Goal: Task Accomplishment & Management: Use online tool/utility

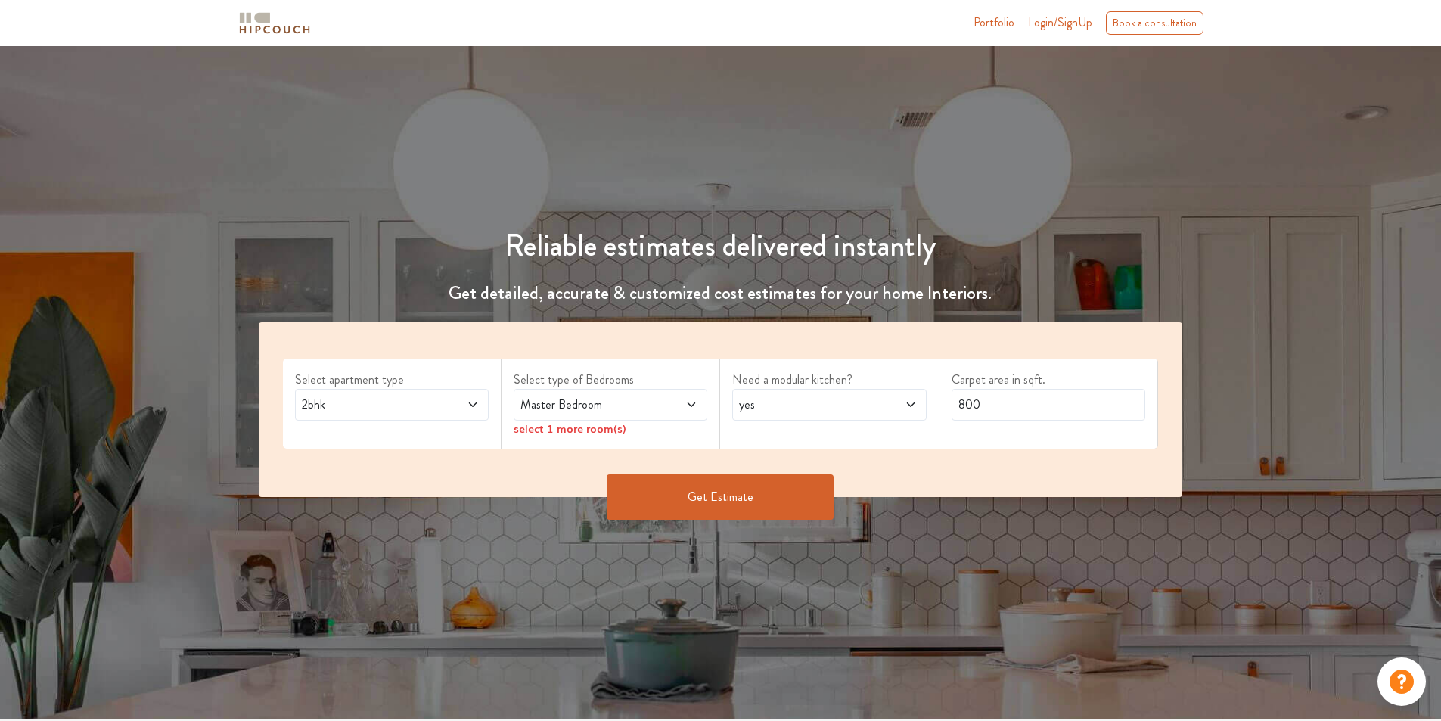
click at [359, 408] on span "2bhk" at bounding box center [366, 405] width 135 height 18
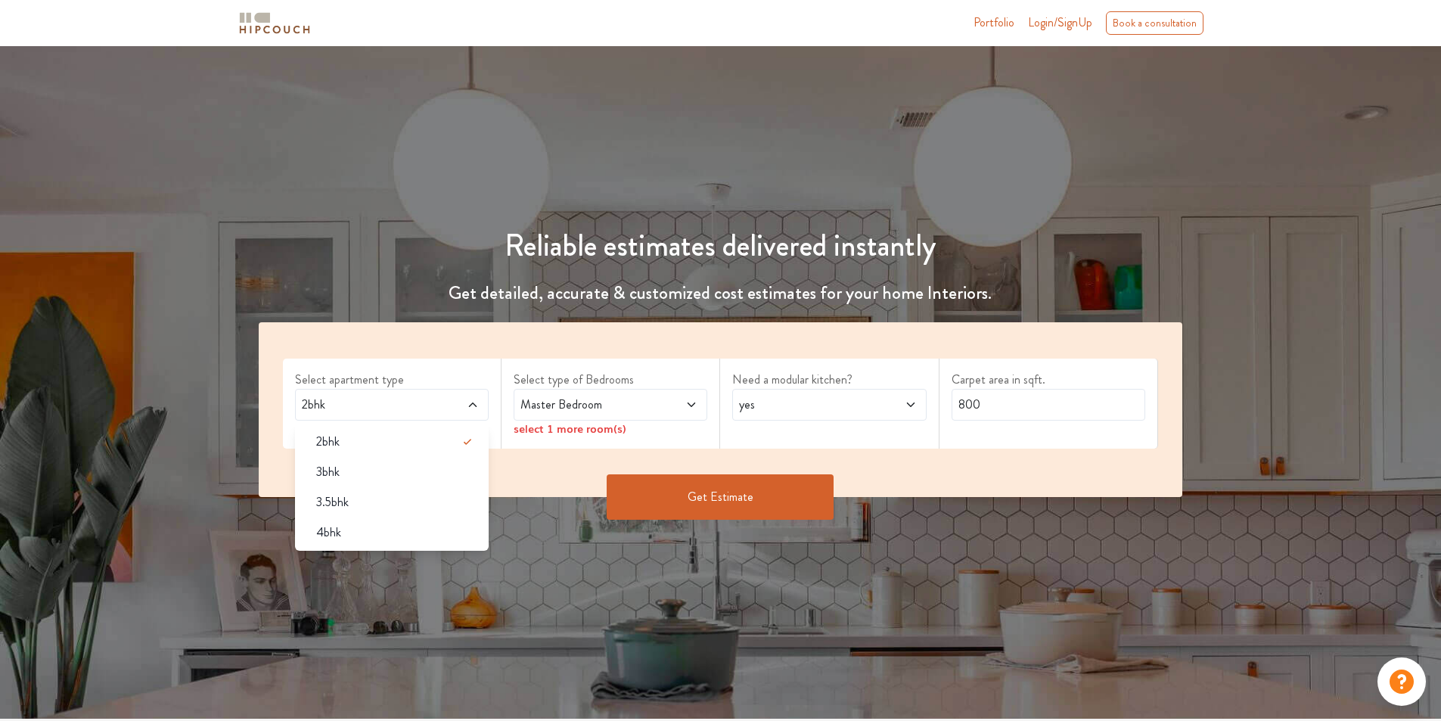
click at [366, 406] on span "2bhk" at bounding box center [366, 405] width 135 height 18
click at [398, 398] on span "2bhk" at bounding box center [366, 405] width 135 height 18
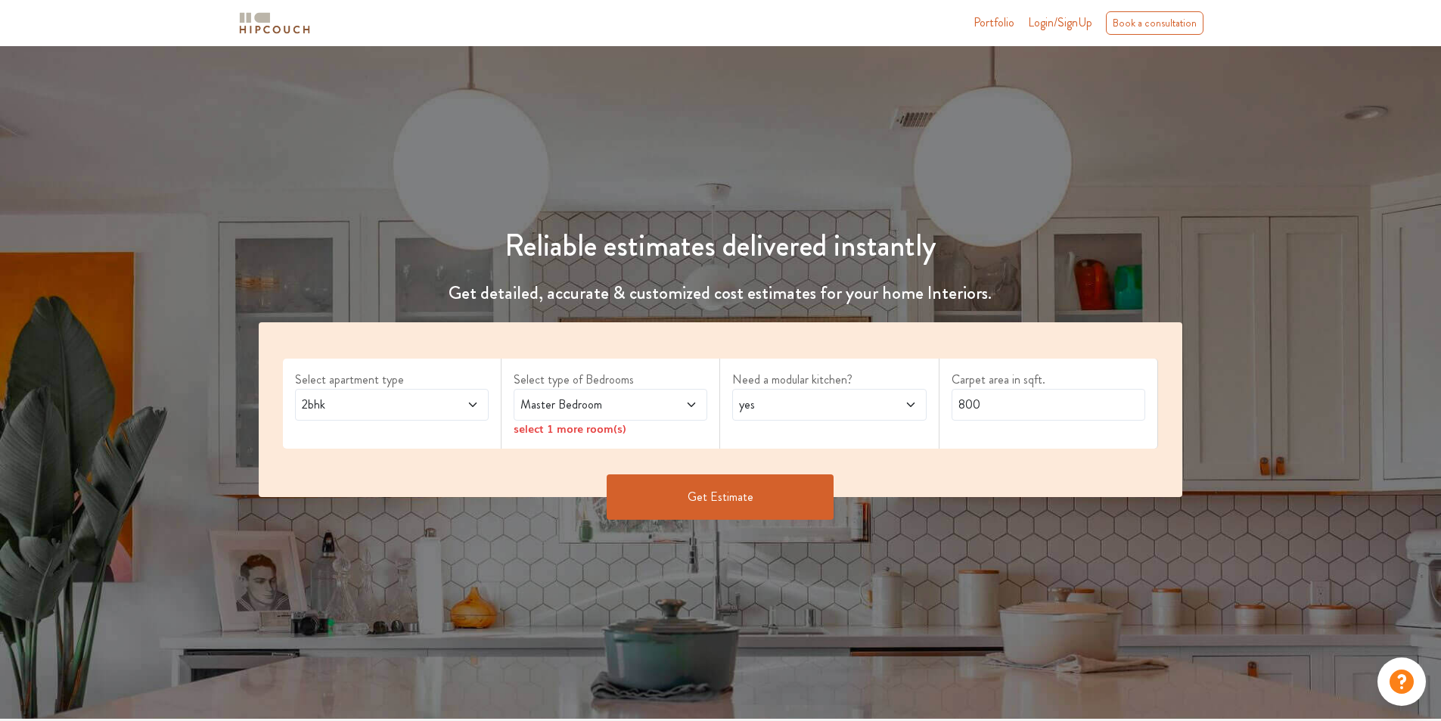
click at [486, 365] on div "Select apartment type 2bhk" at bounding box center [392, 404] width 219 height 90
click at [573, 418] on div "Master Bedroom" at bounding box center [611, 405] width 194 height 32
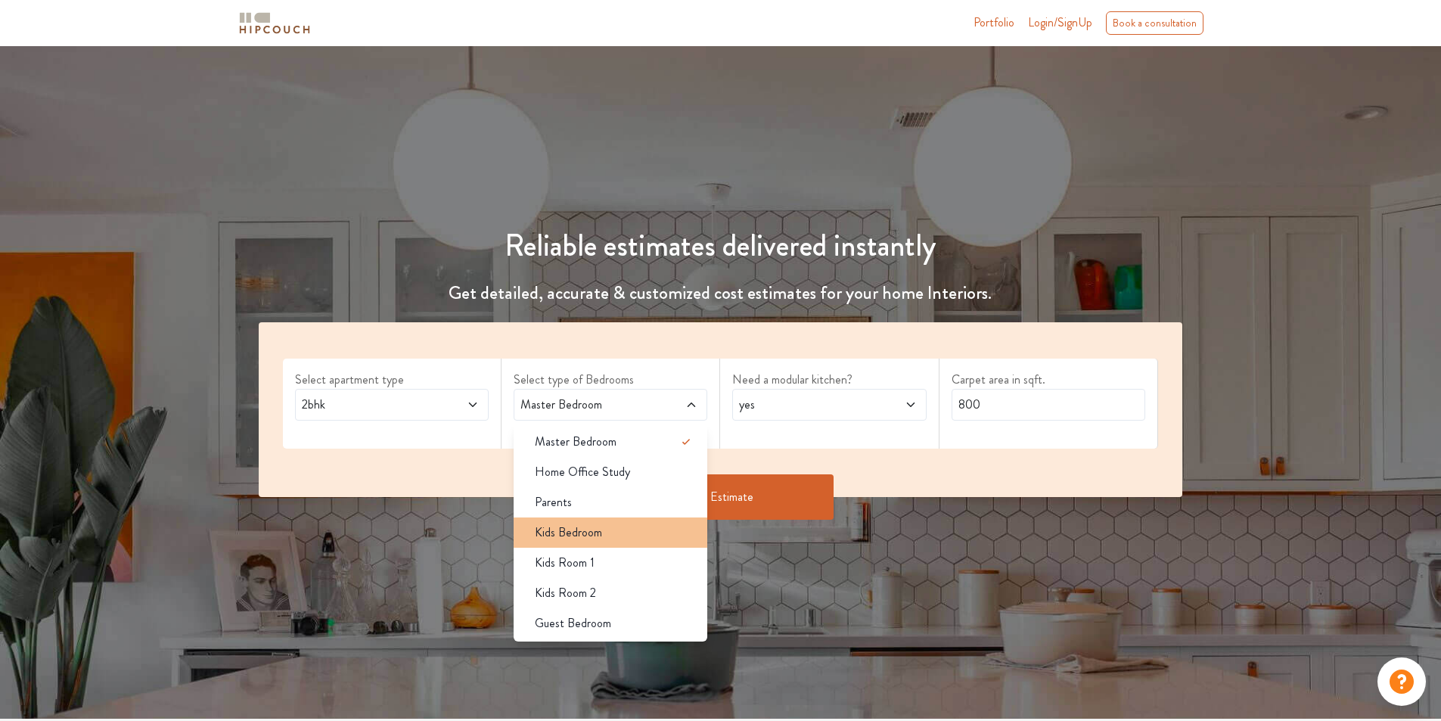
click at [582, 529] on span "Kids Bedroom" at bounding box center [568, 532] width 67 height 18
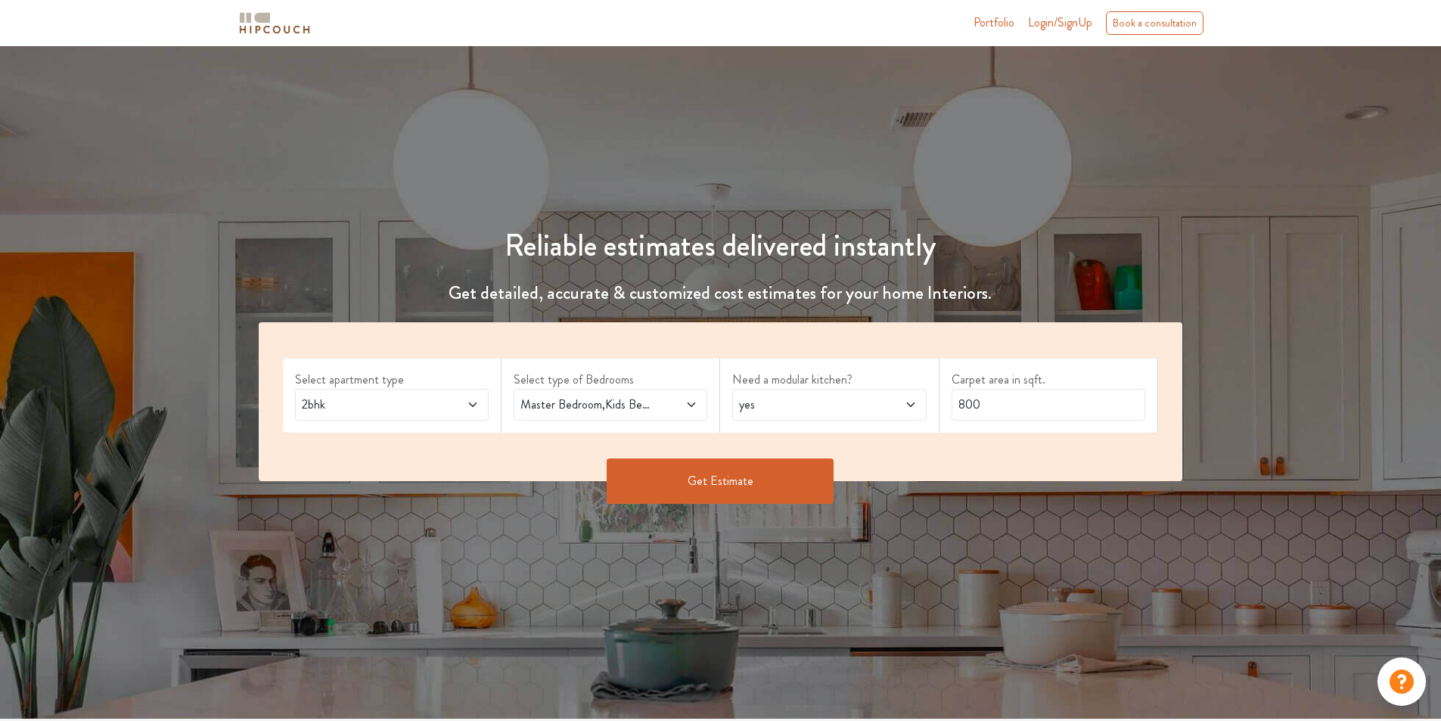
click at [592, 416] on div "Master Bedroom,Kids Bedroom" at bounding box center [611, 405] width 194 height 32
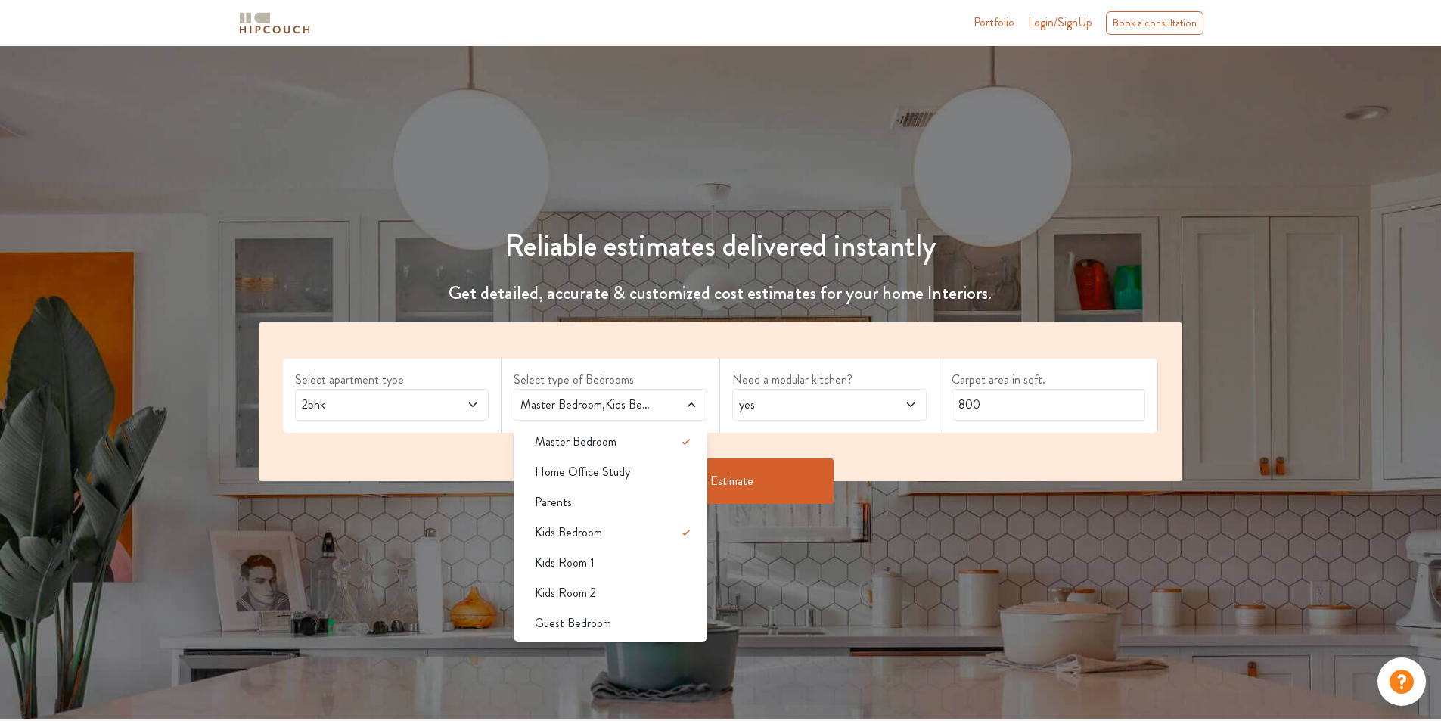
click at [775, 405] on span "yes" at bounding box center [803, 405] width 135 height 18
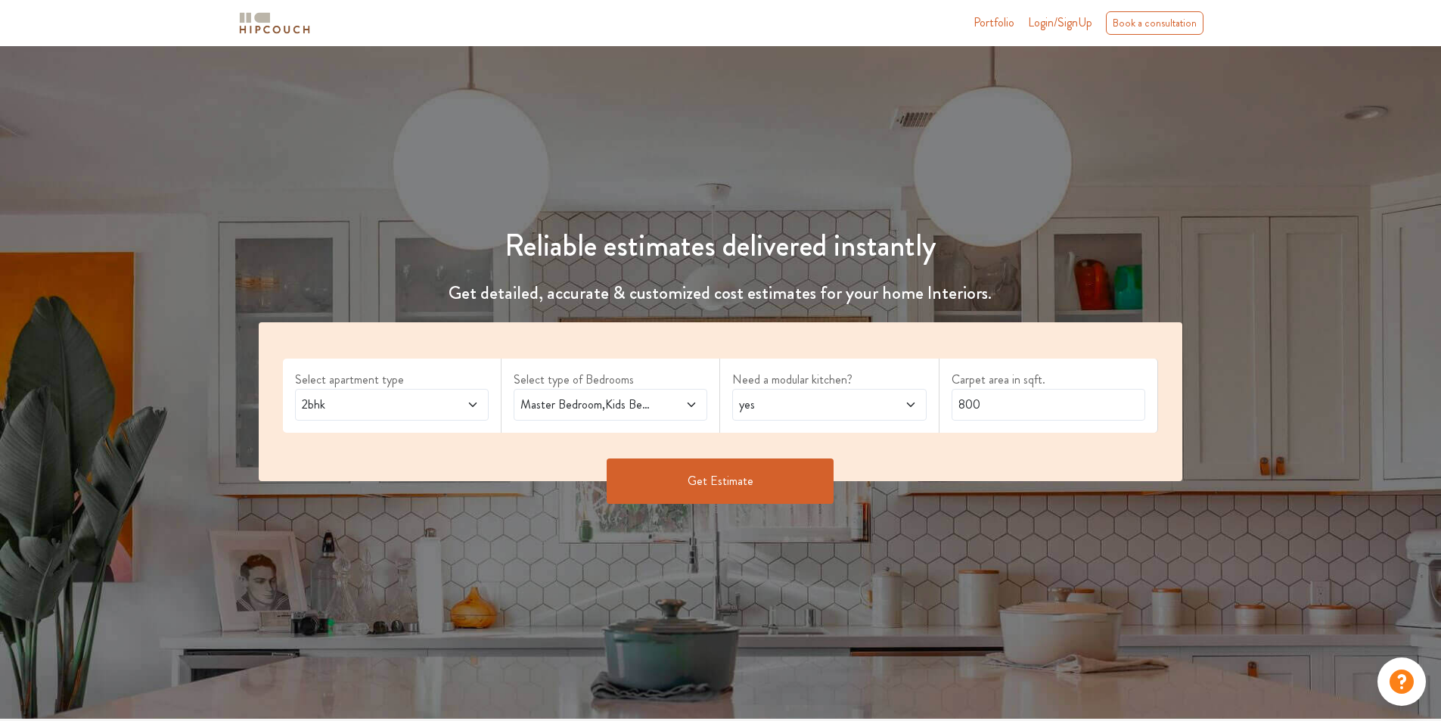
click at [775, 405] on span "yes" at bounding box center [803, 405] width 135 height 18
click at [996, 408] on input "800" at bounding box center [1049, 405] width 194 height 32
click at [741, 484] on button "Get Estimate" at bounding box center [720, 480] width 227 height 45
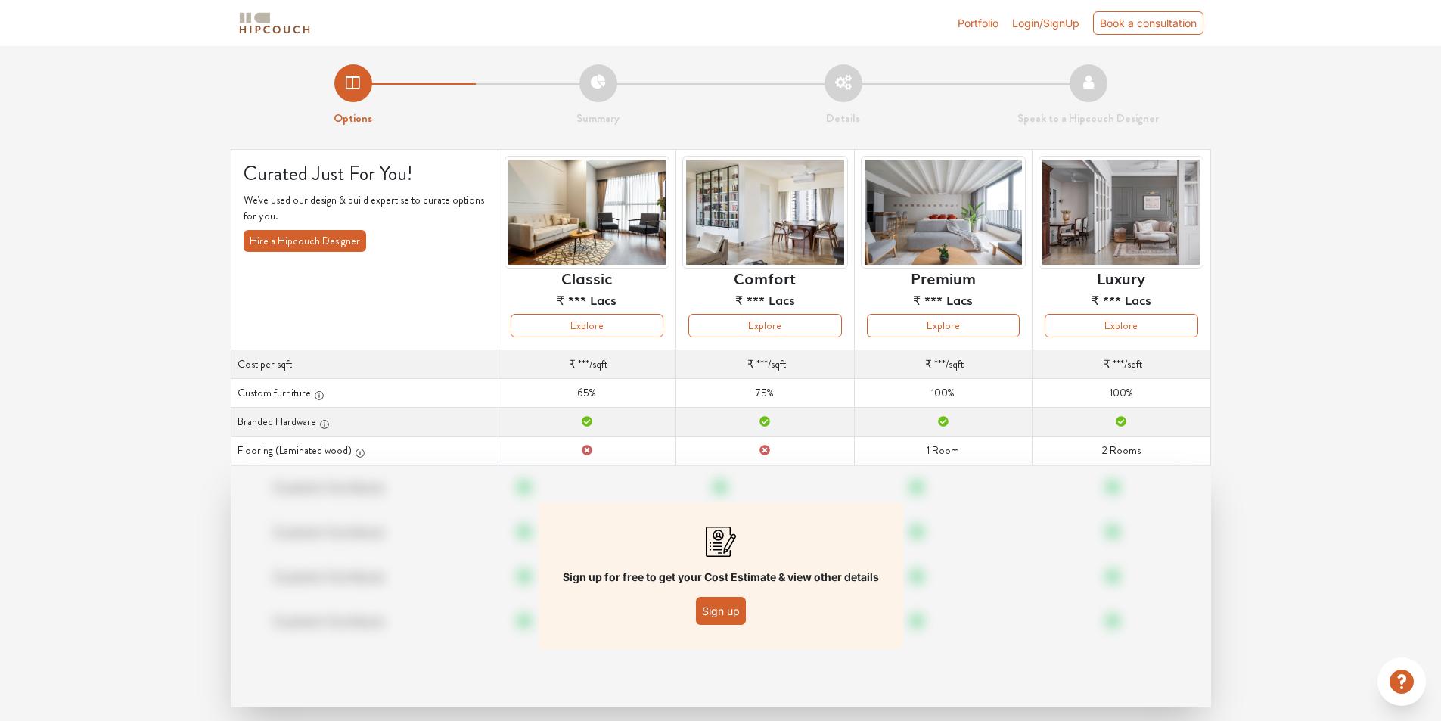
click at [725, 614] on button "Sign up" at bounding box center [721, 611] width 50 height 28
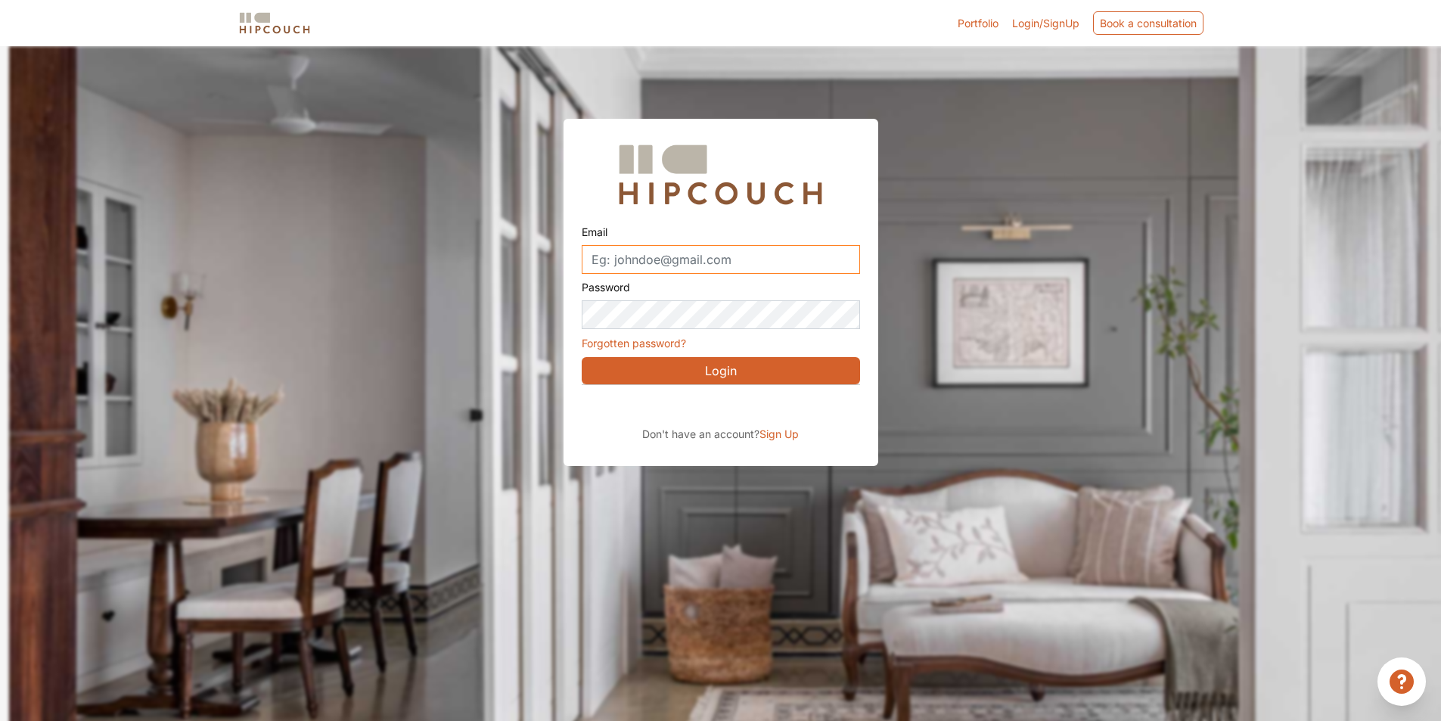
click at [668, 256] on input "Email" at bounding box center [721, 259] width 278 height 29
click at [660, 266] on input "Email" at bounding box center [721, 259] width 278 height 29
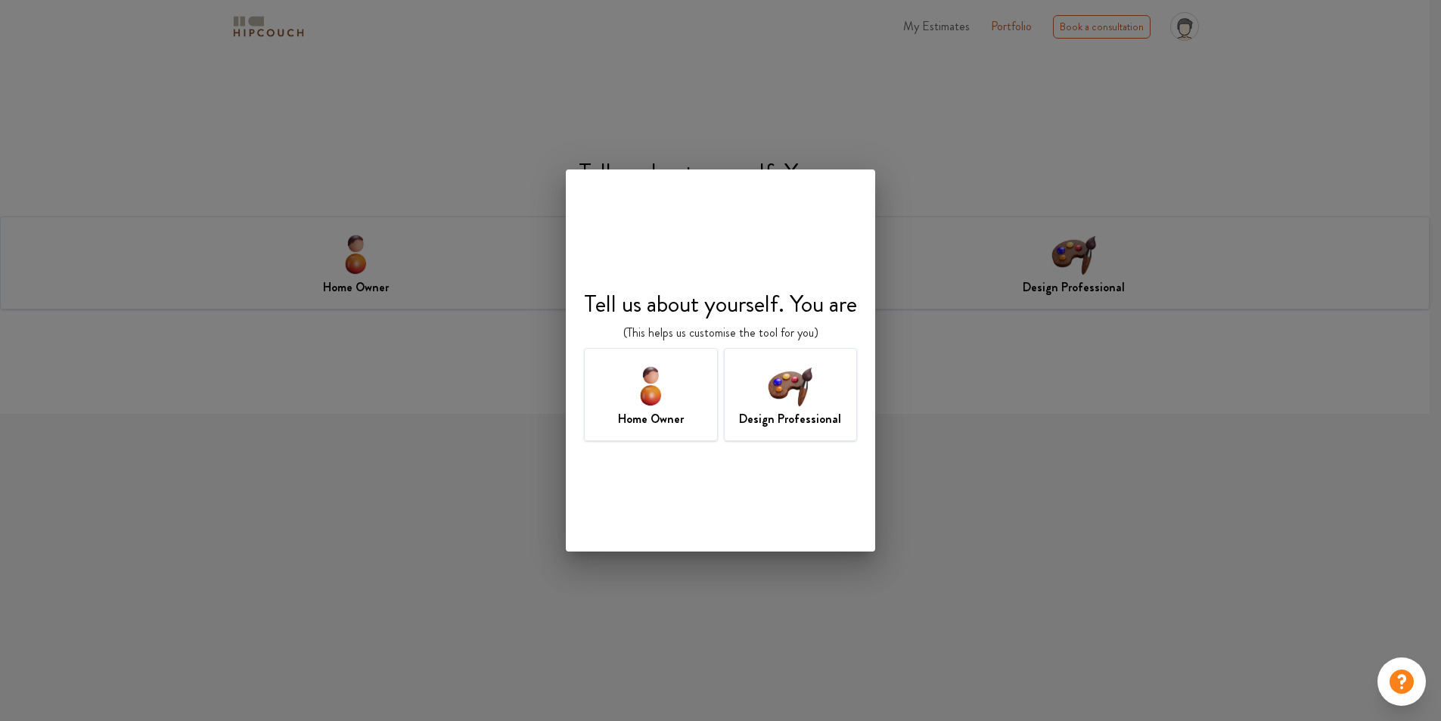
click at [772, 418] on h7 "Design Professional" at bounding box center [790, 419] width 102 height 18
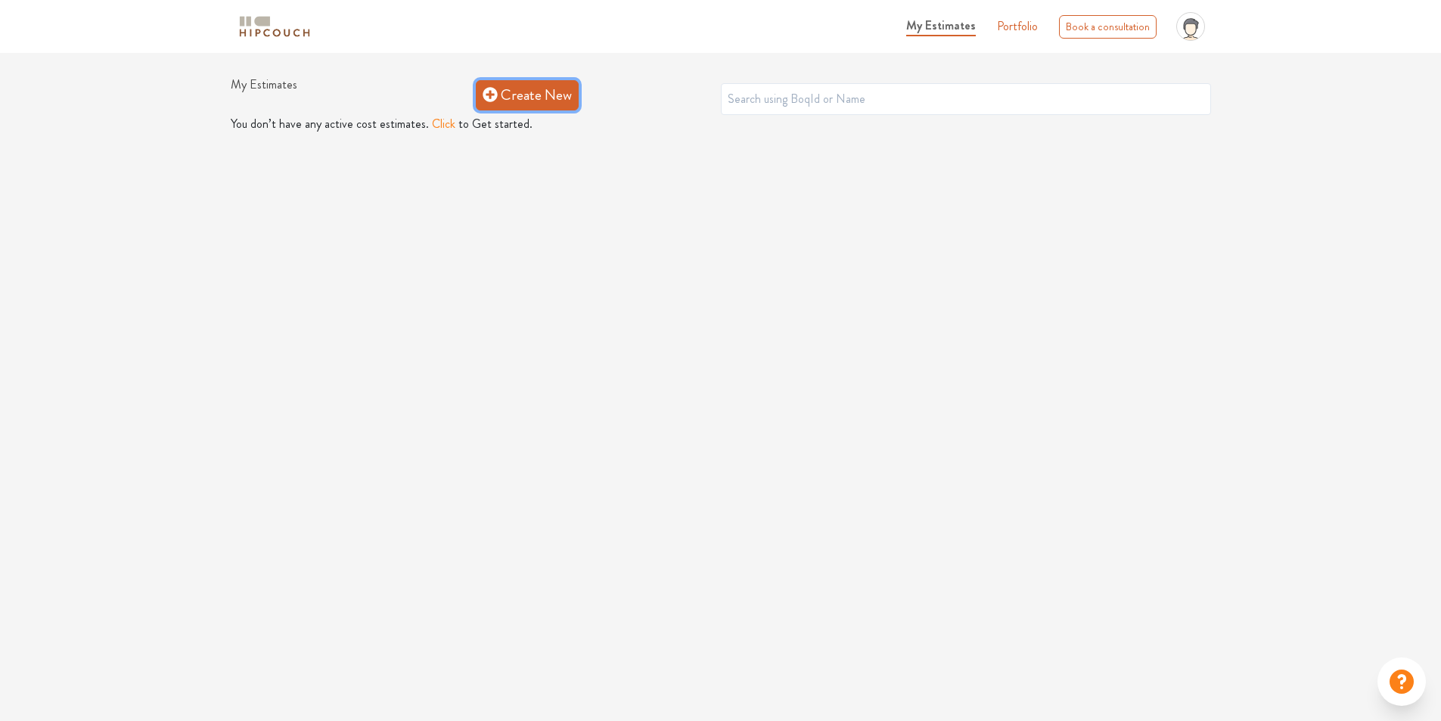
click at [512, 97] on link "Create New" at bounding box center [527, 95] width 103 height 30
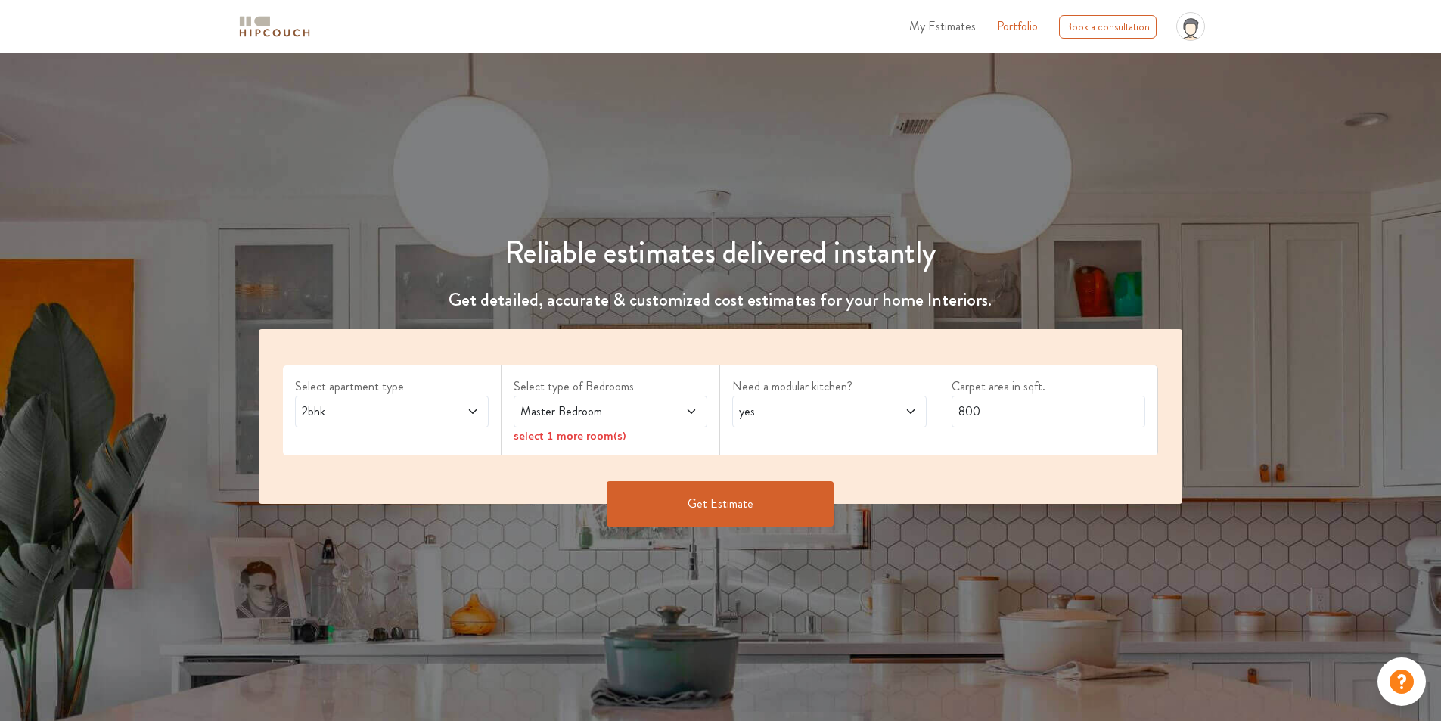
click at [559, 419] on span "Master Bedroom" at bounding box center [584, 411] width 135 height 18
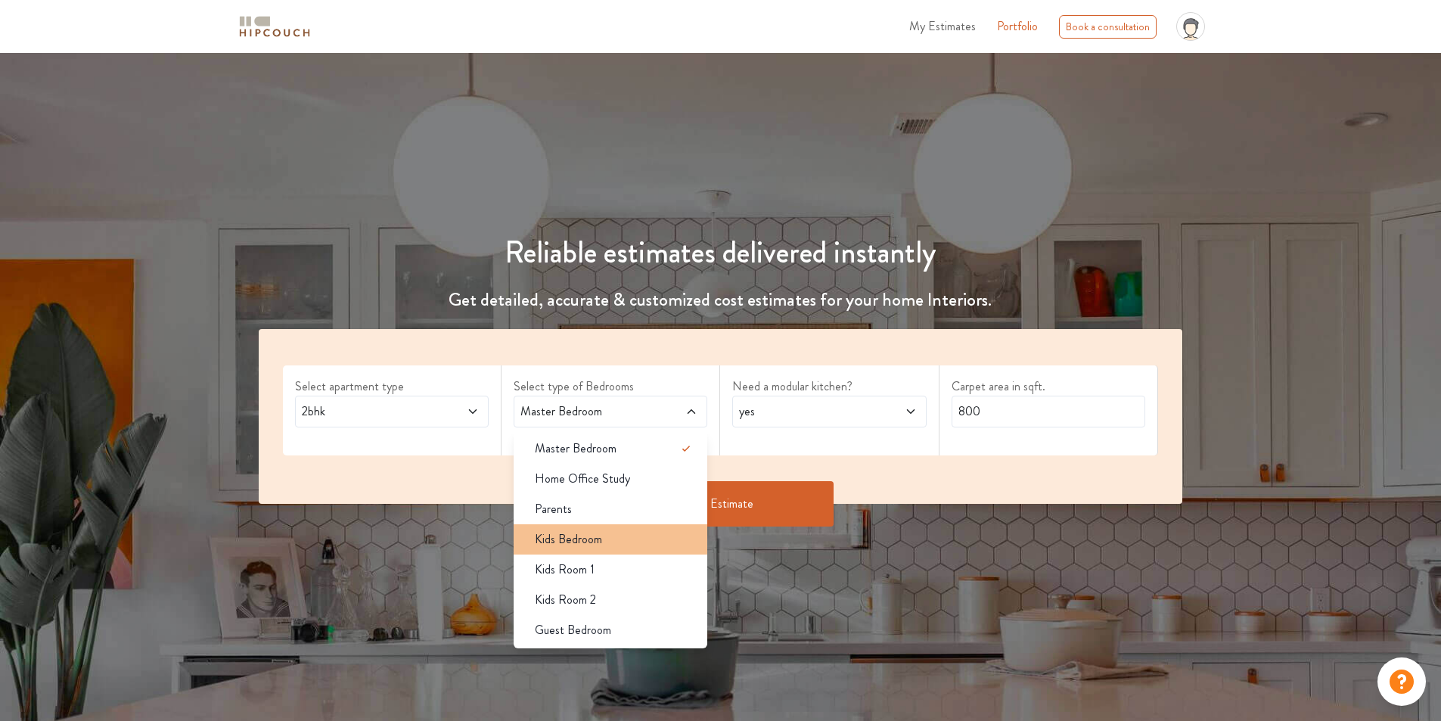
click at [569, 533] on span "Kids Bedroom" at bounding box center [568, 539] width 67 height 18
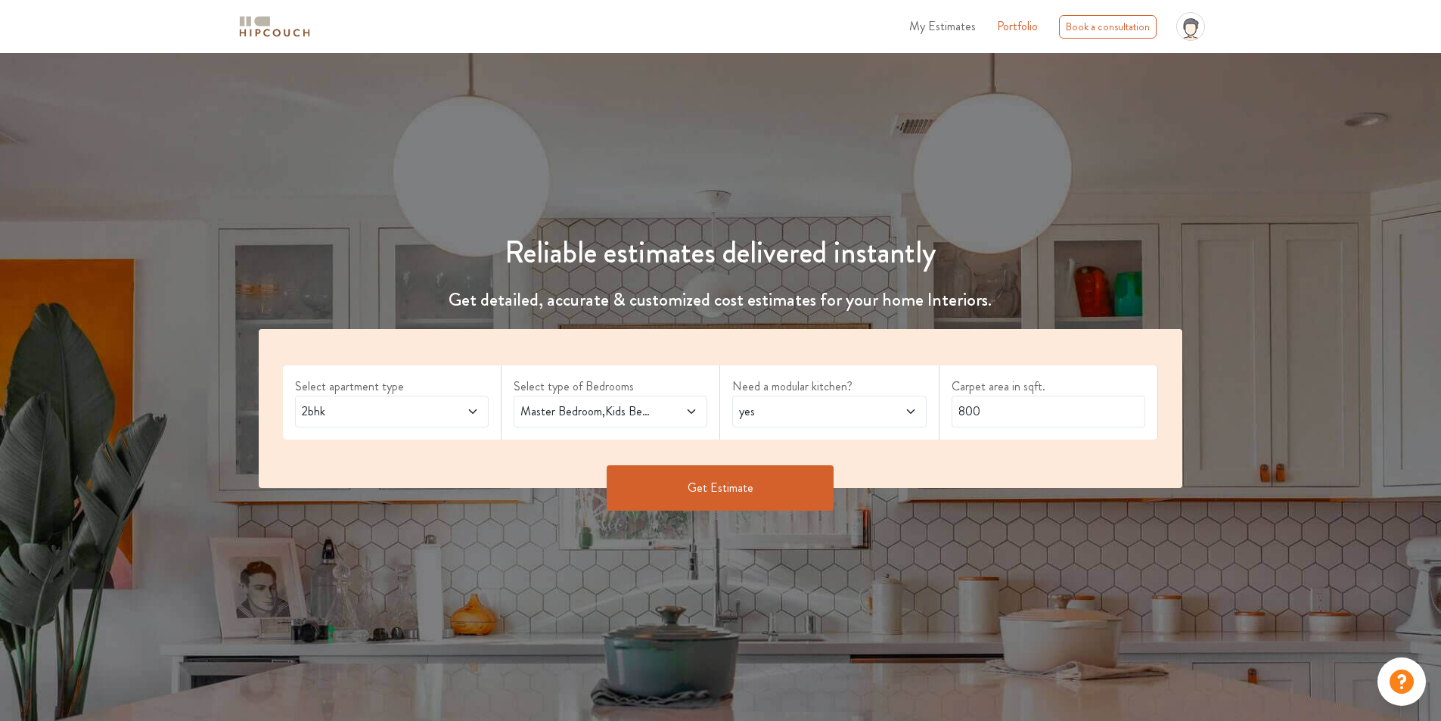
click at [666, 484] on button "Get Estimate" at bounding box center [720, 487] width 227 height 45
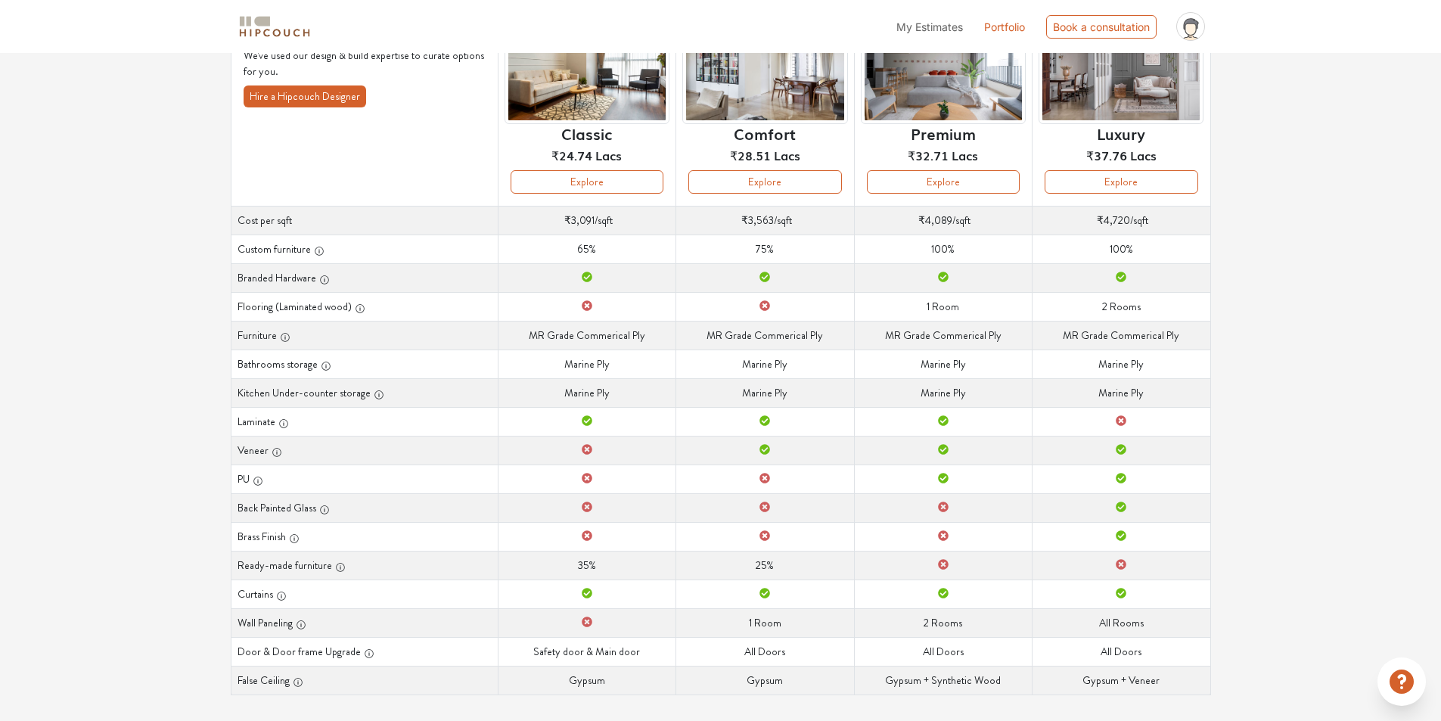
scroll to position [162, 0]
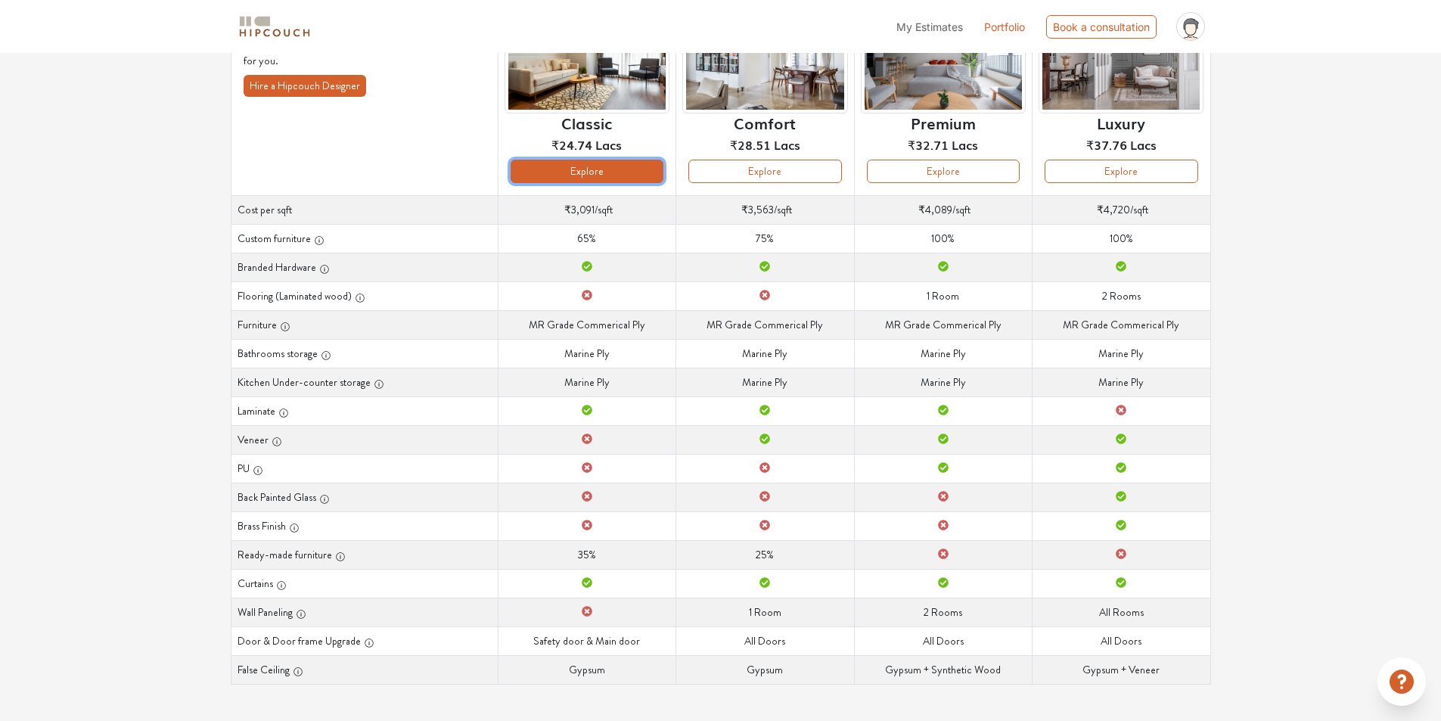
click at [613, 166] on button "Explore" at bounding box center [587, 171] width 153 height 23
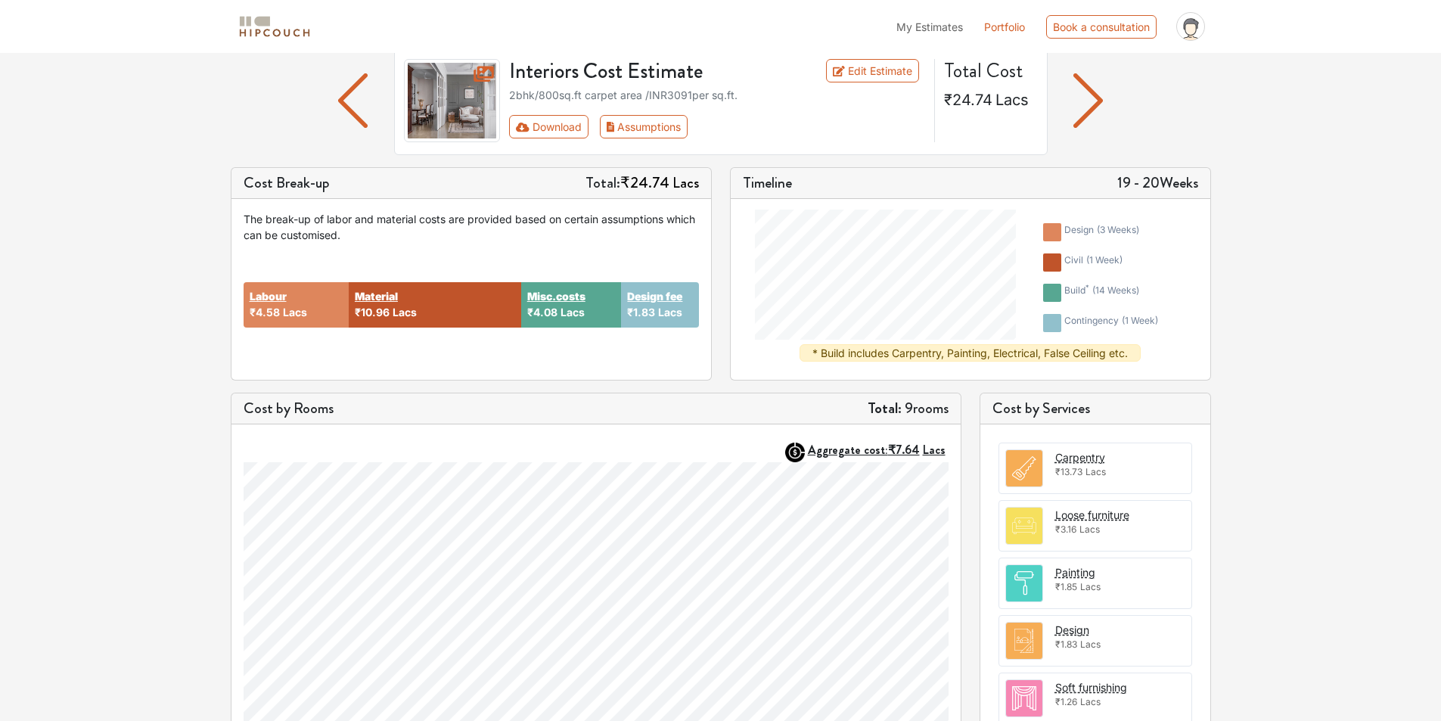
scroll to position [98, 0]
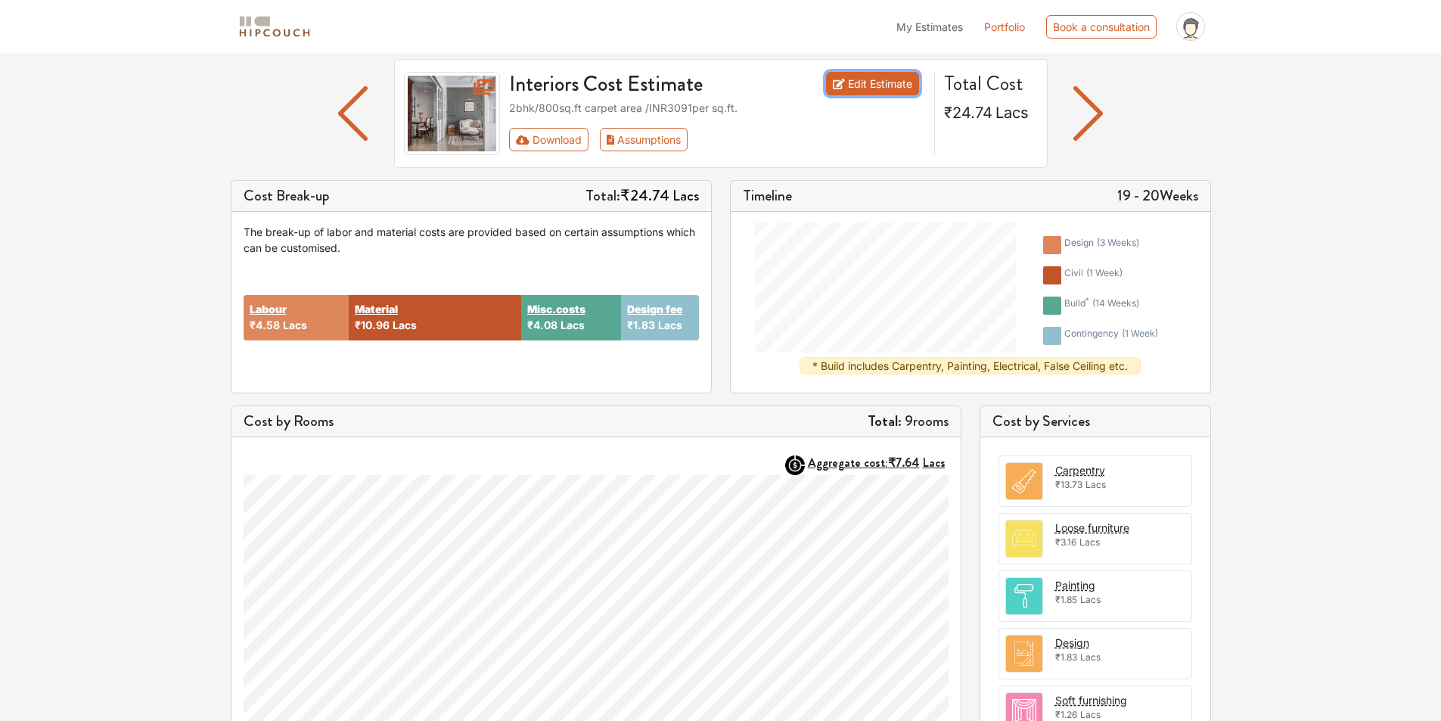
click at [887, 85] on link "Edit Estimate" at bounding box center [872, 83] width 93 height 23
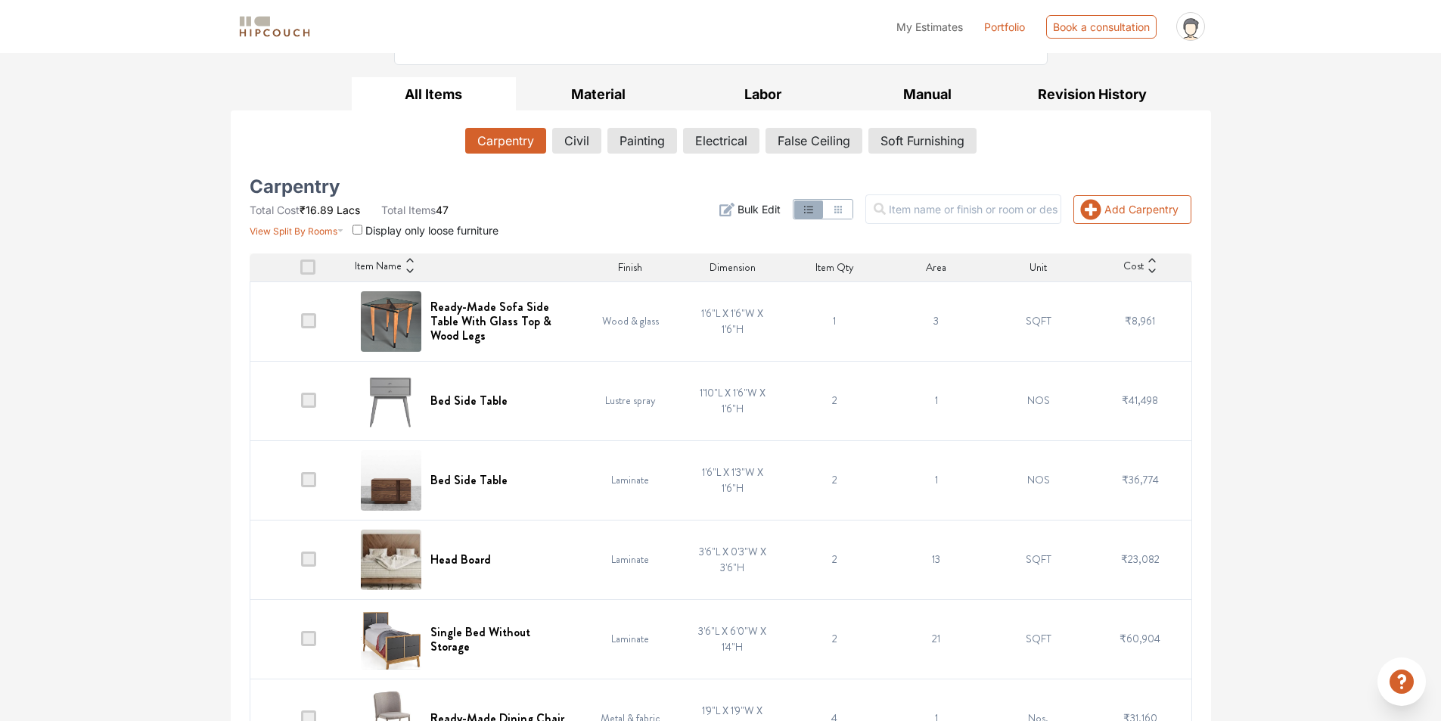
scroll to position [227, 0]
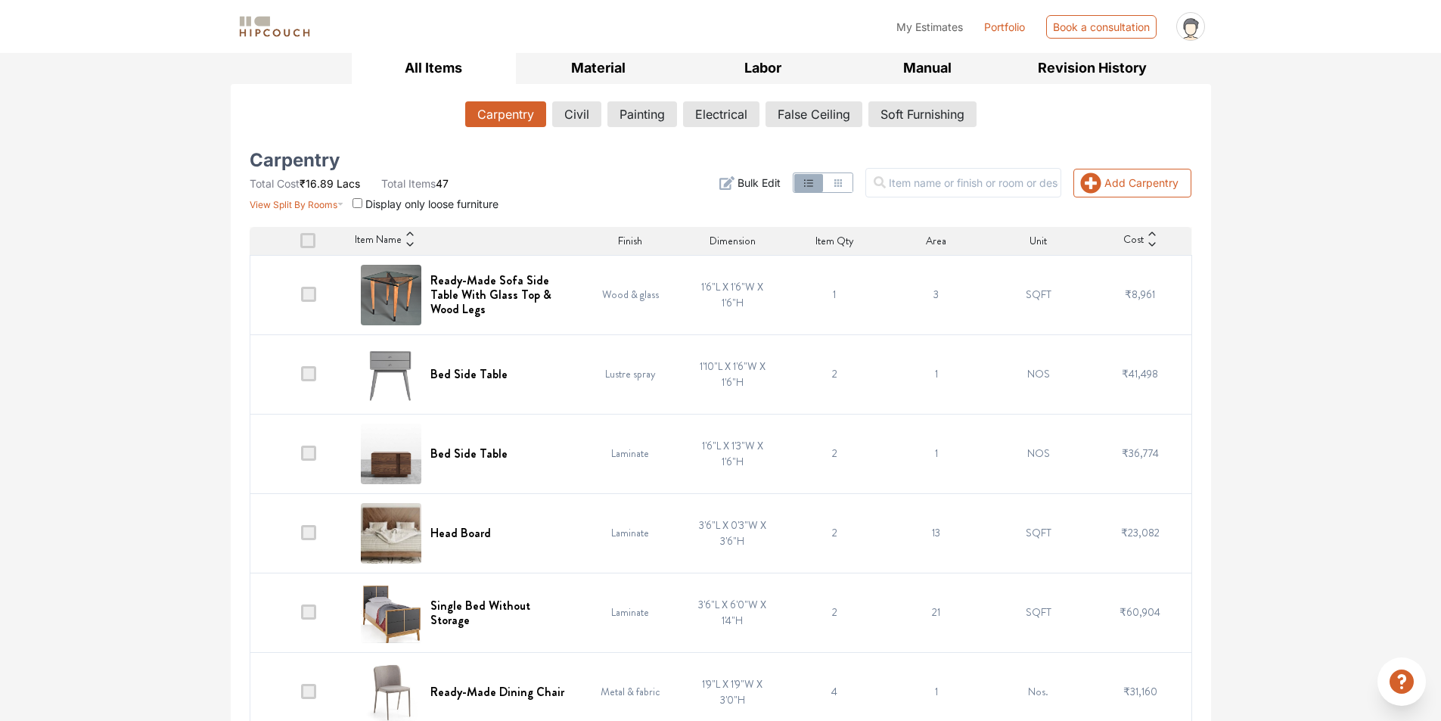
click at [309, 374] on span at bounding box center [308, 373] width 15 height 15
click at [301, 377] on input "checkbox" at bounding box center [301, 377] width 0 height 0
click at [314, 371] on span at bounding box center [308, 373] width 15 height 15
click at [301, 377] on input "checkbox" at bounding box center [301, 377] width 0 height 0
click at [314, 461] on td at bounding box center [301, 453] width 102 height 79
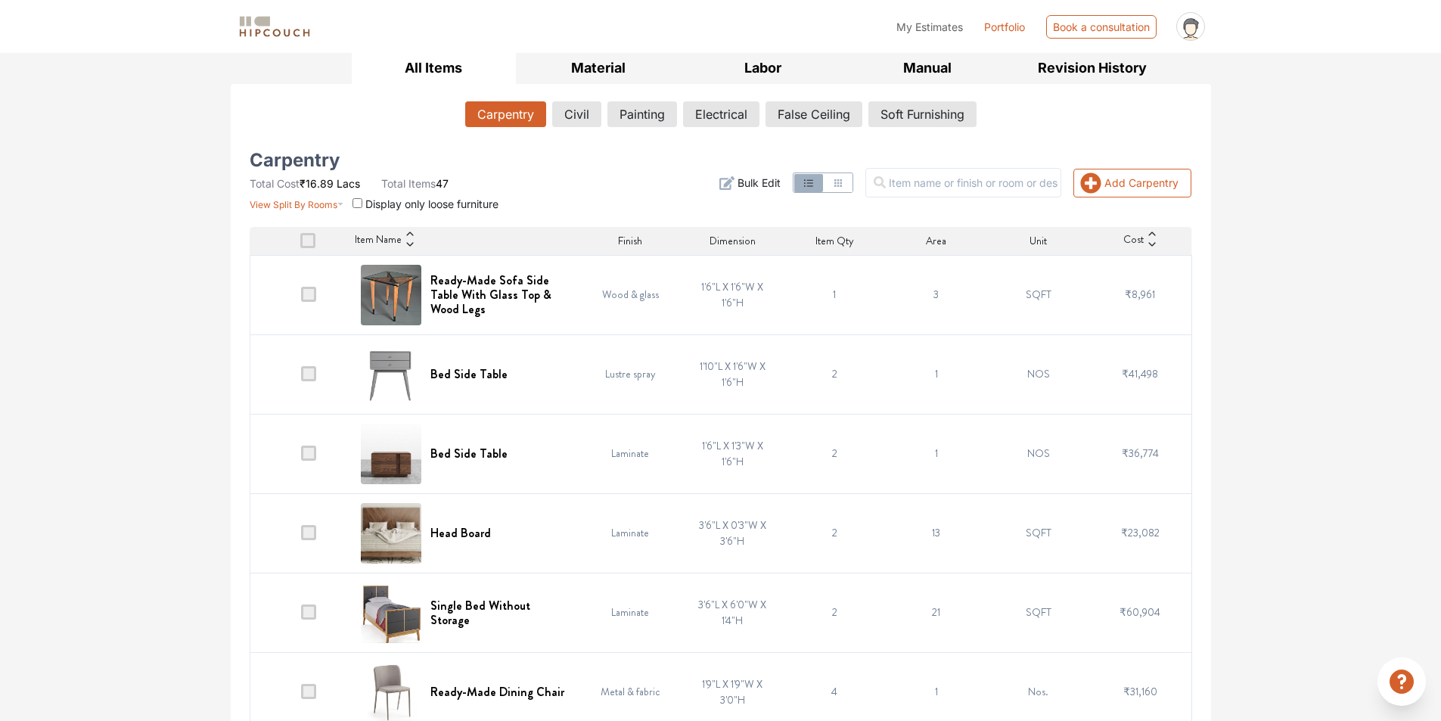
click at [312, 452] on span at bounding box center [308, 453] width 15 height 15
click at [301, 457] on input "checkbox" at bounding box center [301, 457] width 0 height 0
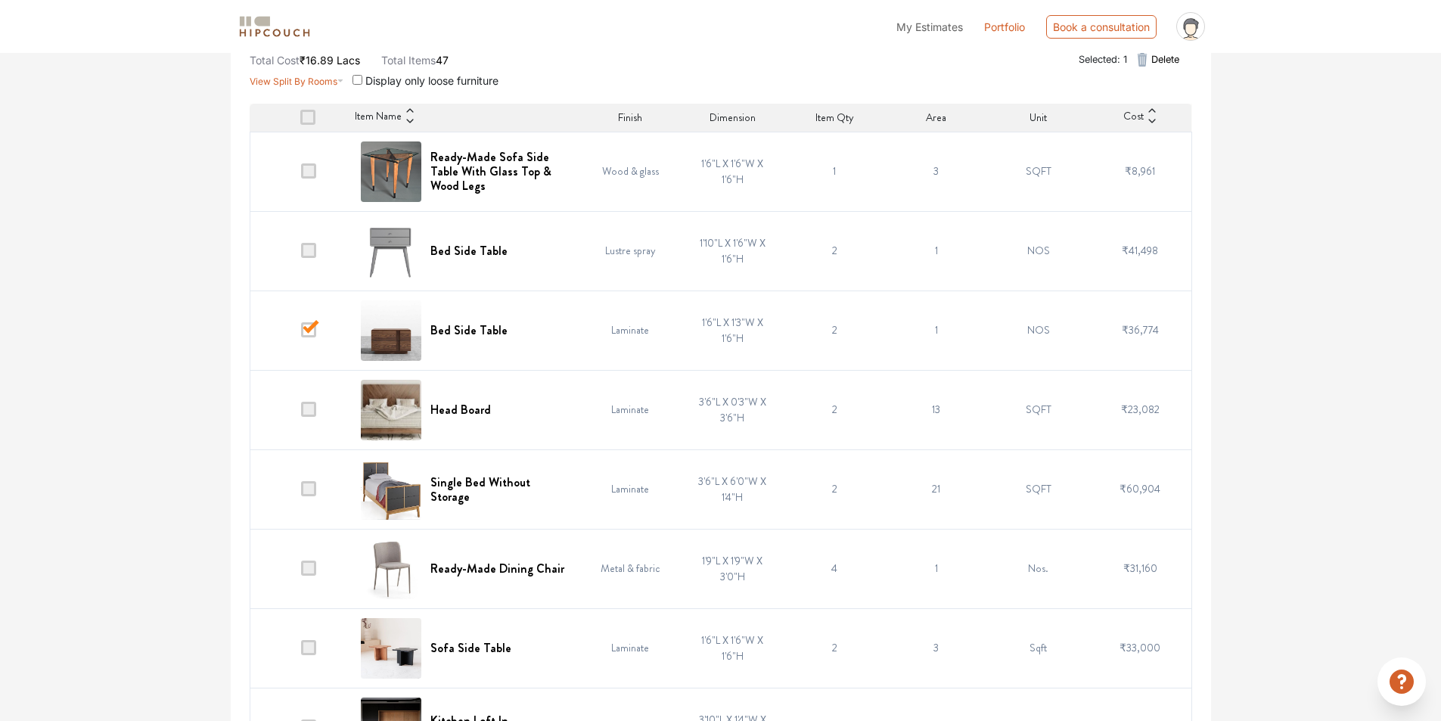
scroll to position [378, 0]
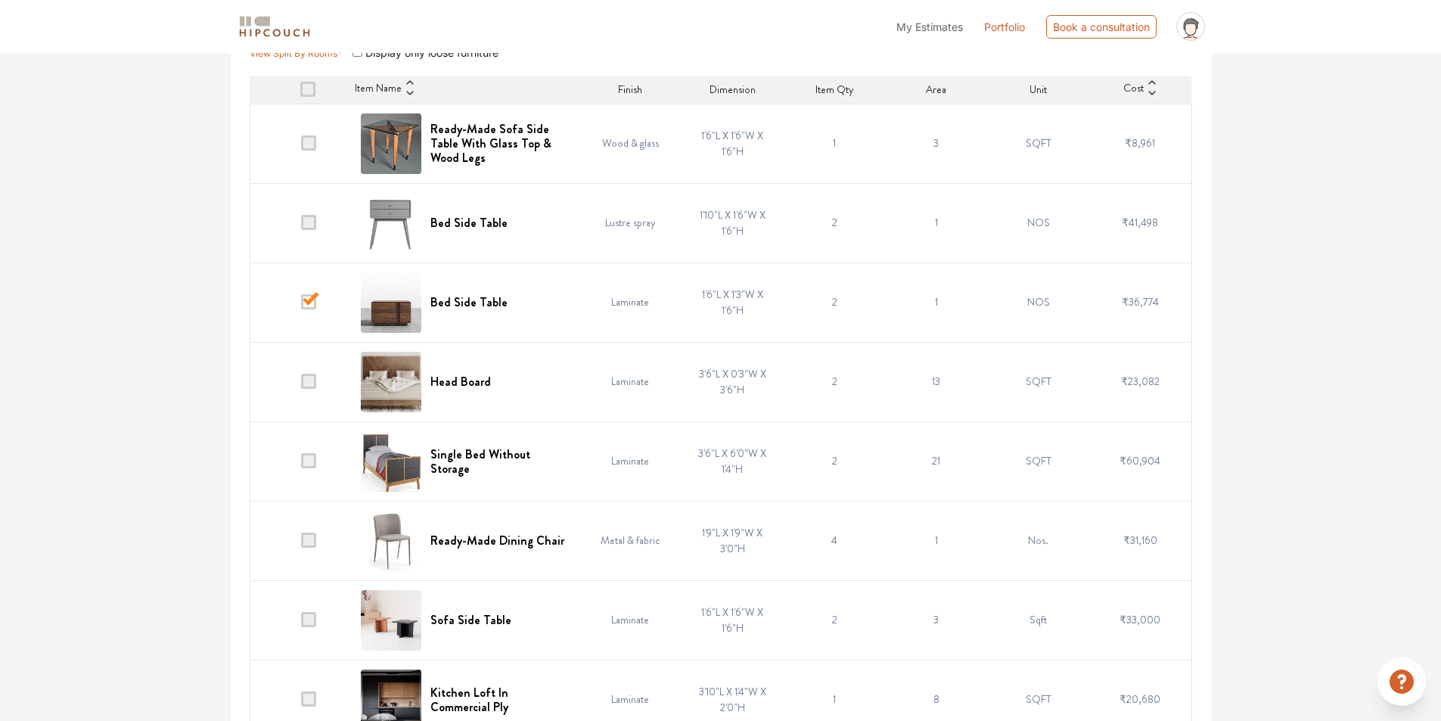
click at [310, 380] on span at bounding box center [308, 381] width 15 height 15
click at [301, 385] on input "checkbox" at bounding box center [301, 385] width 0 height 0
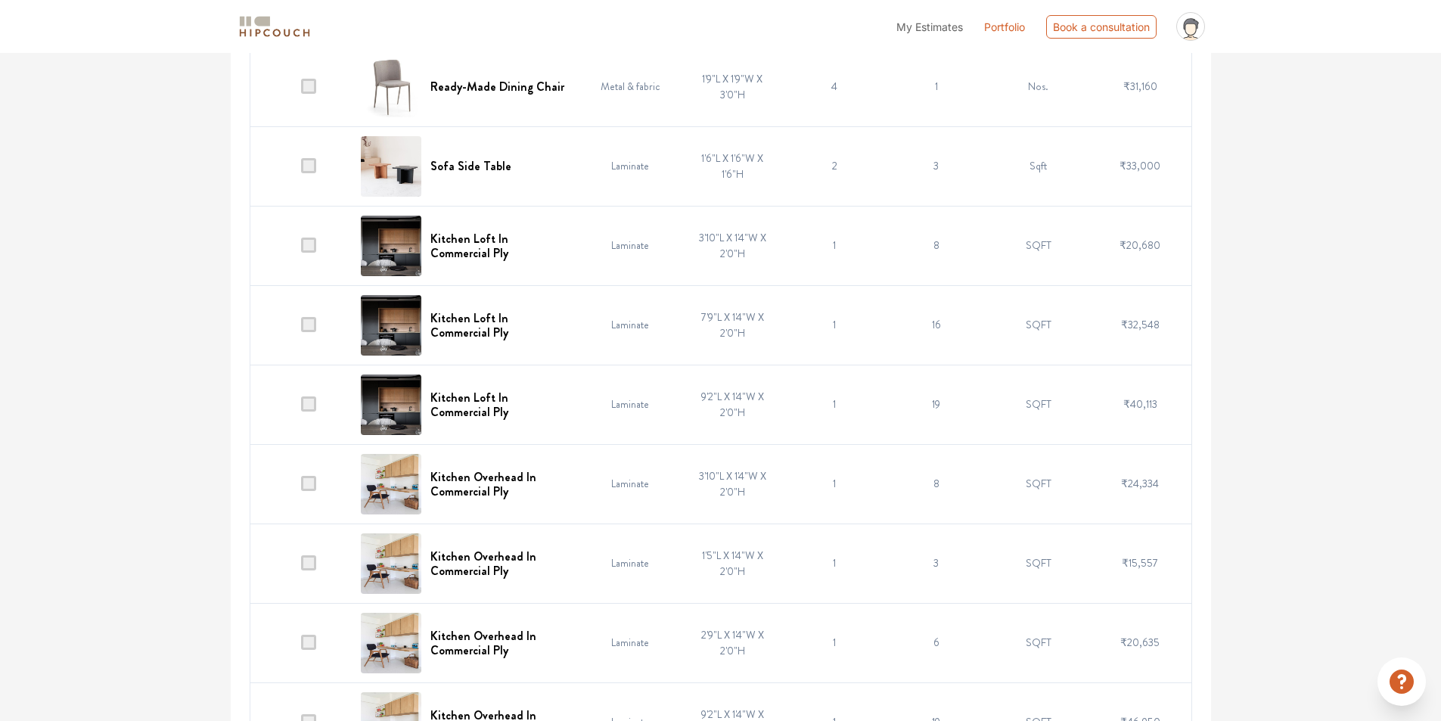
scroll to position [908, 0]
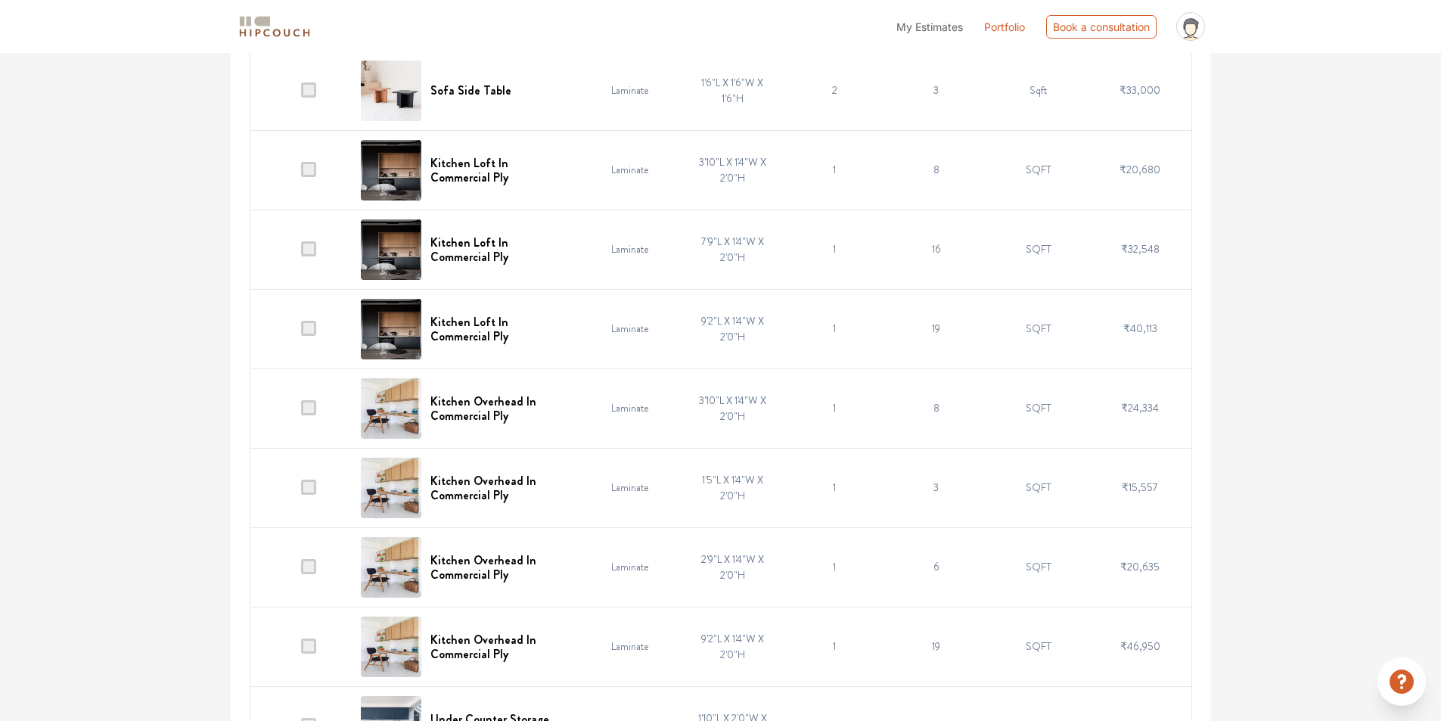
click at [312, 404] on span at bounding box center [308, 407] width 15 height 15
click at [301, 412] on input "checkbox" at bounding box center [301, 412] width 0 height 0
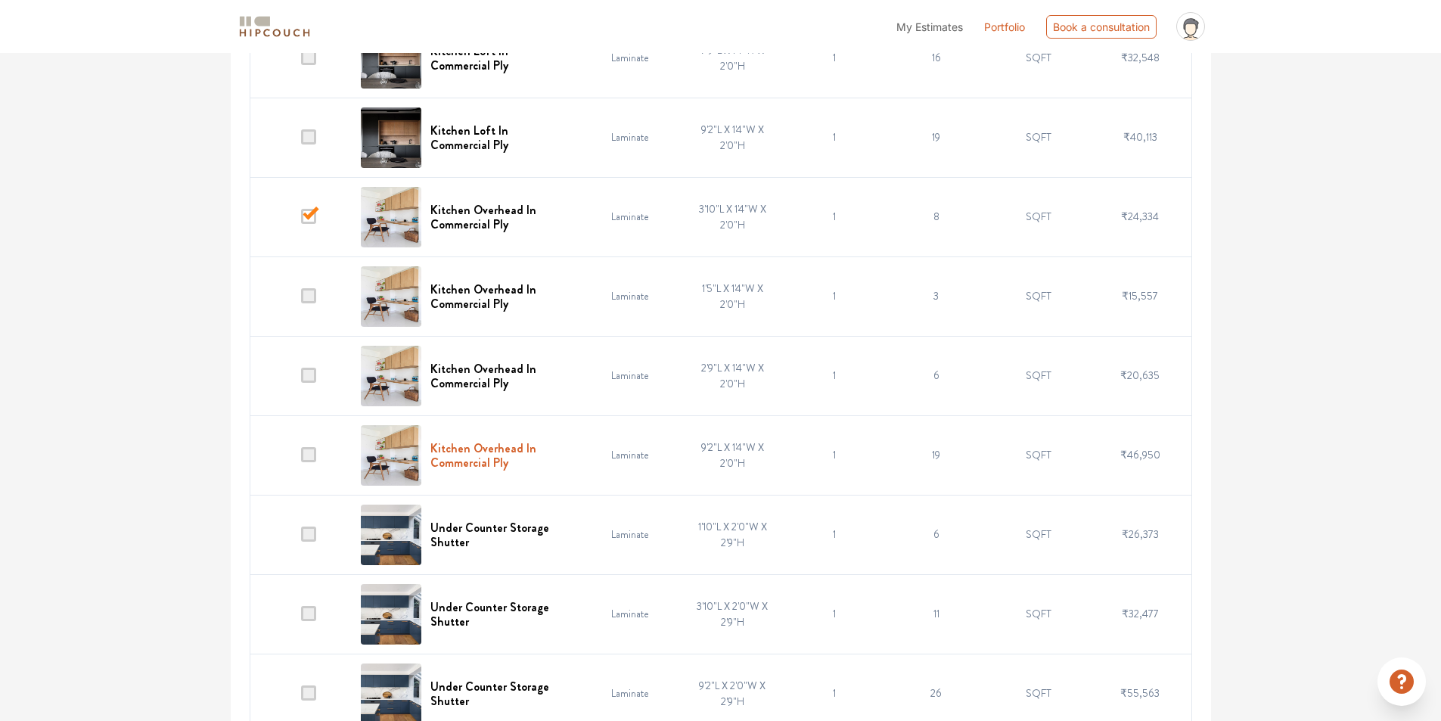
scroll to position [1135, 0]
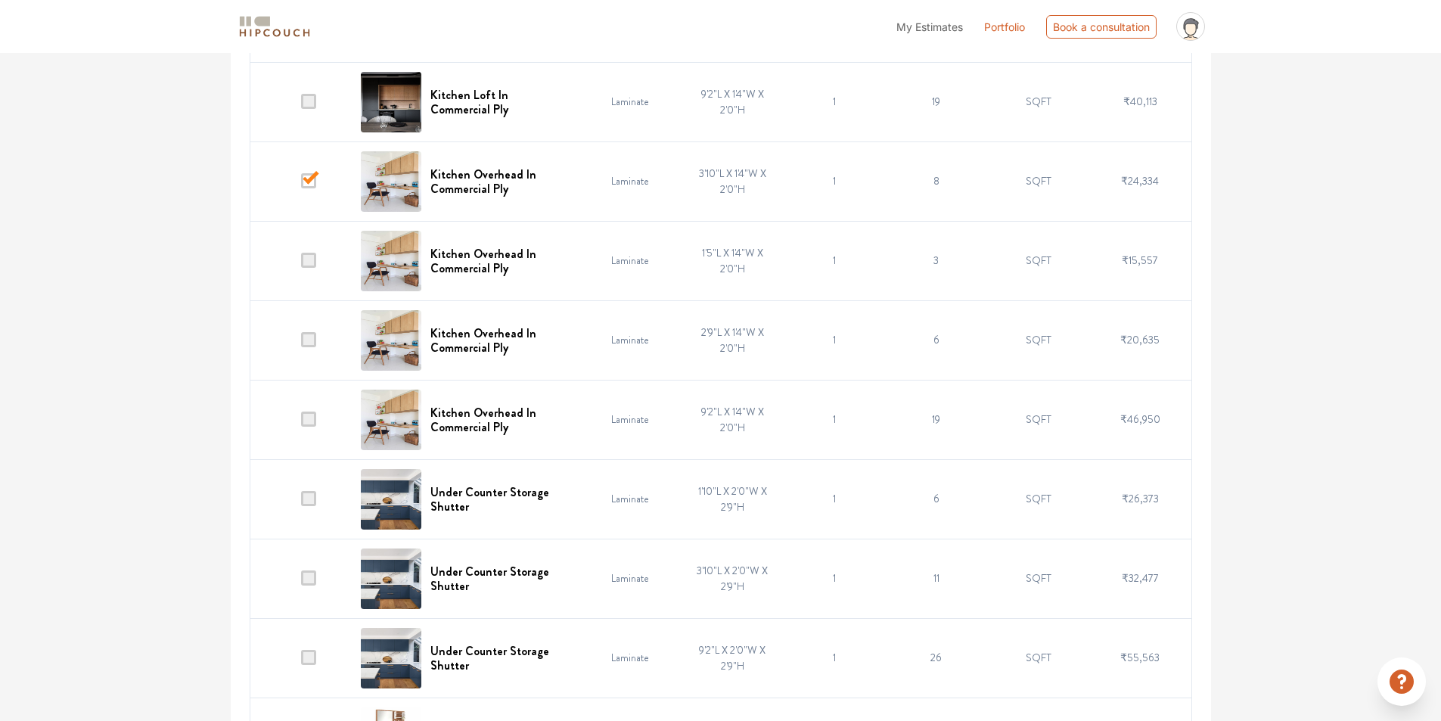
click at [314, 424] on span at bounding box center [308, 419] width 15 height 15
click at [301, 423] on input "checkbox" at bounding box center [301, 423] width 0 height 0
click at [309, 182] on span at bounding box center [308, 180] width 15 height 15
click at [301, 185] on input "checkbox" at bounding box center [301, 185] width 0 height 0
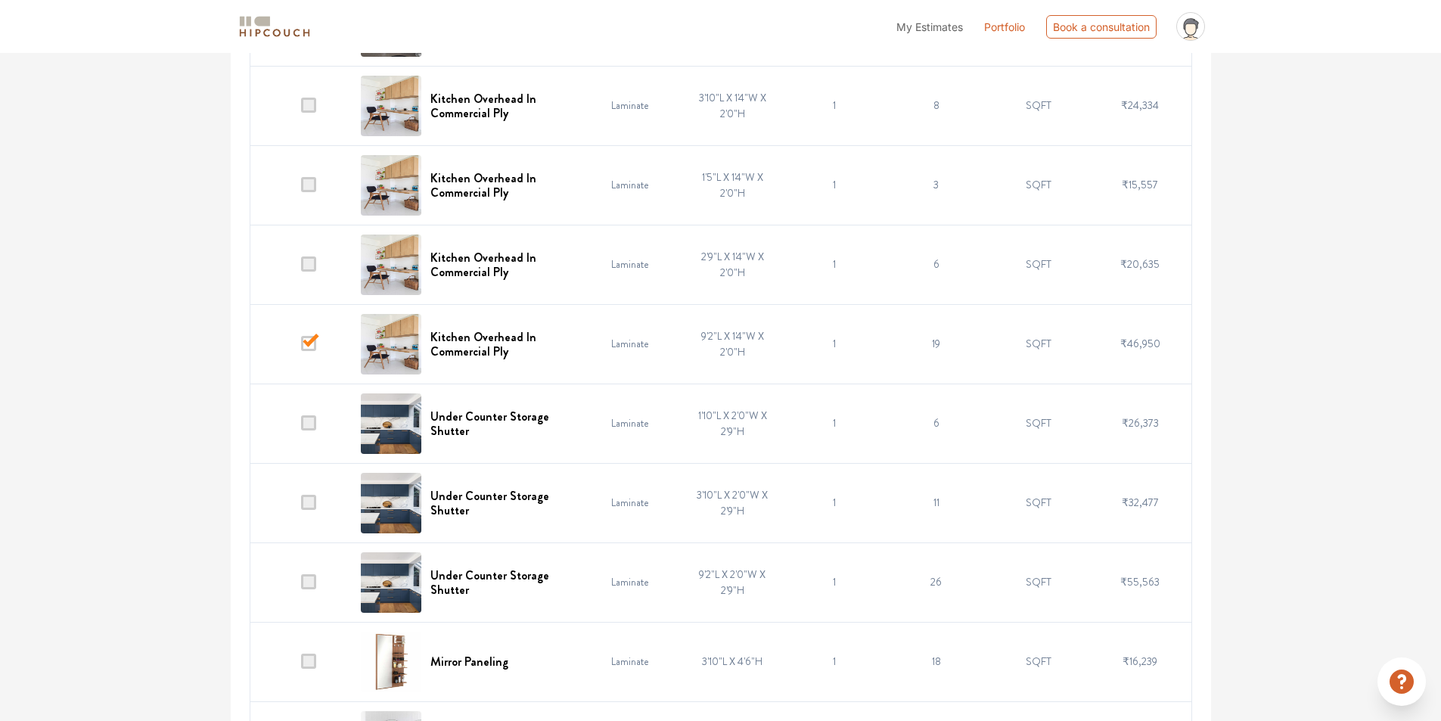
scroll to position [1286, 0]
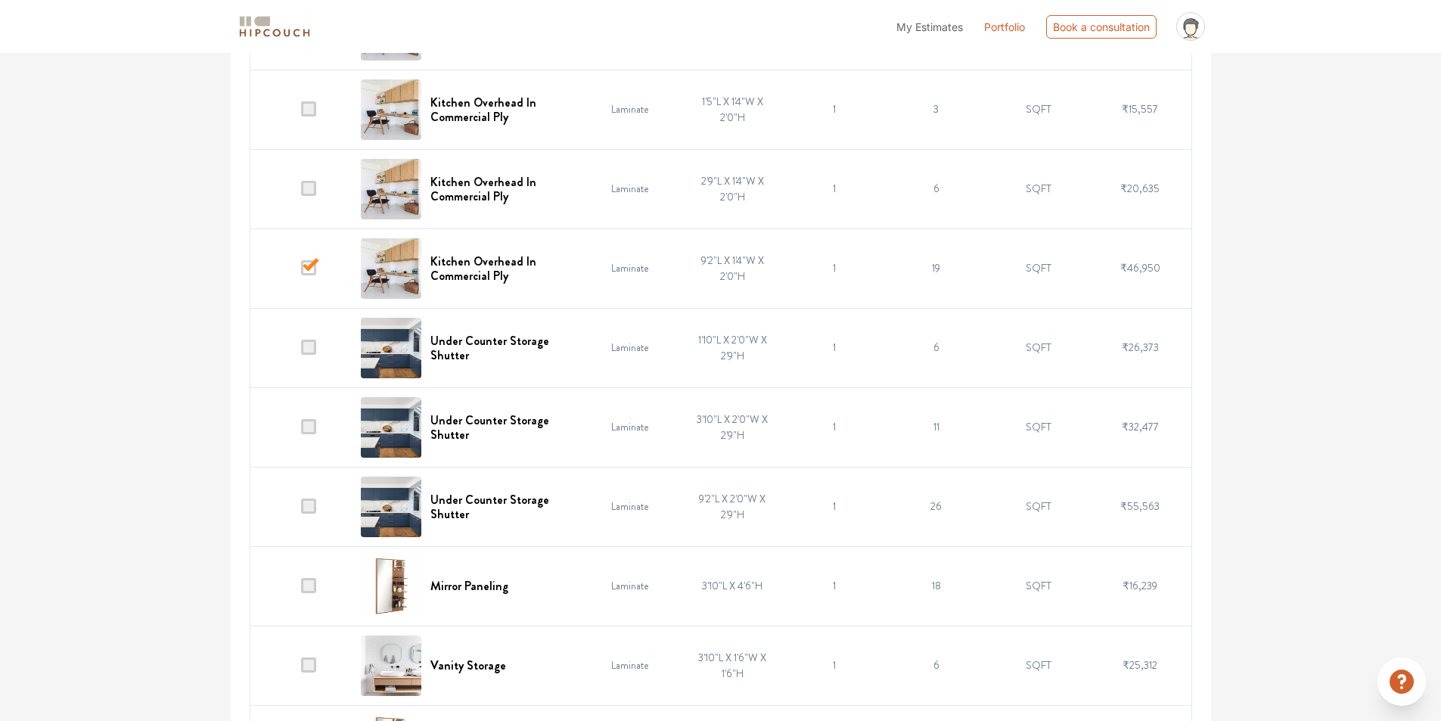
click at [314, 502] on span at bounding box center [308, 506] width 15 height 15
click at [301, 510] on input "checkbox" at bounding box center [301, 510] width 0 height 0
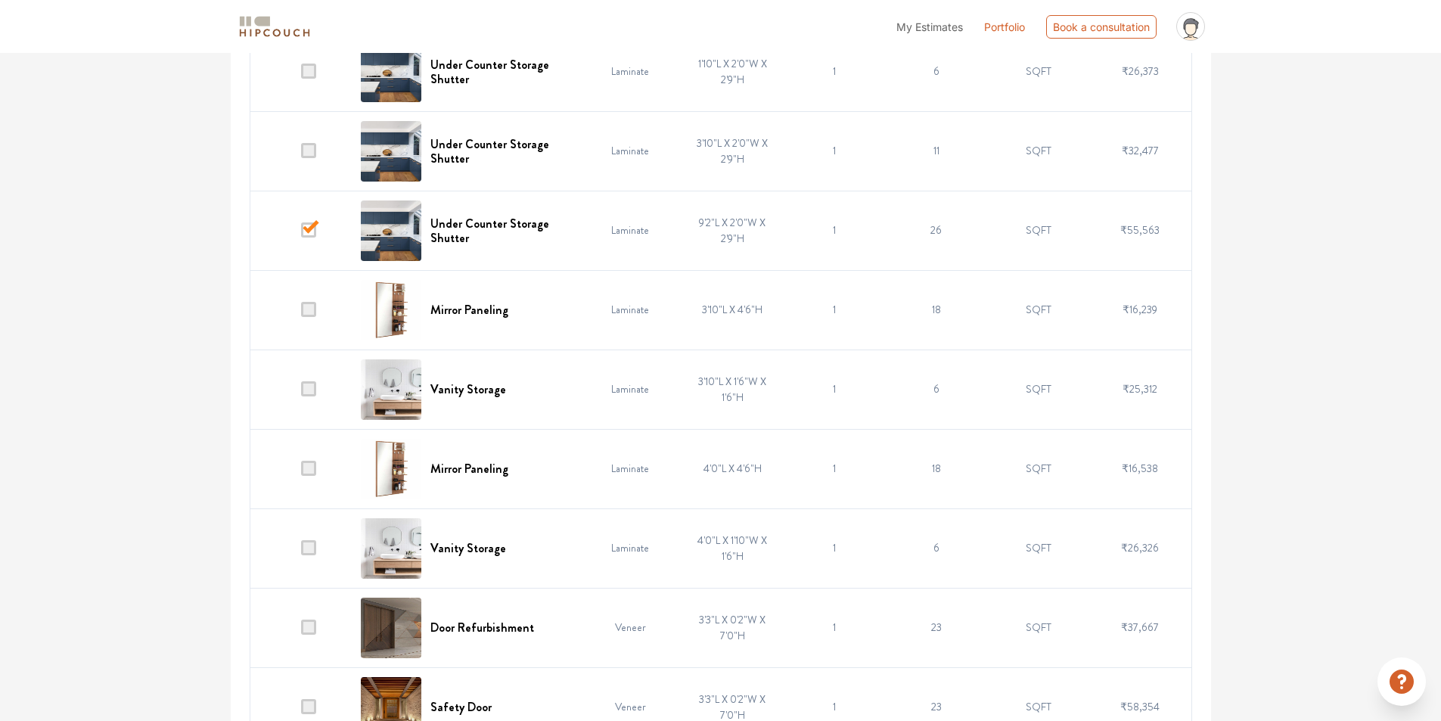
scroll to position [1589, 0]
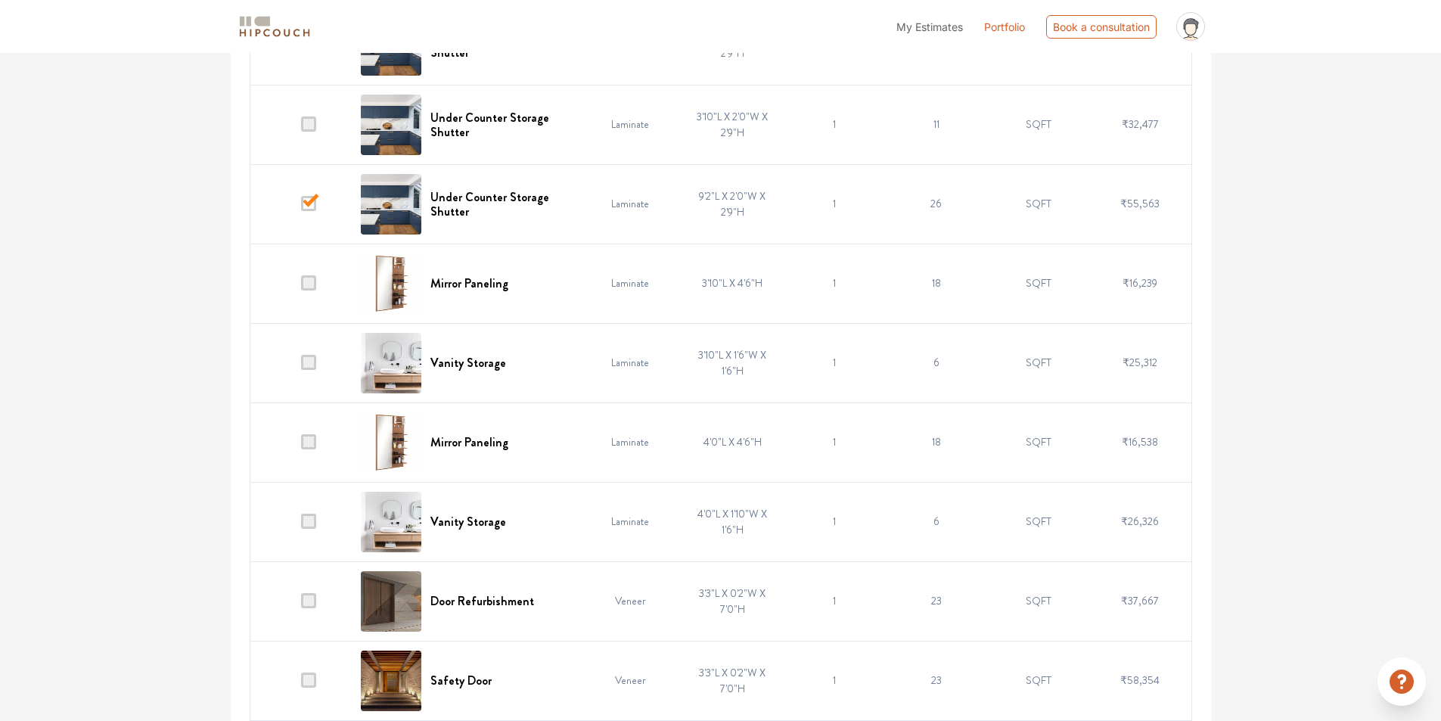
click at [309, 370] on span at bounding box center [308, 362] width 15 height 15
click at [301, 366] on input "checkbox" at bounding box center [301, 366] width 0 height 0
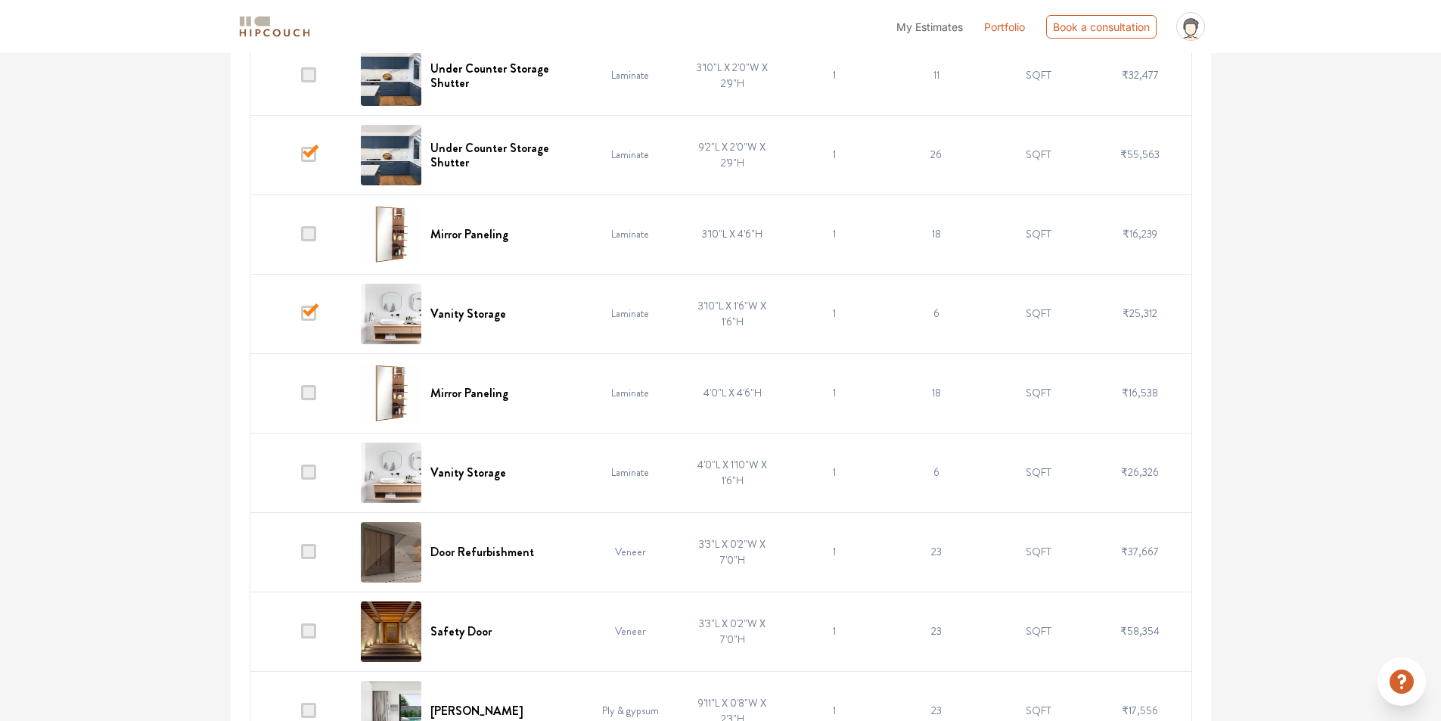
scroll to position [1664, 0]
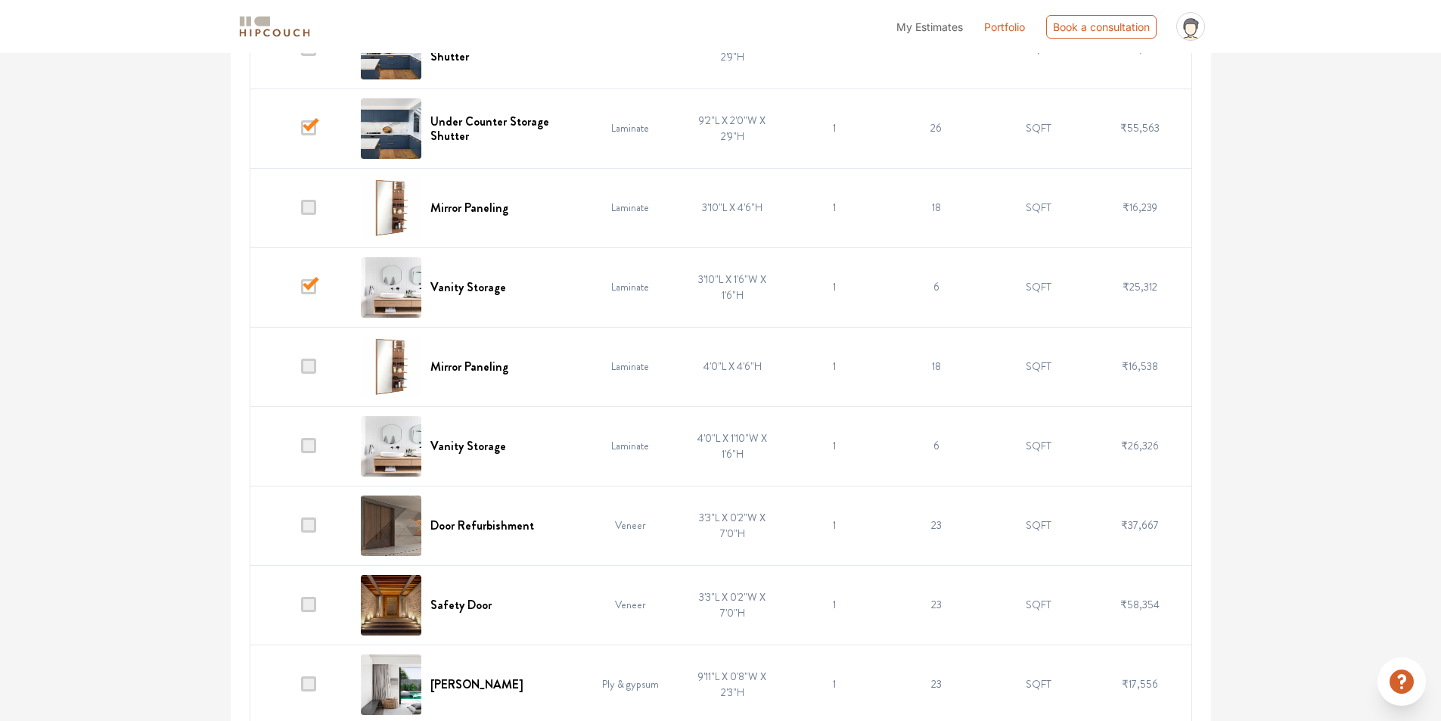
click at [308, 451] on span at bounding box center [308, 445] width 15 height 15
click at [301, 449] on input "checkbox" at bounding box center [301, 449] width 0 height 0
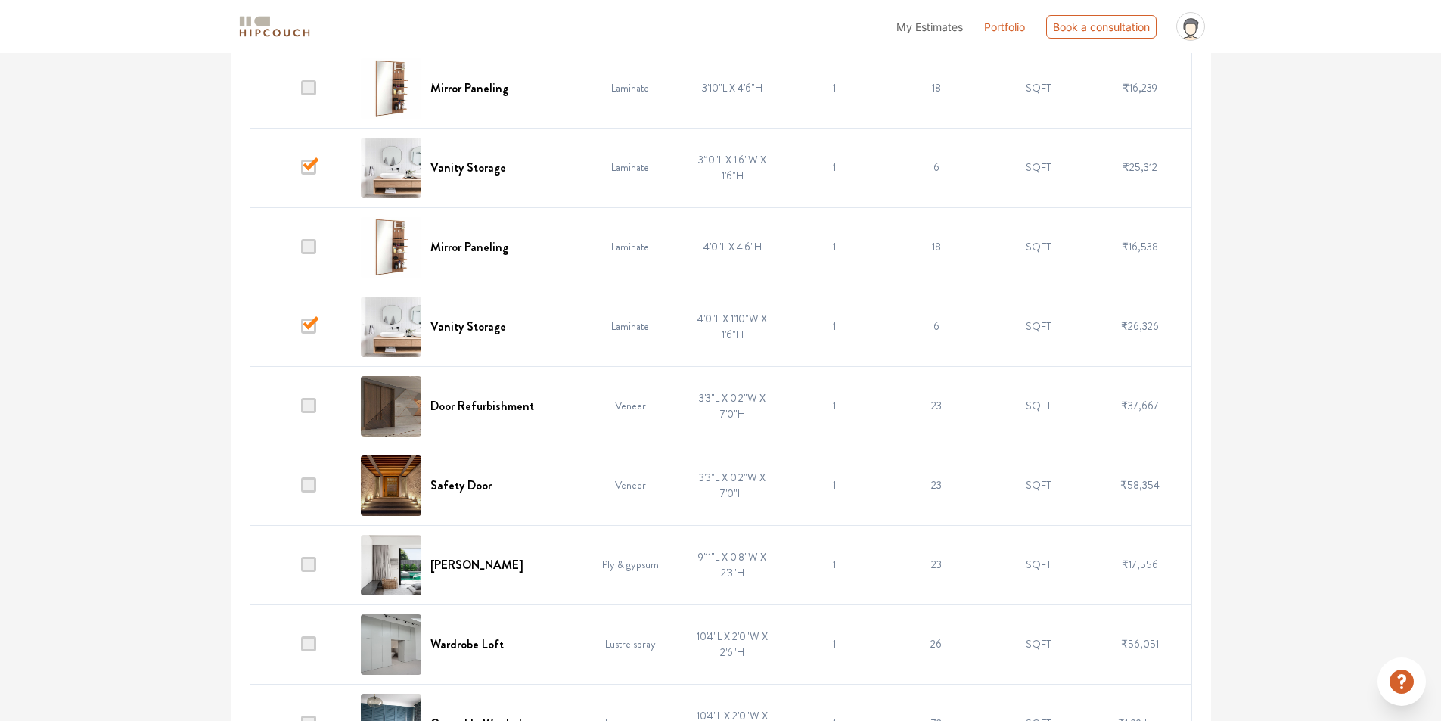
scroll to position [1816, 0]
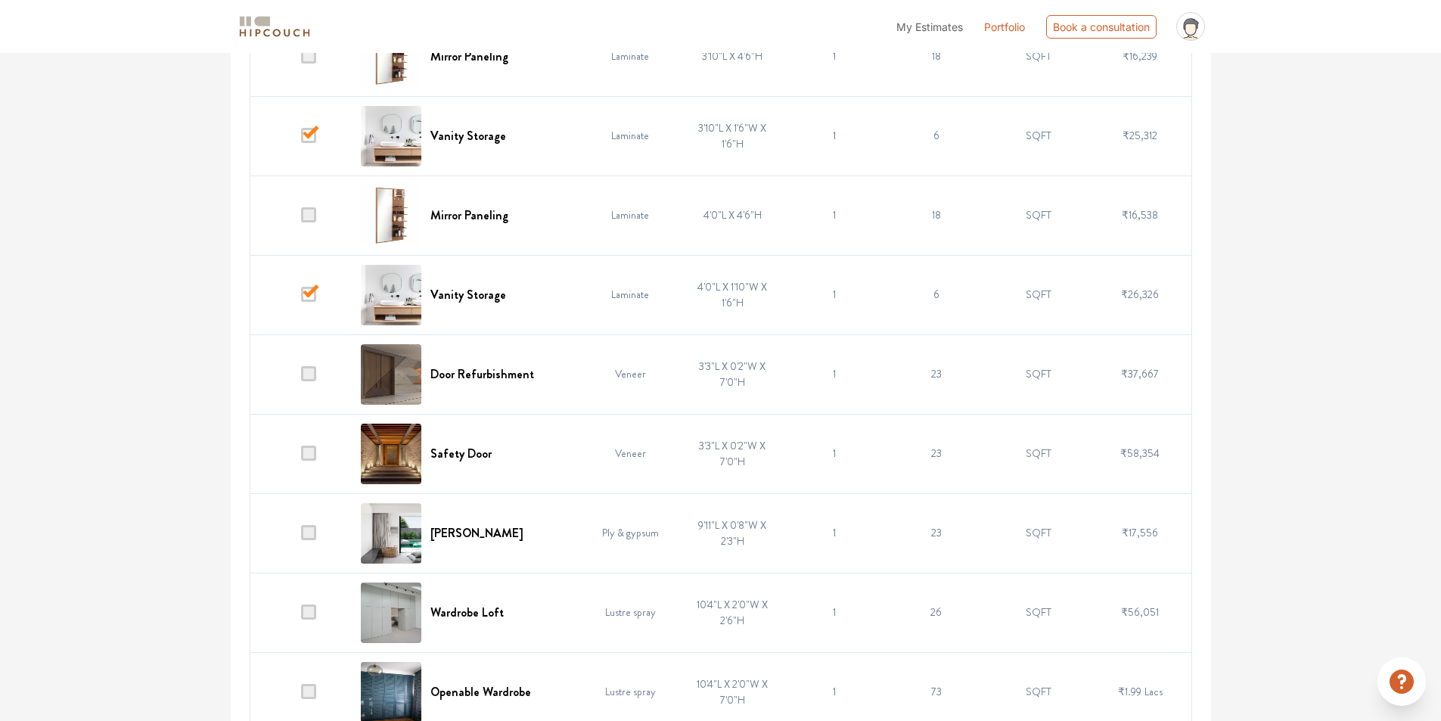
click at [311, 378] on span at bounding box center [308, 373] width 15 height 15
click at [301, 377] on input "checkbox" at bounding box center [301, 377] width 0 height 0
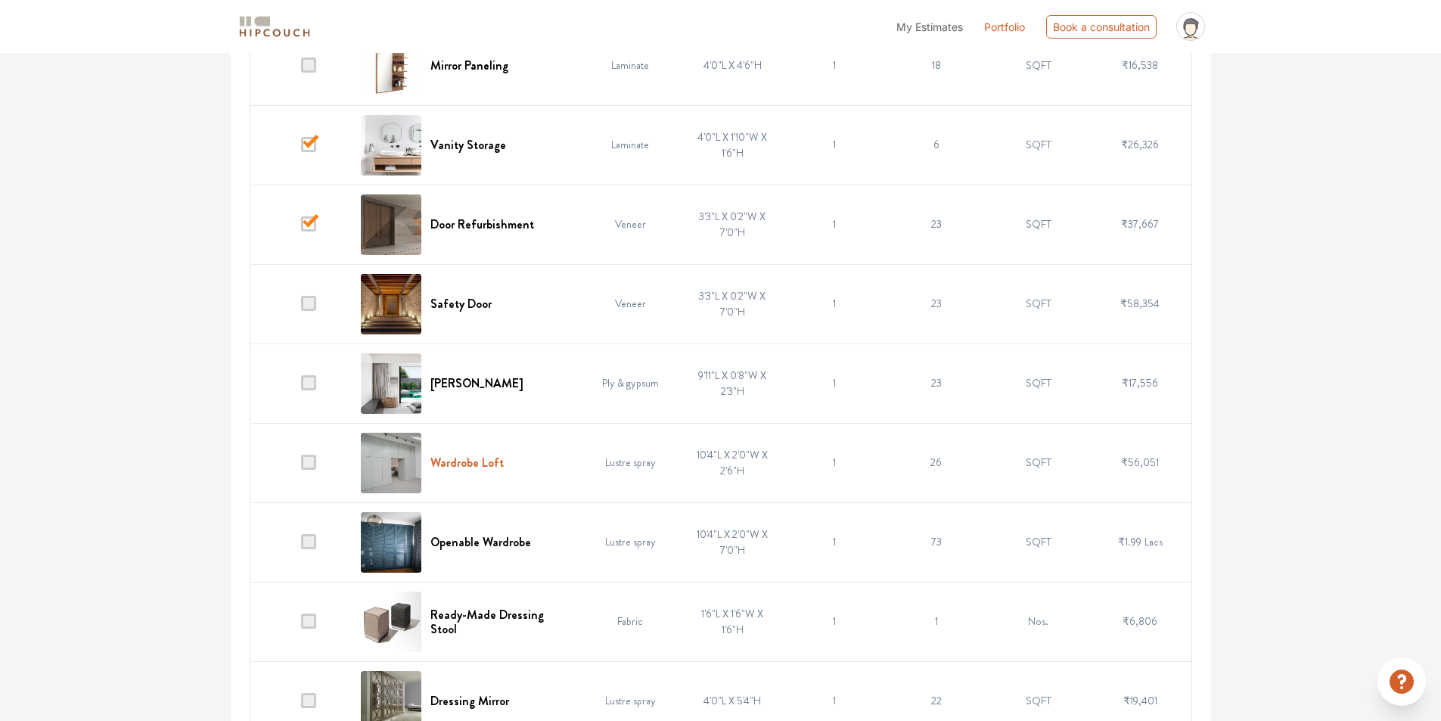
scroll to position [1967, 0]
click at [312, 306] on span at bounding box center [308, 301] width 15 height 15
click at [301, 306] on input "checkbox" at bounding box center [301, 306] width 0 height 0
click at [308, 381] on span at bounding box center [308, 381] width 15 height 15
click at [301, 385] on input "checkbox" at bounding box center [301, 385] width 0 height 0
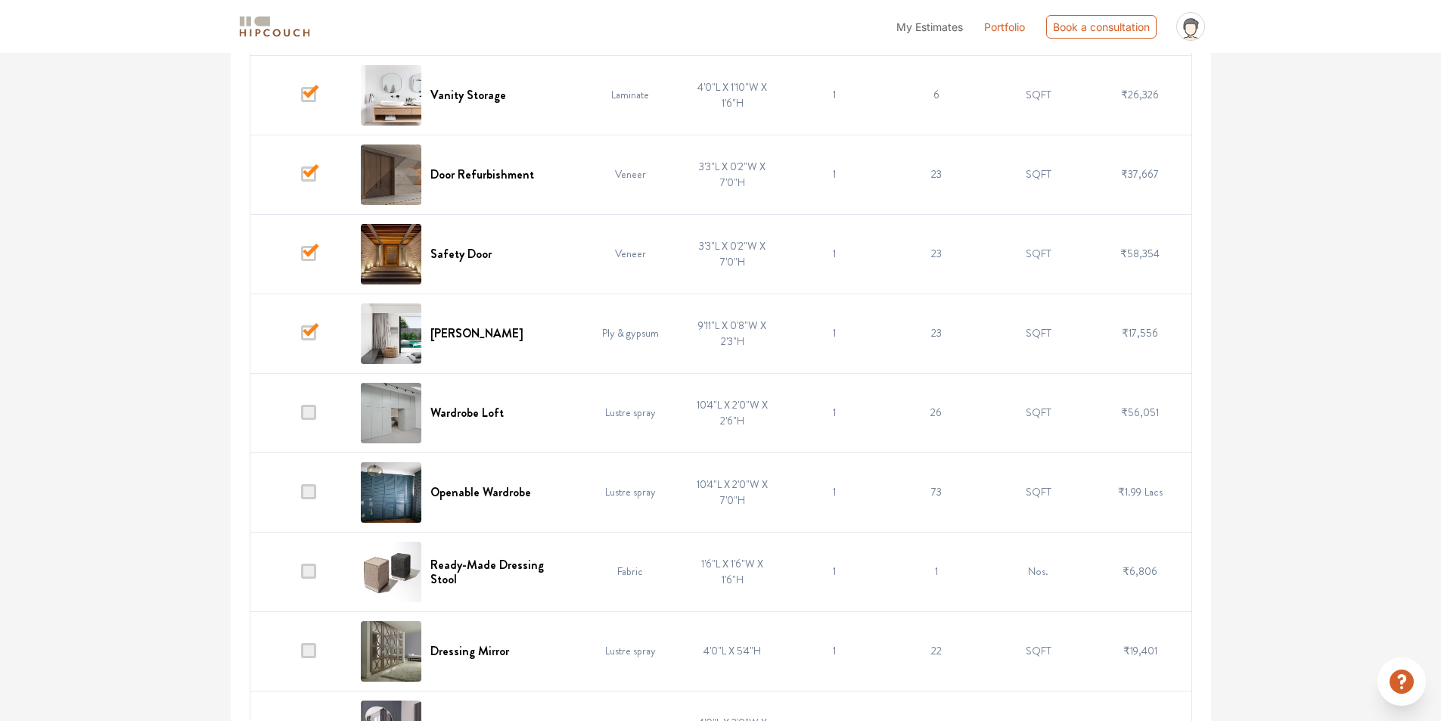
scroll to position [2042, 0]
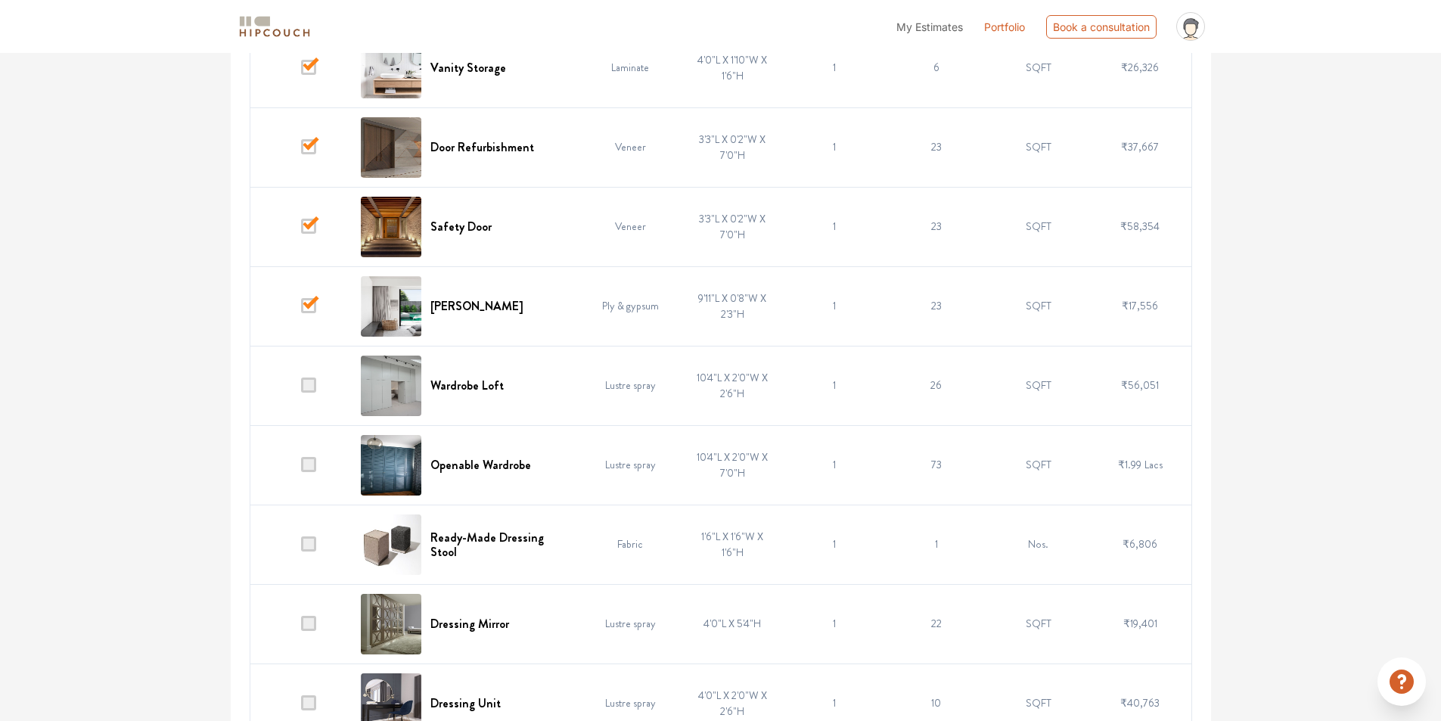
click at [309, 464] on span at bounding box center [308, 464] width 15 height 15
click at [301, 468] on input "checkbox" at bounding box center [301, 468] width 0 height 0
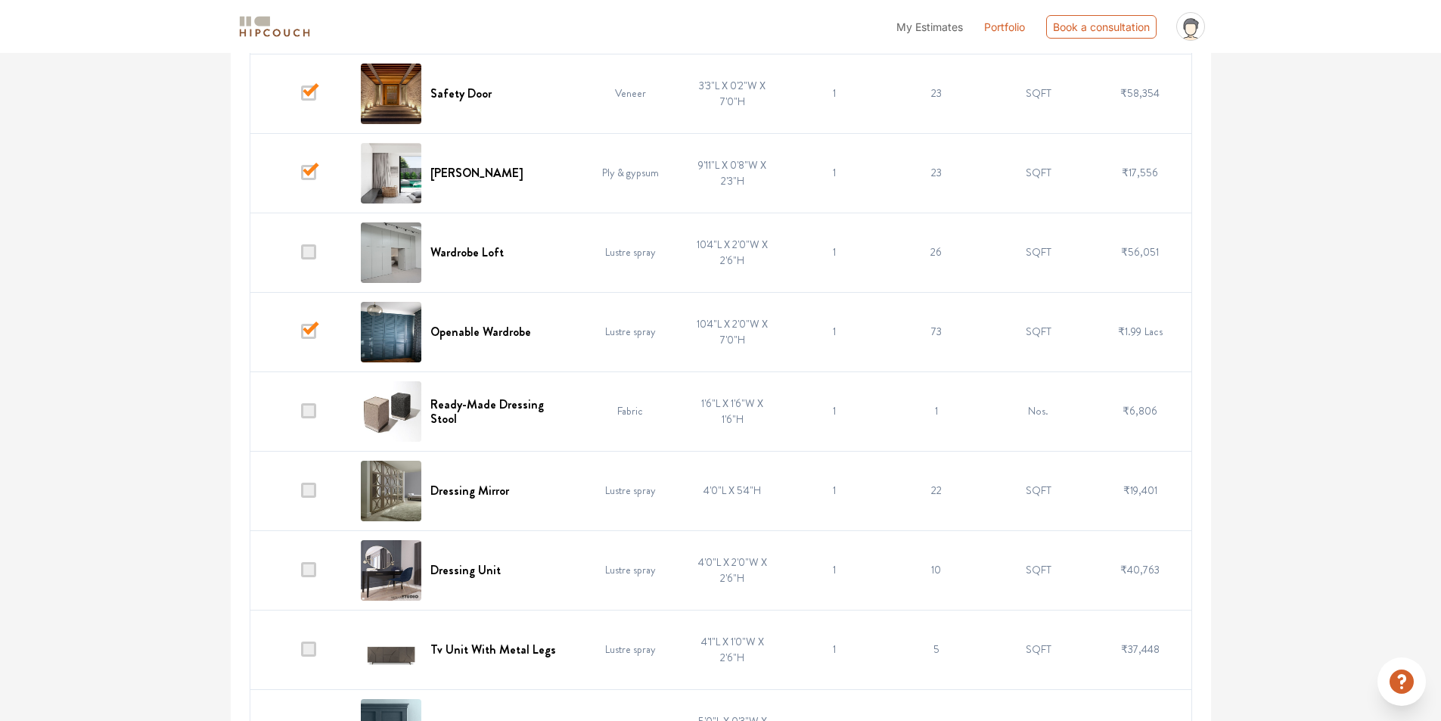
scroll to position [2194, 0]
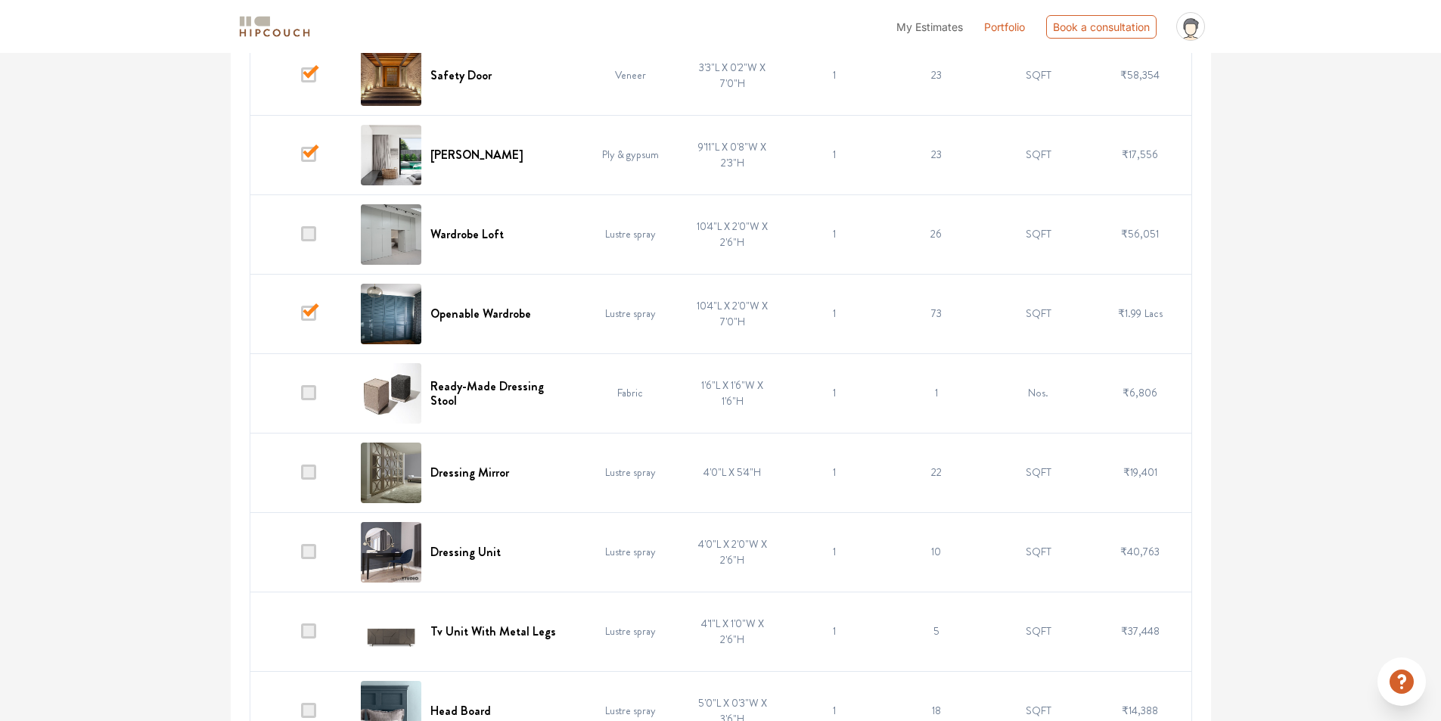
click at [308, 474] on span at bounding box center [308, 471] width 15 height 15
click at [301, 476] on input "checkbox" at bounding box center [301, 476] width 0 height 0
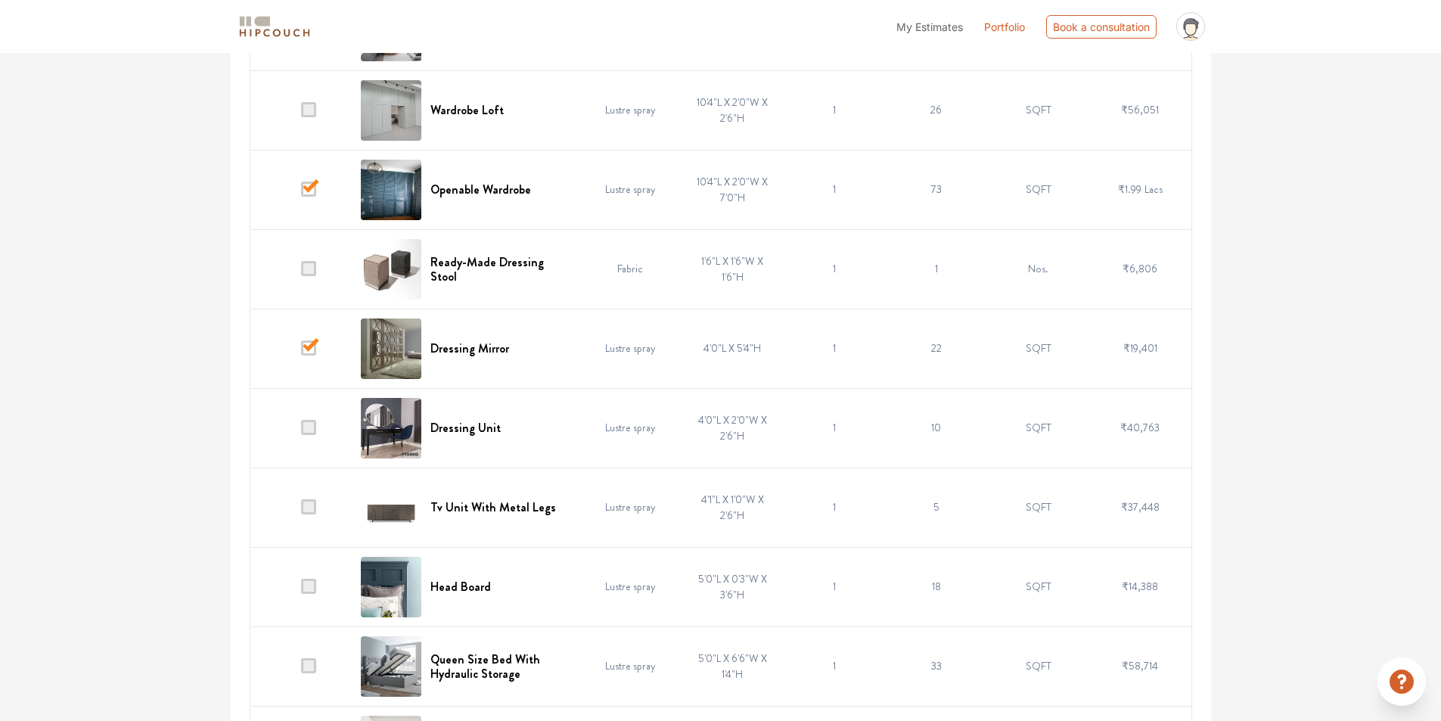
scroll to position [2345, 0]
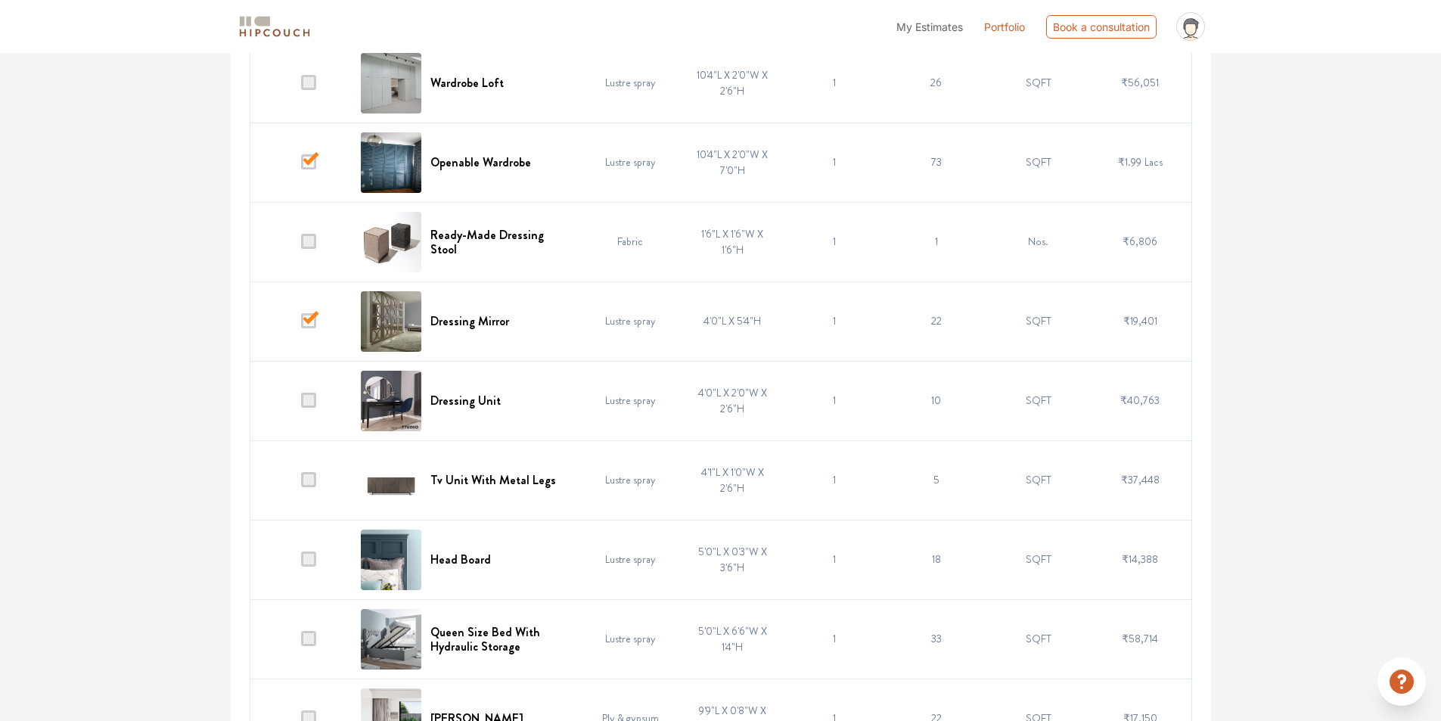
click at [311, 404] on span at bounding box center [308, 400] width 15 height 15
click at [301, 404] on input "checkbox" at bounding box center [301, 404] width 0 height 0
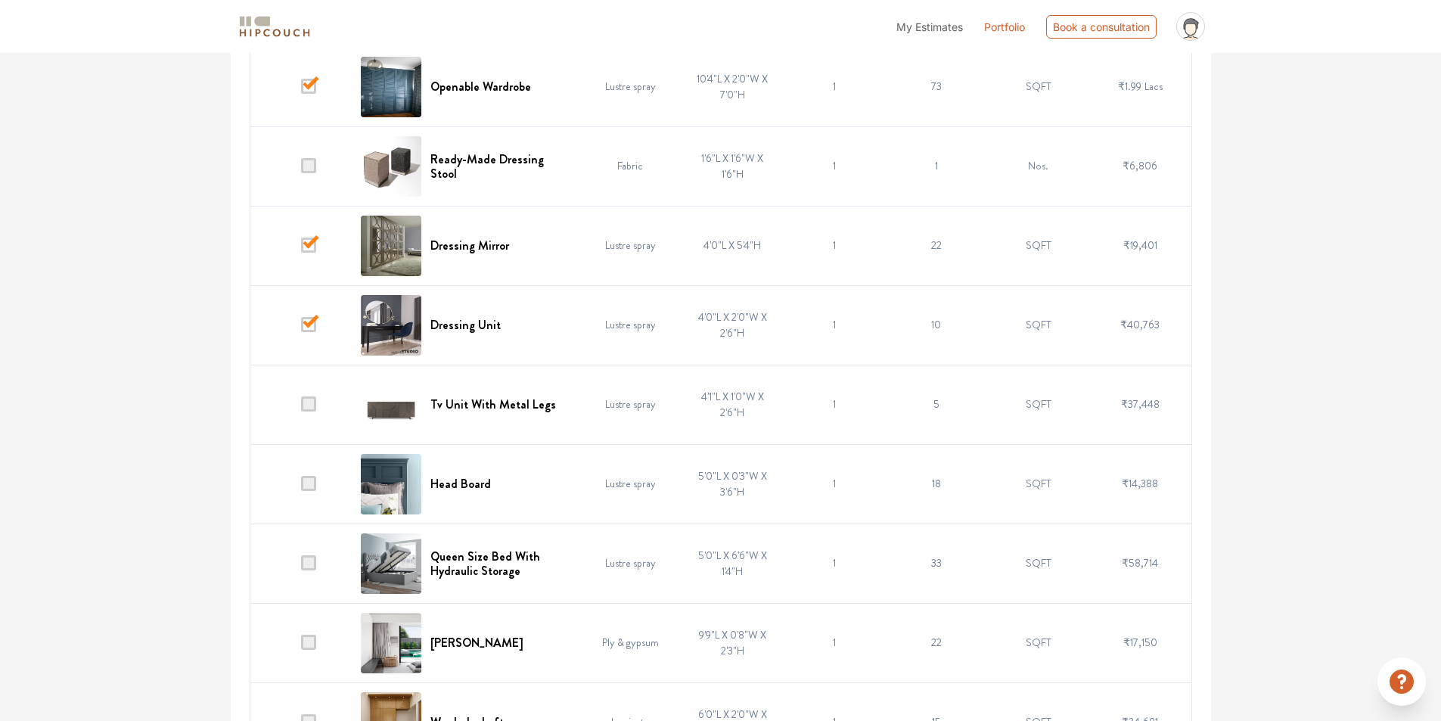
click at [307, 406] on span at bounding box center [308, 403] width 15 height 15
click at [301, 408] on input "checkbox" at bounding box center [301, 408] width 0 height 0
click at [309, 480] on span at bounding box center [308, 483] width 15 height 15
click at [301, 487] on input "checkbox" at bounding box center [301, 487] width 0 height 0
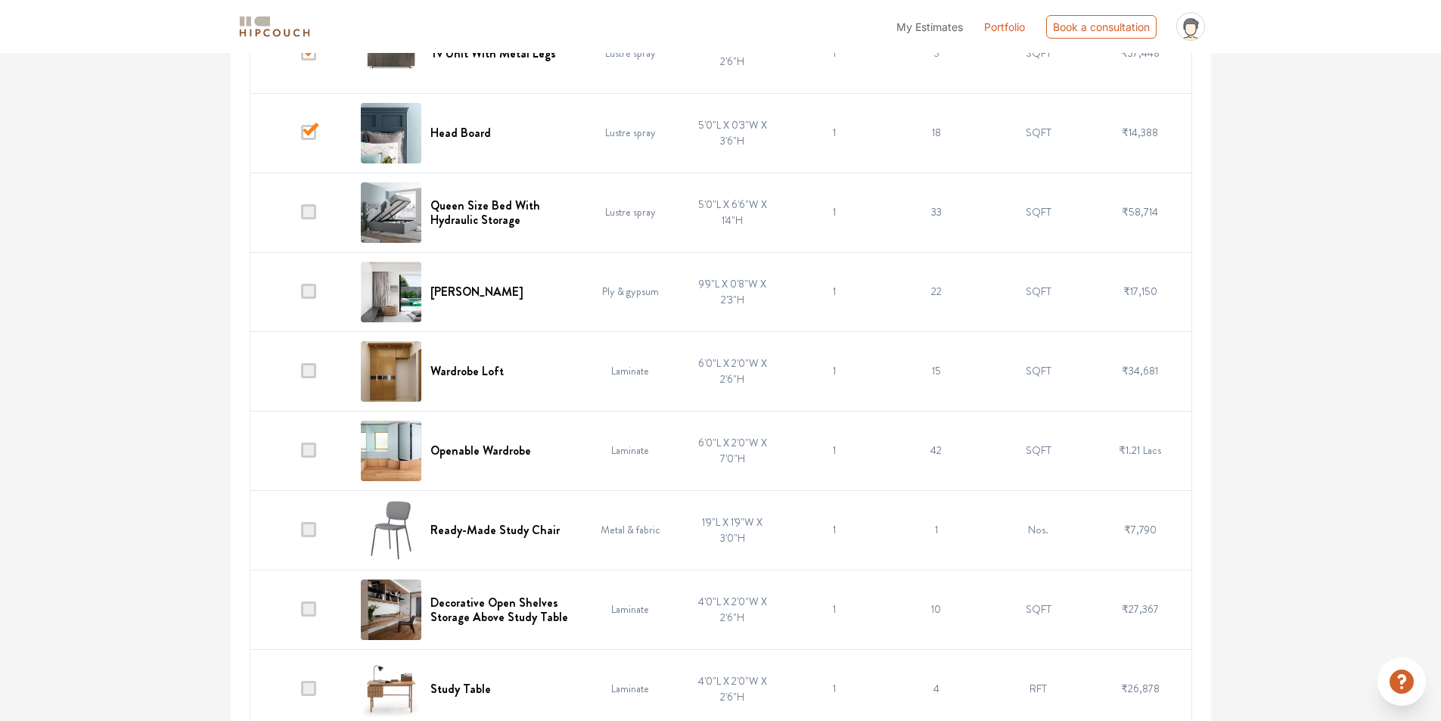
scroll to position [2799, 0]
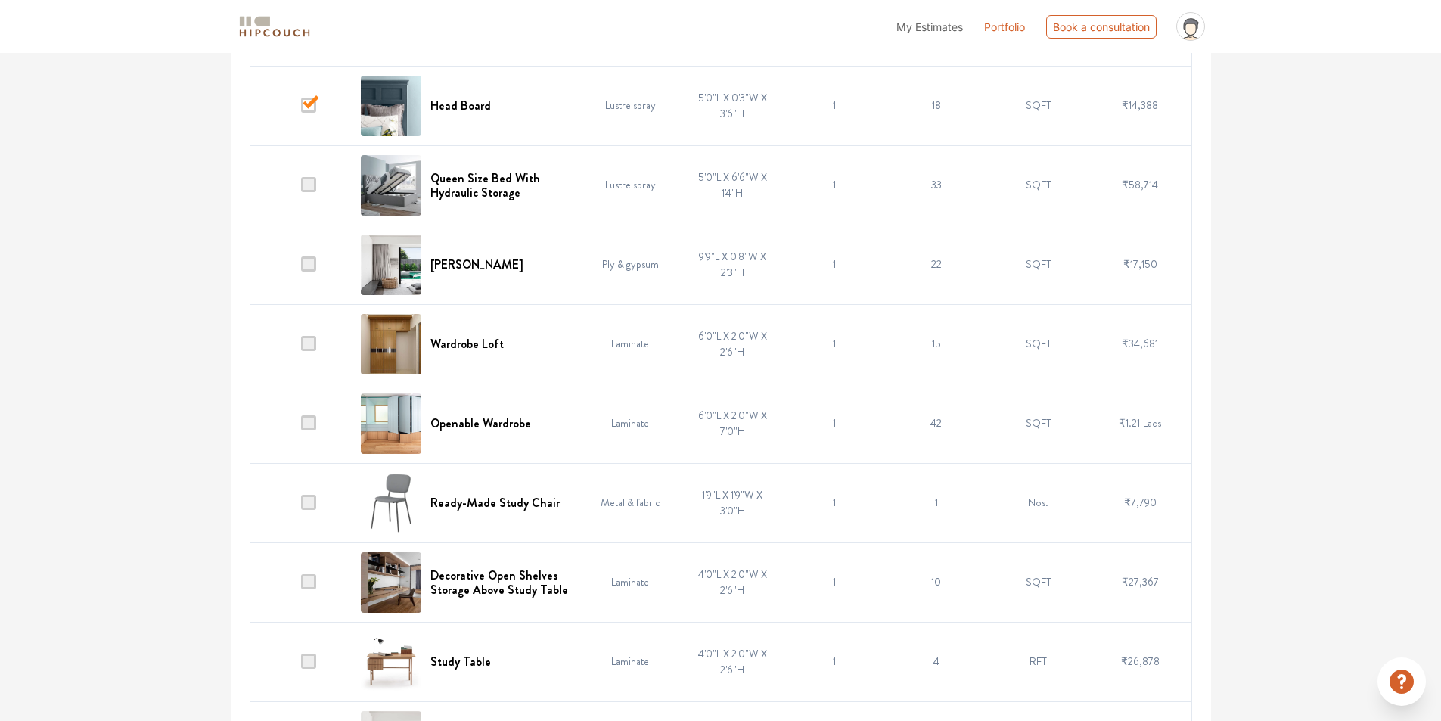
click at [312, 344] on span at bounding box center [308, 343] width 15 height 15
click at [301, 347] on input "checkbox" at bounding box center [301, 347] width 0 height 0
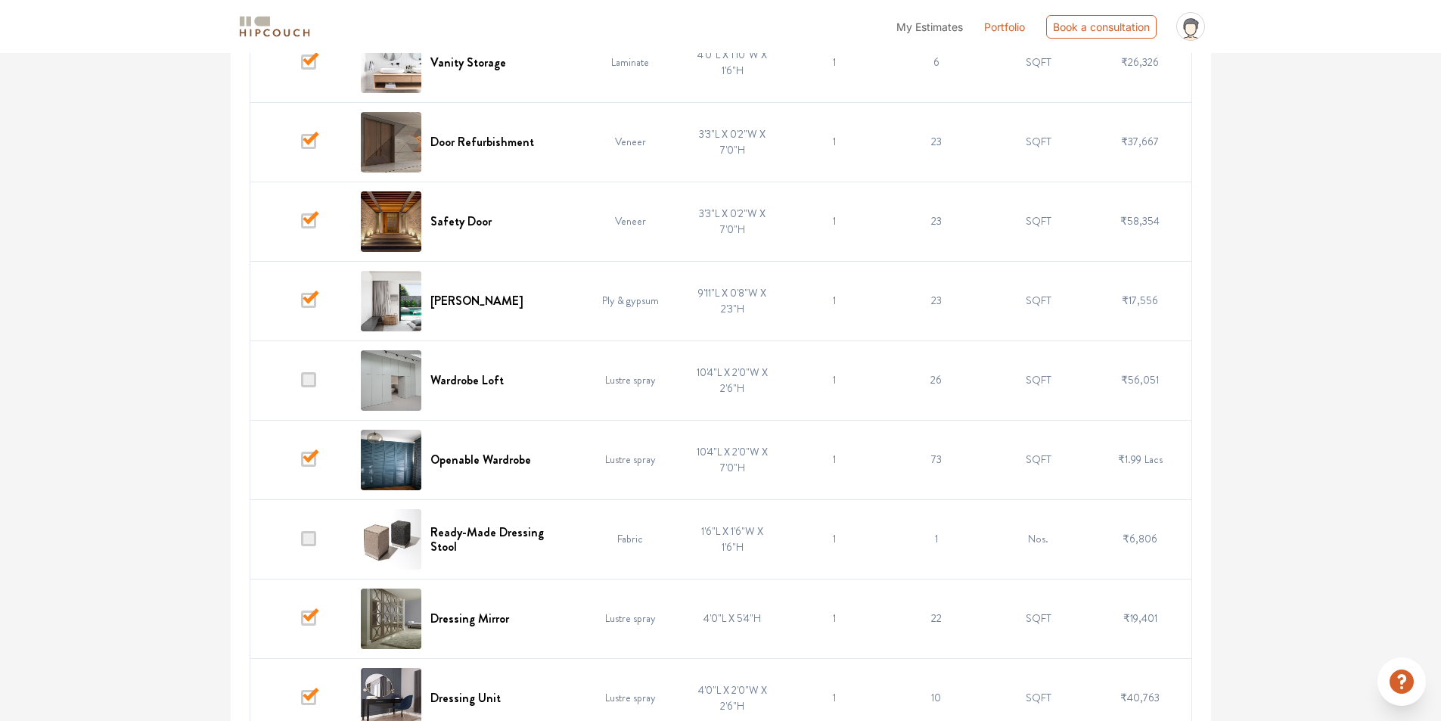
scroll to position [2042, 0]
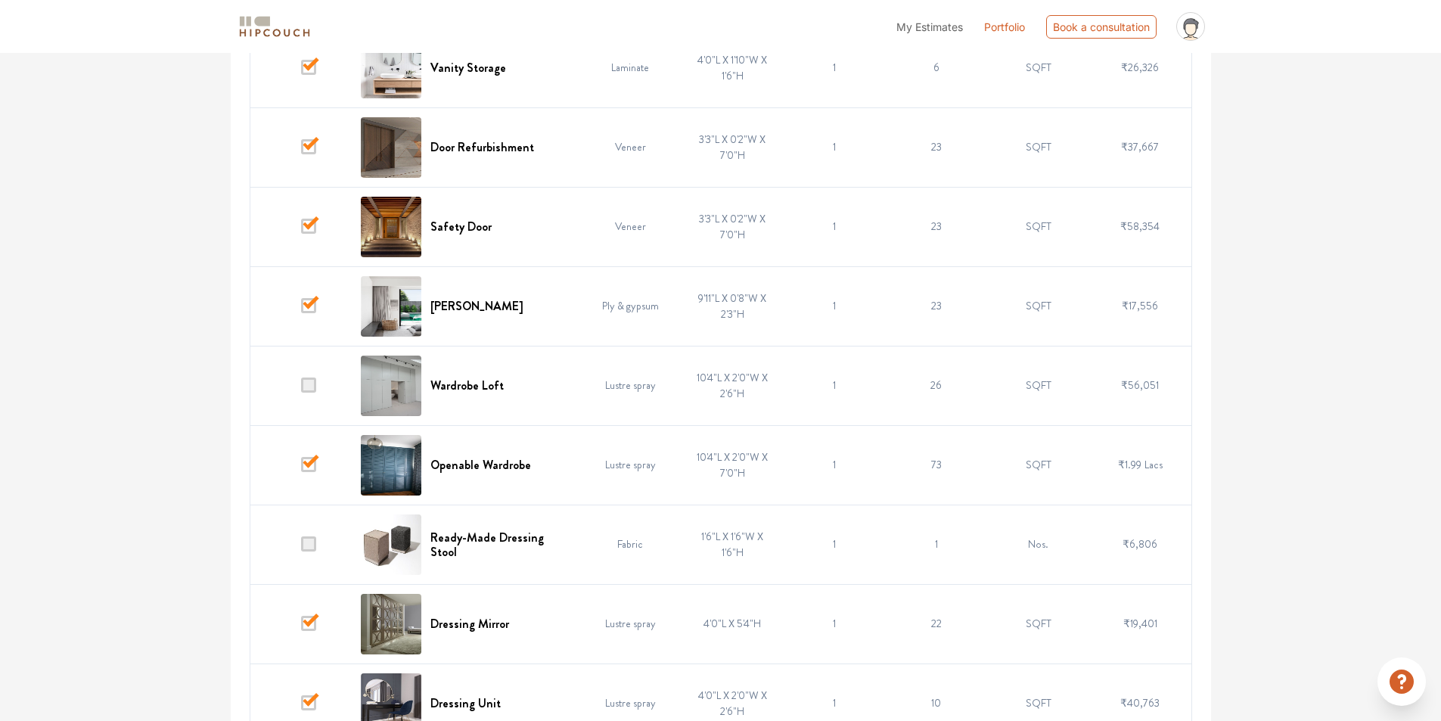
click at [310, 390] on span at bounding box center [308, 384] width 15 height 15
click at [301, 389] on input "checkbox" at bounding box center [301, 389] width 0 height 0
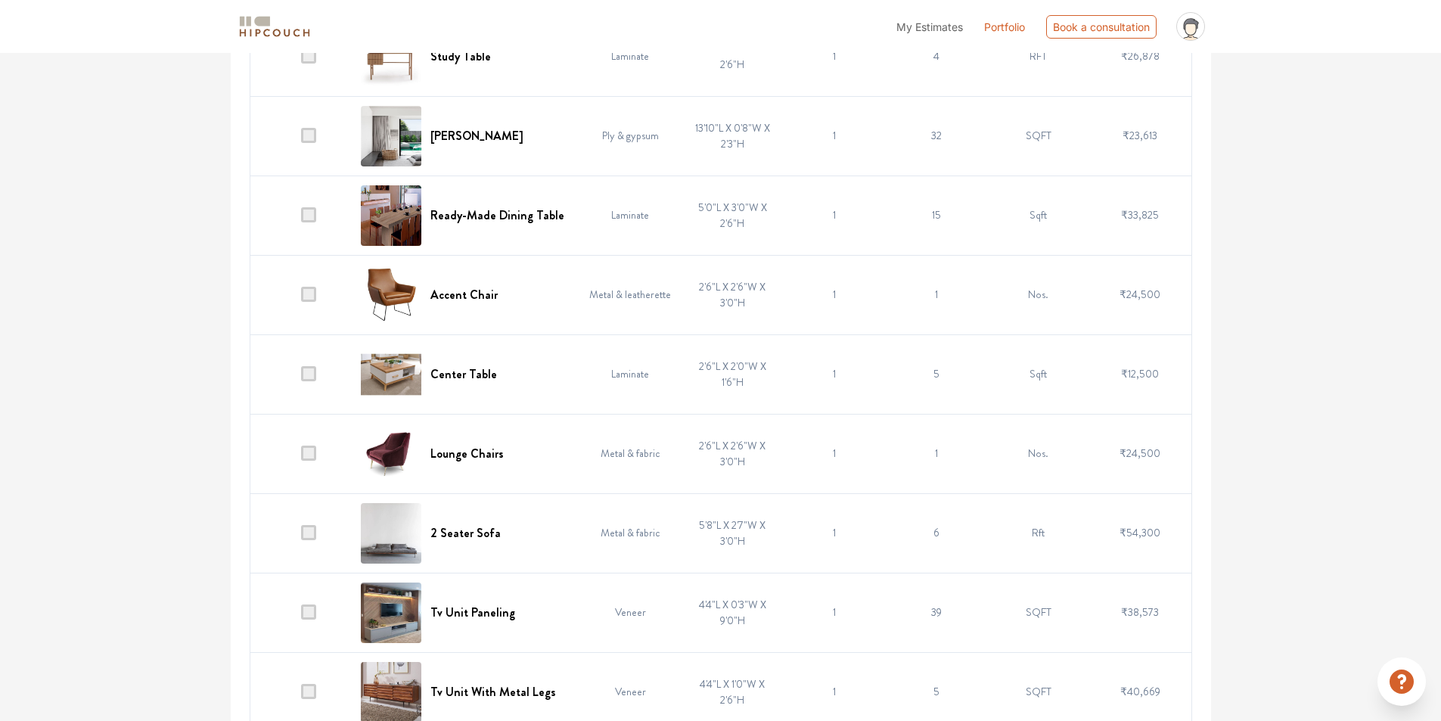
scroll to position [3480, 0]
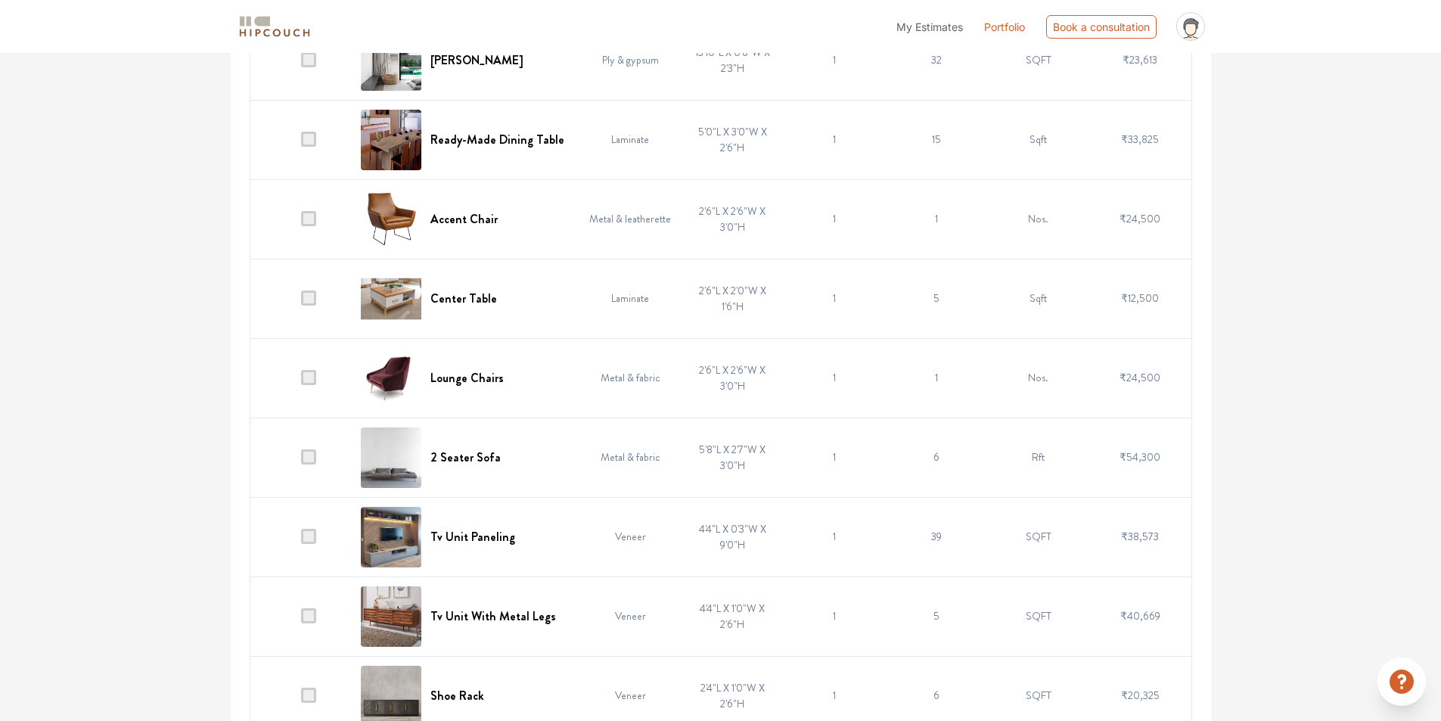
click at [305, 299] on span at bounding box center [308, 297] width 15 height 15
click at [301, 302] on input "checkbox" at bounding box center [301, 302] width 0 height 0
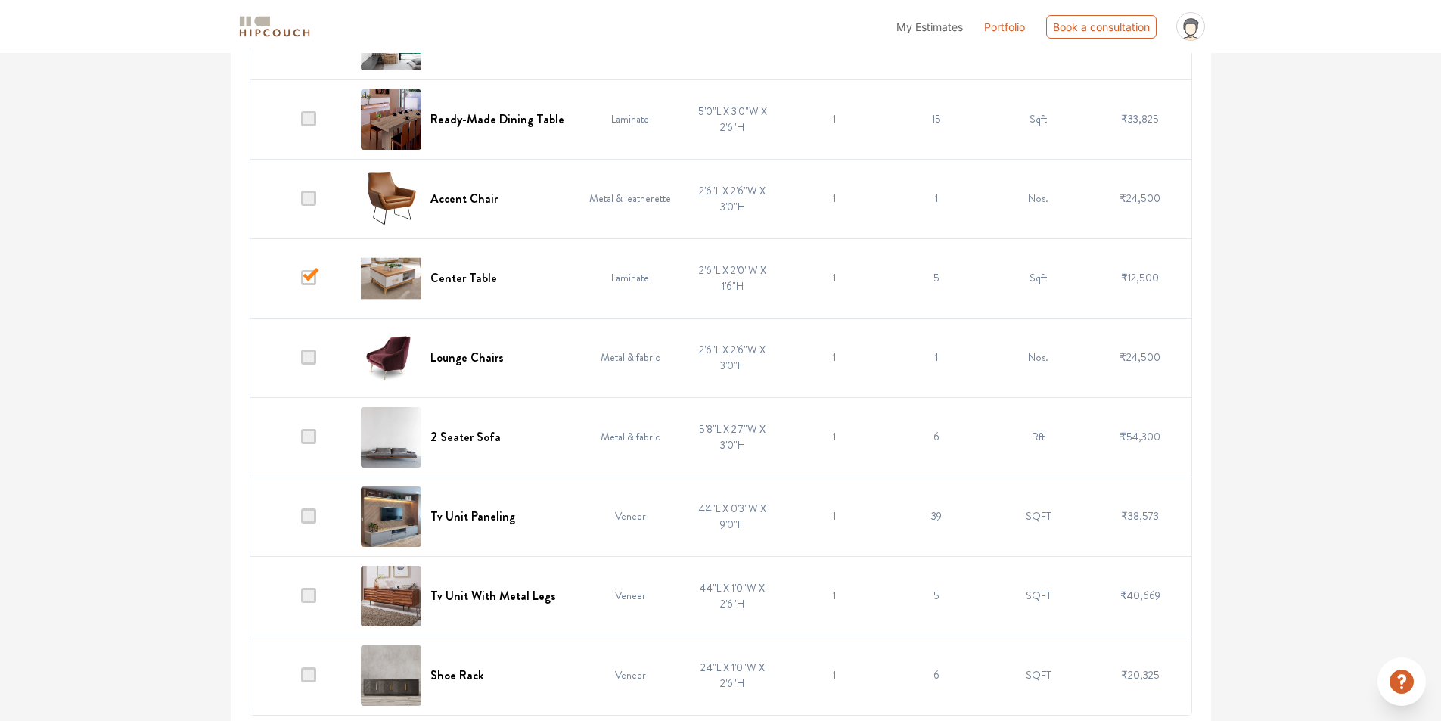
scroll to position [3506, 0]
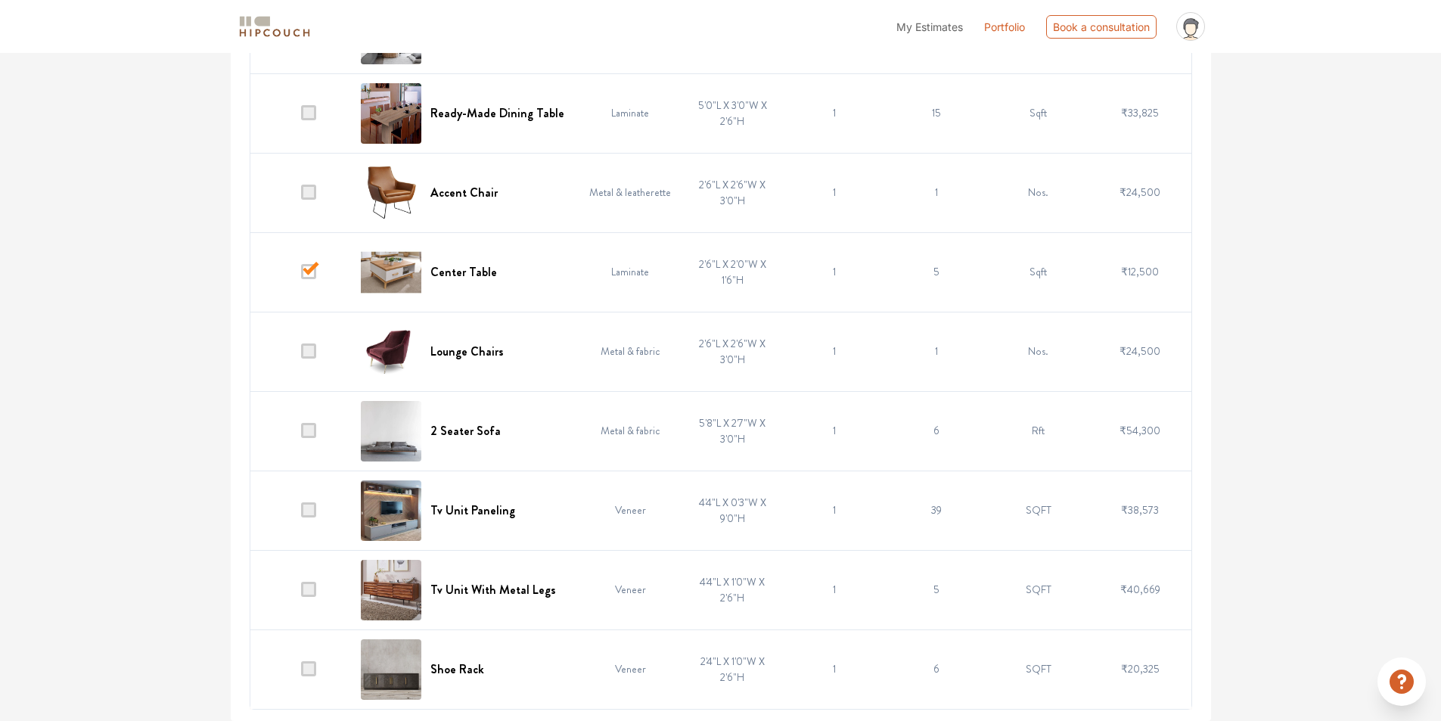
click at [308, 513] on span at bounding box center [308, 509] width 15 height 15
click at [301, 514] on input "checkbox" at bounding box center [301, 514] width 0 height 0
click at [306, 676] on span at bounding box center [308, 668] width 15 height 15
click at [301, 672] on input "checkbox" at bounding box center [301, 672] width 0 height 0
click at [304, 424] on span at bounding box center [308, 430] width 15 height 15
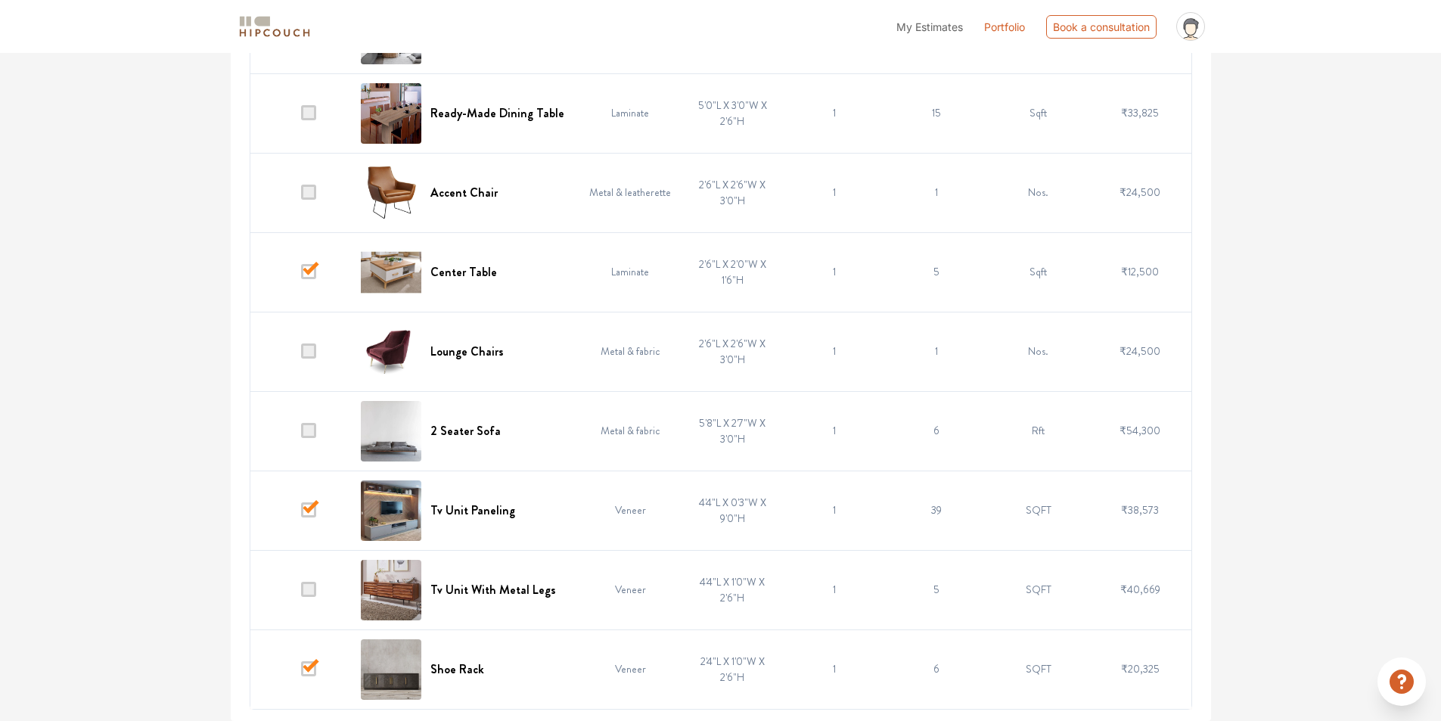
click at [301, 434] on input "checkbox" at bounding box center [301, 434] width 0 height 0
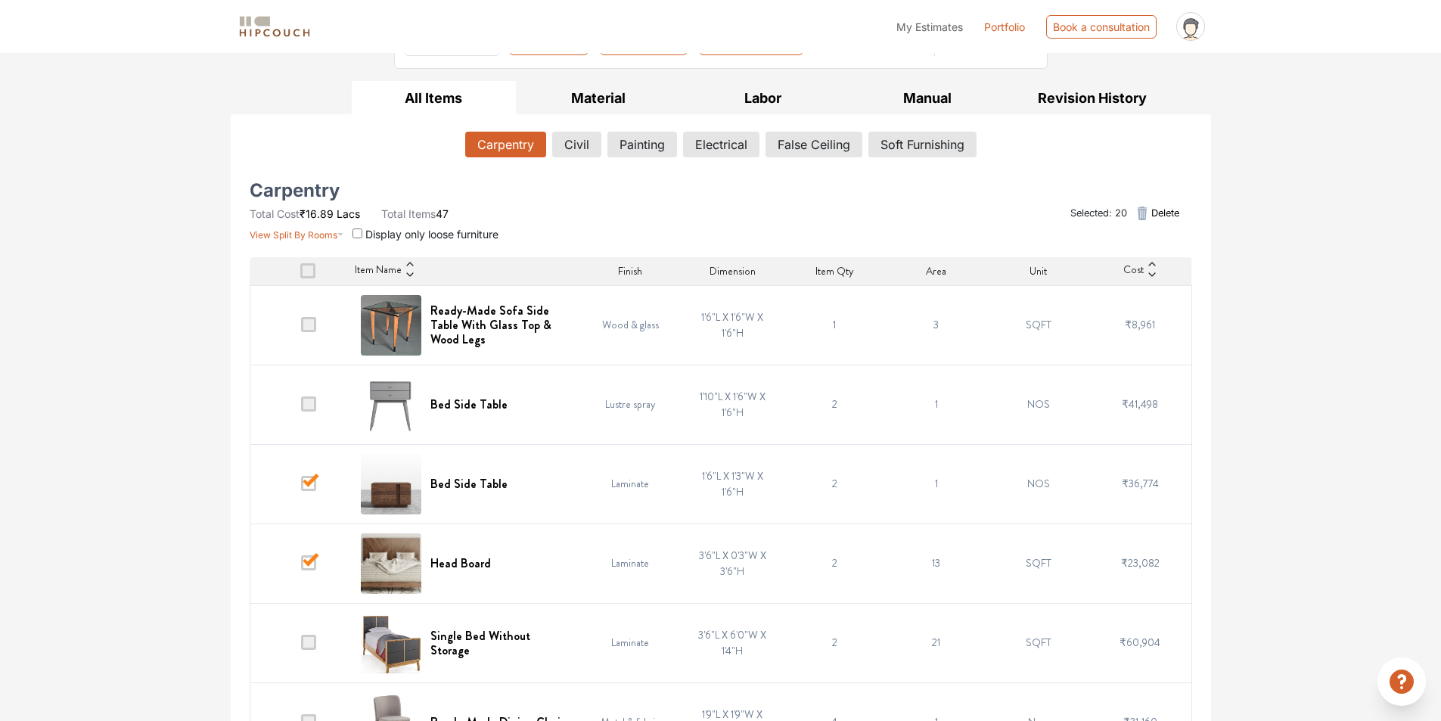
scroll to position [0, 0]
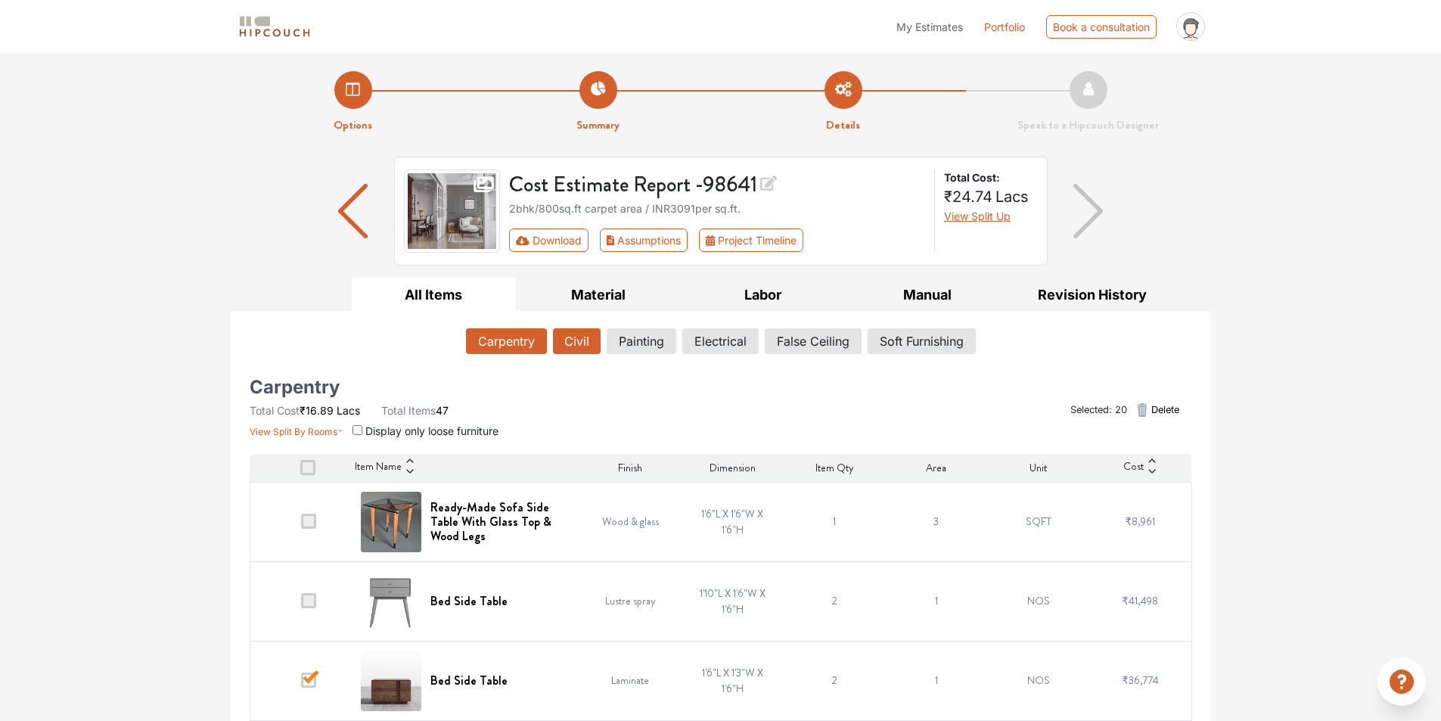
click at [584, 348] on button "Civil" at bounding box center [577, 341] width 48 height 26
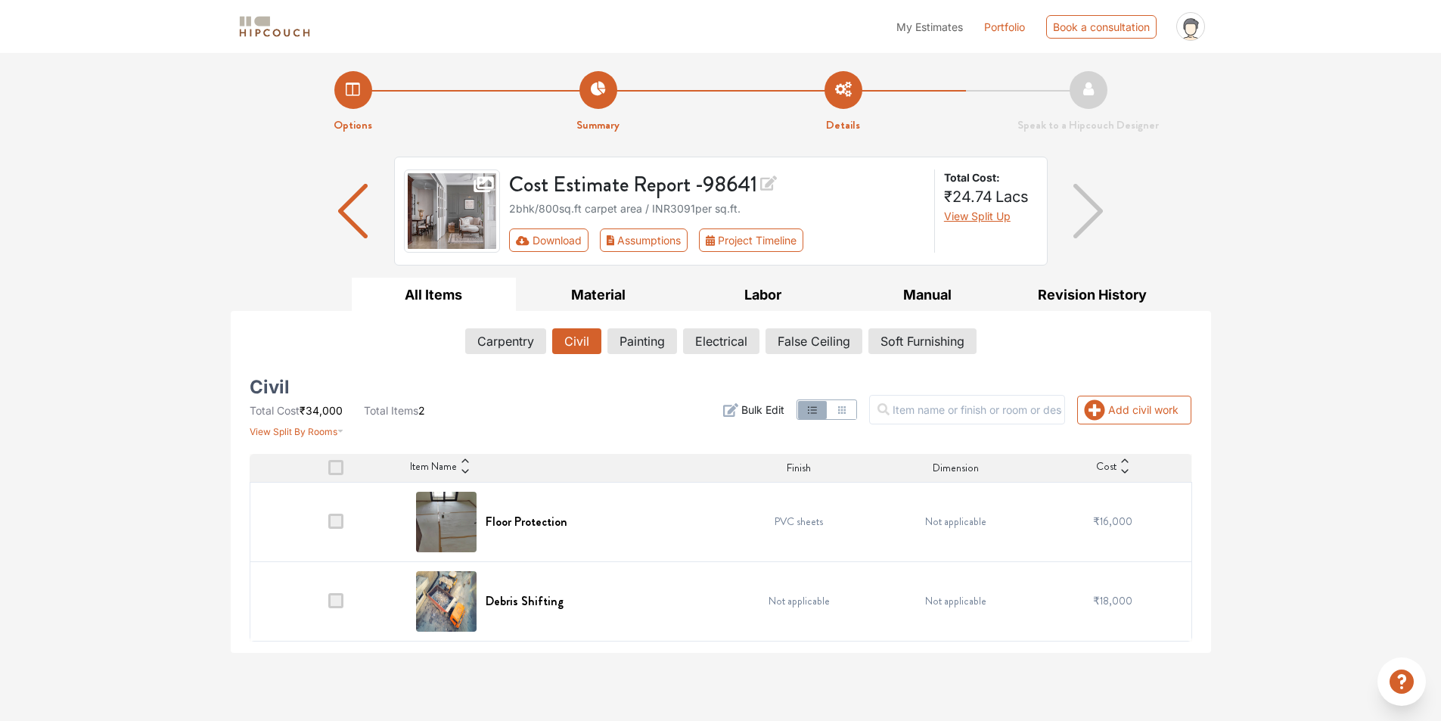
click at [334, 521] on span at bounding box center [335, 521] width 15 height 15
click at [328, 525] on input "checkbox" at bounding box center [328, 525] width 0 height 0
click at [503, 608] on h6 "Debris Shifting" at bounding box center [525, 601] width 78 height 14
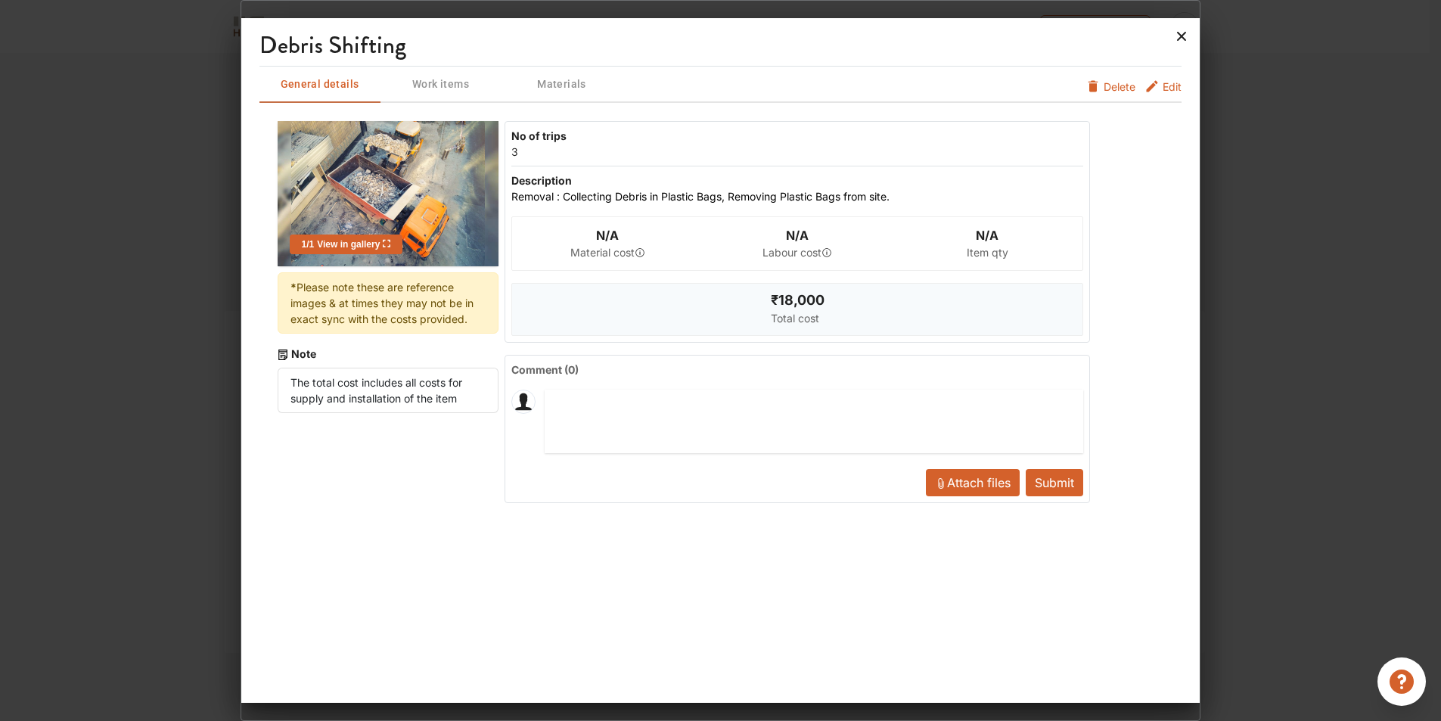
click at [1184, 39] on icon at bounding box center [1181, 36] width 24 height 24
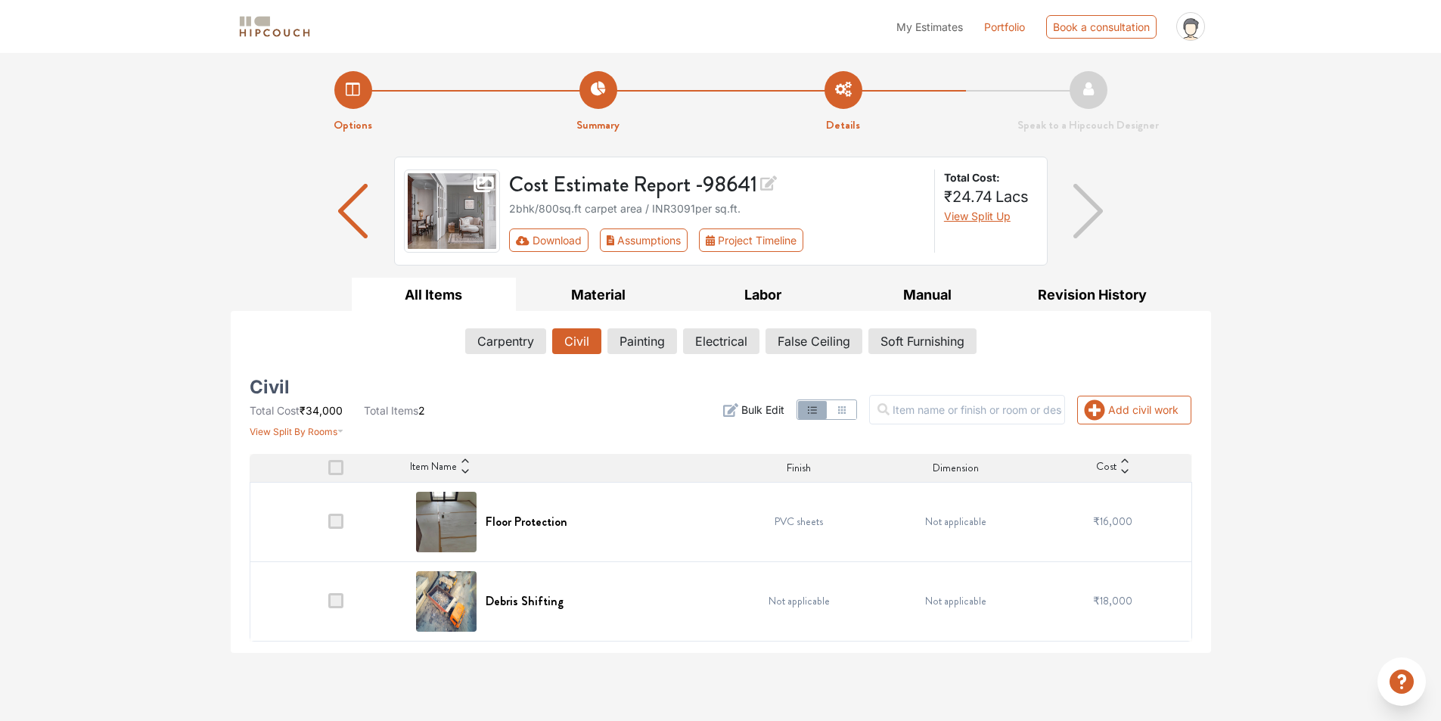
click at [332, 601] on span at bounding box center [335, 600] width 15 height 15
click at [328, 604] on input "checkbox" at bounding box center [328, 604] width 0 height 0
click at [342, 520] on span at bounding box center [335, 521] width 15 height 15
click at [328, 525] on input "checkbox" at bounding box center [328, 525] width 0 height 0
click at [337, 601] on span at bounding box center [335, 600] width 15 height 15
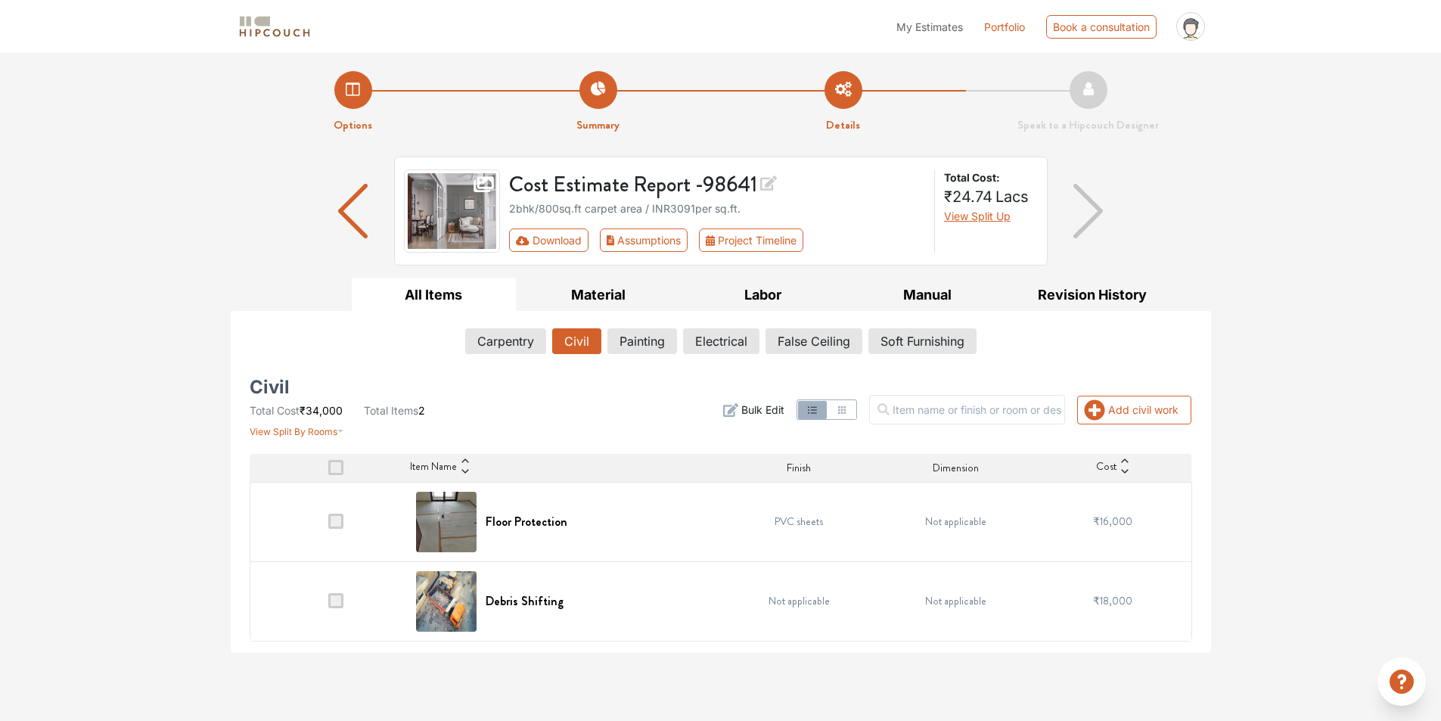
click at [328, 604] on input "checkbox" at bounding box center [328, 604] width 0 height 0
click at [337, 521] on span at bounding box center [335, 521] width 15 height 15
click at [328, 525] on input "checkbox" at bounding box center [328, 525] width 0 height 0
click at [337, 467] on span at bounding box center [335, 467] width 15 height 15
click at [328, 471] on input "checkbox" at bounding box center [328, 471] width 0 height 0
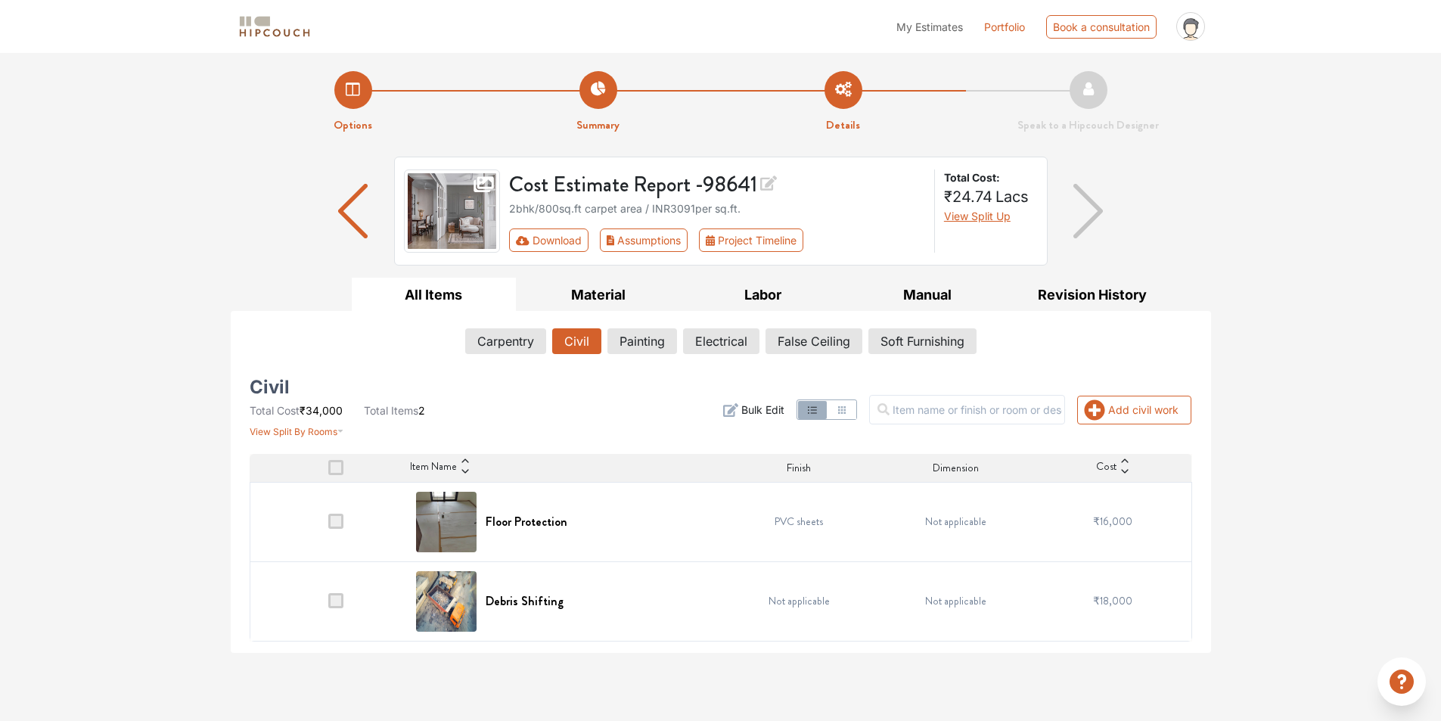
click at [419, 517] on img at bounding box center [446, 522] width 61 height 61
click at [336, 533] on td at bounding box center [328, 521] width 157 height 79
click at [336, 532] on td at bounding box center [328, 521] width 157 height 79
click at [333, 477] on th at bounding box center [328, 468] width 157 height 29
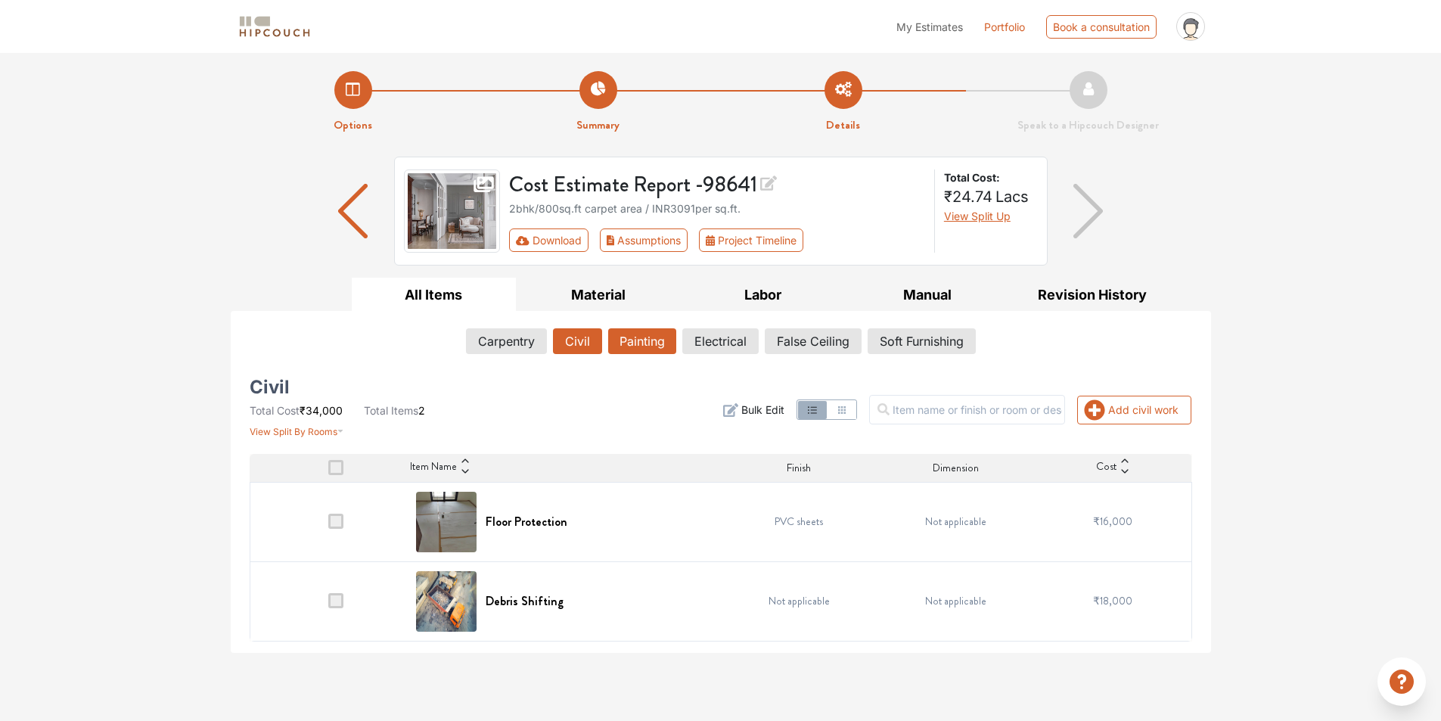
click at [629, 343] on button "Painting" at bounding box center [642, 341] width 68 height 26
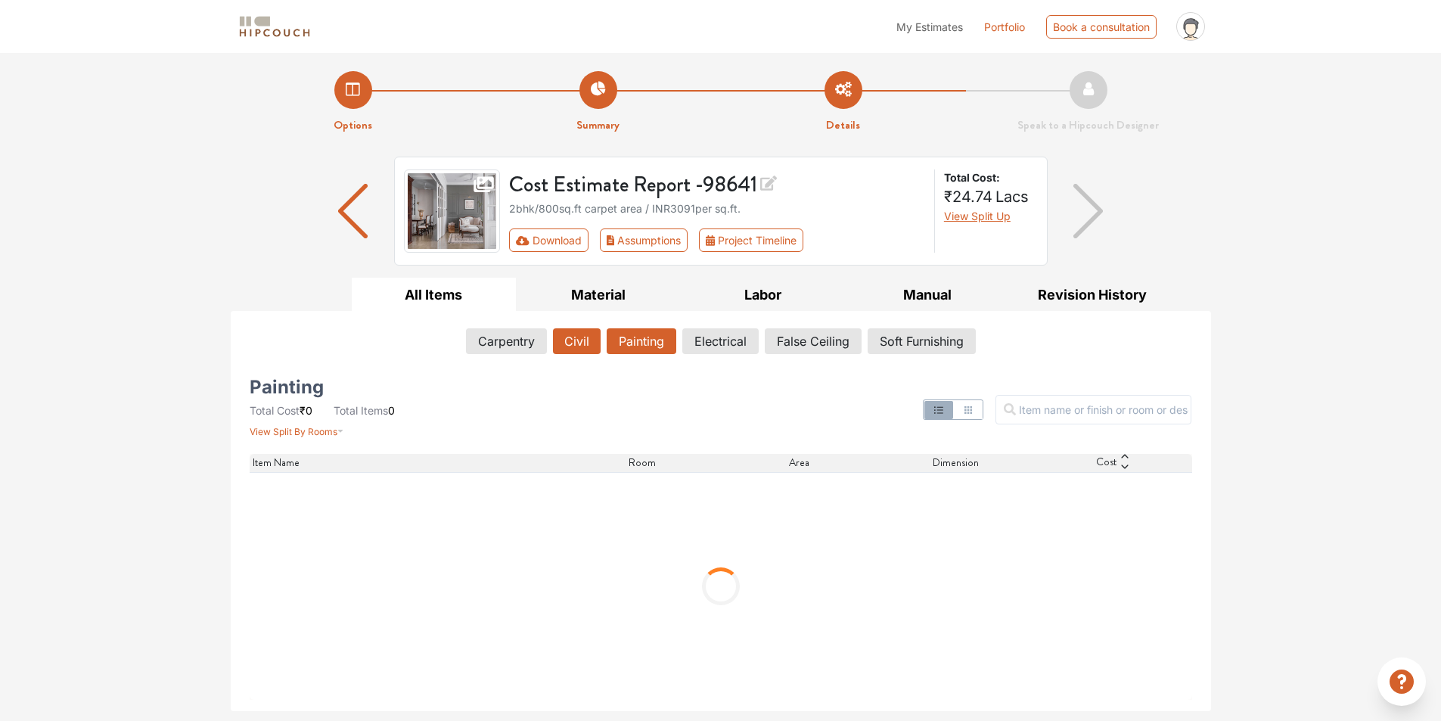
click at [571, 350] on button "Civil" at bounding box center [577, 341] width 48 height 26
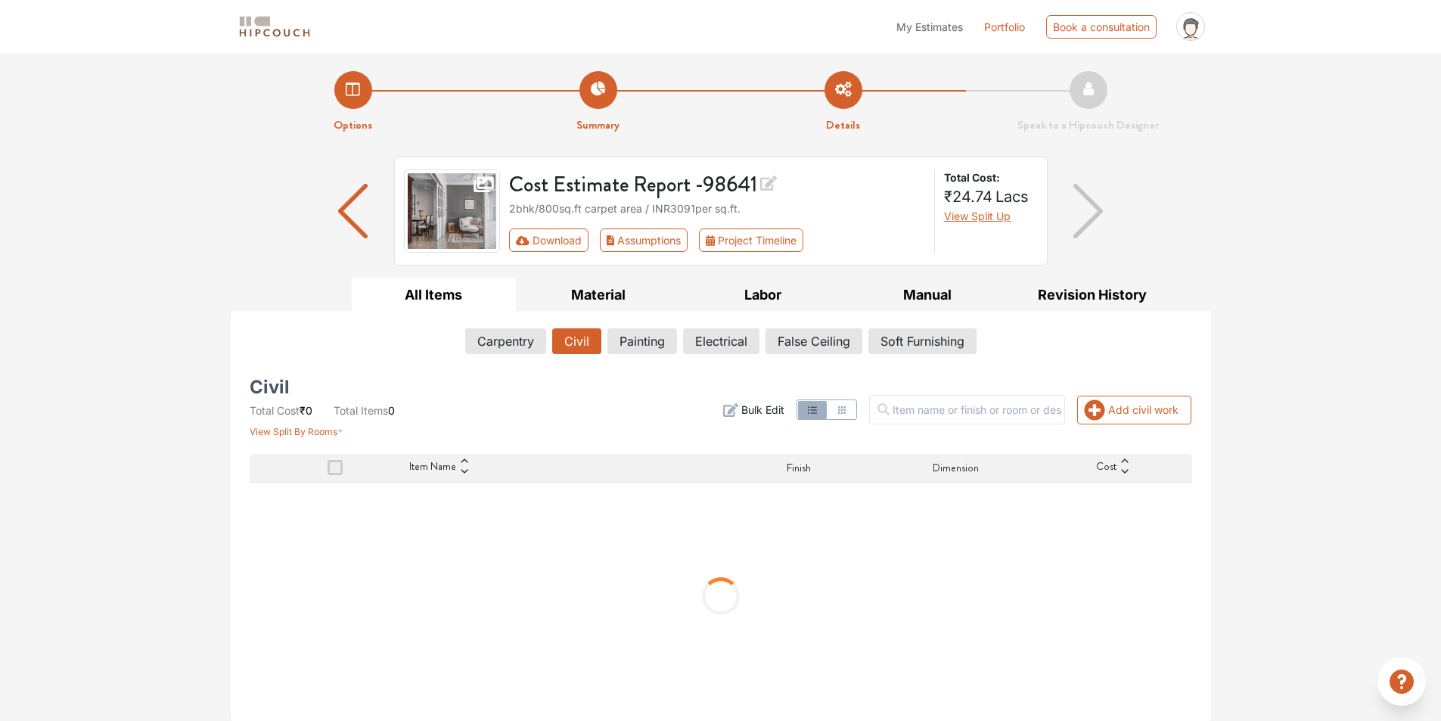
click at [334, 471] on span at bounding box center [335, 467] width 15 height 15
click at [328, 471] on input "checkbox" at bounding box center [328, 471] width 0 height 0
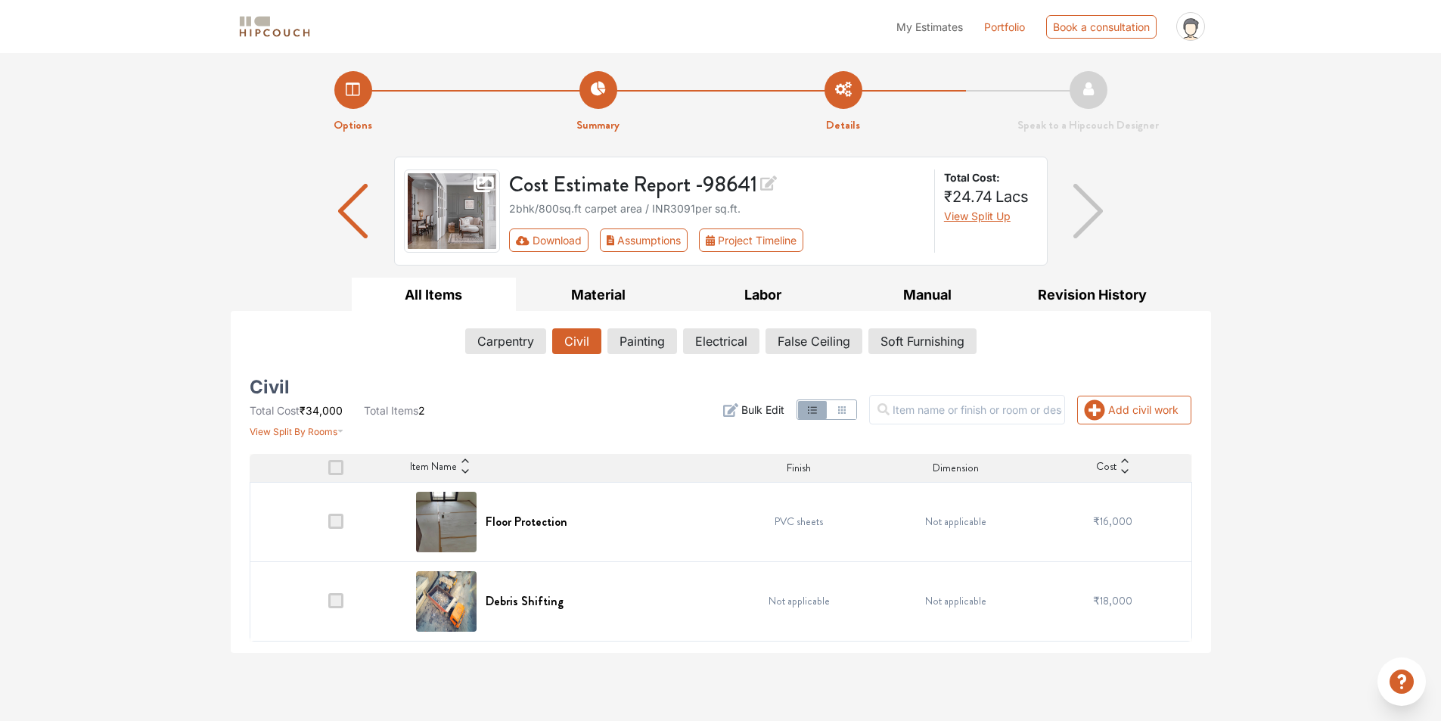
click at [331, 520] on span at bounding box center [335, 521] width 15 height 15
click at [328, 525] on input "checkbox" at bounding box center [328, 525] width 0 height 0
click at [332, 527] on span at bounding box center [335, 521] width 15 height 15
click at [328, 525] on input "checkbox" at bounding box center [328, 525] width 0 height 0
click at [338, 538] on td at bounding box center [328, 521] width 157 height 79
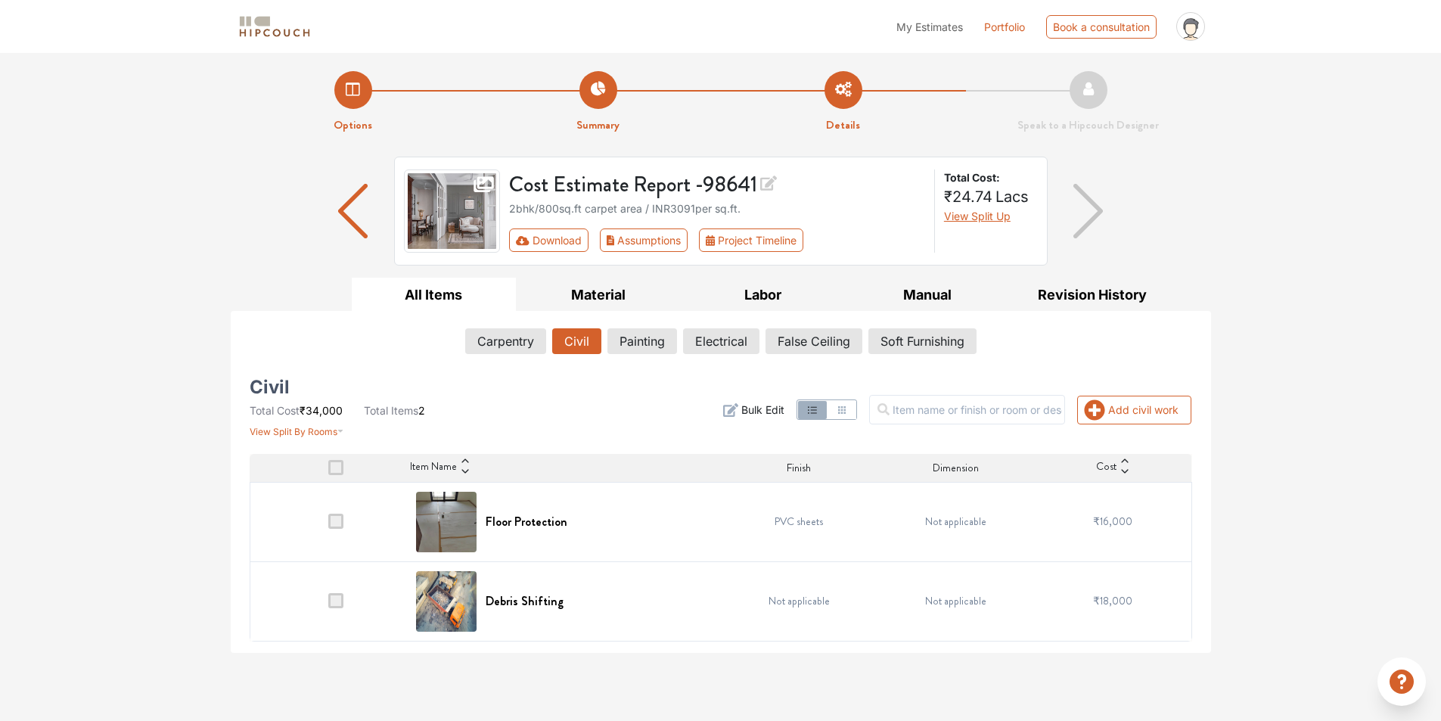
click at [338, 538] on td at bounding box center [328, 521] width 157 height 79
click at [334, 461] on span at bounding box center [335, 467] width 15 height 15
click at [328, 471] on input "checkbox" at bounding box center [328, 471] width 0 height 0
click at [626, 344] on button "Painting" at bounding box center [642, 341] width 68 height 26
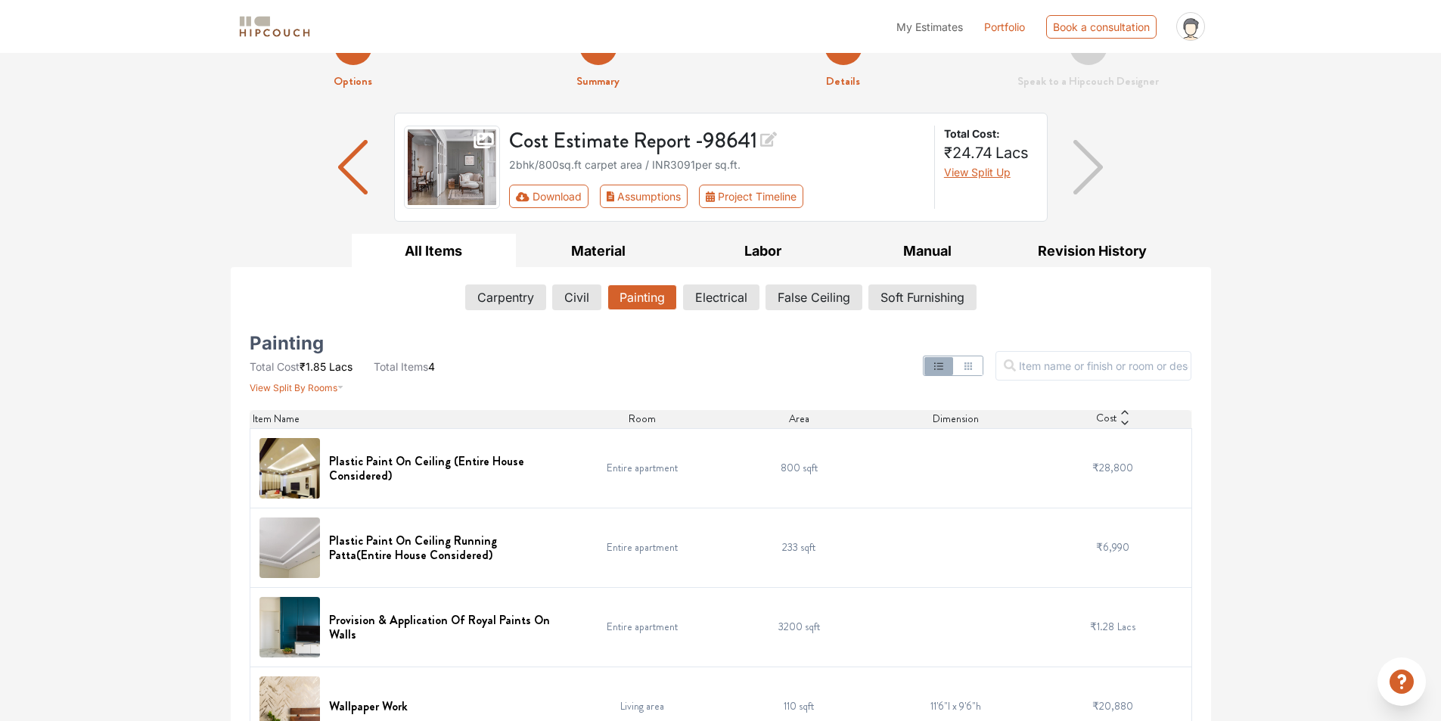
scroll to position [81, 0]
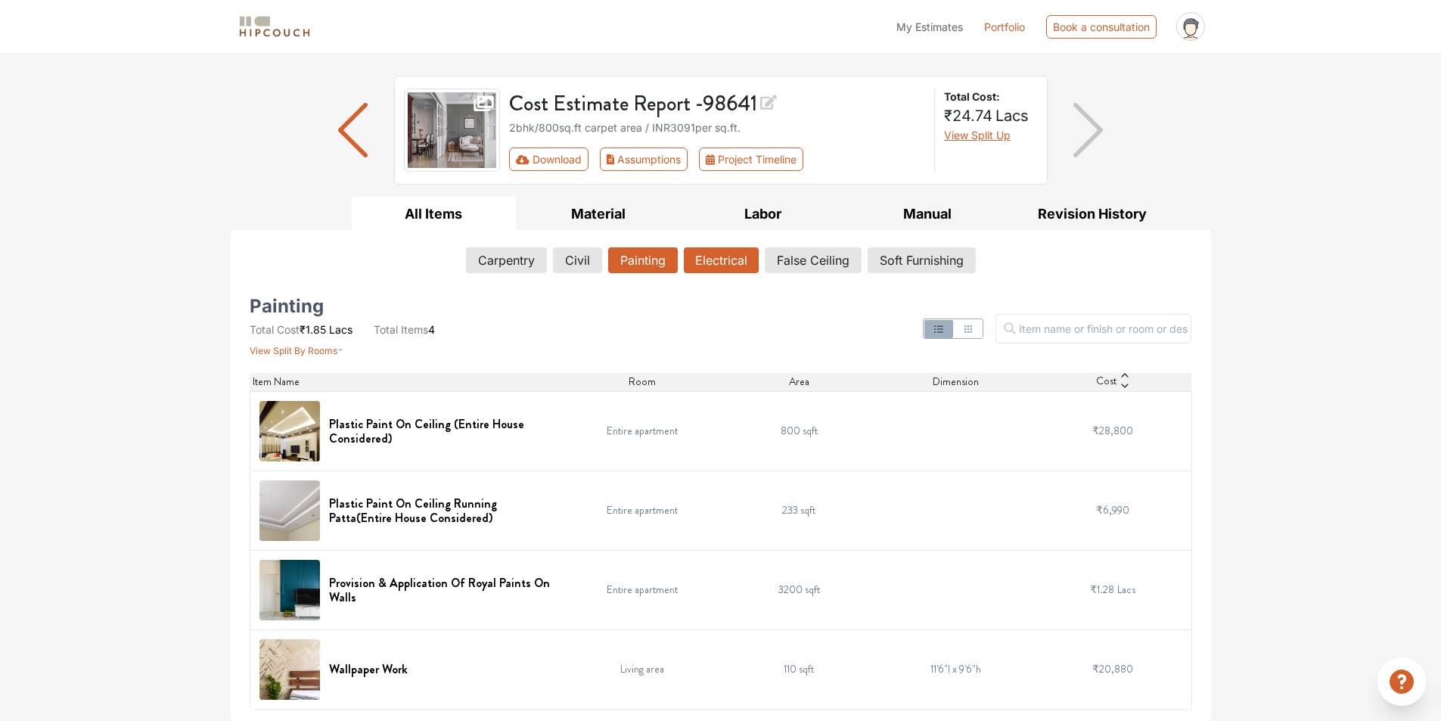
click at [707, 259] on button "Electrical" at bounding box center [721, 260] width 75 height 26
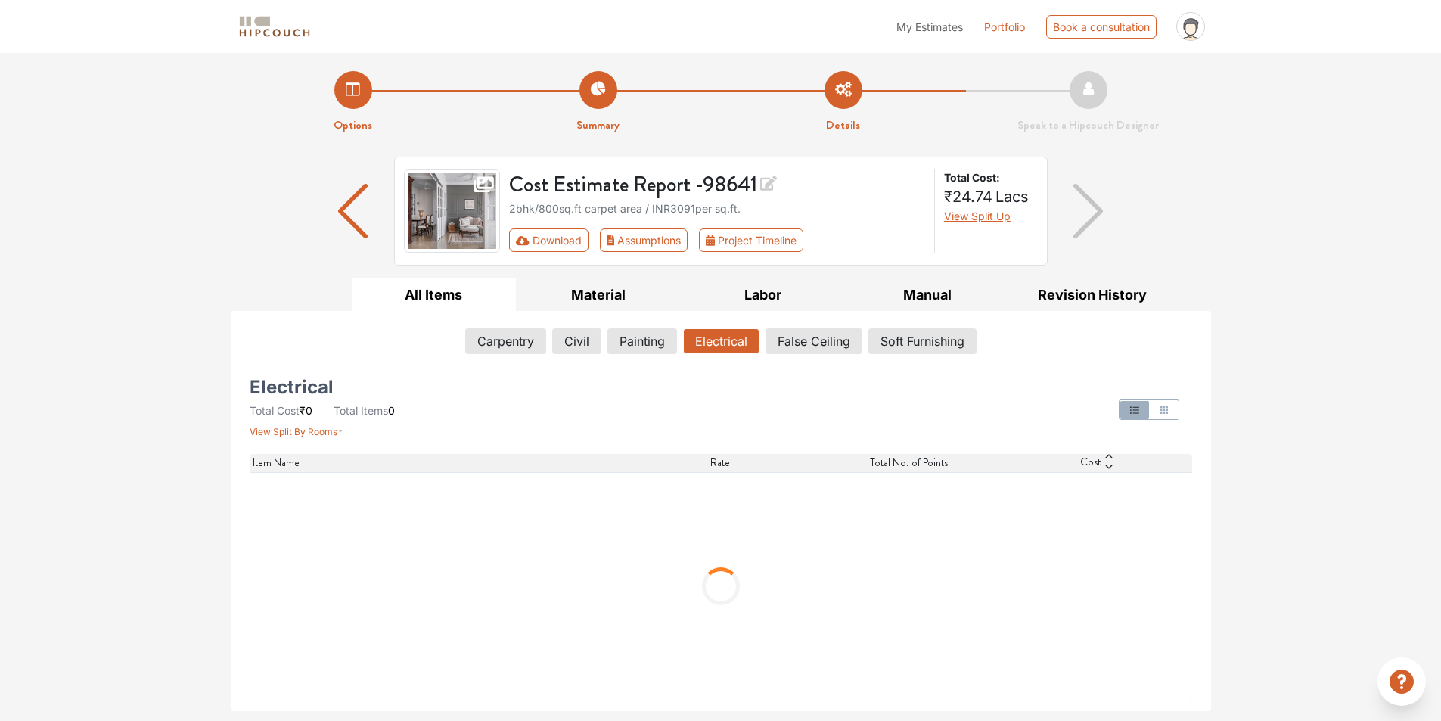
scroll to position [0, 0]
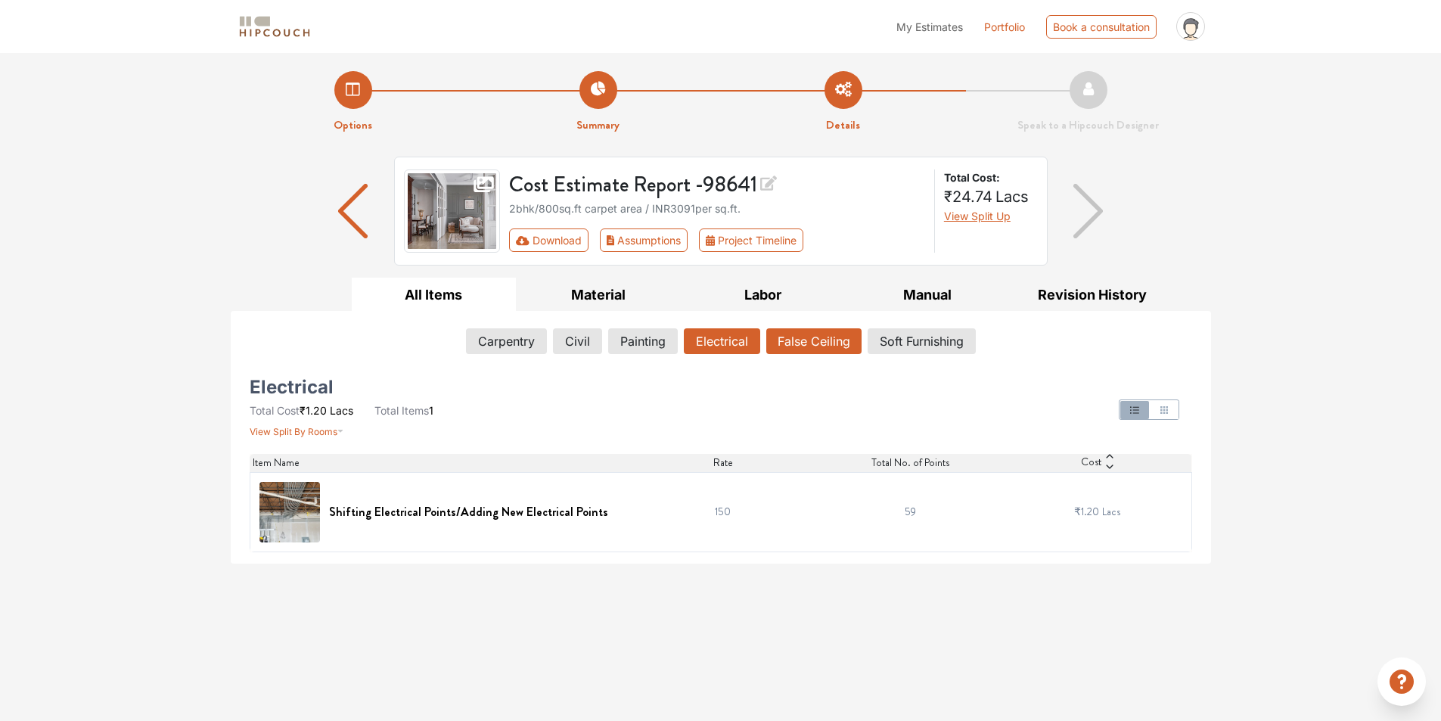
click at [808, 345] on button "False Ceiling" at bounding box center [813, 341] width 95 height 26
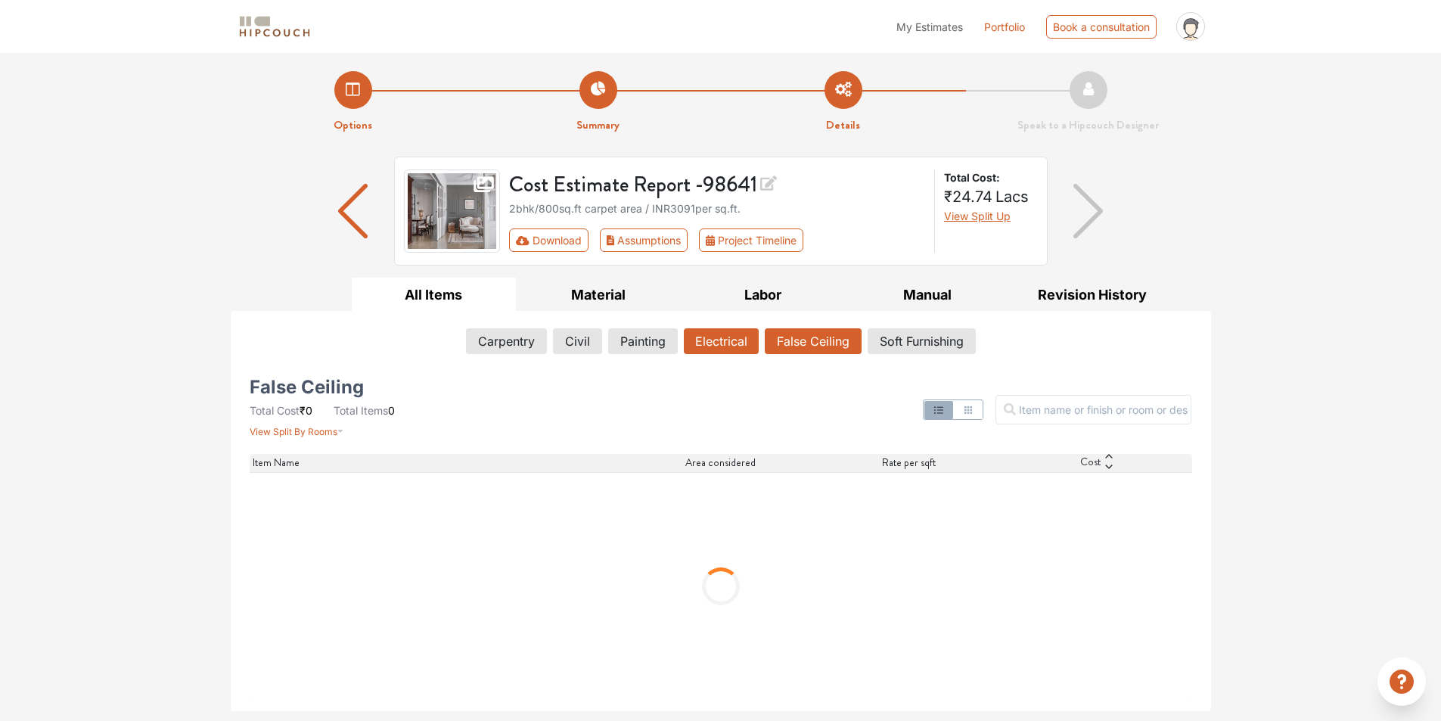
click at [747, 340] on button "Electrical" at bounding box center [721, 341] width 75 height 26
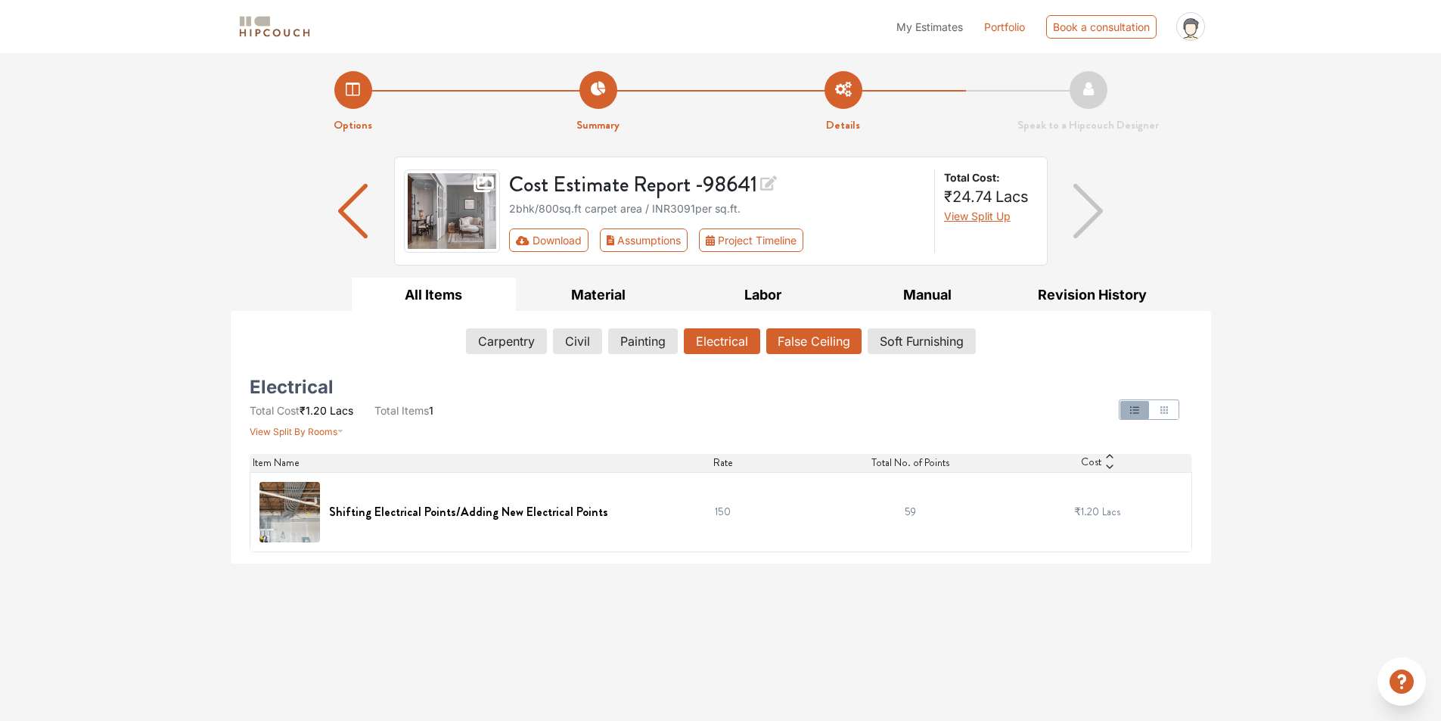
click at [812, 341] on button "False Ceiling" at bounding box center [813, 341] width 95 height 26
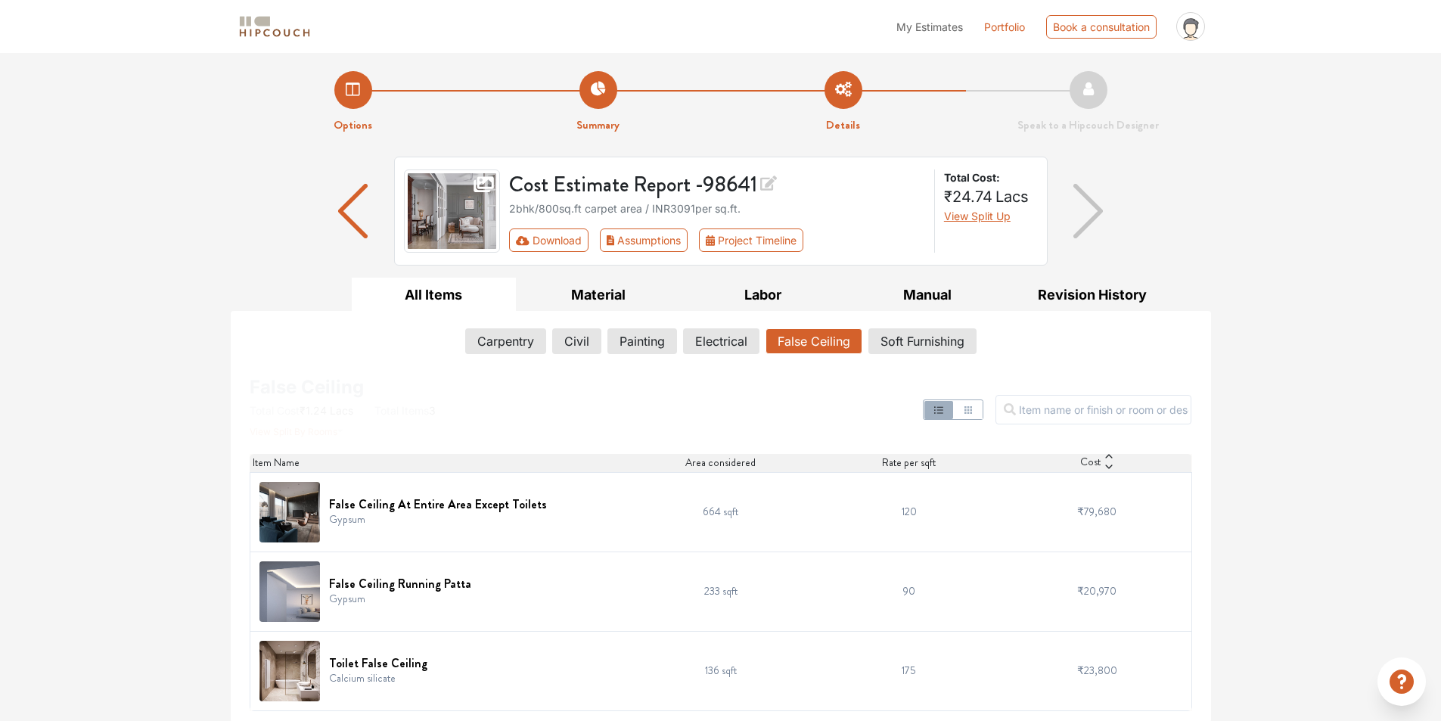
scroll to position [2, 0]
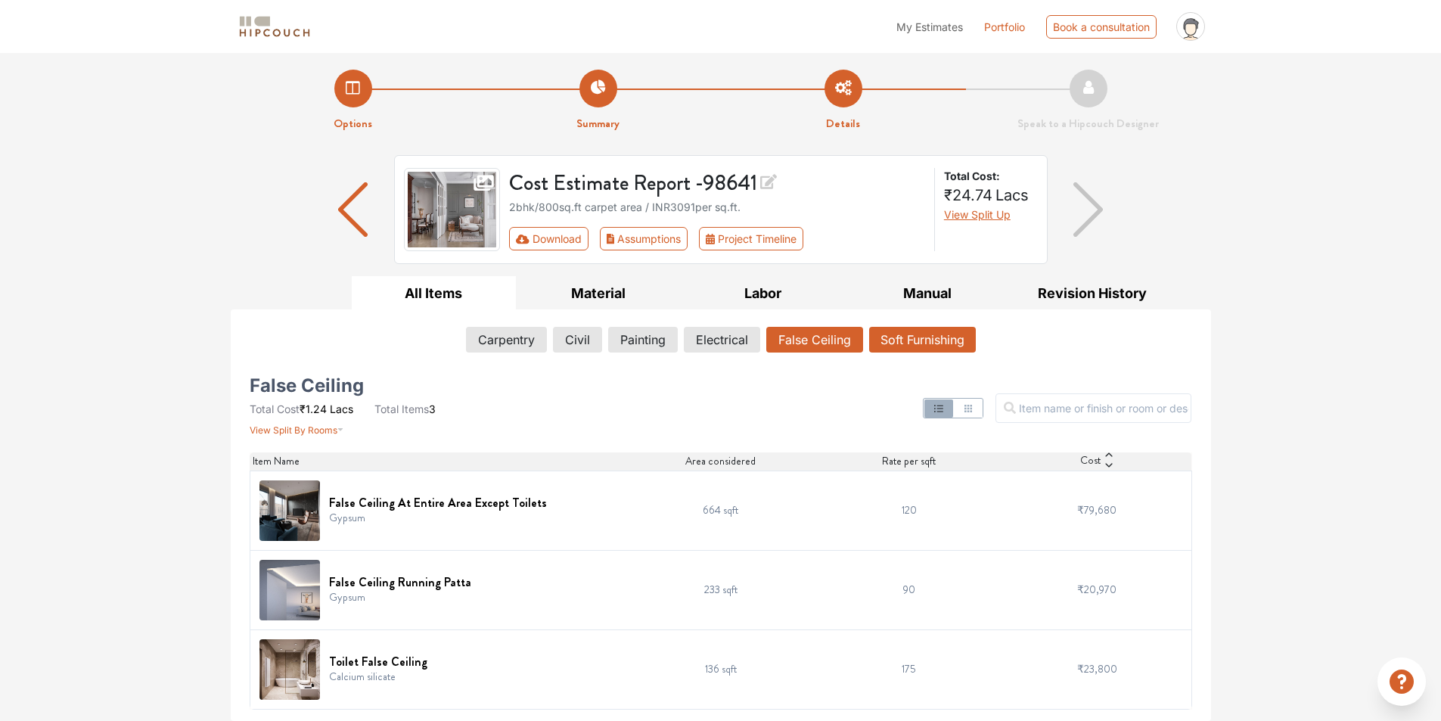
click at [890, 333] on button "Soft Furnishing" at bounding box center [922, 340] width 107 height 26
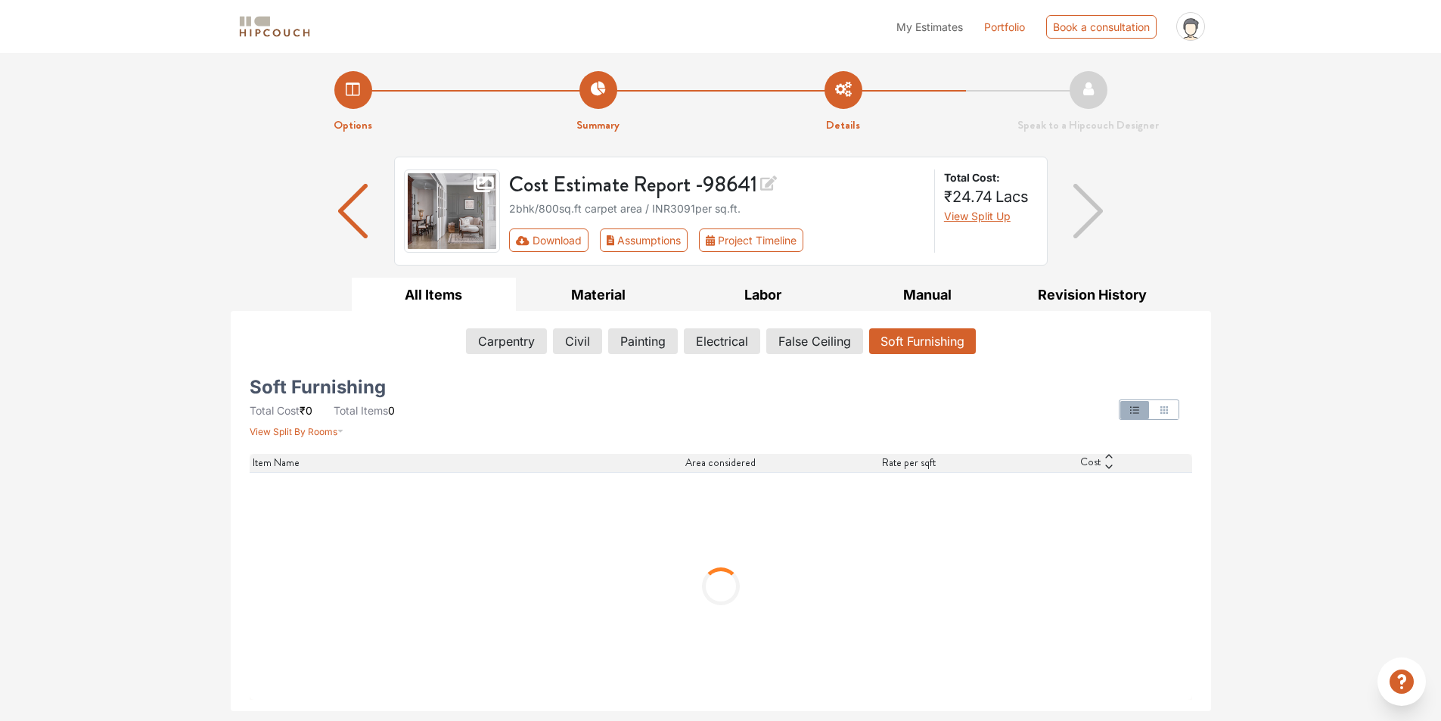
scroll to position [0, 0]
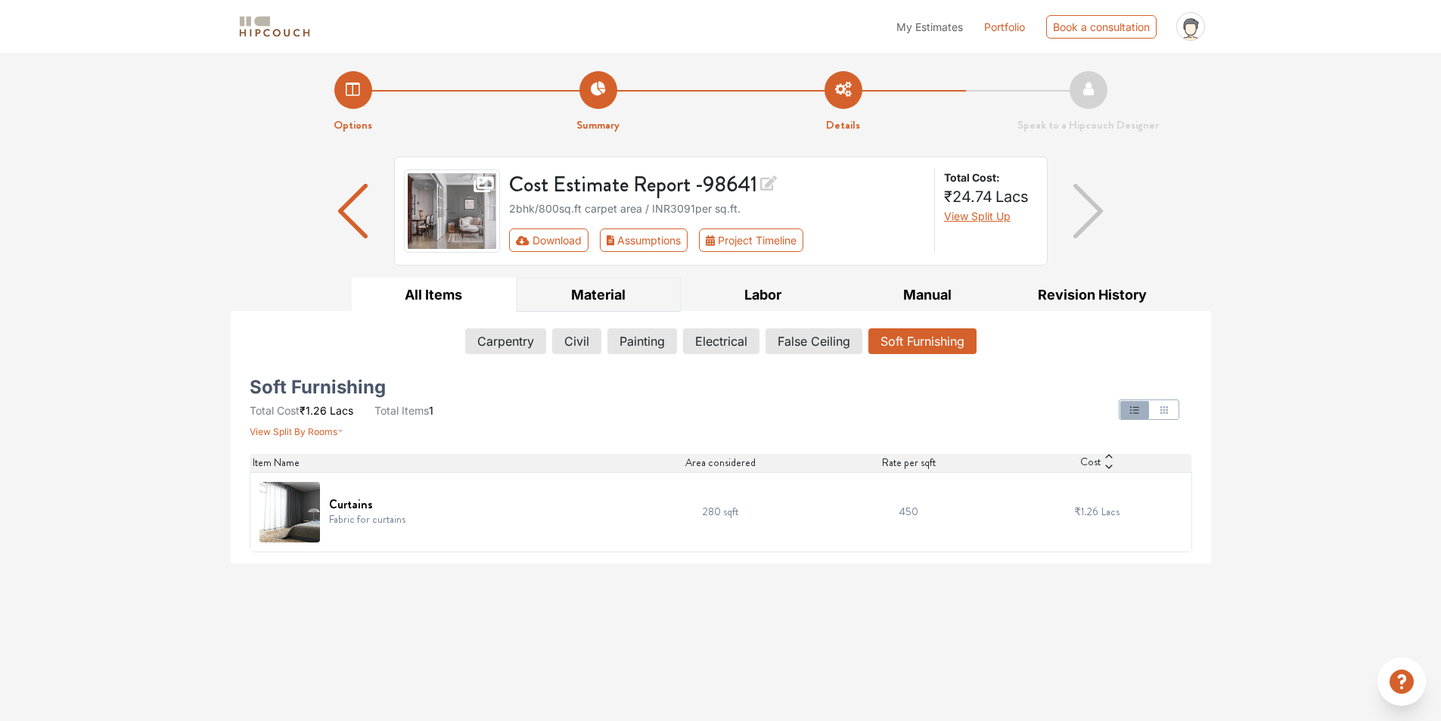
click at [616, 292] on button "Material" at bounding box center [598, 295] width 165 height 34
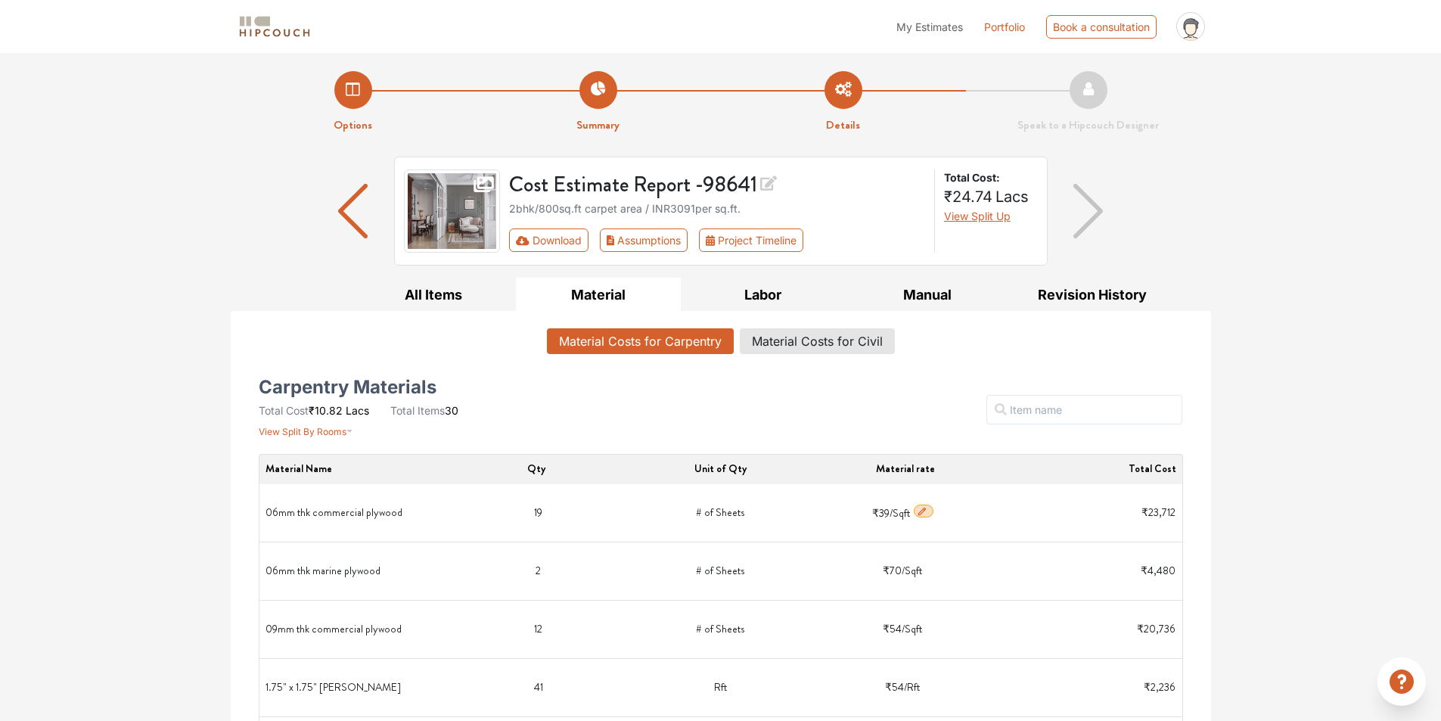
click at [921, 514] on icon "button" at bounding box center [922, 511] width 11 height 11
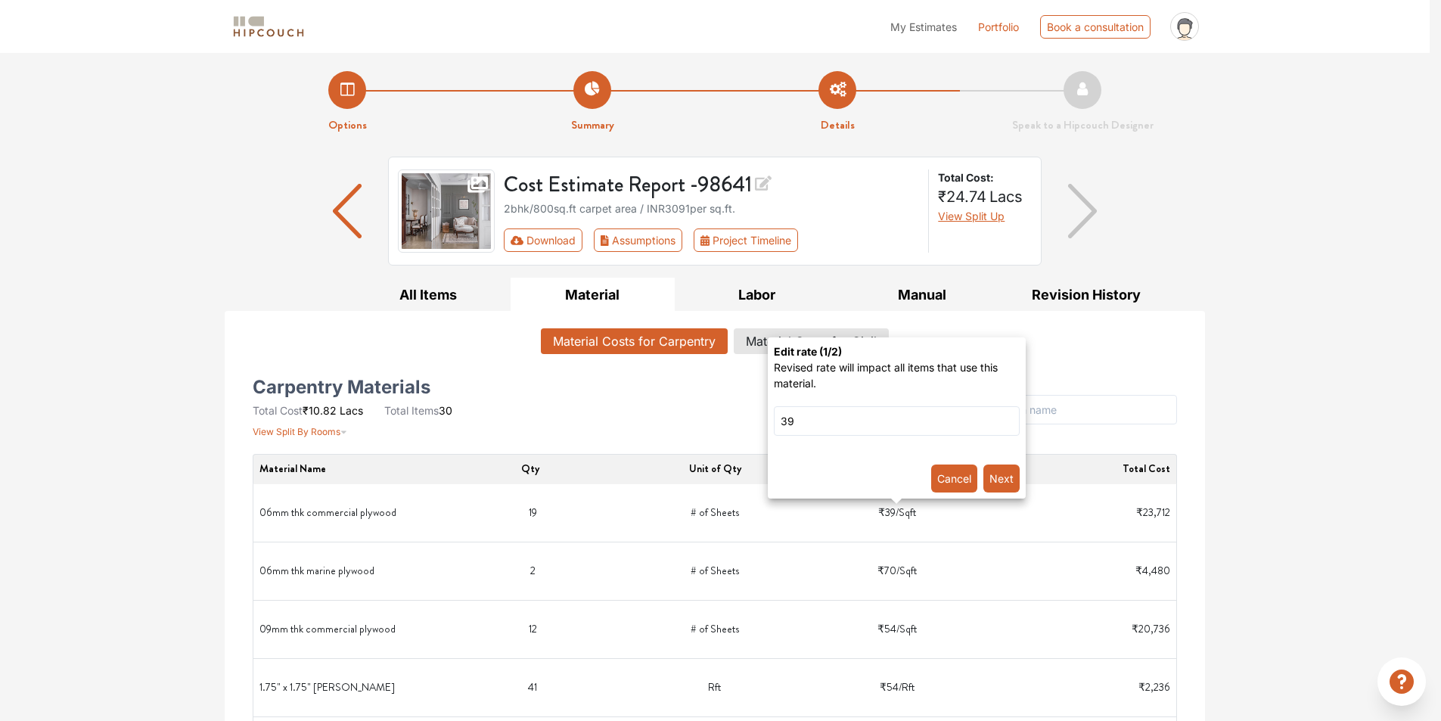
click at [952, 476] on button "Cancel" at bounding box center [954, 478] width 46 height 28
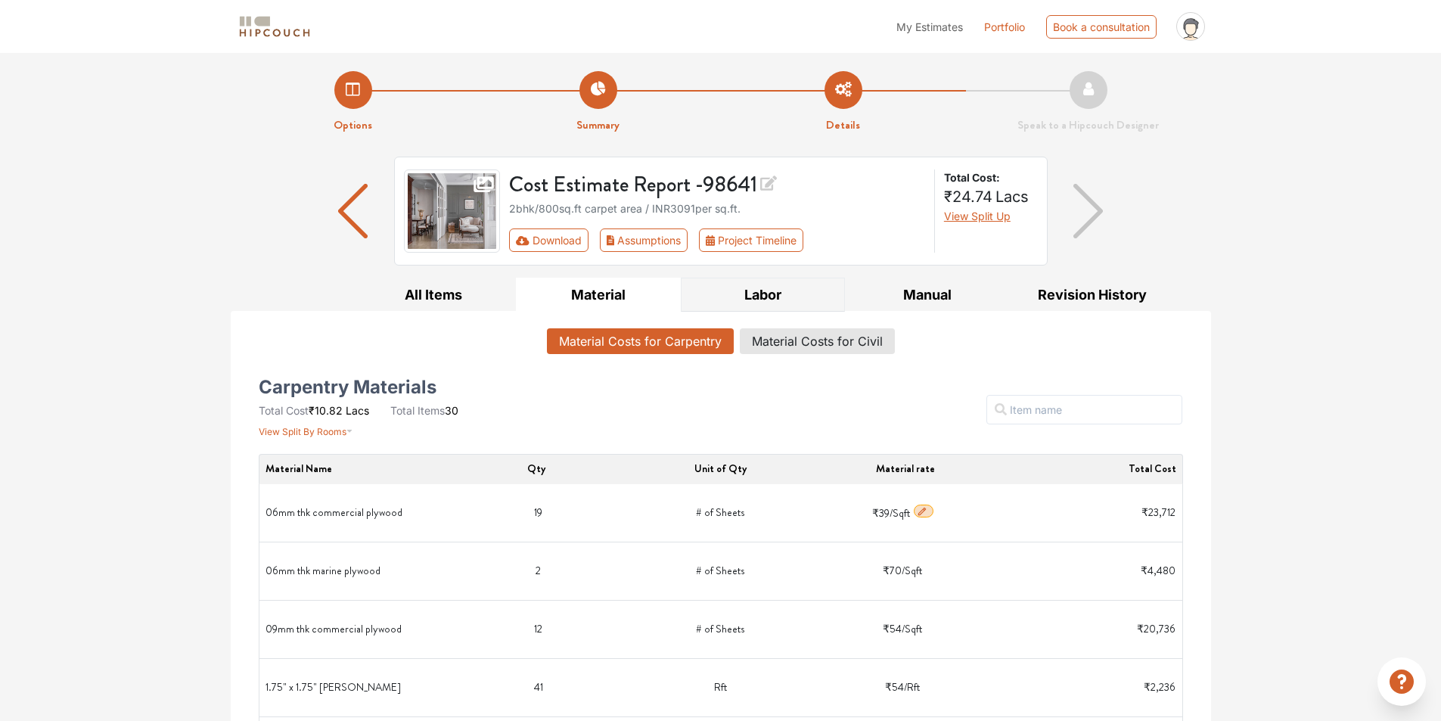
click at [787, 298] on button "Labor" at bounding box center [763, 295] width 165 height 34
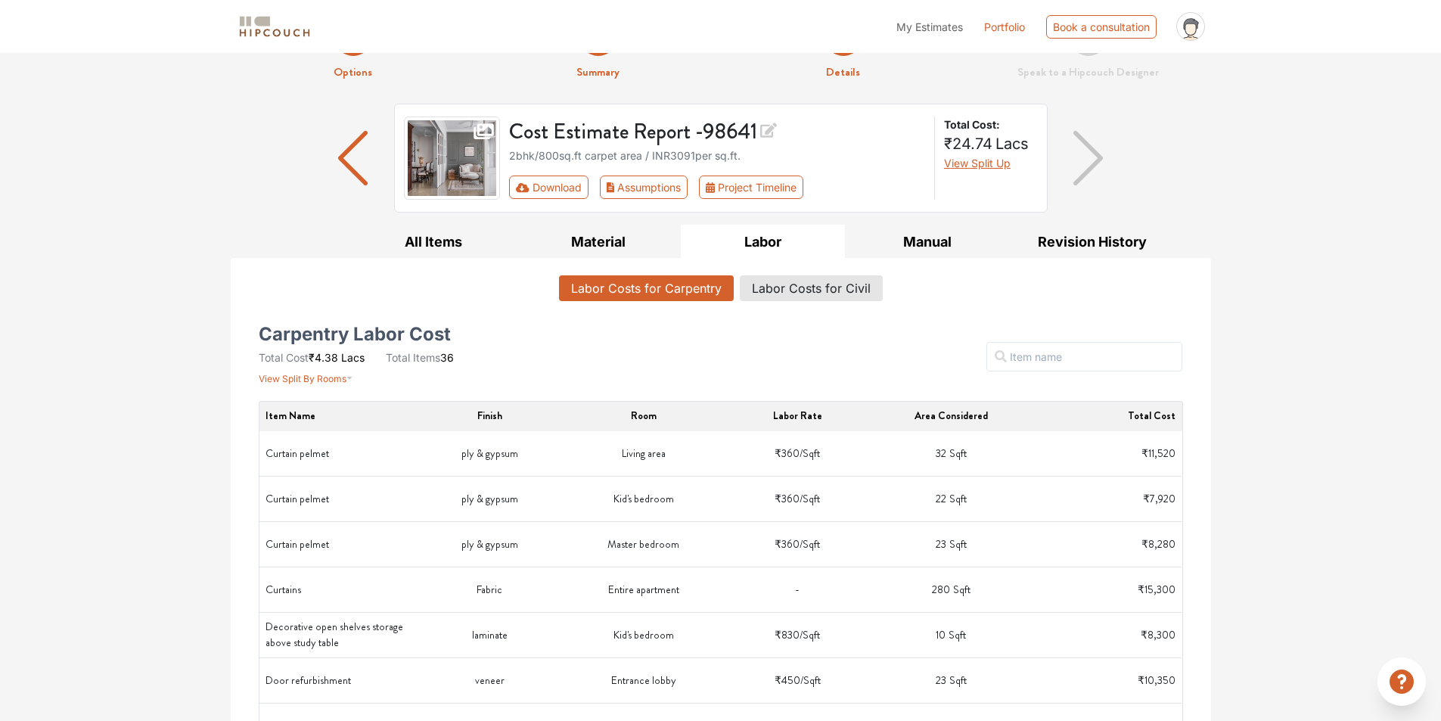
scroll to position [76, 0]
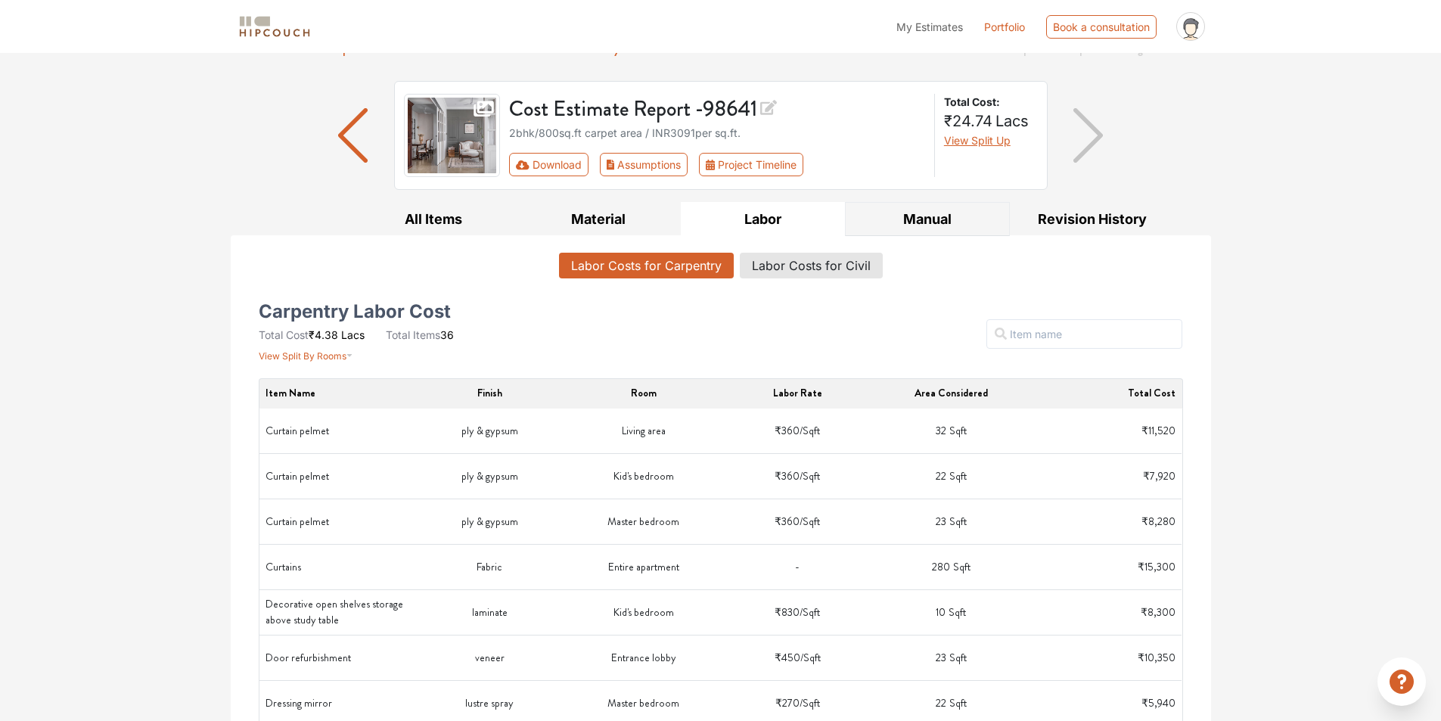
click at [894, 221] on button "Manual" at bounding box center [927, 219] width 165 height 34
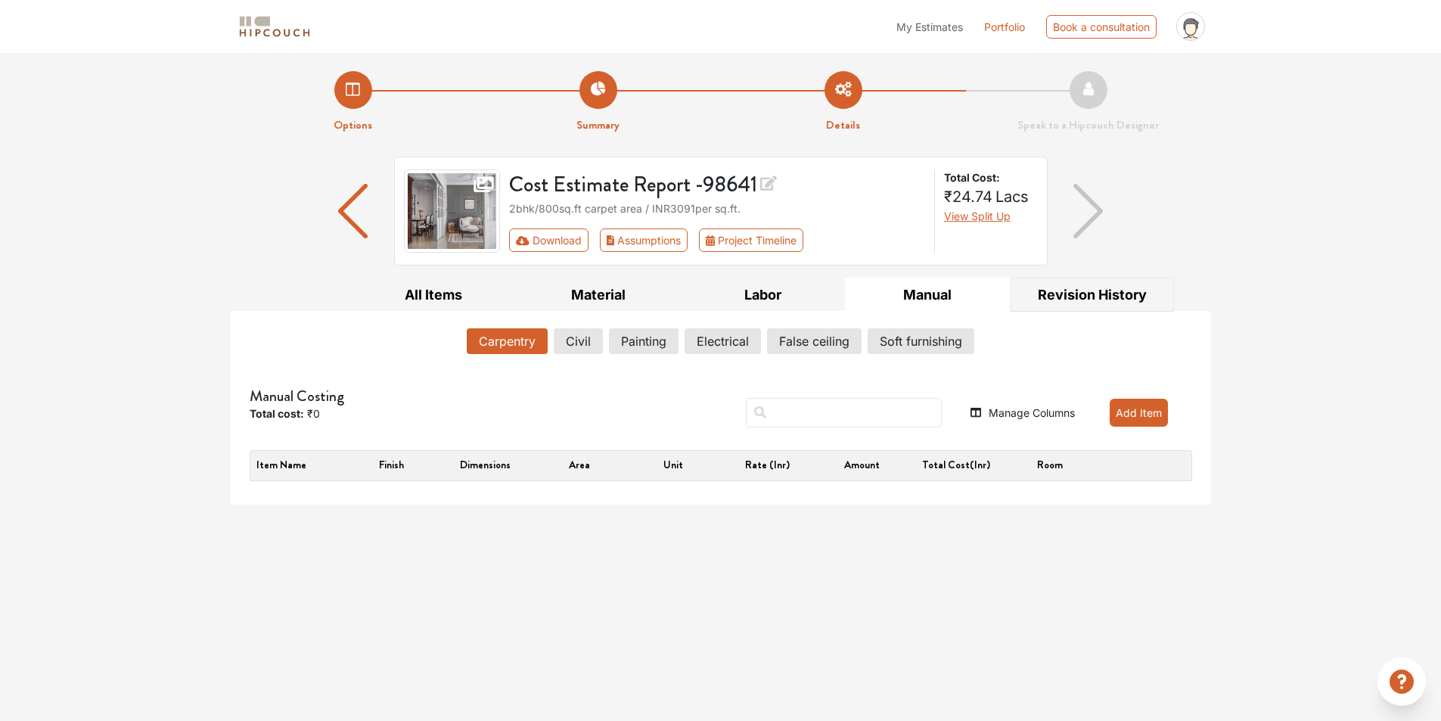
click at [1076, 294] on button "Revision History" at bounding box center [1092, 295] width 165 height 34
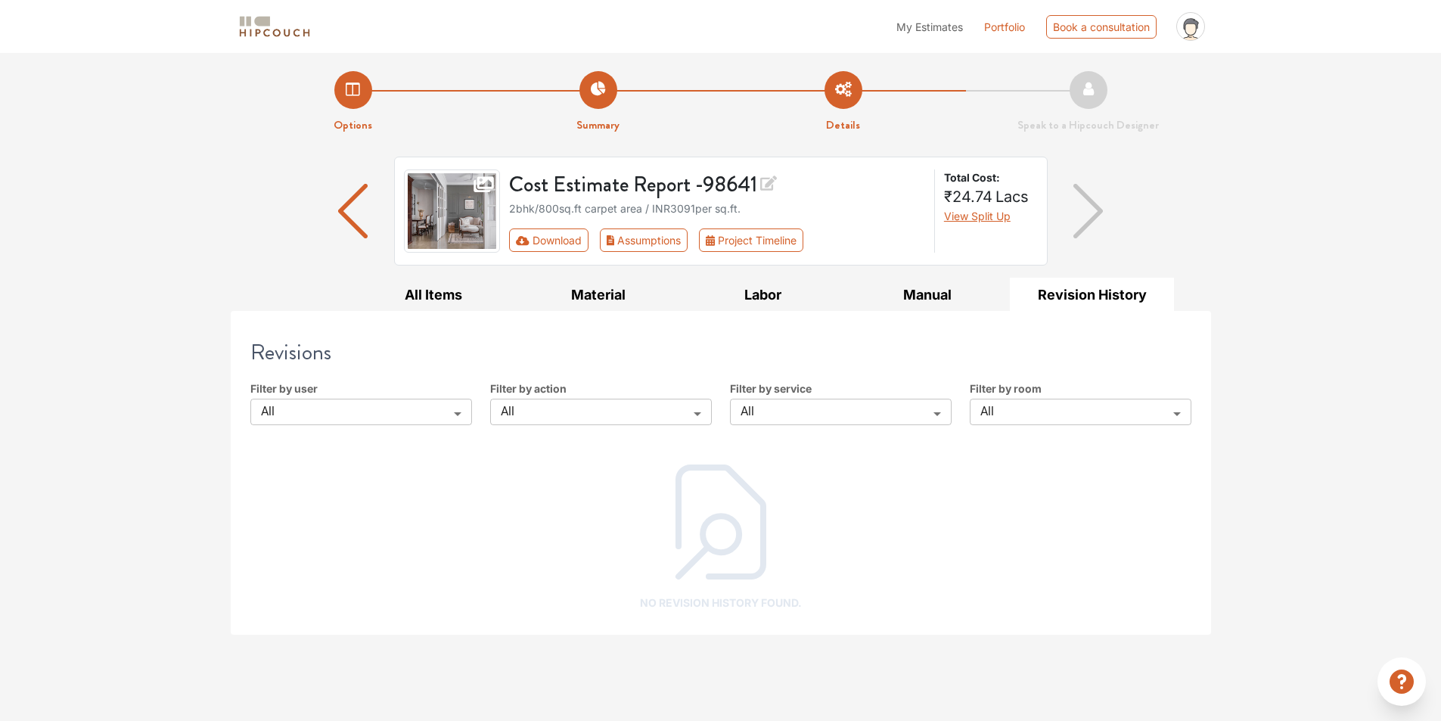
click at [1015, 412] on body "My Estimates Portfolio Book a consultation profile pic Upload Boq Logout Option…" at bounding box center [720, 360] width 1441 height 721
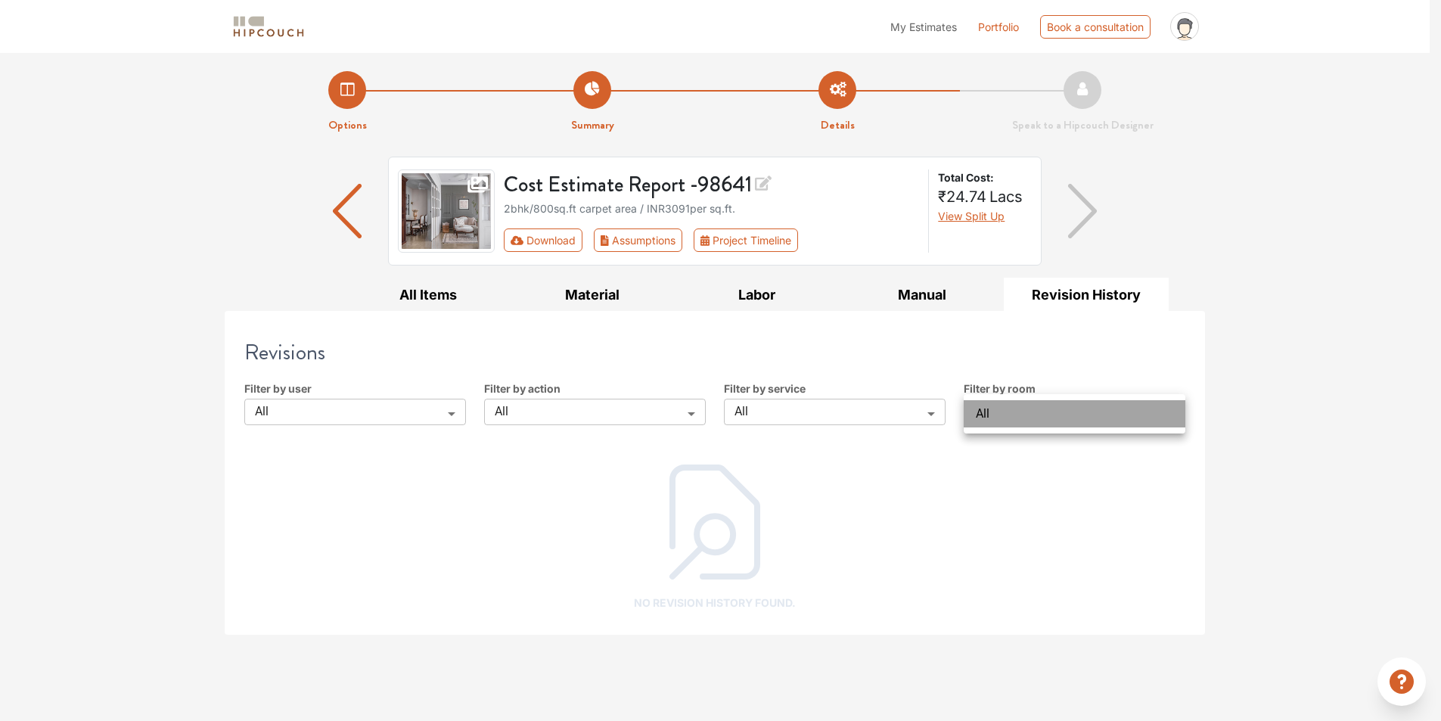
click at [1015, 412] on li "All" at bounding box center [1075, 413] width 222 height 27
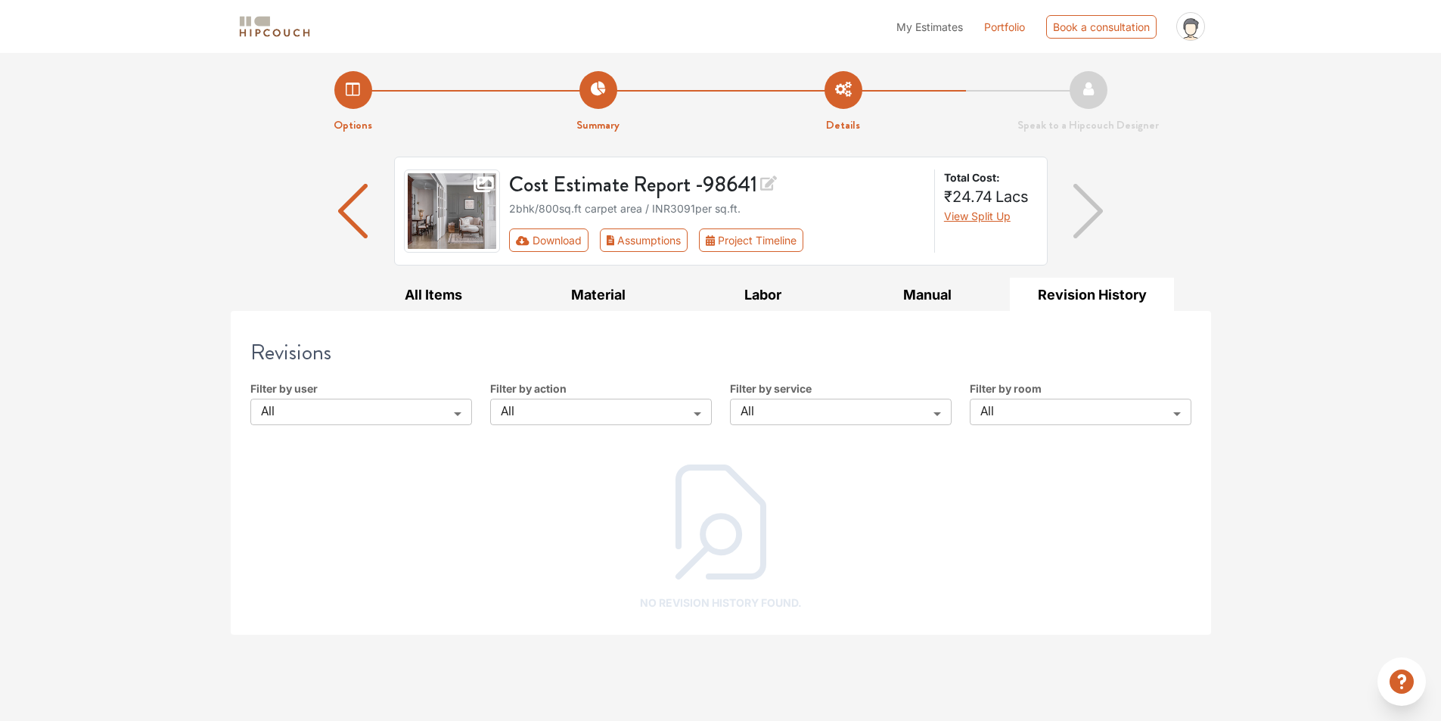
click at [800, 393] on label "Filter by service" at bounding box center [771, 392] width 82 height 22
click at [902, 297] on button "Manual" at bounding box center [927, 295] width 165 height 34
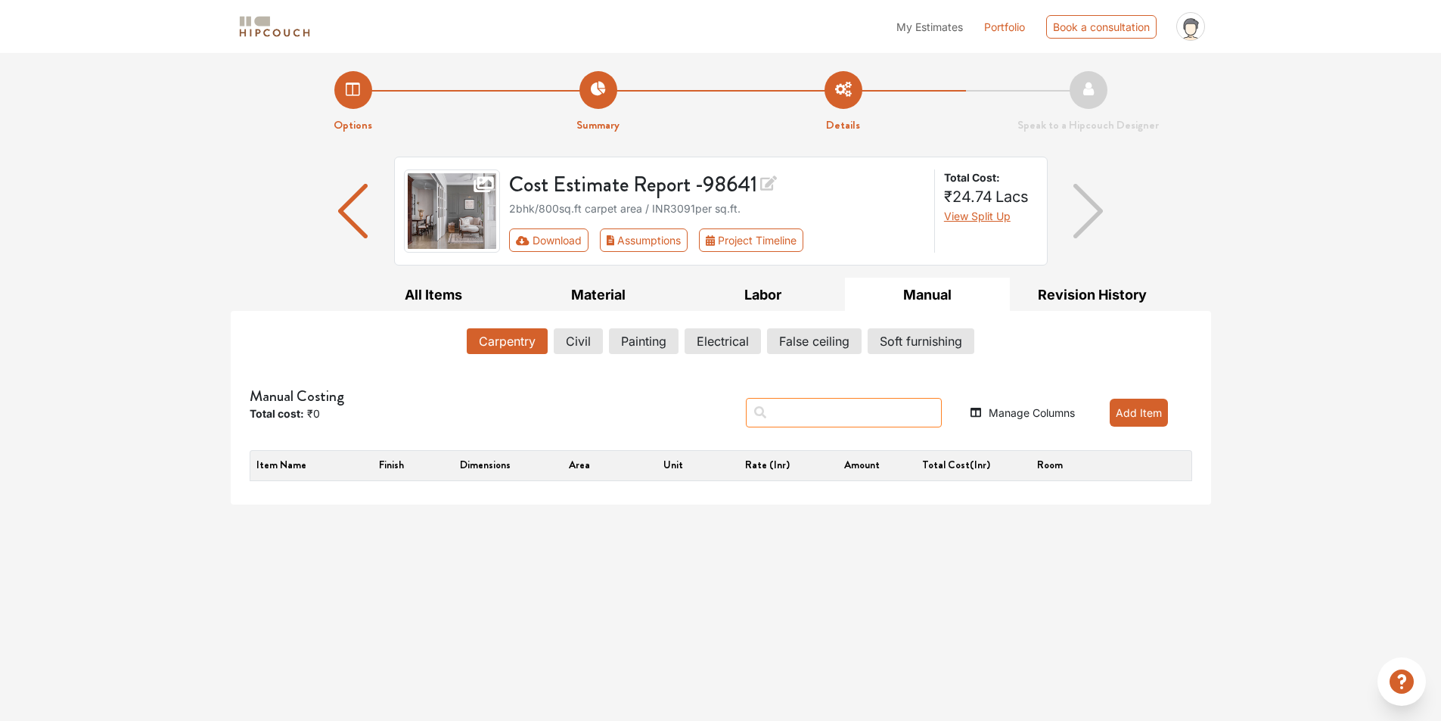
click at [838, 414] on input "text" at bounding box center [844, 413] width 196 height 30
click at [791, 577] on div "My Estimates Portfolio Book a consultation profile pic Upload Boq Logout Option…" at bounding box center [720, 360] width 1441 height 721
click at [453, 302] on button "All Items" at bounding box center [434, 295] width 165 height 34
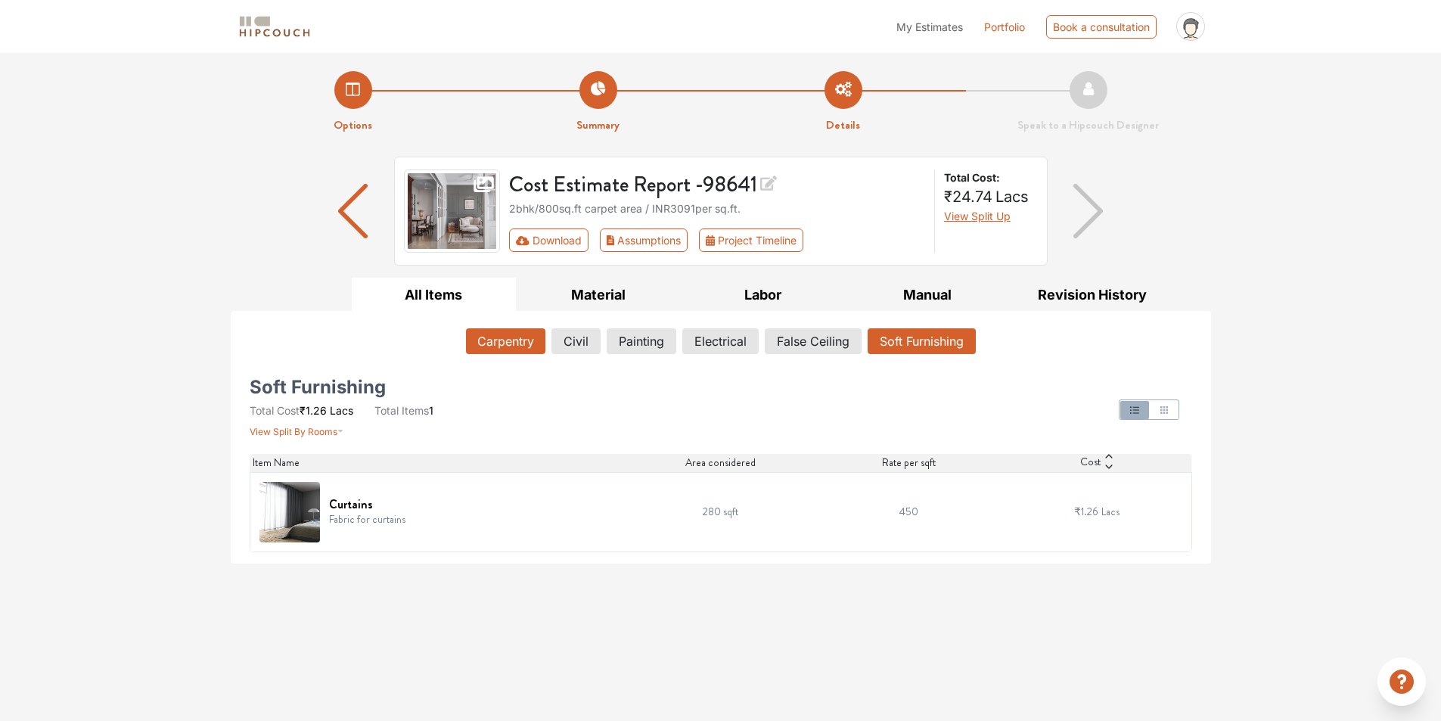
click at [502, 341] on button "Carpentry" at bounding box center [505, 341] width 79 height 26
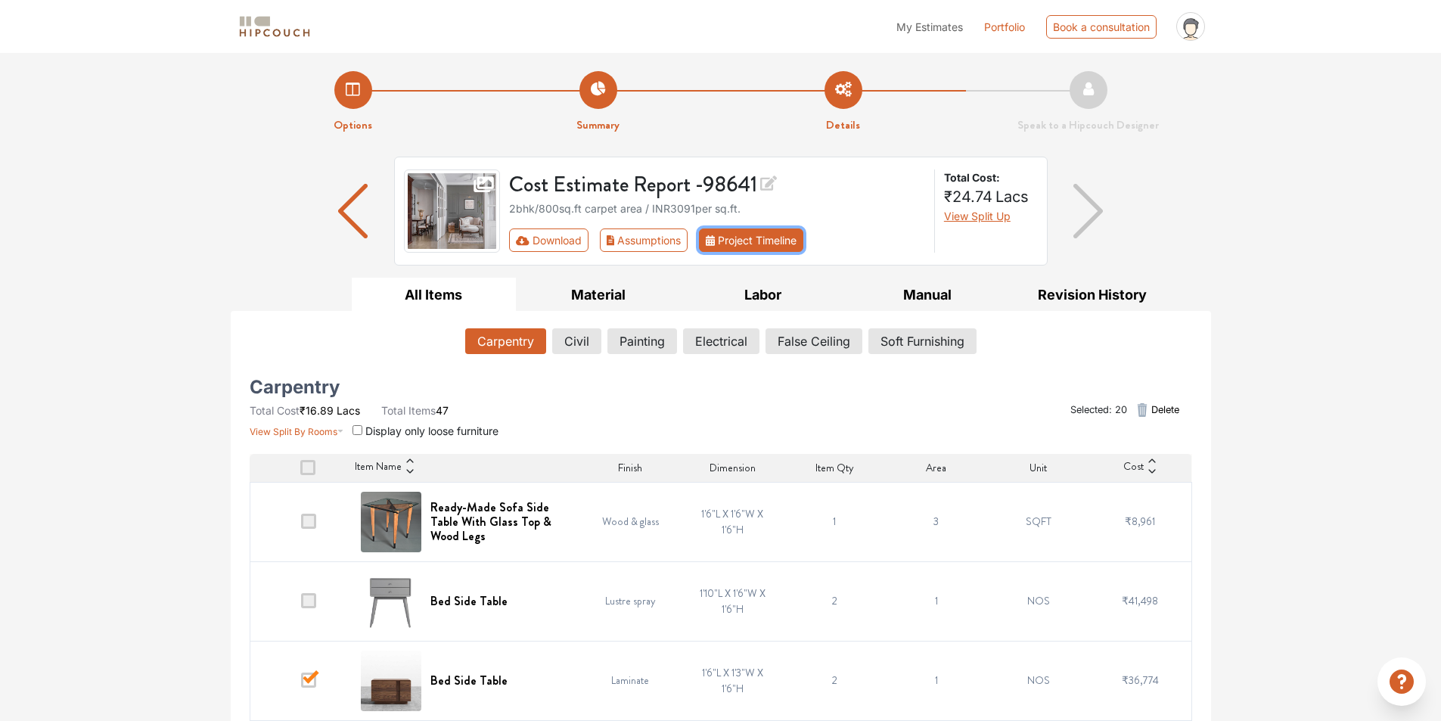
click at [742, 241] on button "Project Timeline" at bounding box center [751, 239] width 104 height 23
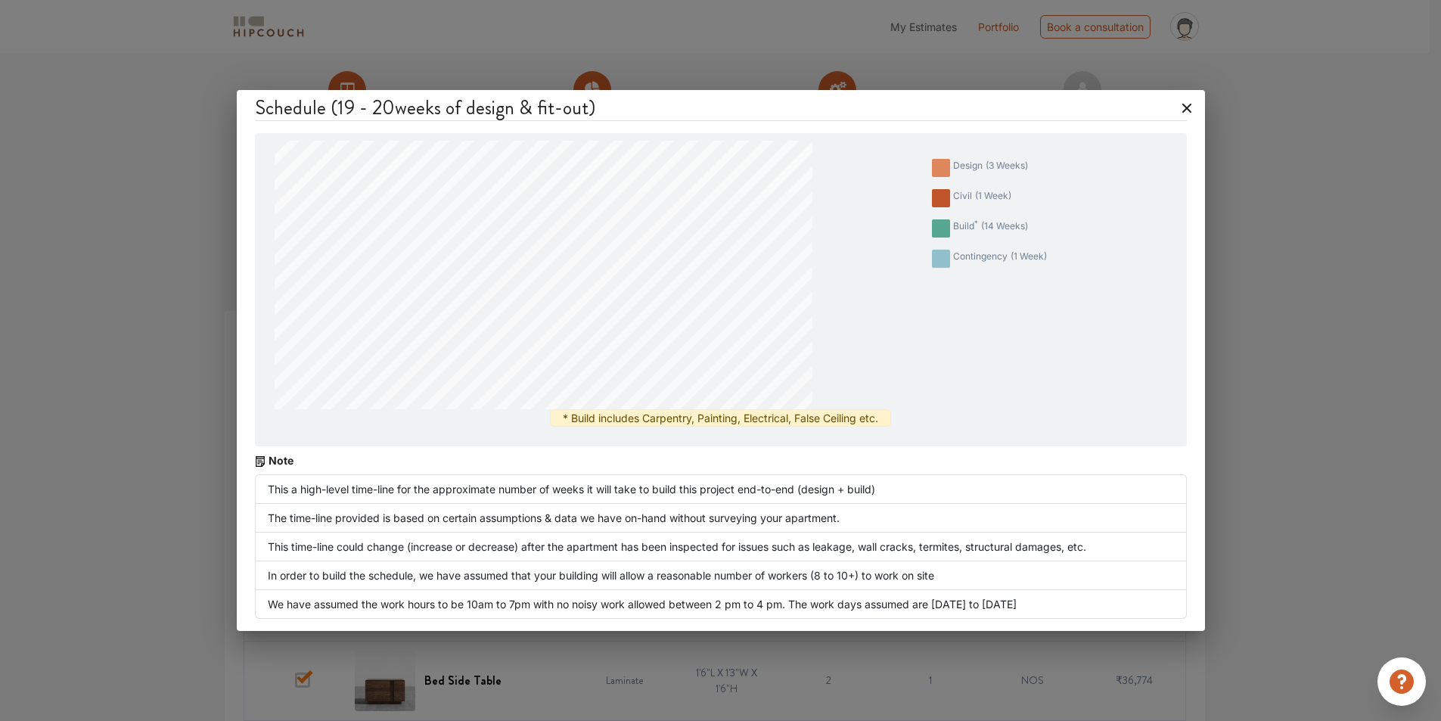
click at [1191, 112] on icon at bounding box center [1187, 108] width 24 height 24
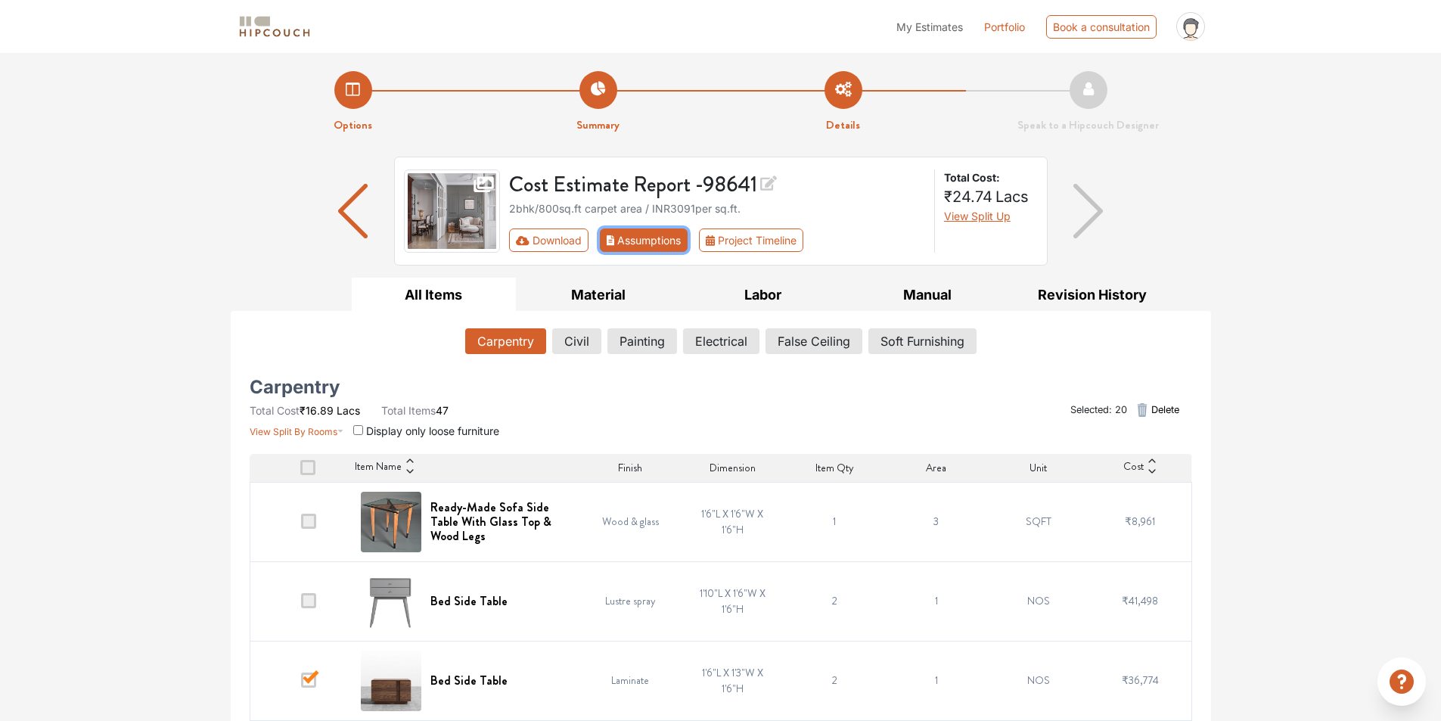
click at [647, 235] on button "Assumptions" at bounding box center [644, 239] width 89 height 23
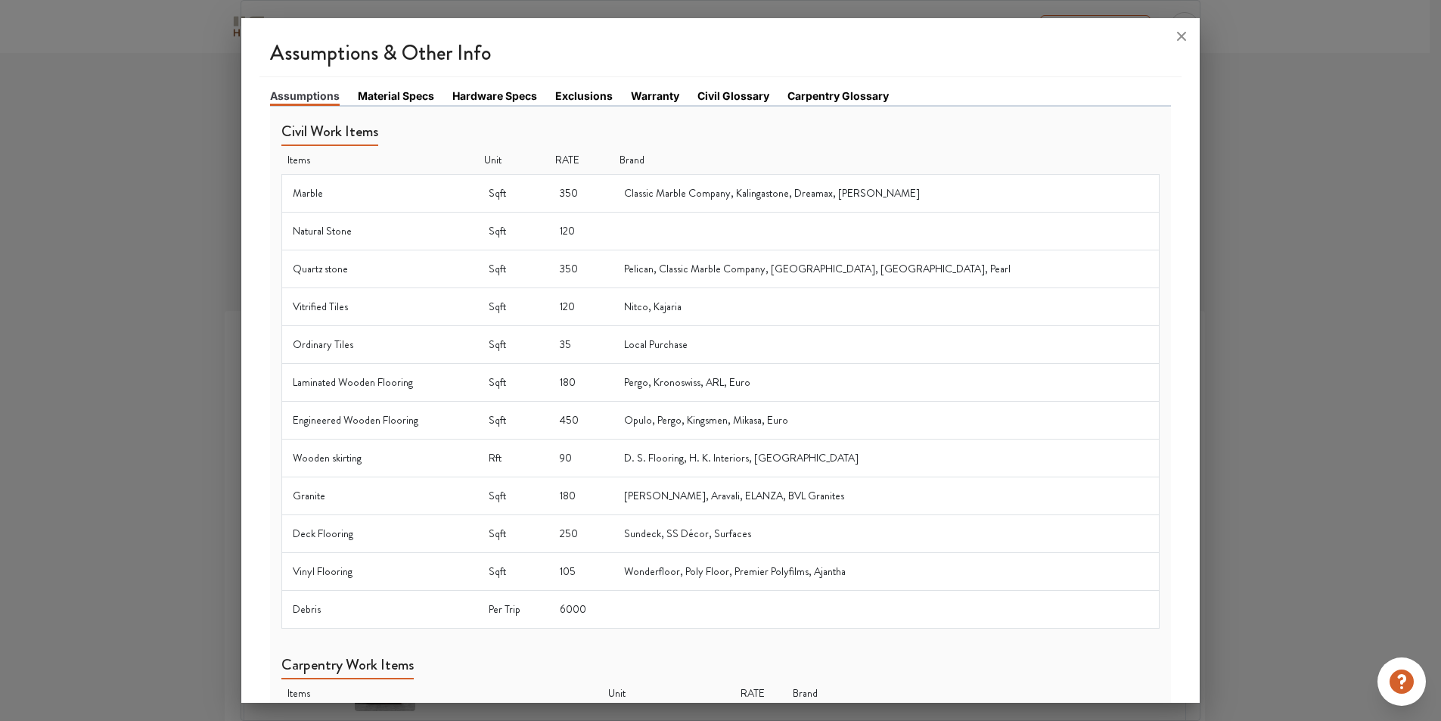
click at [412, 95] on link "Material Specs" at bounding box center [396, 96] width 76 height 16
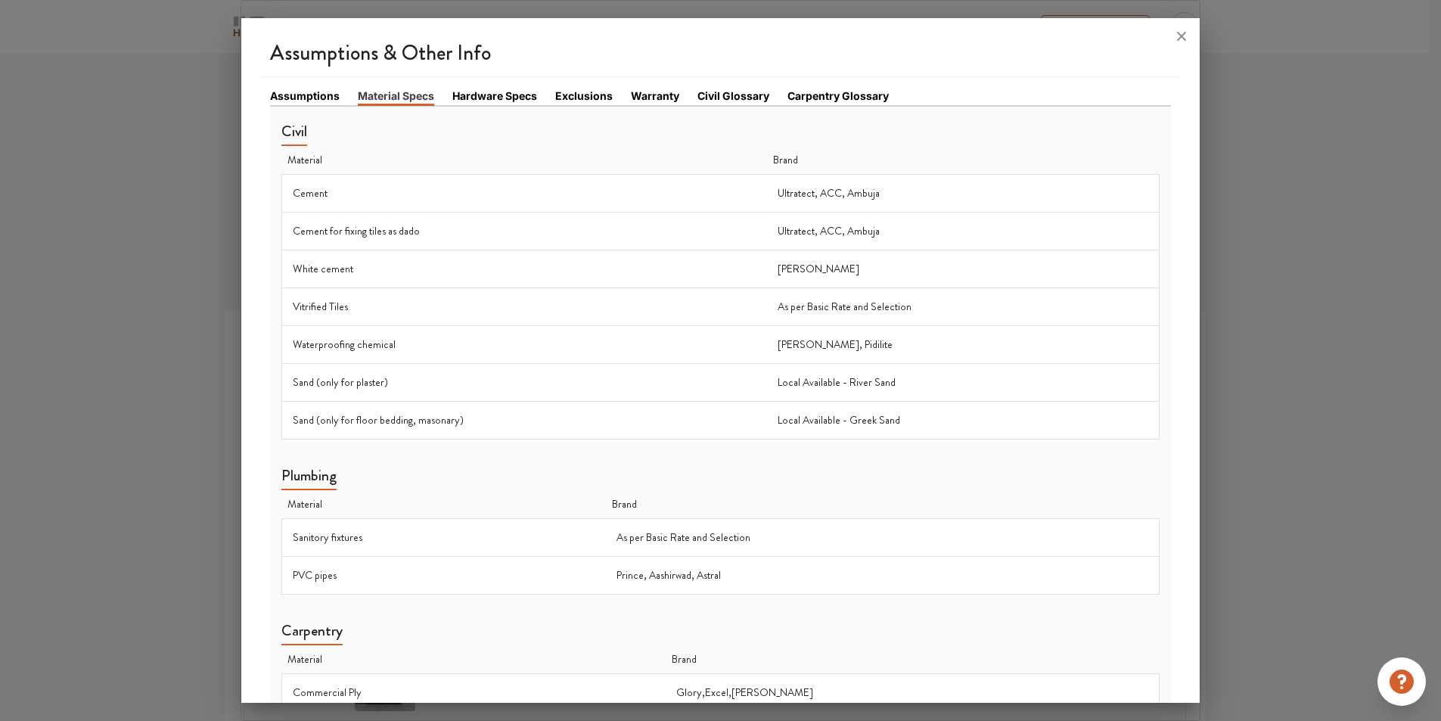
click at [489, 100] on link "Hardware Specs" at bounding box center [494, 96] width 85 height 16
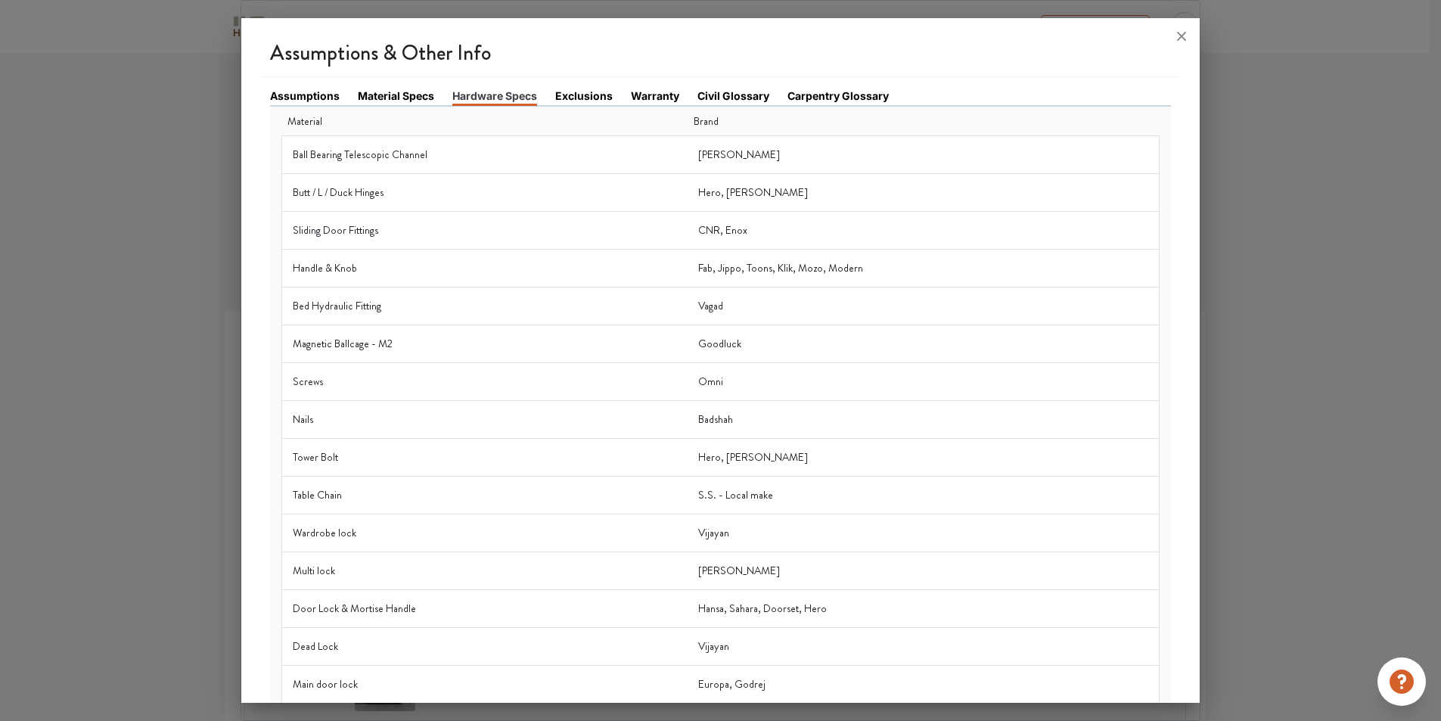
click at [654, 94] on link "Warranty" at bounding box center [655, 96] width 48 height 16
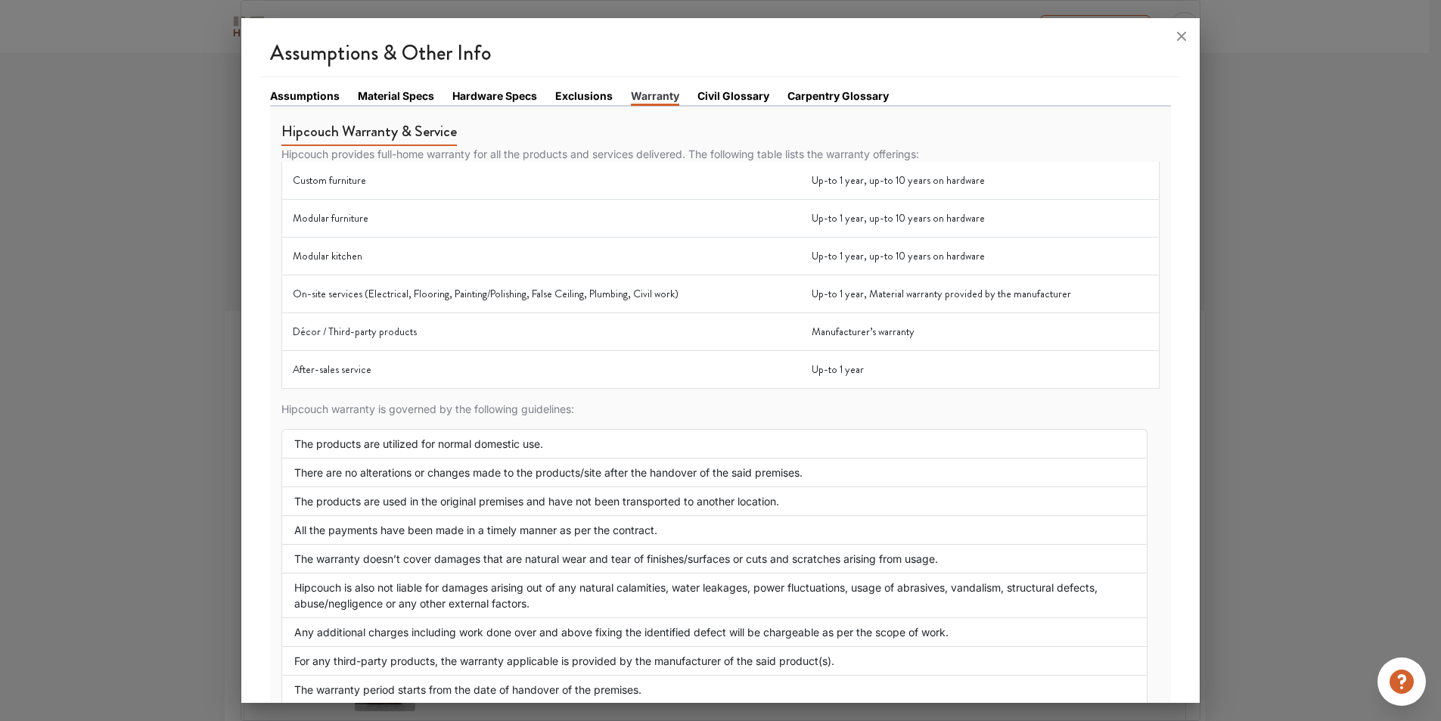
click at [707, 98] on link "Civil Glossary" at bounding box center [733, 96] width 72 height 16
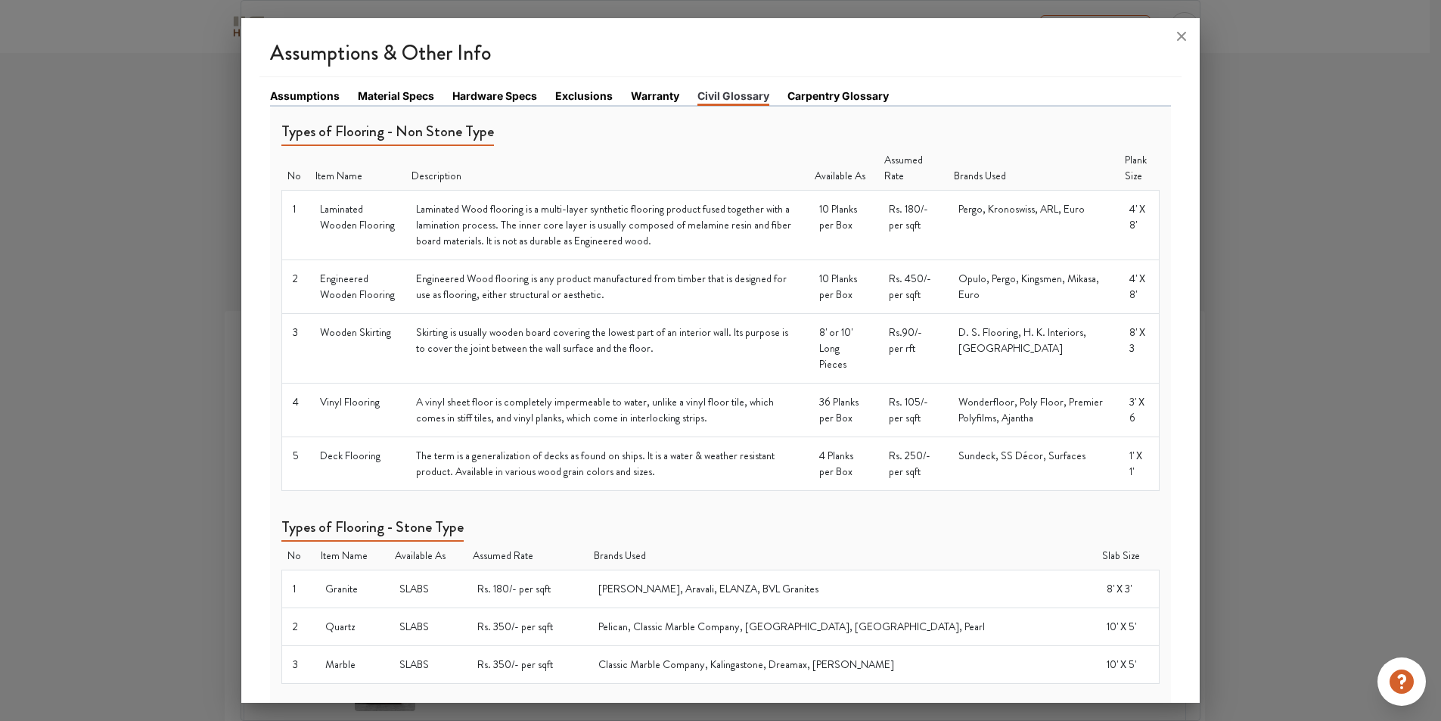
click at [815, 93] on link "Carpentry Glossary" at bounding box center [837, 96] width 101 height 16
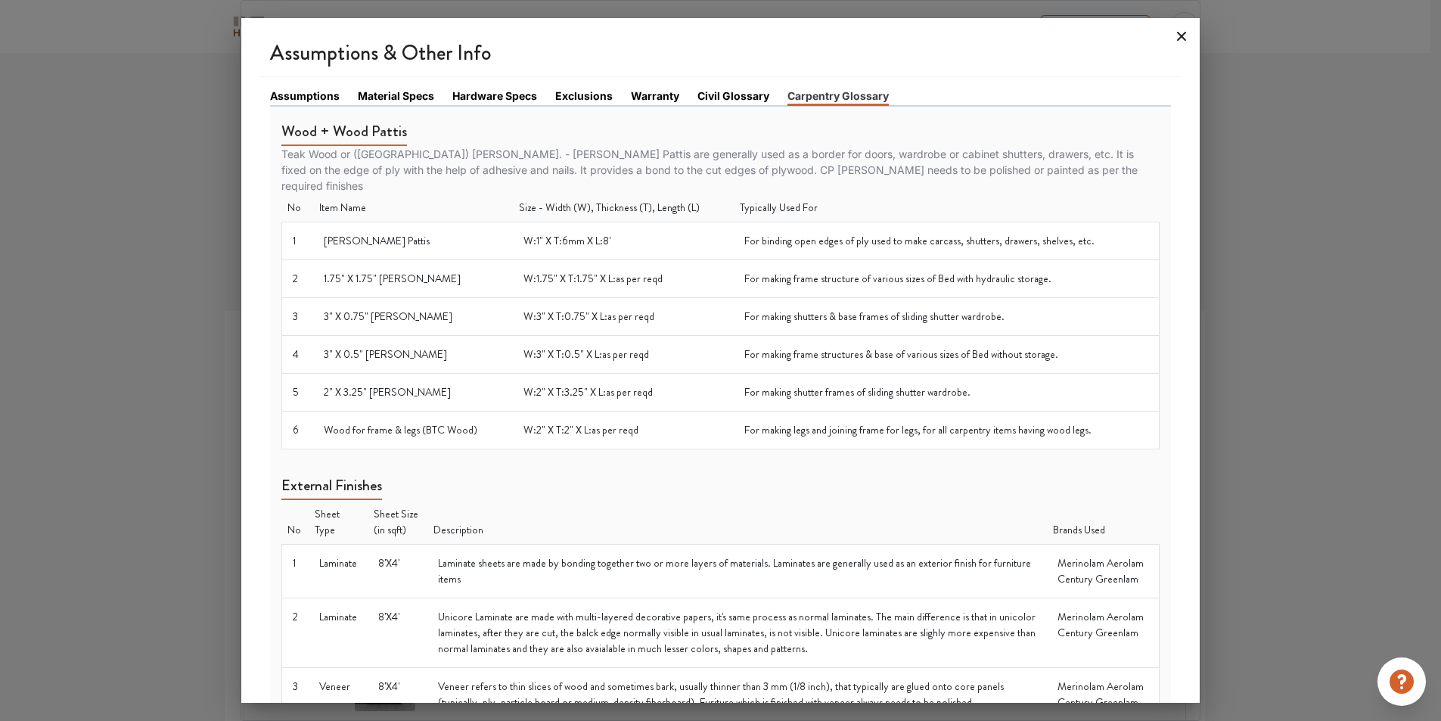
click at [1178, 36] on icon at bounding box center [1181, 36] width 24 height 24
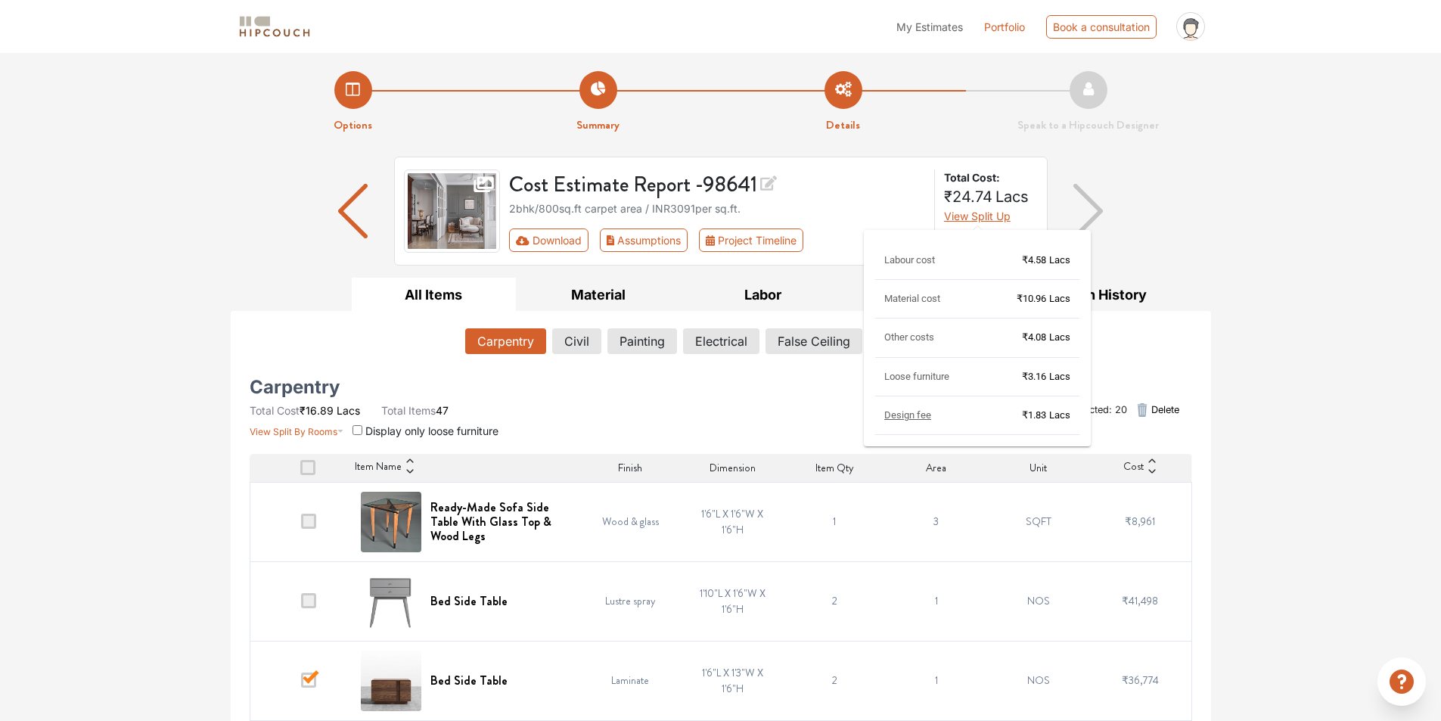
click at [980, 216] on span "View Split Up" at bounding box center [977, 216] width 67 height 13
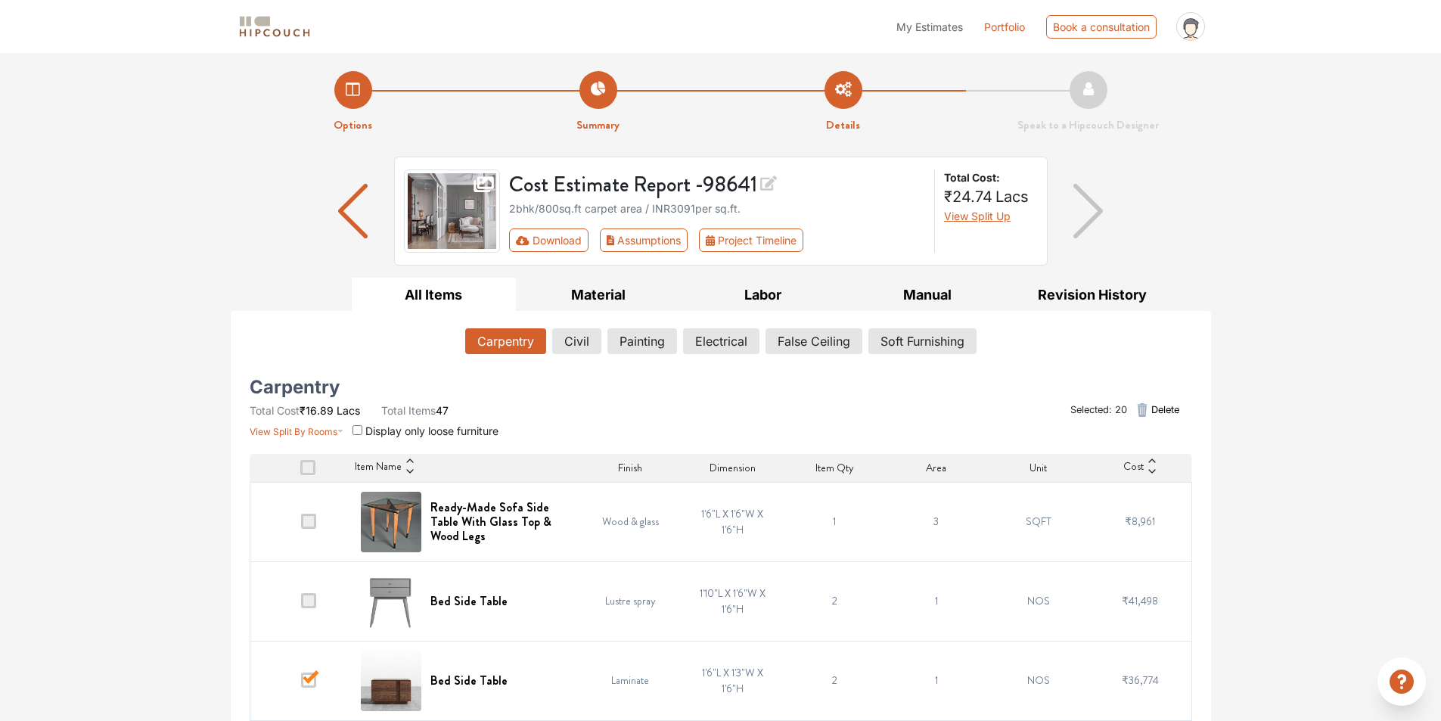
click at [362, 430] on input "checkbox" at bounding box center [358, 430] width 10 height 10
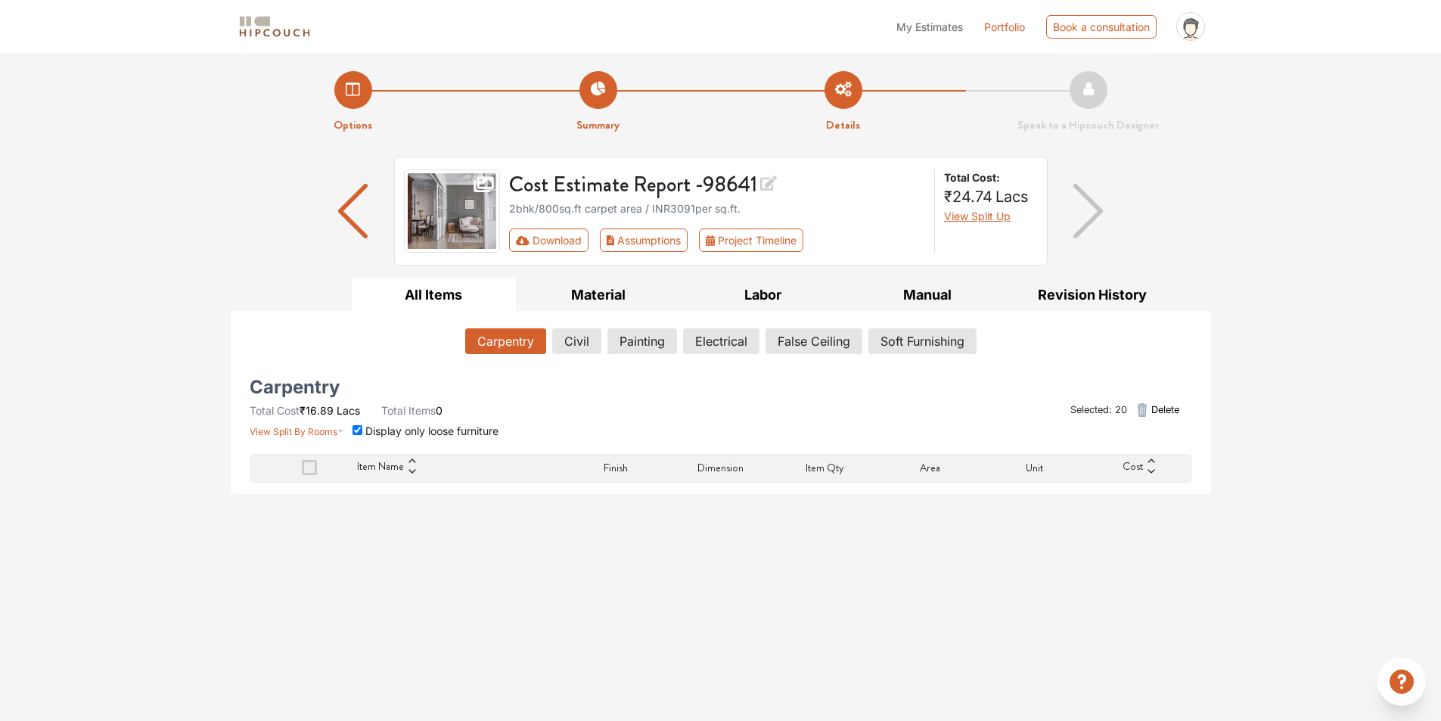
click at [360, 430] on input "checkbox" at bounding box center [358, 430] width 10 height 10
checkbox input "false"
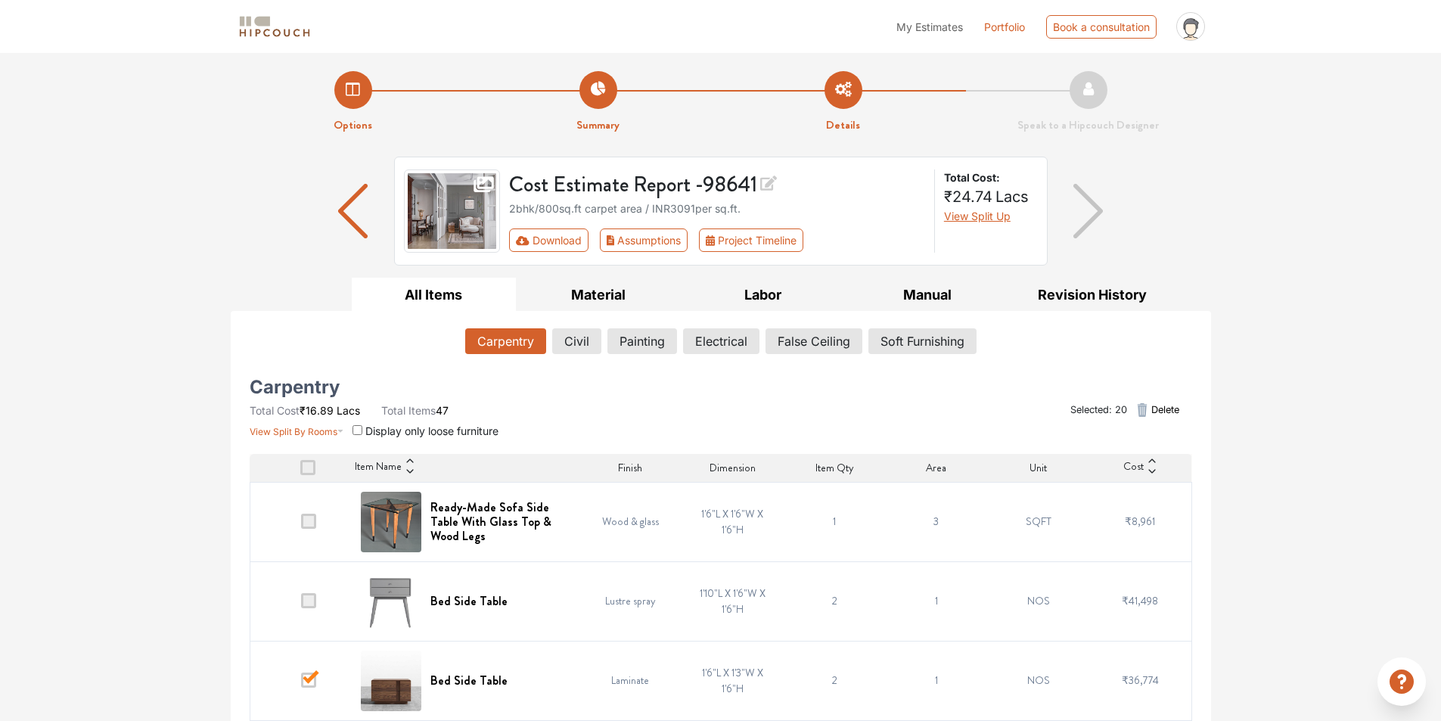
click at [306, 522] on span at bounding box center [308, 521] width 15 height 15
click at [301, 525] on input "checkbox" at bounding box center [301, 525] width 0 height 0
click at [307, 473] on span at bounding box center [307, 467] width 15 height 15
click at [300, 471] on input "checkbox" at bounding box center [300, 471] width 0 height 0
click at [307, 470] on span at bounding box center [307, 467] width 15 height 15
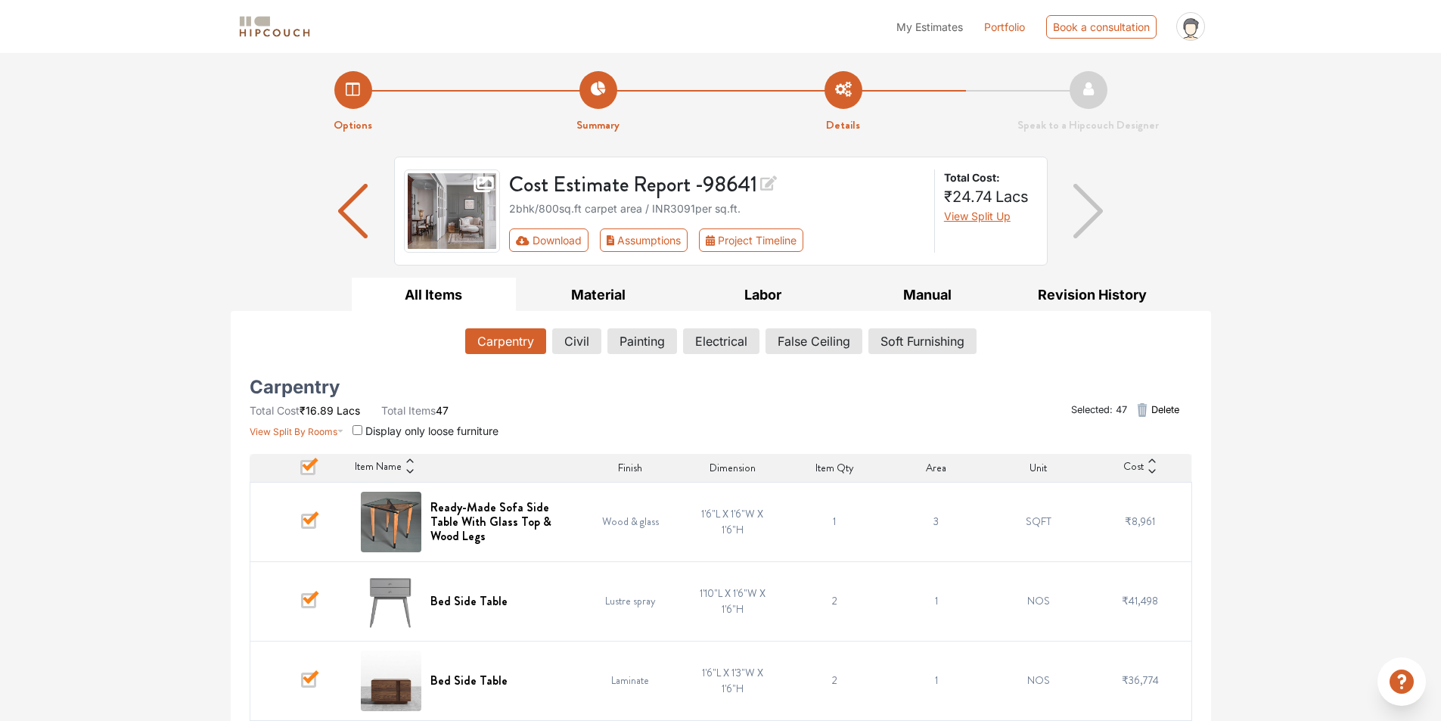
click at [300, 471] on input "checkbox" at bounding box center [300, 471] width 0 height 0
click at [311, 526] on span at bounding box center [308, 521] width 15 height 15
click at [301, 525] on input "checkbox" at bounding box center [301, 525] width 0 height 0
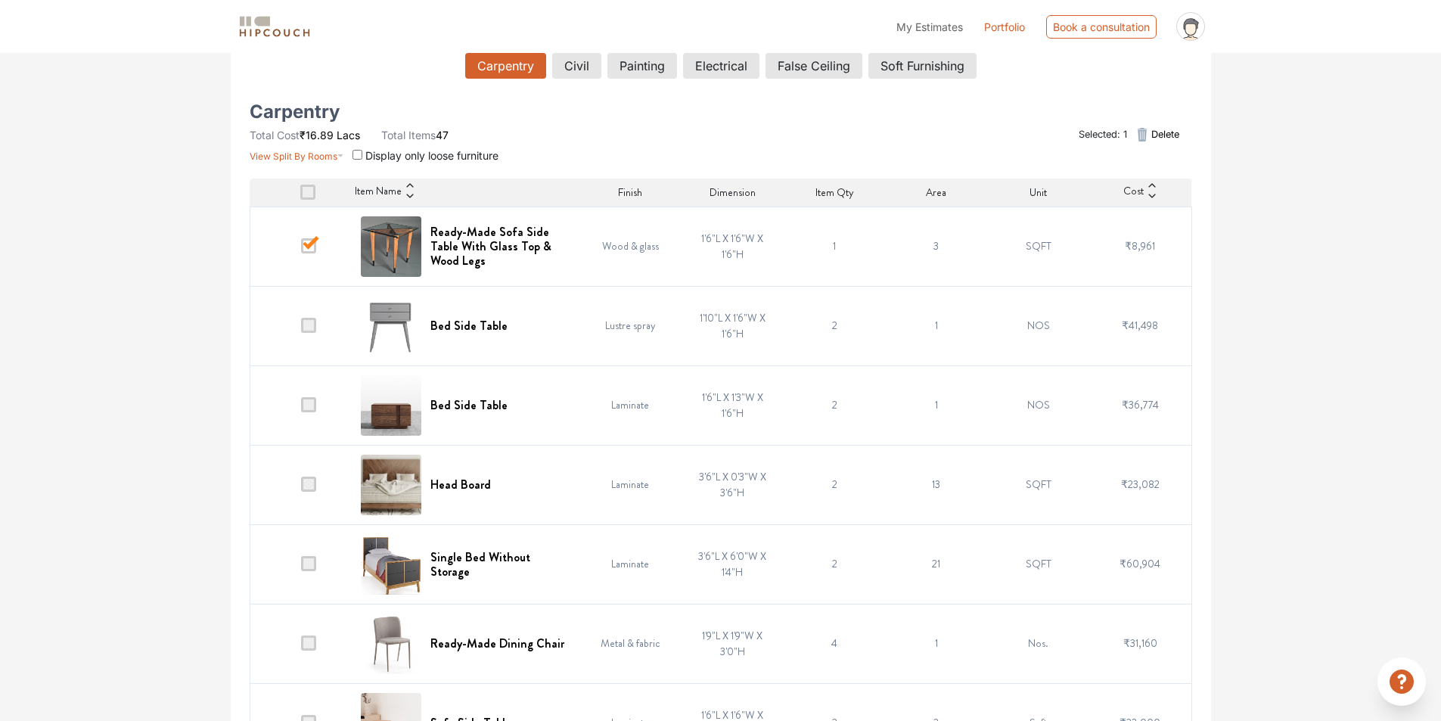
scroll to position [303, 0]
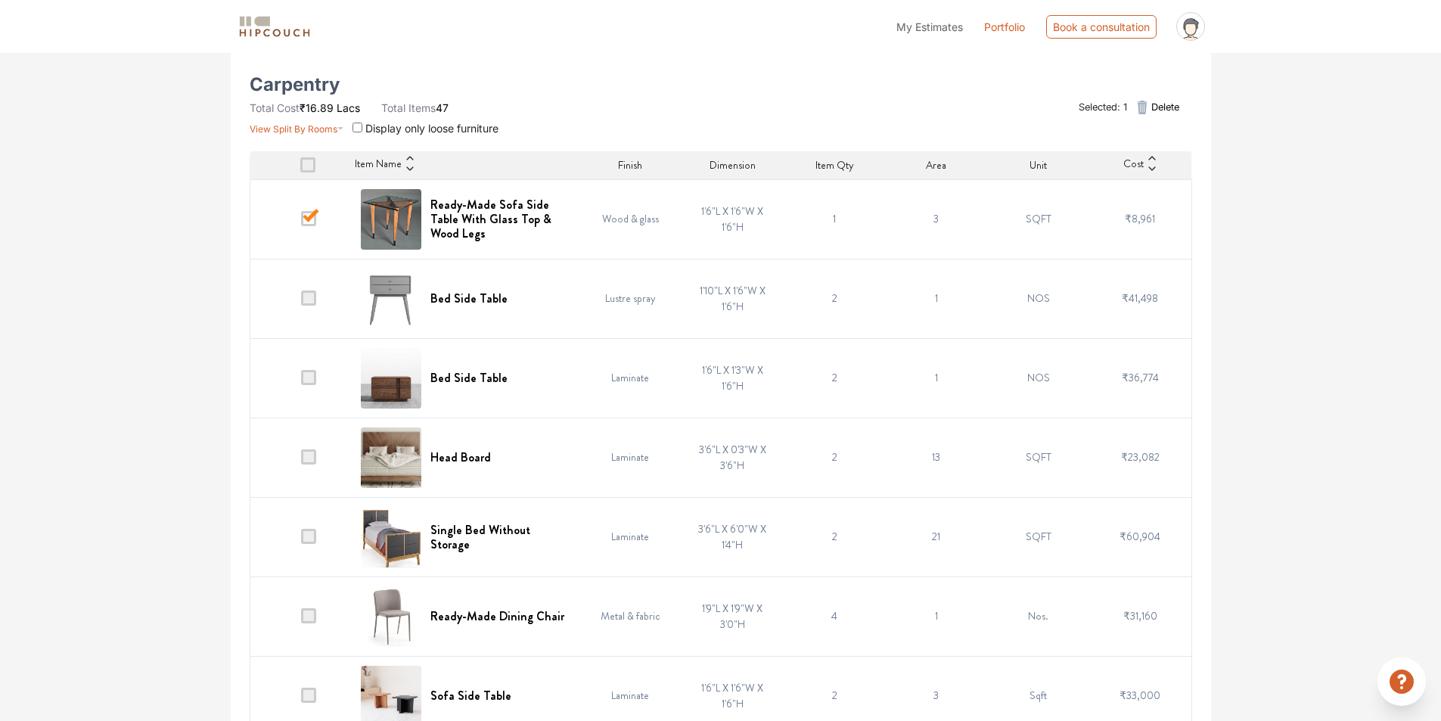
click at [315, 300] on span at bounding box center [308, 297] width 15 height 15
click at [301, 302] on input "checkbox" at bounding box center [301, 302] width 0 height 0
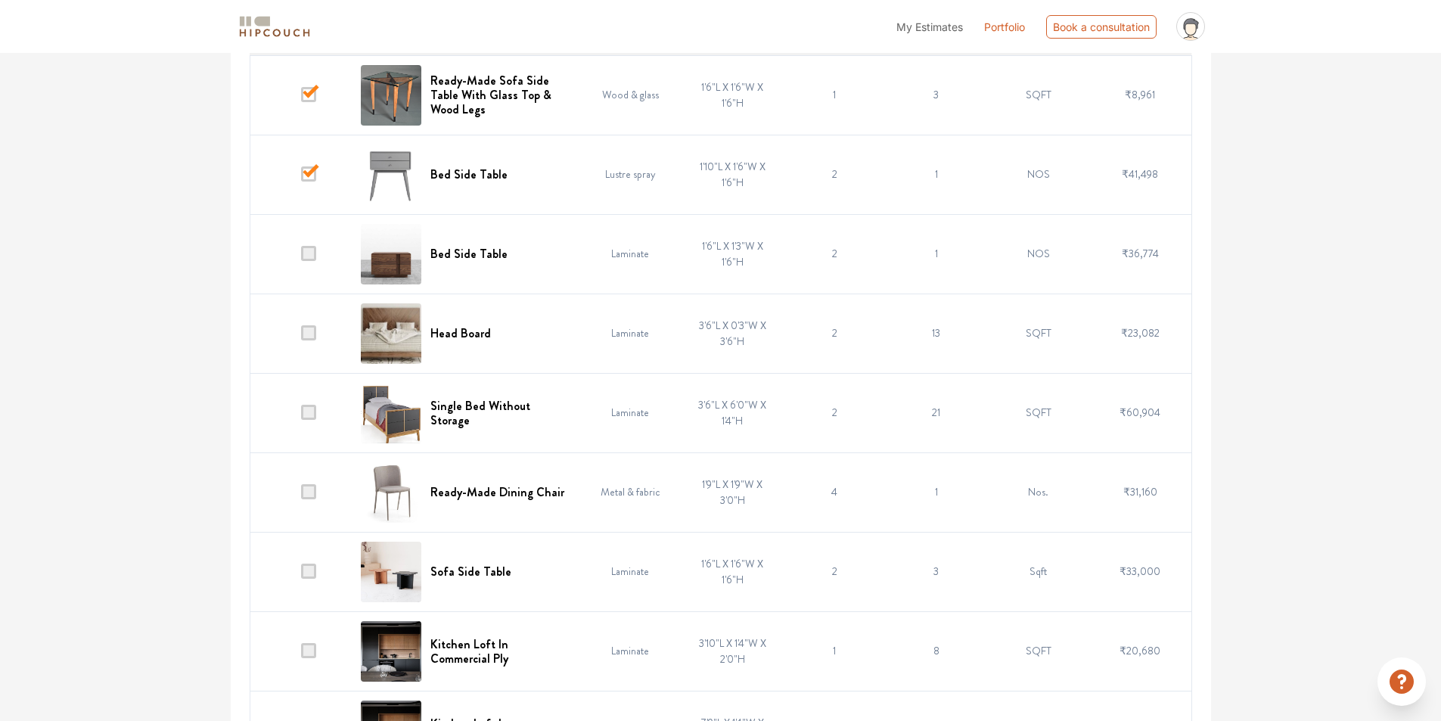
scroll to position [454, 0]
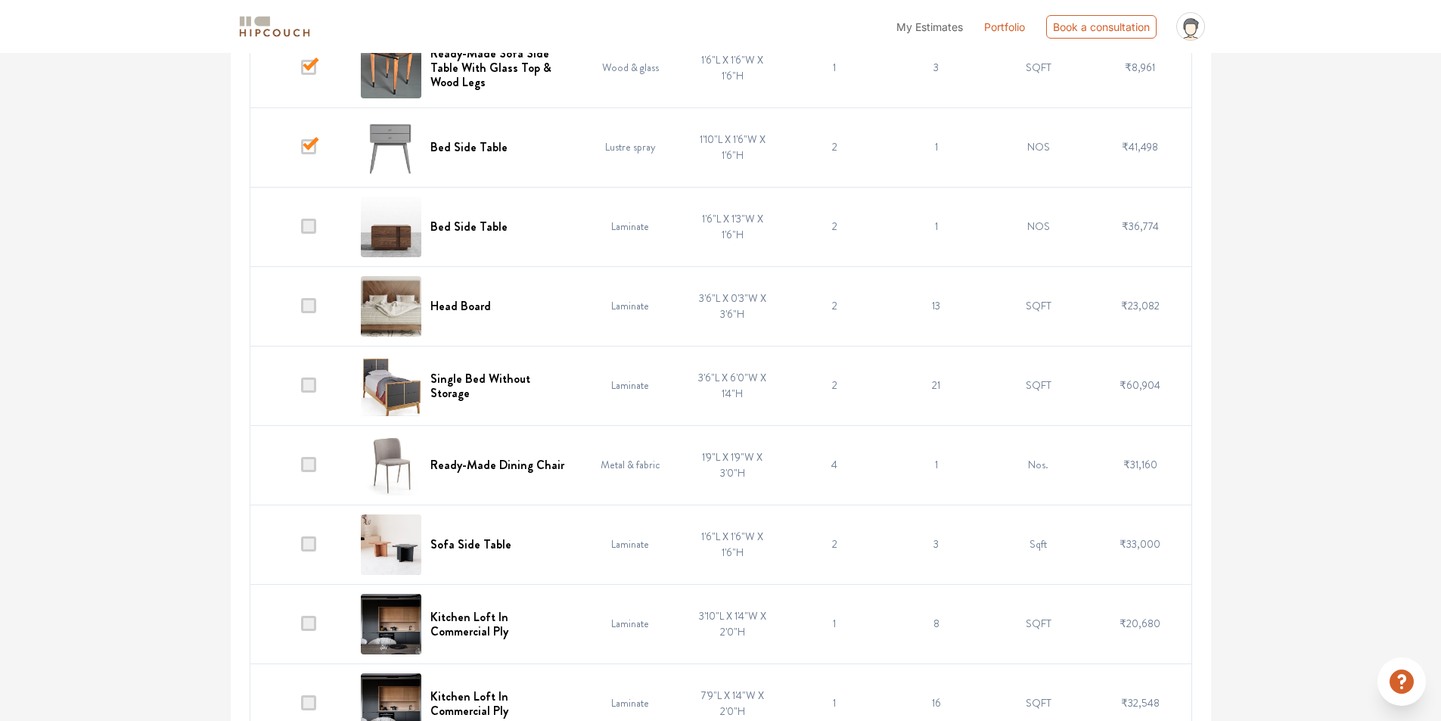
click at [315, 383] on span at bounding box center [308, 384] width 15 height 15
click at [301, 389] on input "checkbox" at bounding box center [301, 389] width 0 height 0
click at [312, 459] on span at bounding box center [308, 464] width 15 height 15
click at [301, 468] on input "checkbox" at bounding box center [301, 468] width 0 height 0
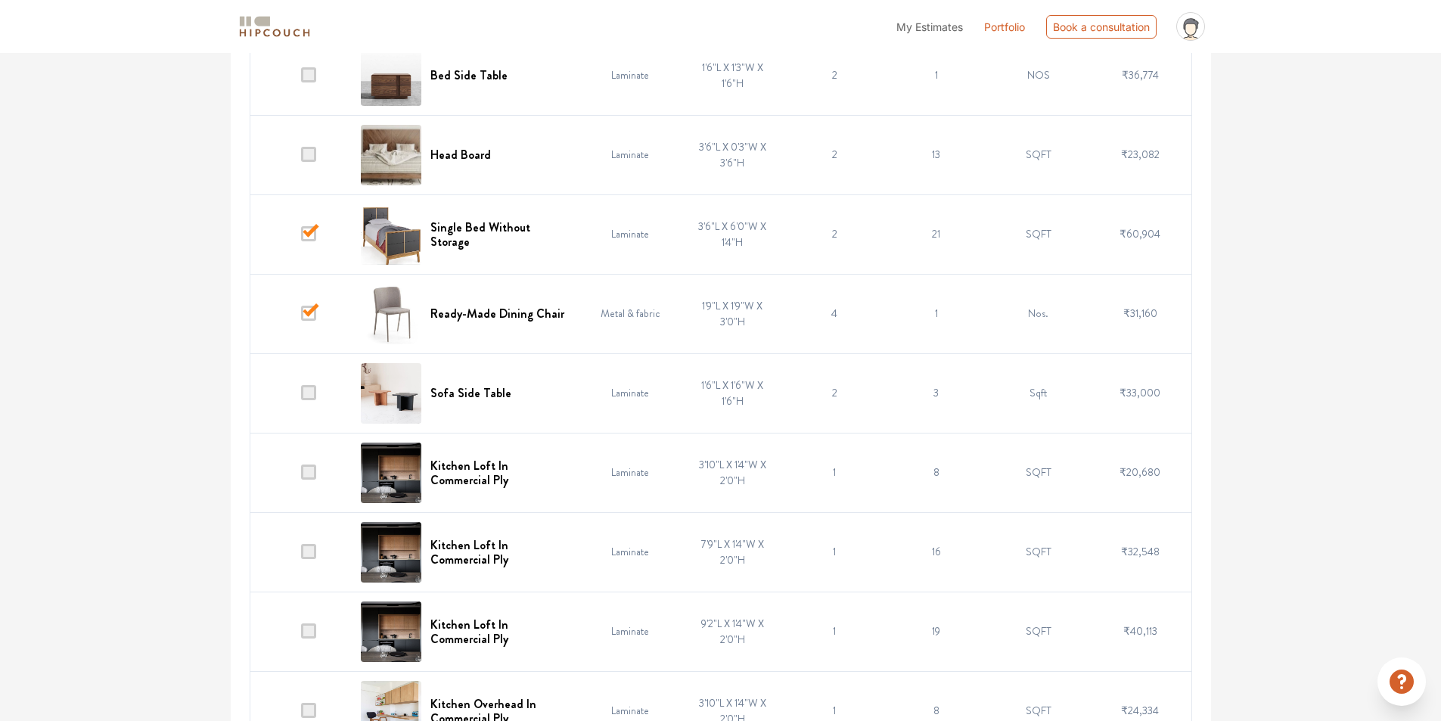
scroll to position [681, 0]
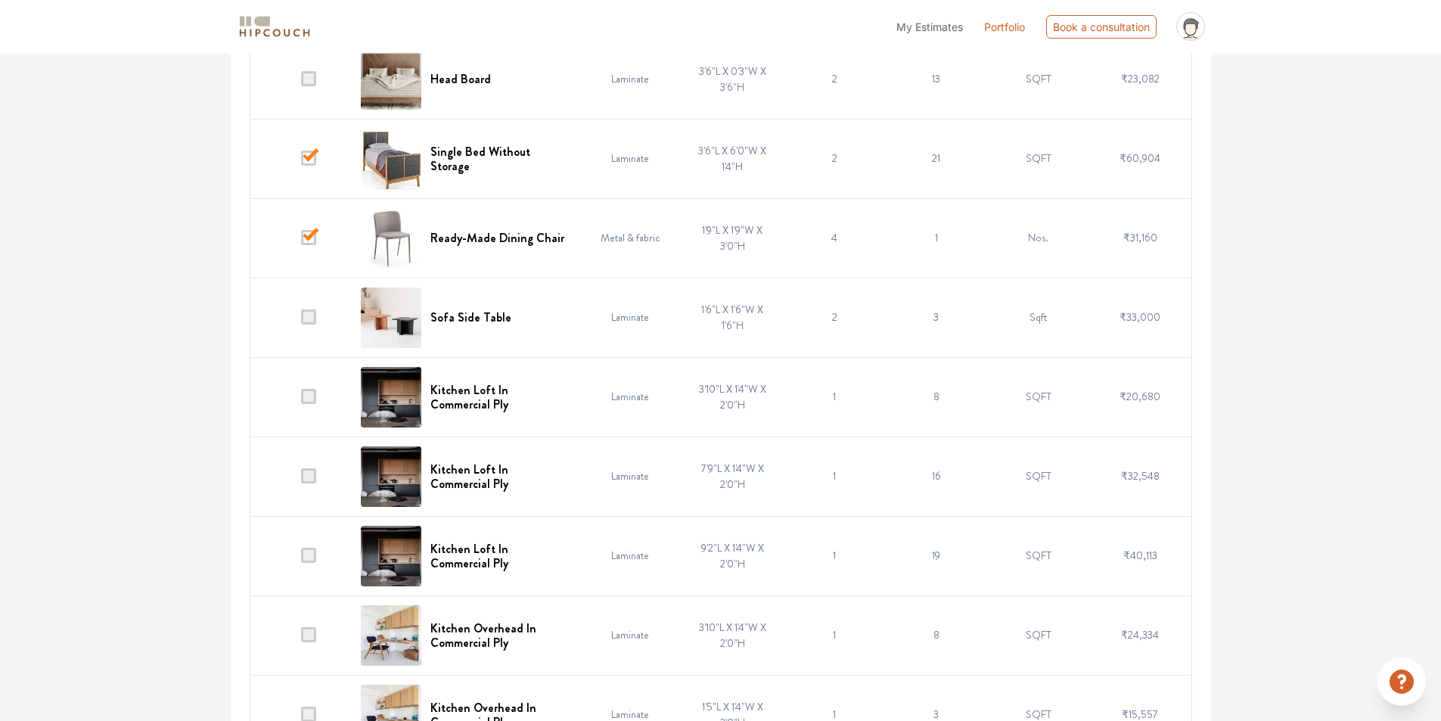
click at [306, 399] on span at bounding box center [308, 396] width 15 height 15
click at [301, 400] on input "checkbox" at bounding box center [301, 400] width 0 height 0
click at [312, 477] on span at bounding box center [308, 475] width 15 height 15
click at [301, 480] on input "checkbox" at bounding box center [301, 480] width 0 height 0
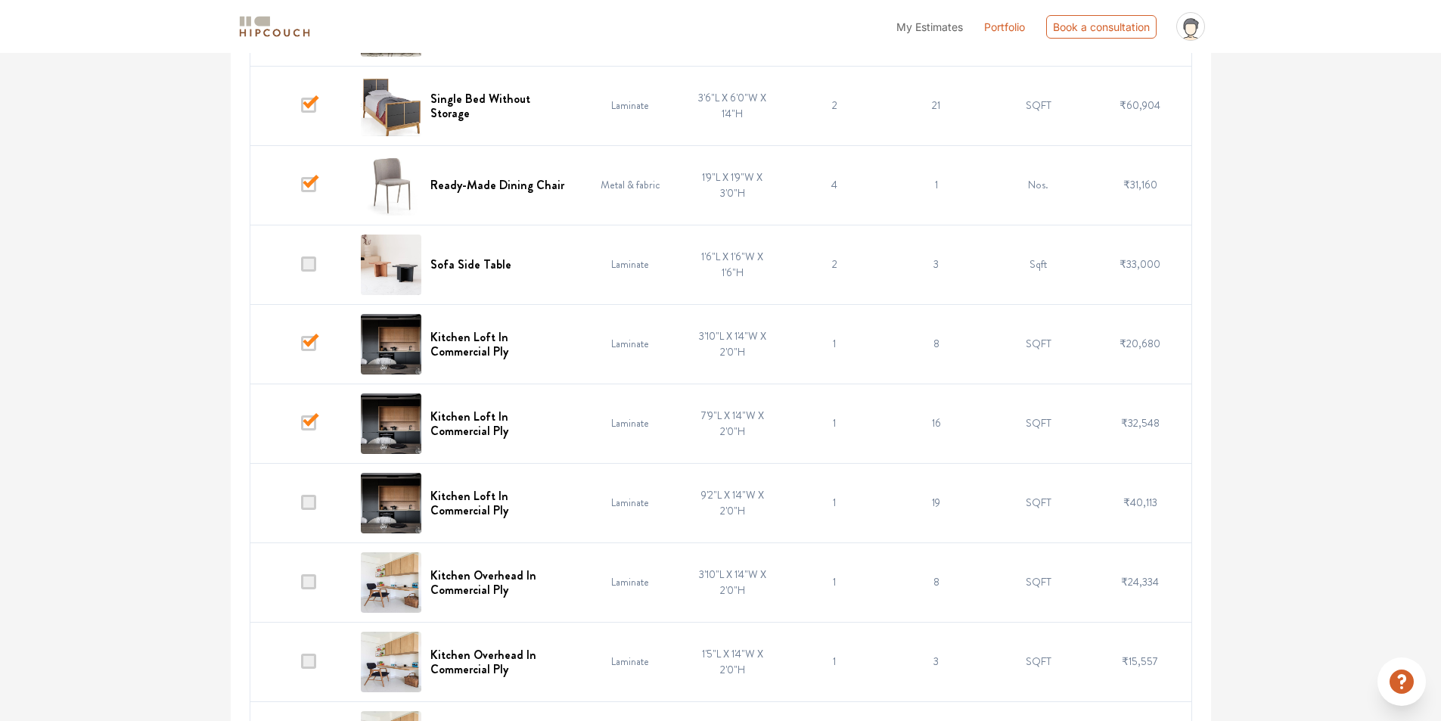
scroll to position [832, 0]
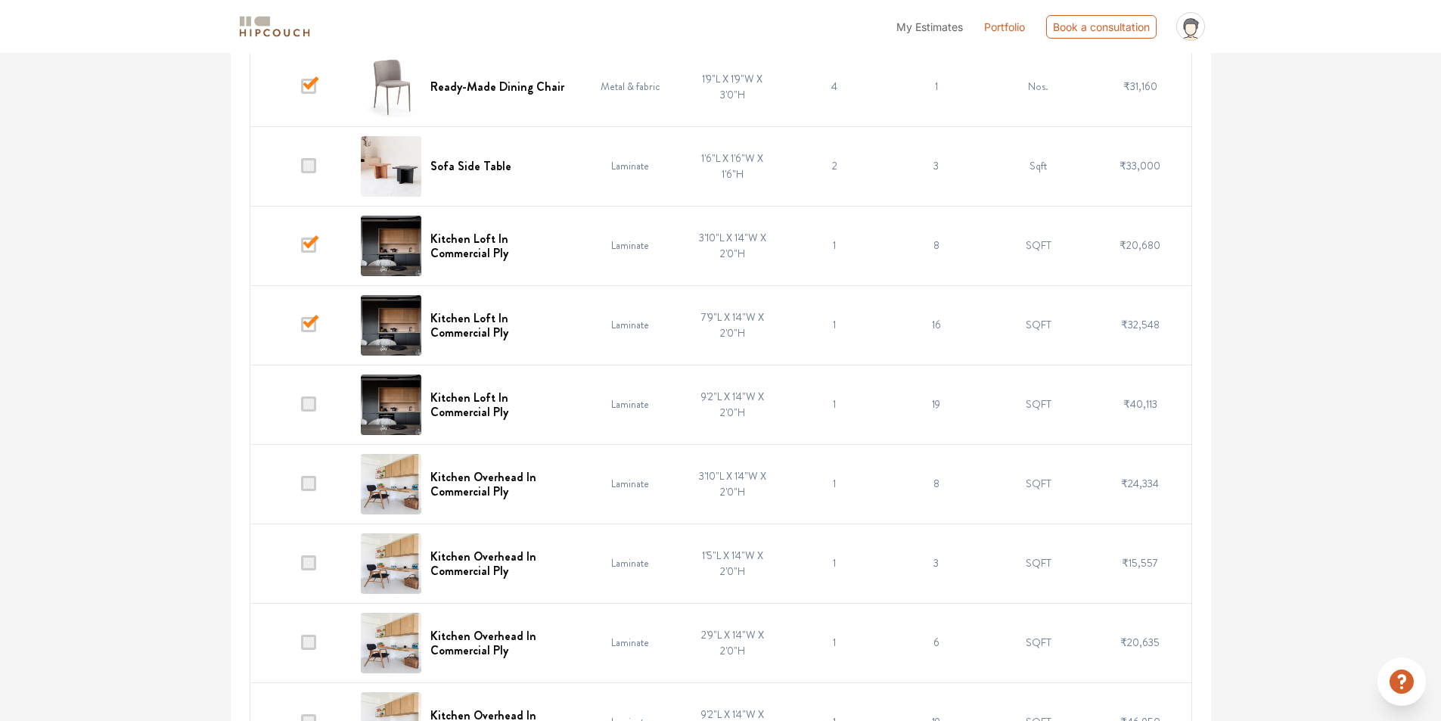
click at [307, 404] on span at bounding box center [308, 403] width 15 height 15
click at [301, 408] on input "checkbox" at bounding box center [301, 408] width 0 height 0
click at [312, 480] on span at bounding box center [308, 483] width 15 height 15
click at [301, 487] on input "checkbox" at bounding box center [301, 487] width 0 height 0
click at [308, 568] on span at bounding box center [308, 562] width 15 height 15
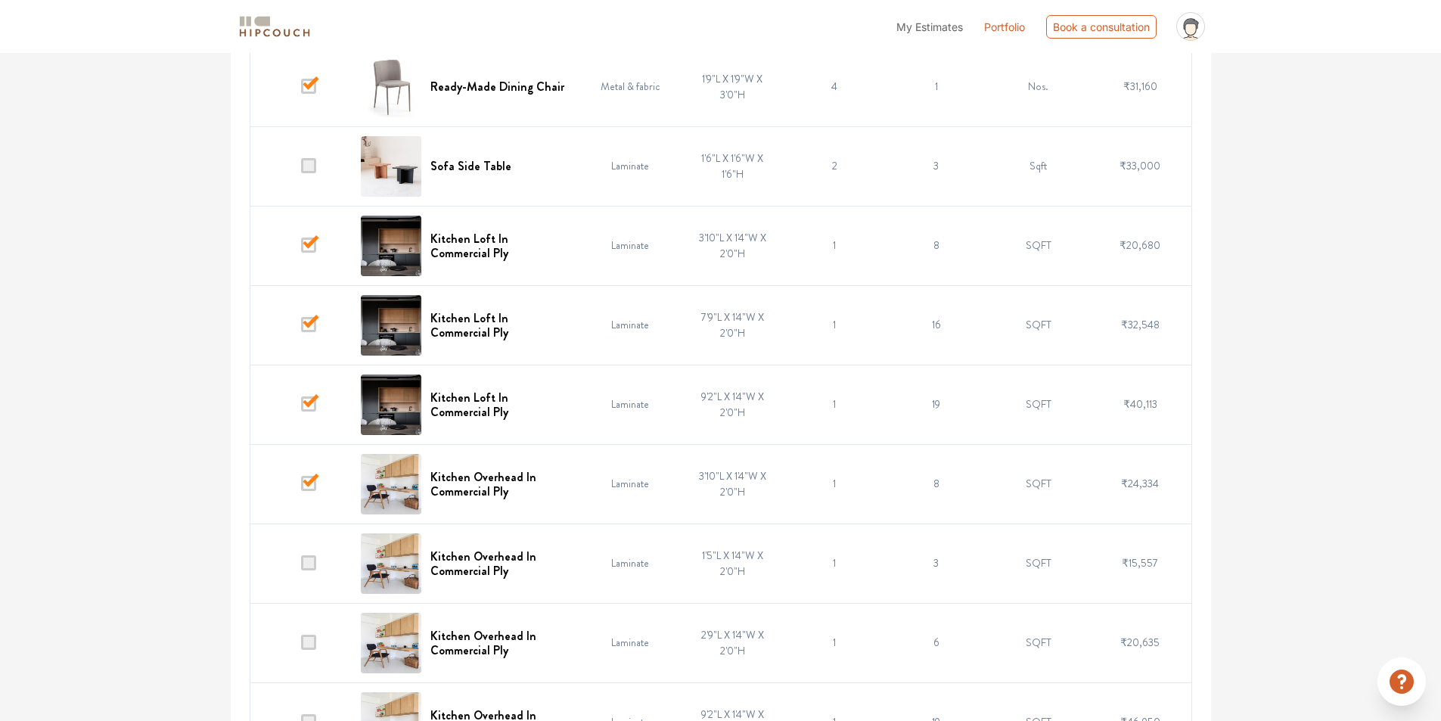
click at [301, 567] on input "checkbox" at bounding box center [301, 567] width 0 height 0
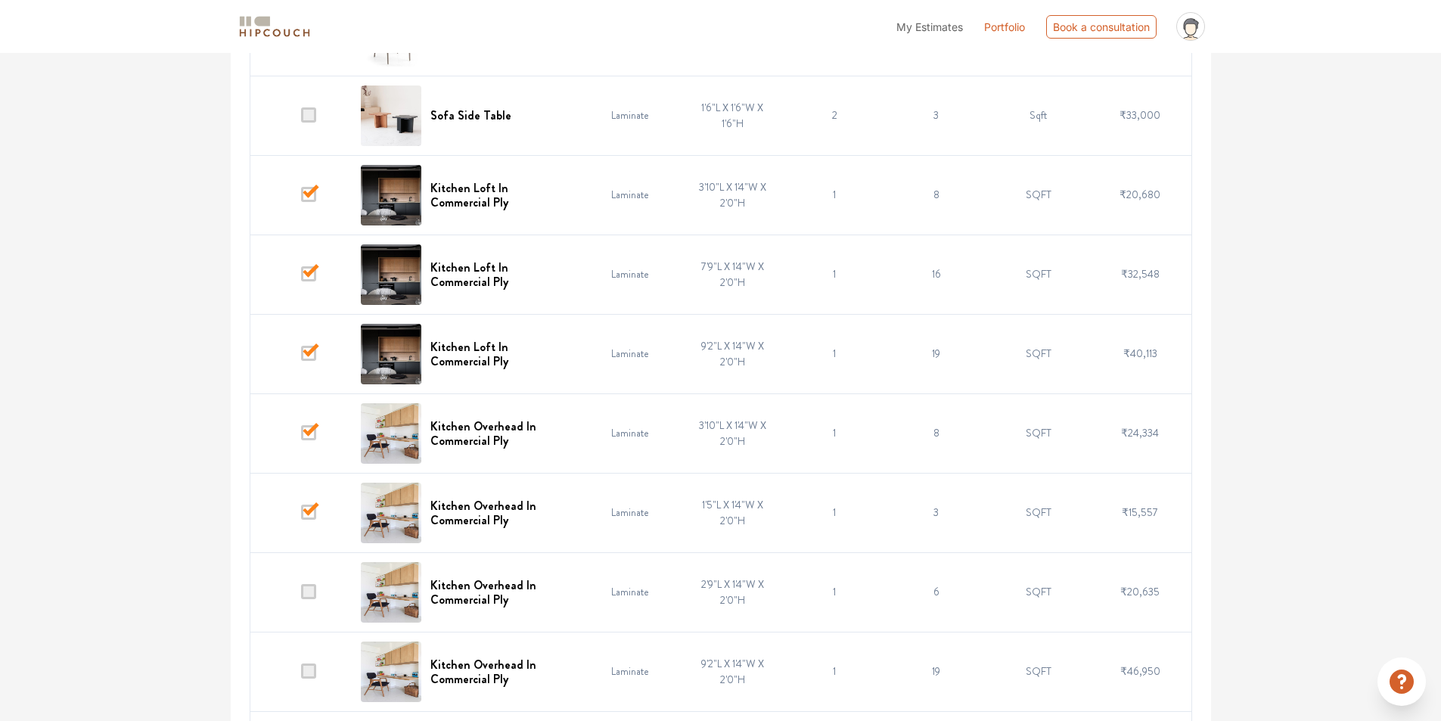
scroll to position [983, 0]
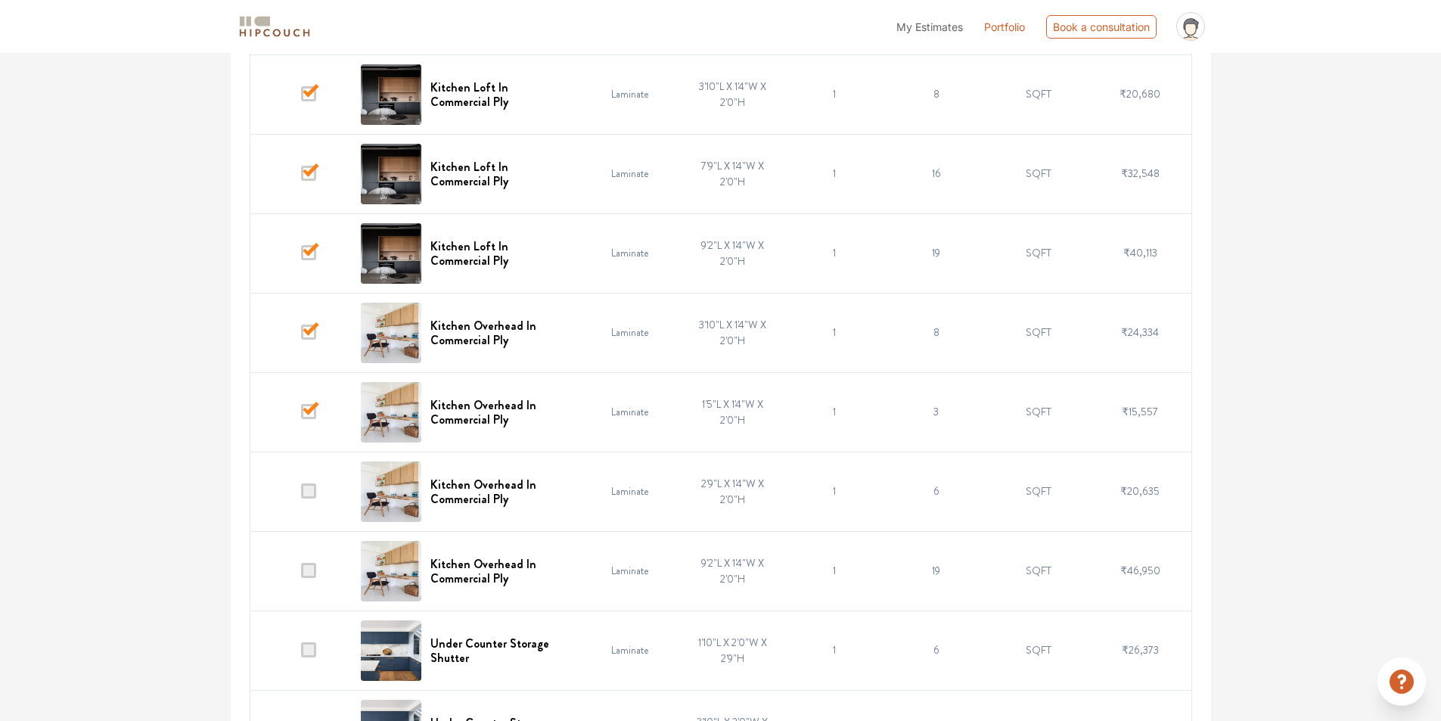
click at [310, 491] on span at bounding box center [308, 490] width 15 height 15
click at [301, 495] on input "checkbox" at bounding box center [301, 495] width 0 height 0
click at [307, 491] on span at bounding box center [308, 490] width 15 height 15
click at [301, 495] on input "checkbox" at bounding box center [301, 495] width 0 height 0
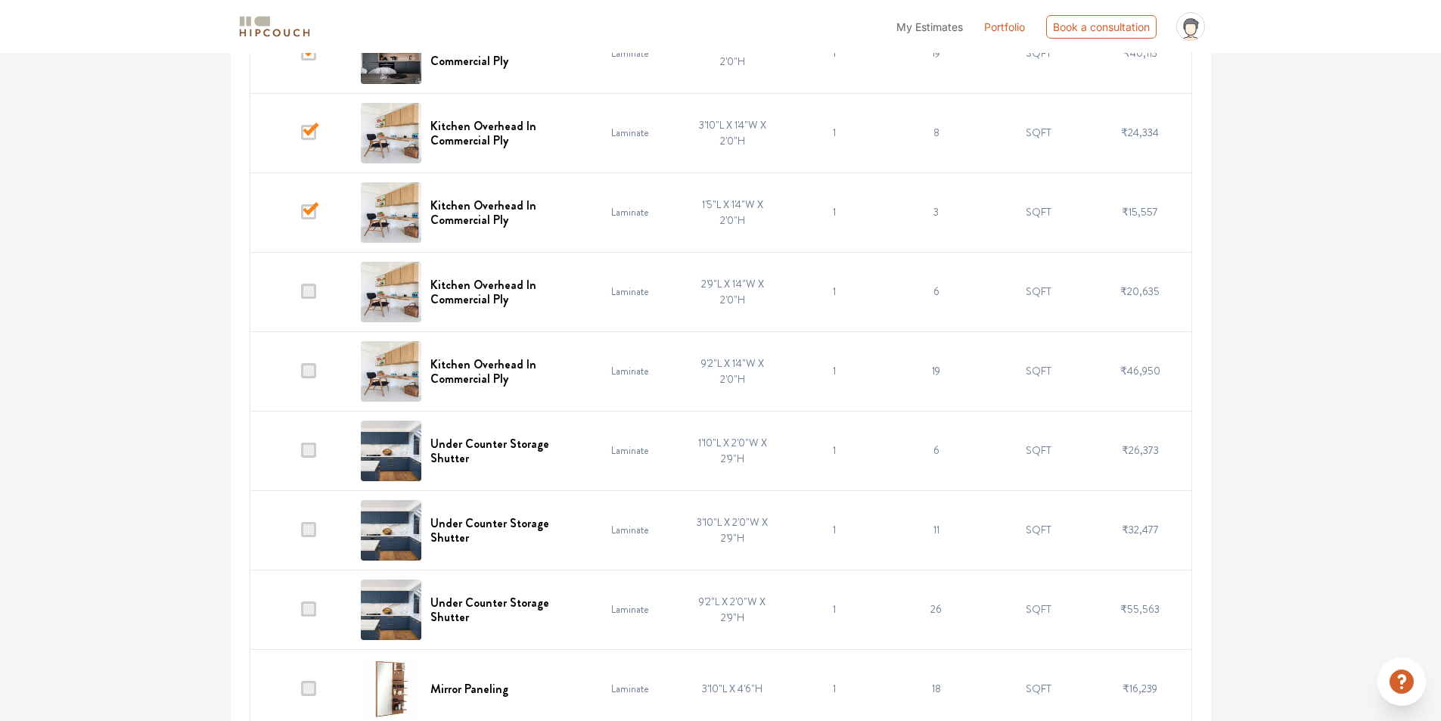
scroll to position [1210, 0]
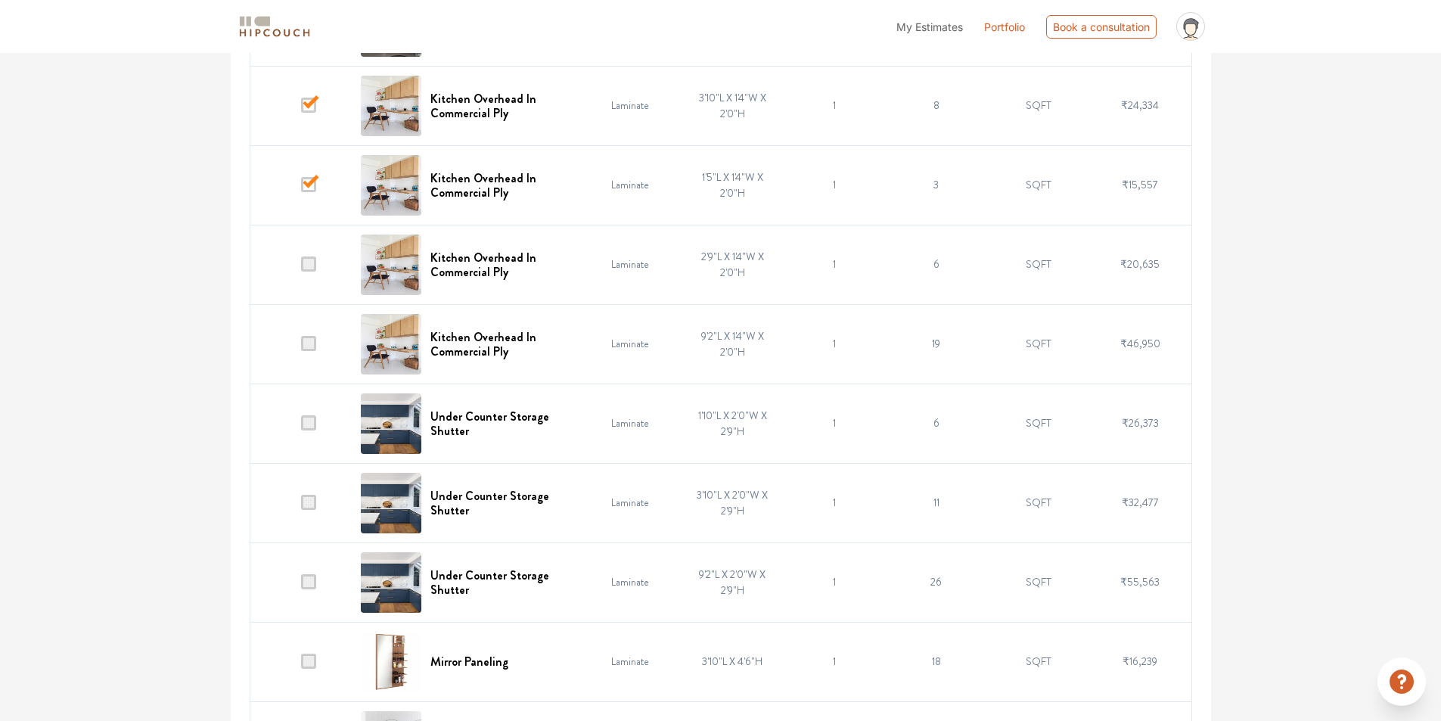
click at [311, 421] on span at bounding box center [308, 422] width 15 height 15
click at [301, 427] on input "checkbox" at bounding box center [301, 427] width 0 height 0
click at [312, 501] on span at bounding box center [308, 502] width 15 height 15
click at [301, 506] on input "checkbox" at bounding box center [301, 506] width 0 height 0
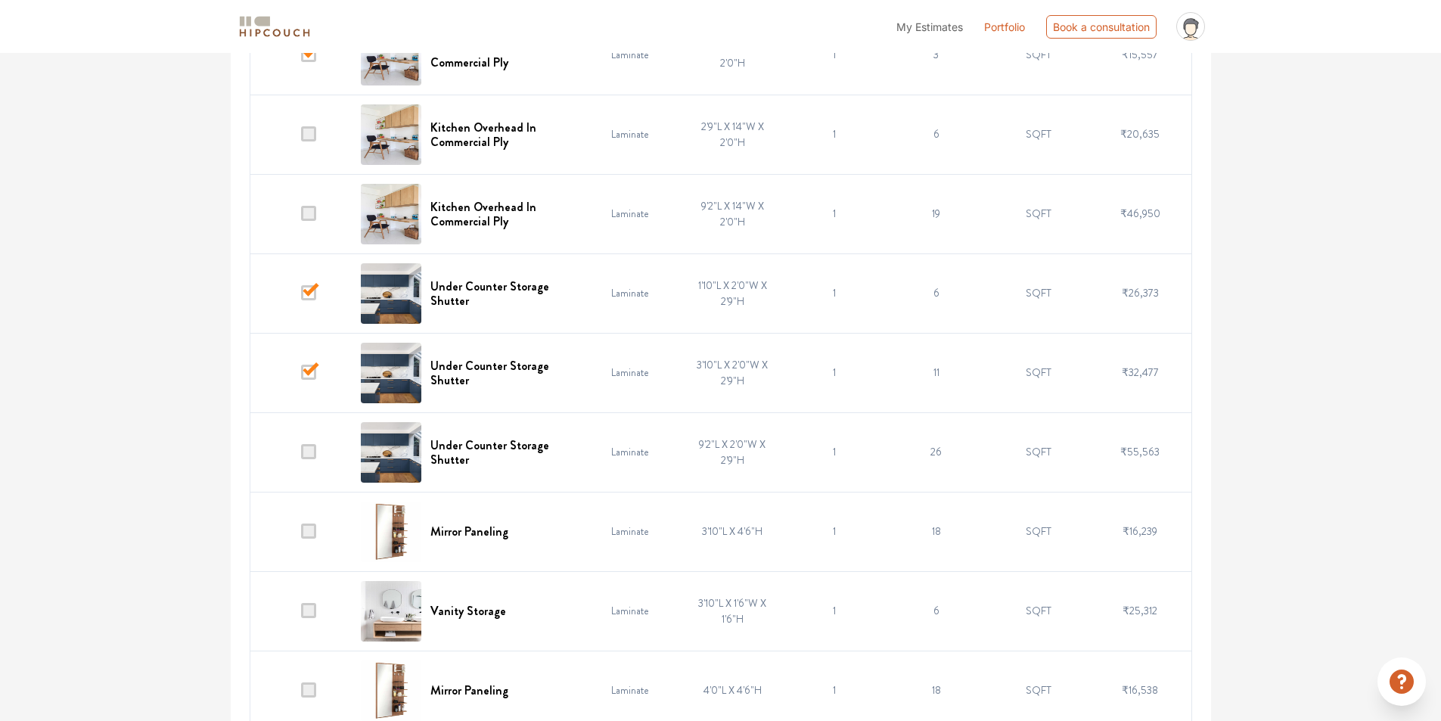
scroll to position [1362, 0]
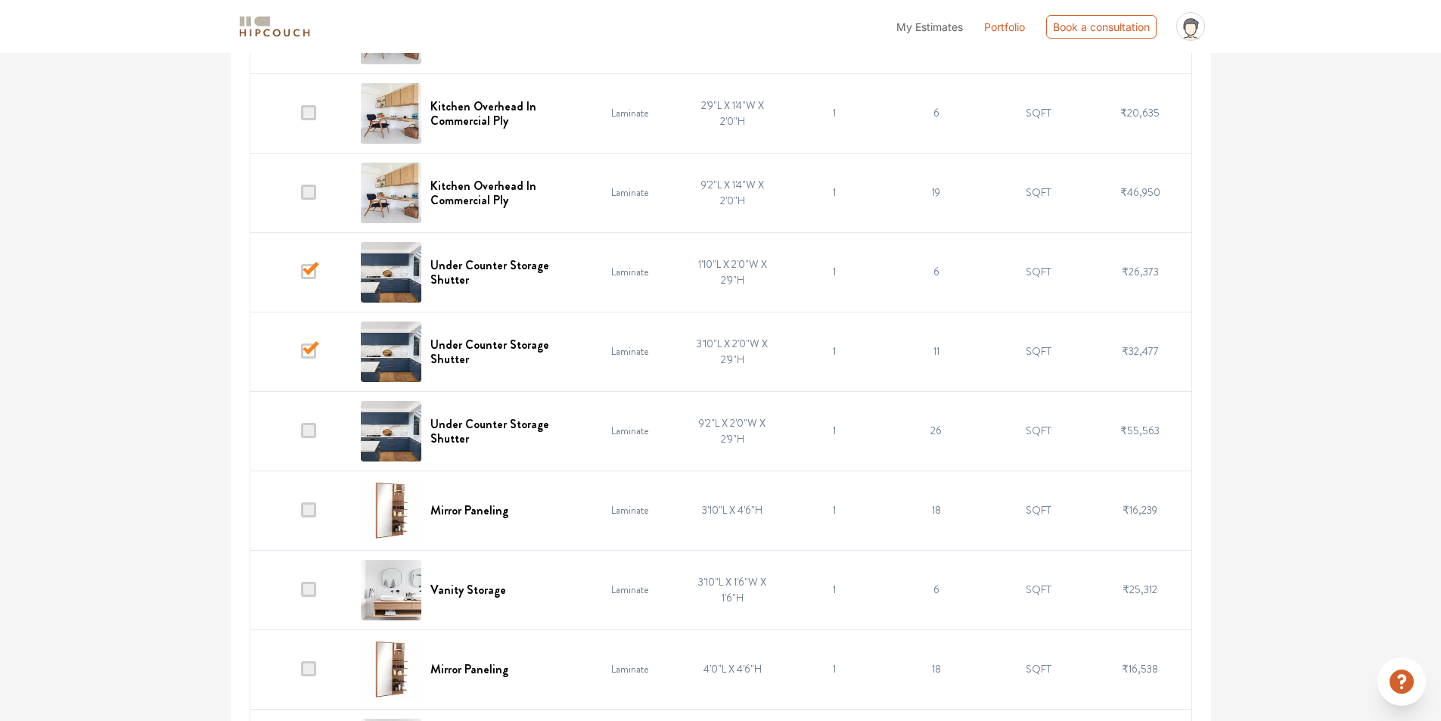
click at [308, 512] on span at bounding box center [308, 509] width 15 height 15
click at [301, 514] on input "checkbox" at bounding box center [301, 514] width 0 height 0
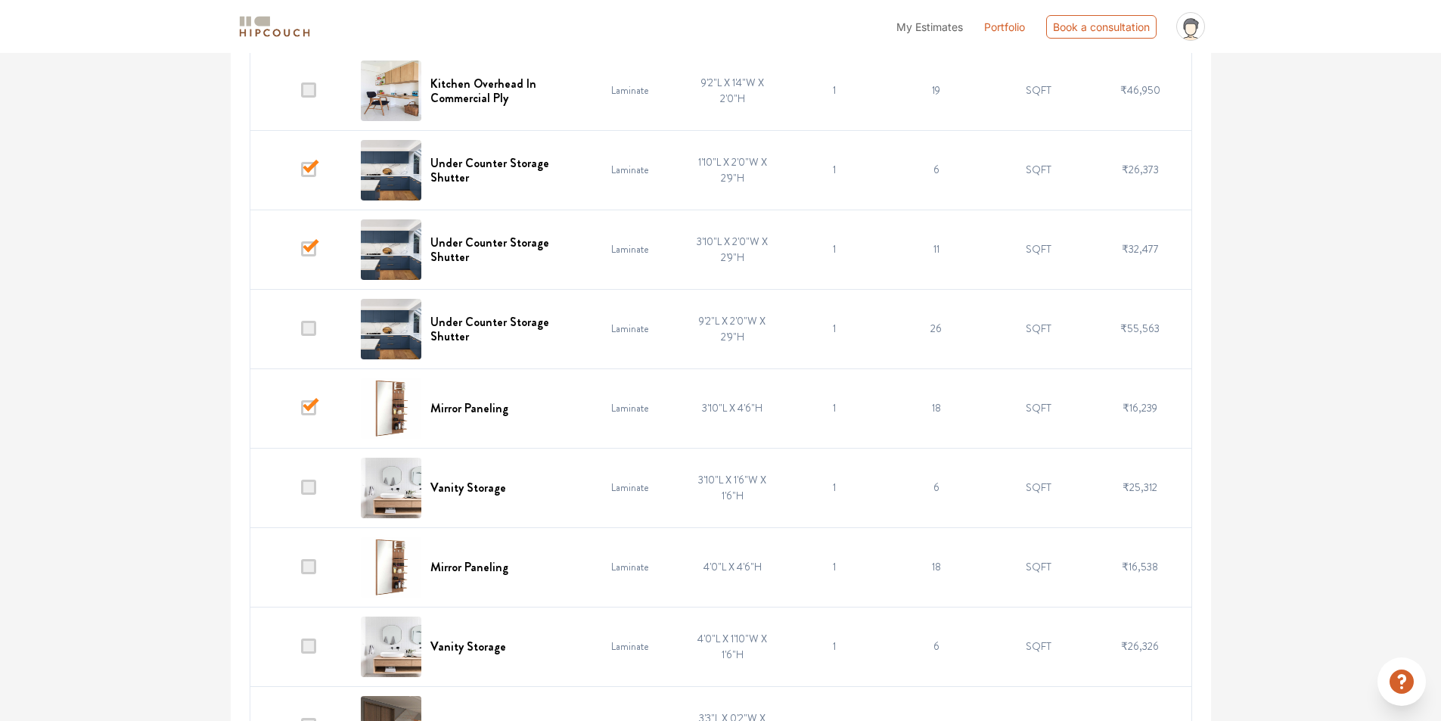
scroll to position [1513, 0]
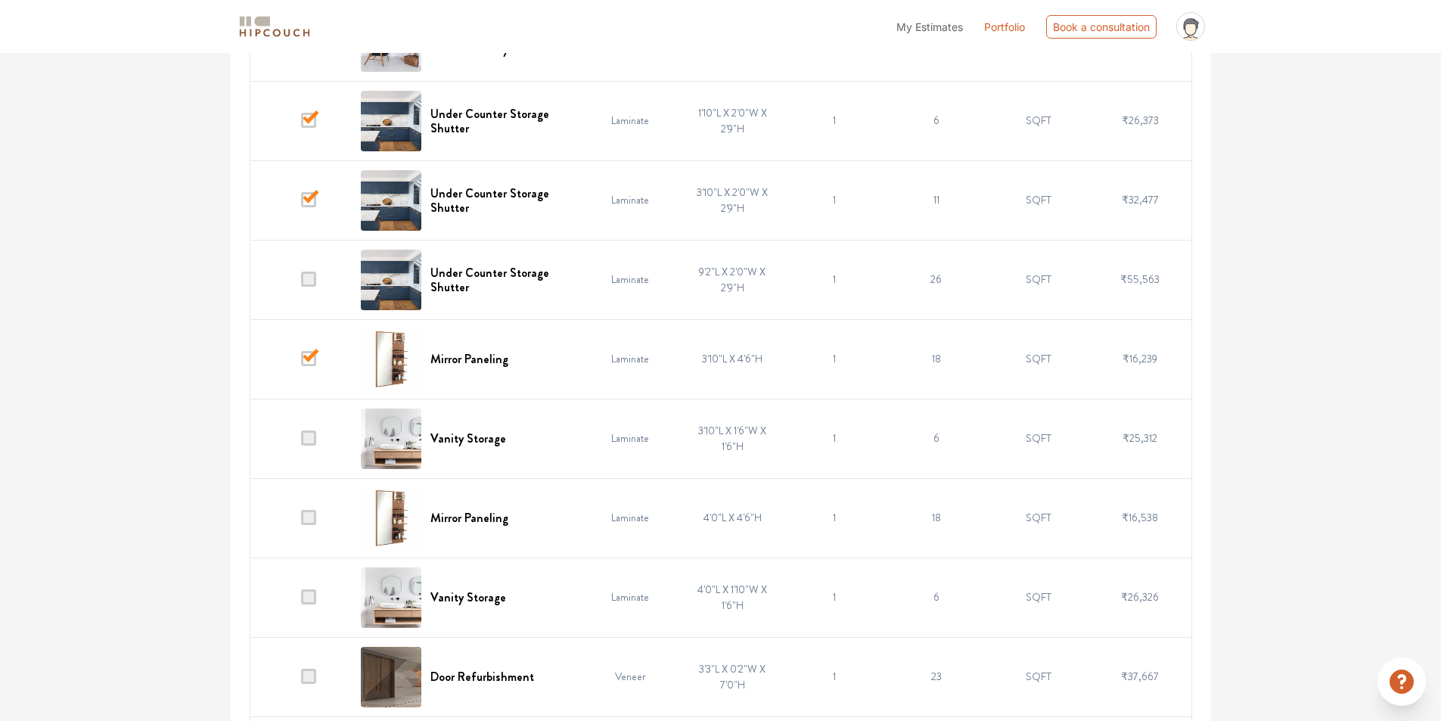
click at [312, 591] on span at bounding box center [308, 596] width 15 height 15
click at [301, 601] on input "checkbox" at bounding box center [301, 601] width 0 height 0
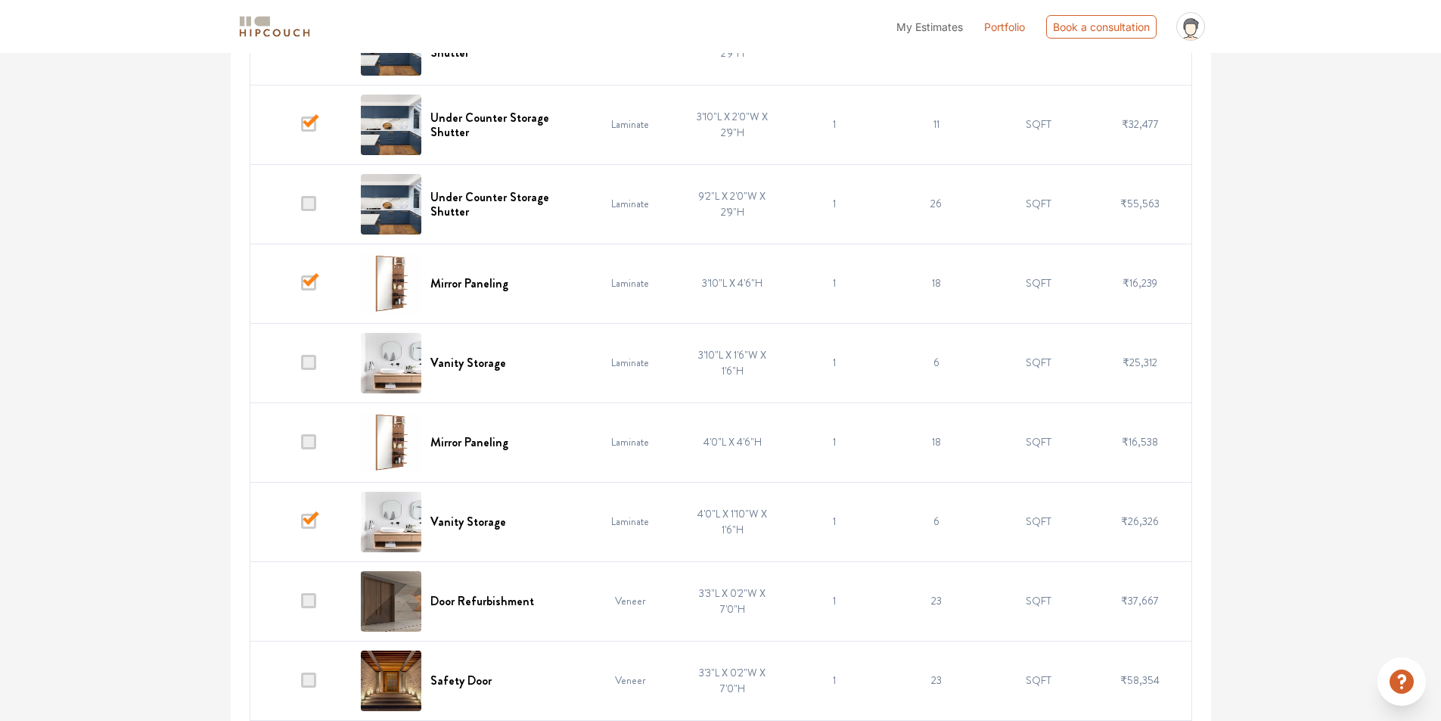
click at [312, 522] on span at bounding box center [308, 521] width 15 height 15
click at [301, 525] on input "checkbox" at bounding box center [301, 525] width 0 height 0
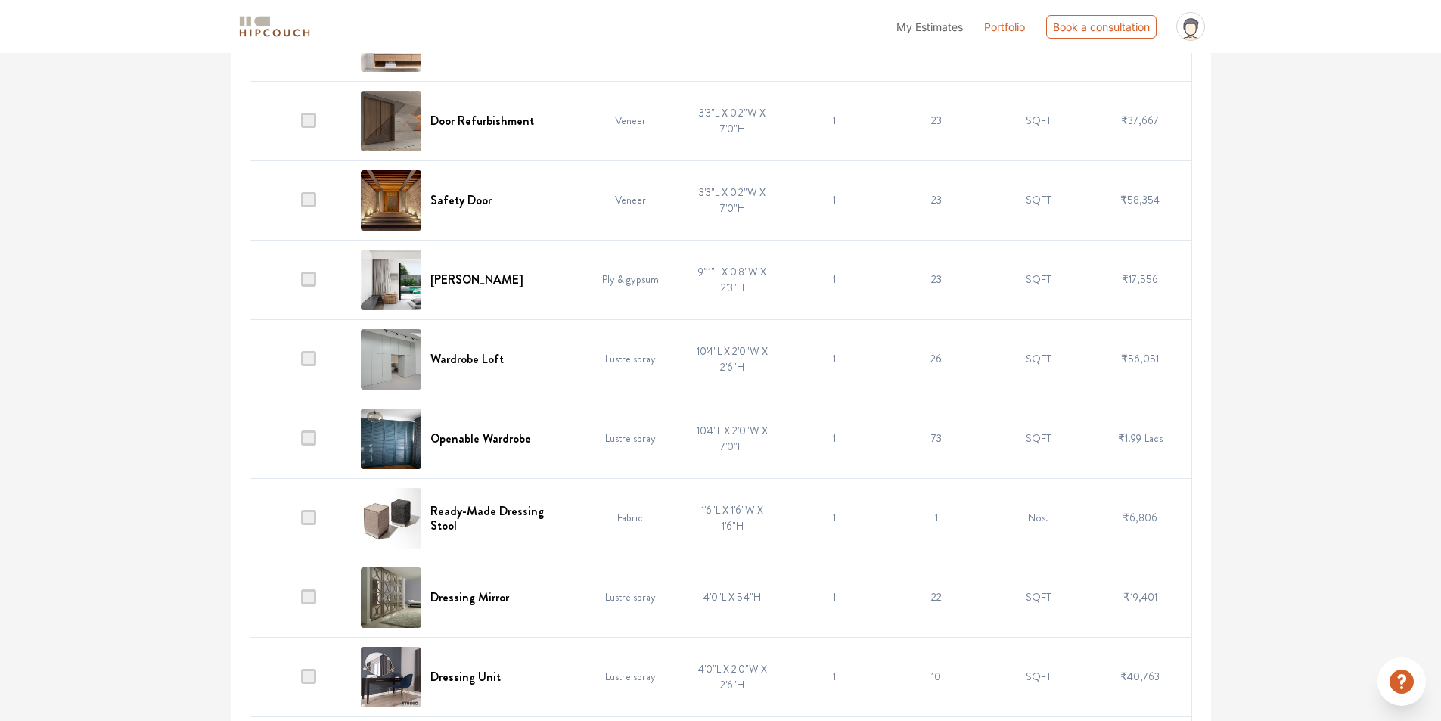
scroll to position [2118, 0]
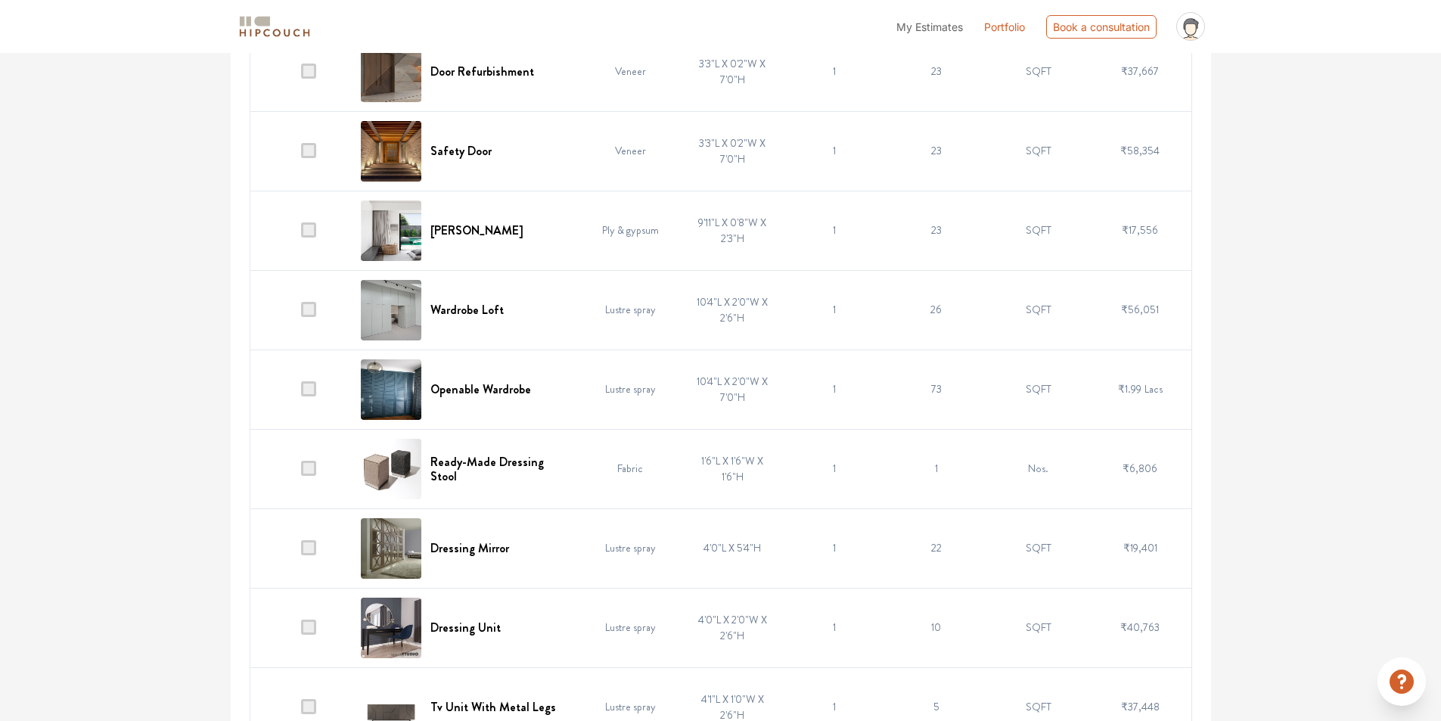
click at [312, 467] on span at bounding box center [308, 468] width 15 height 15
click at [301, 472] on input "checkbox" at bounding box center [301, 472] width 0 height 0
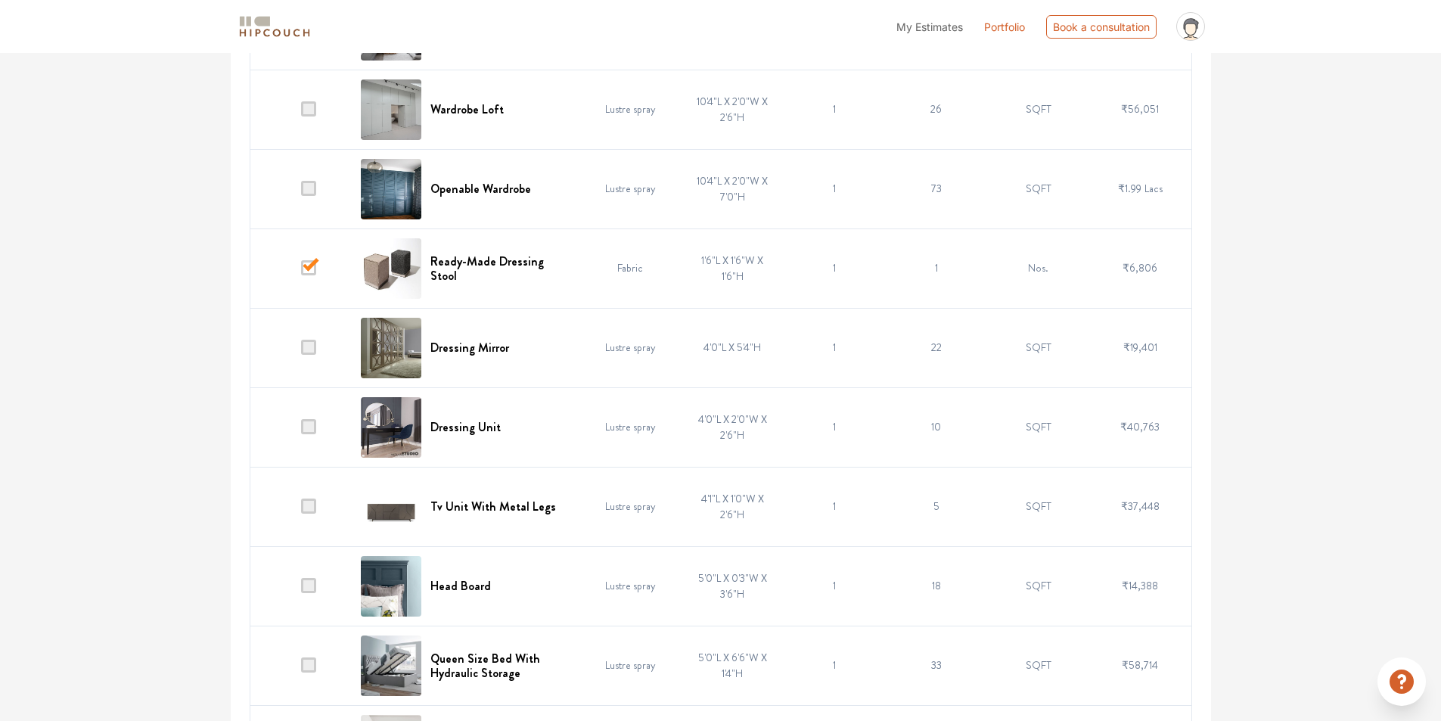
scroll to position [2345, 0]
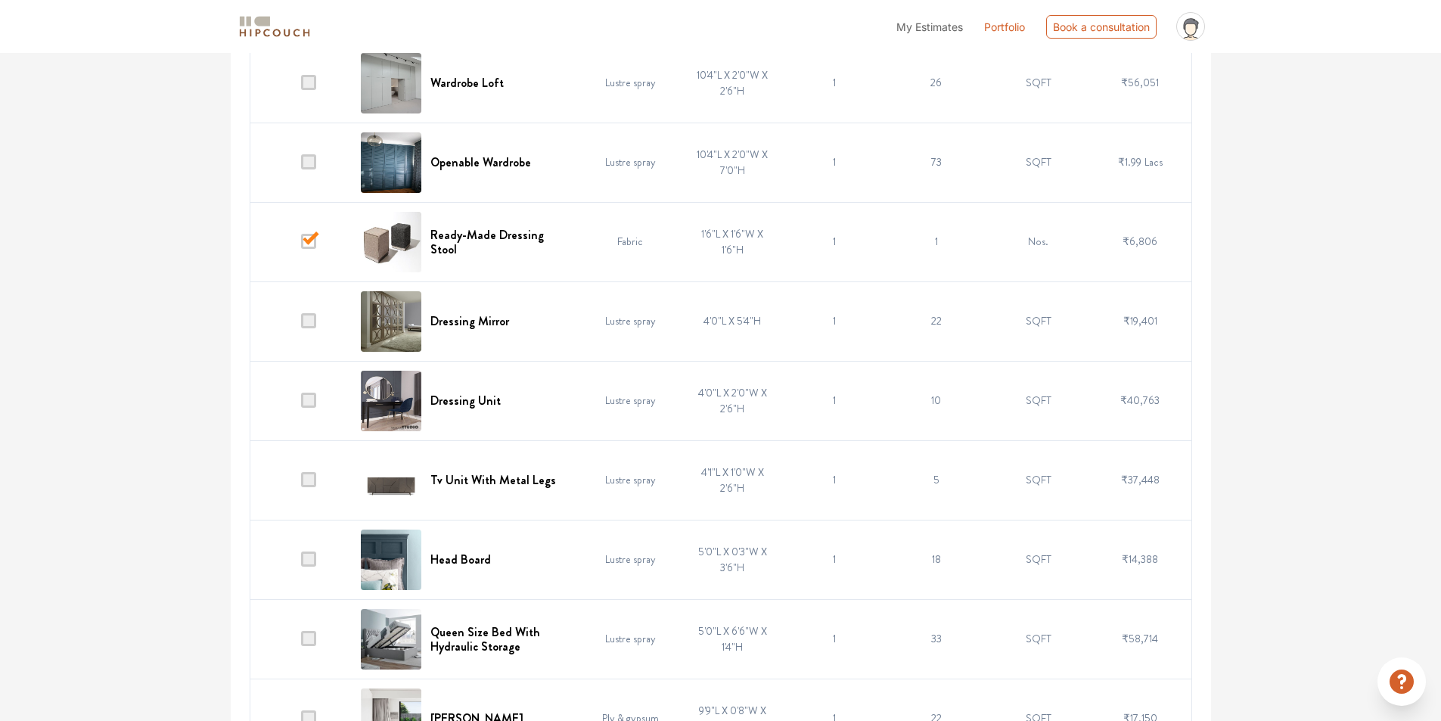
click at [306, 477] on span at bounding box center [308, 479] width 15 height 15
click at [301, 483] on input "checkbox" at bounding box center [301, 483] width 0 height 0
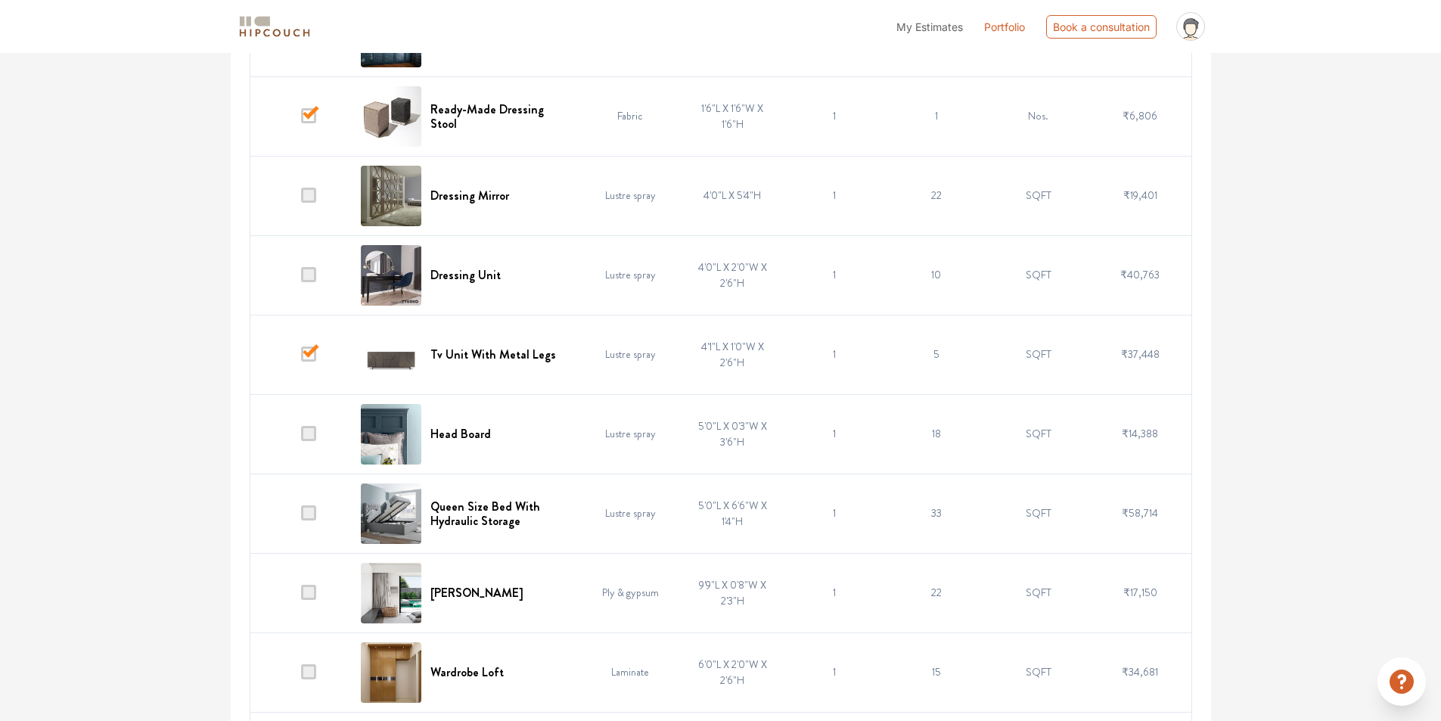
scroll to position [2496, 0]
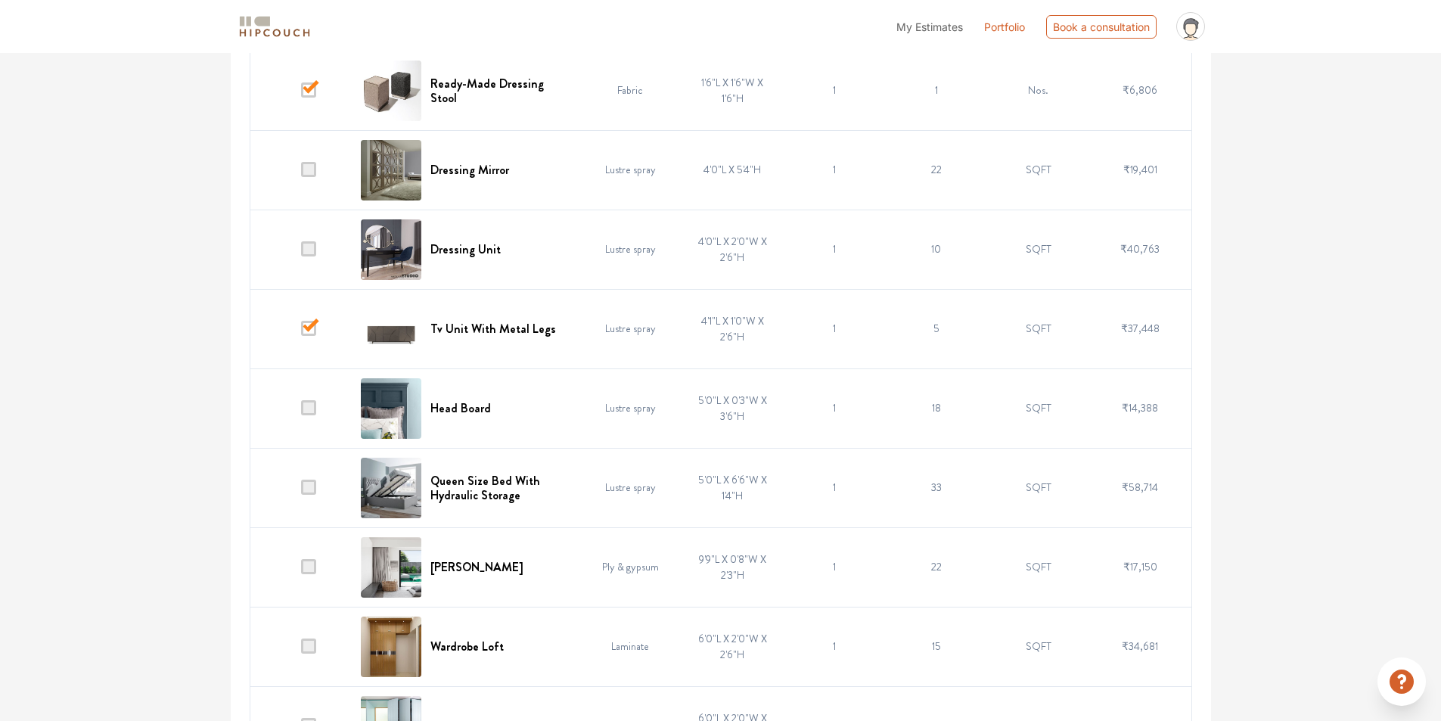
click at [1142, 417] on td "₹14,388" at bounding box center [1140, 407] width 102 height 79
click at [310, 486] on span at bounding box center [308, 487] width 15 height 15
click at [301, 491] on input "checkbox" at bounding box center [301, 491] width 0 height 0
click at [310, 489] on span at bounding box center [308, 487] width 15 height 15
click at [301, 491] on input "checkbox" at bounding box center [301, 491] width 0 height 0
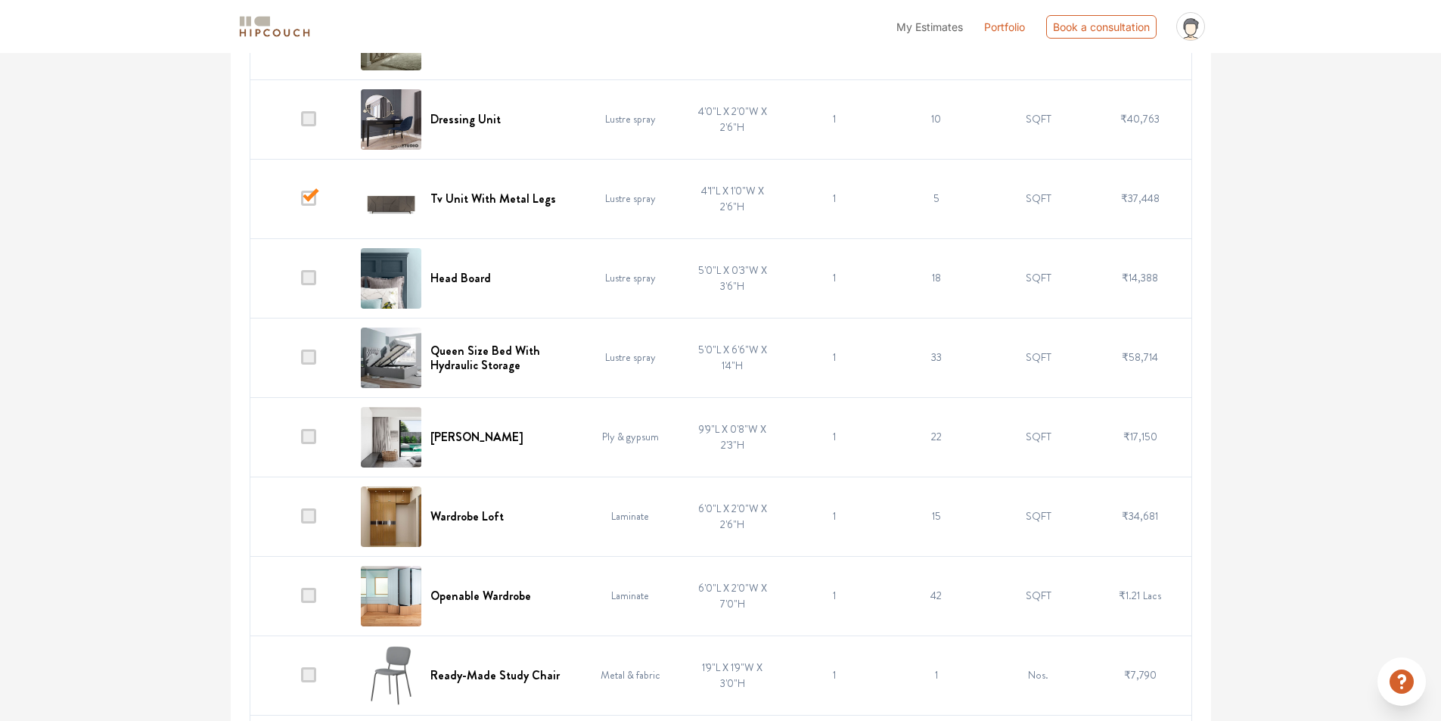
scroll to position [2648, 0]
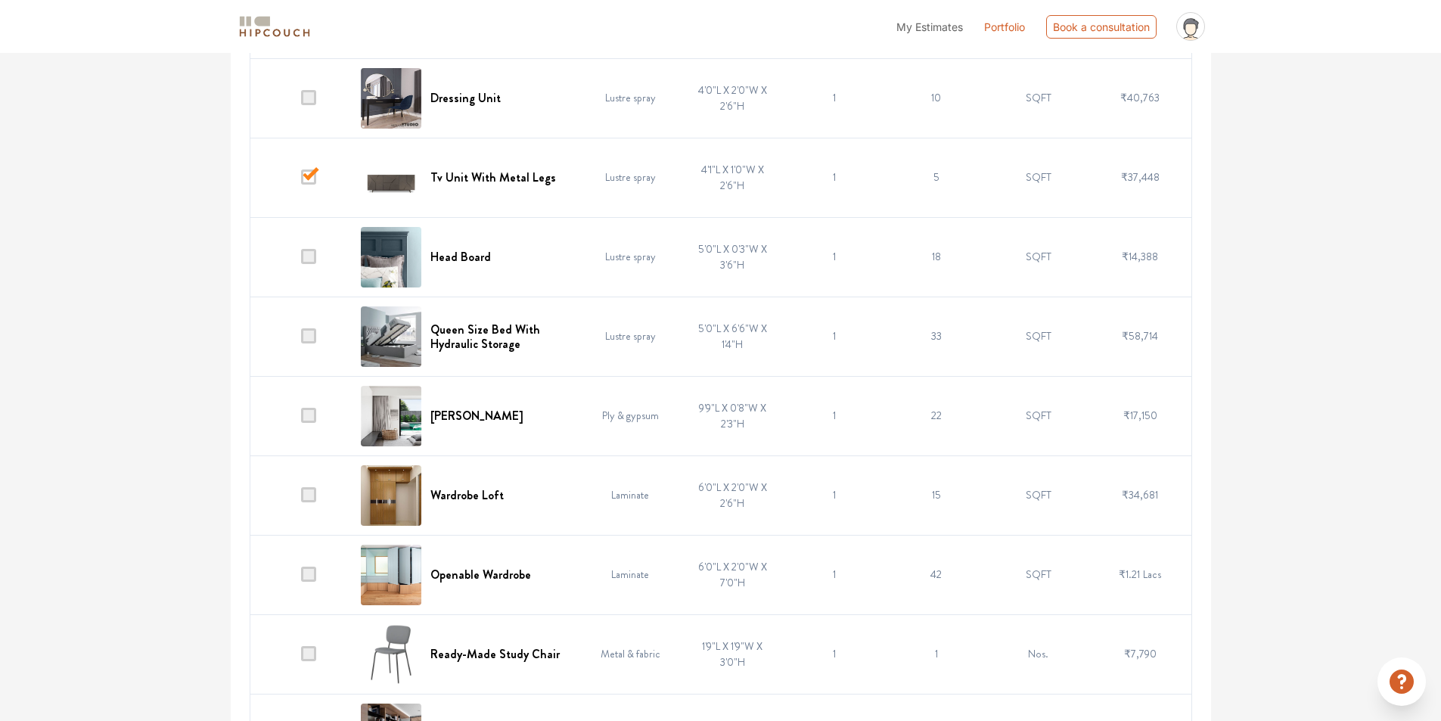
click at [314, 424] on td at bounding box center [301, 415] width 102 height 79
click at [314, 414] on span at bounding box center [308, 415] width 15 height 15
click at [301, 419] on input "checkbox" at bounding box center [301, 419] width 0 height 0
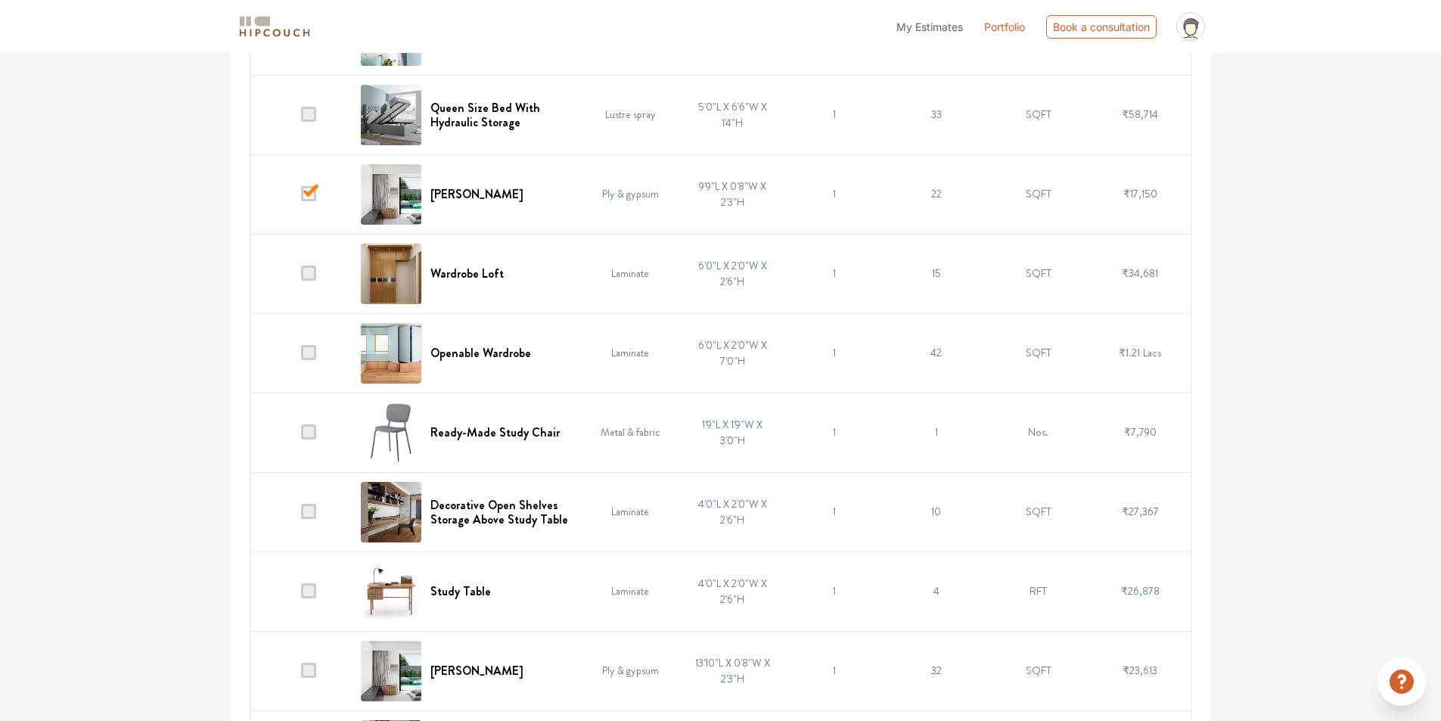
scroll to position [2875, 0]
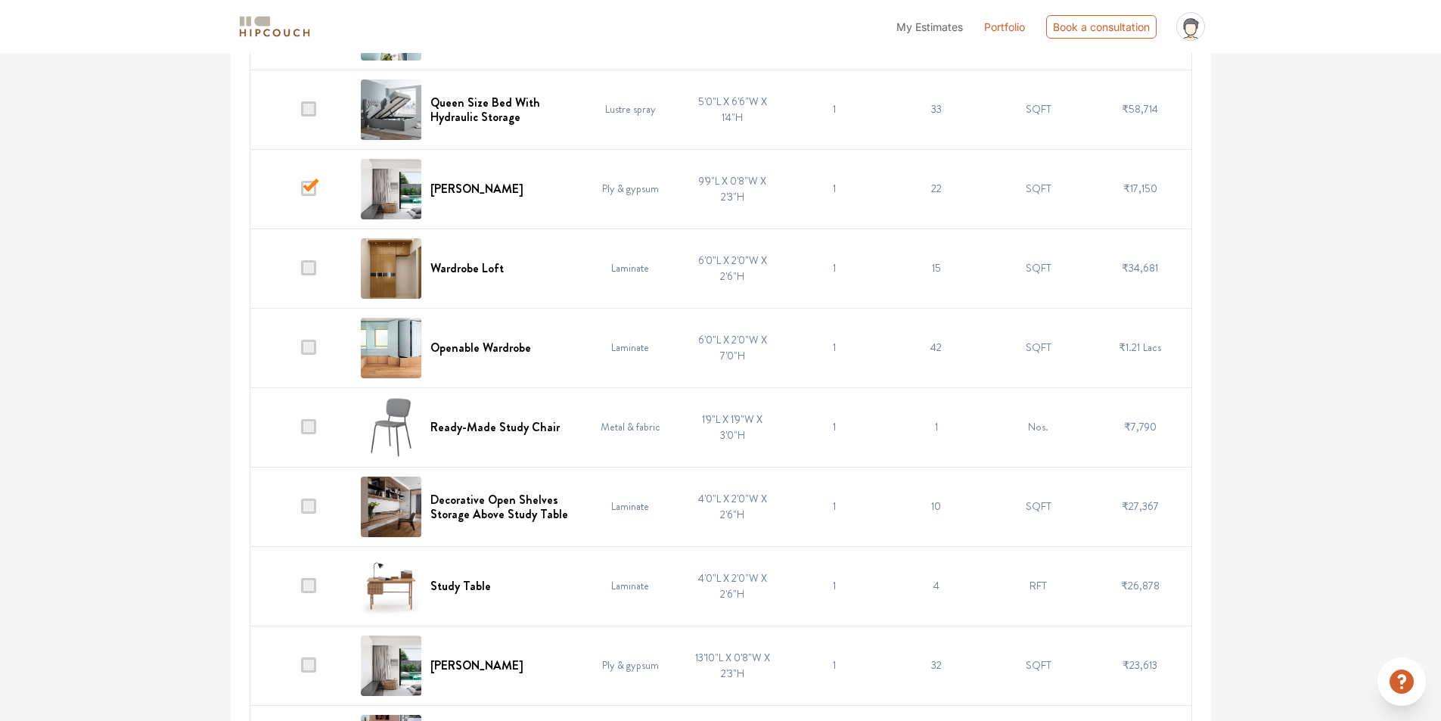
click at [312, 426] on span at bounding box center [308, 426] width 15 height 15
click at [301, 430] on input "checkbox" at bounding box center [301, 430] width 0 height 0
click at [304, 506] on span at bounding box center [308, 506] width 15 height 15
click at [301, 510] on input "checkbox" at bounding box center [301, 510] width 0 height 0
click at [315, 584] on span at bounding box center [308, 585] width 15 height 15
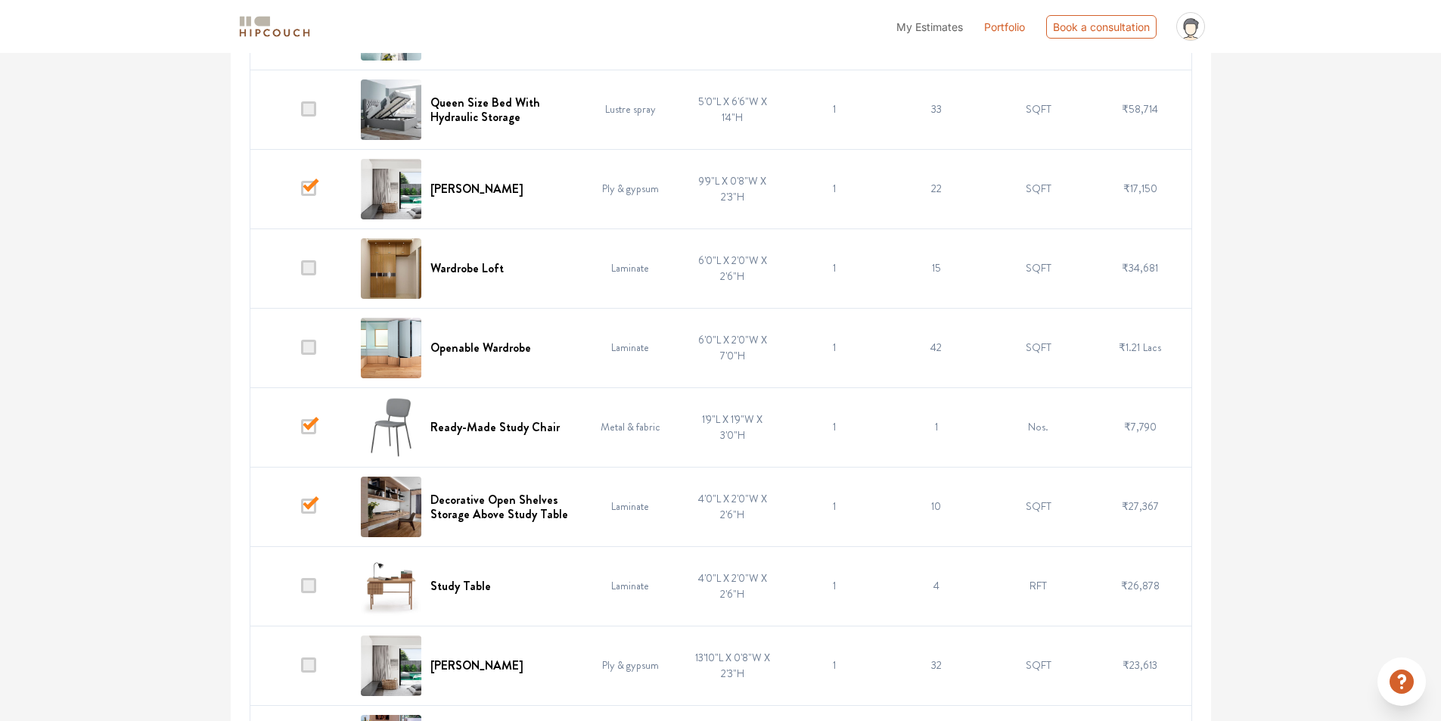
click at [301, 589] on input "checkbox" at bounding box center [301, 589] width 0 height 0
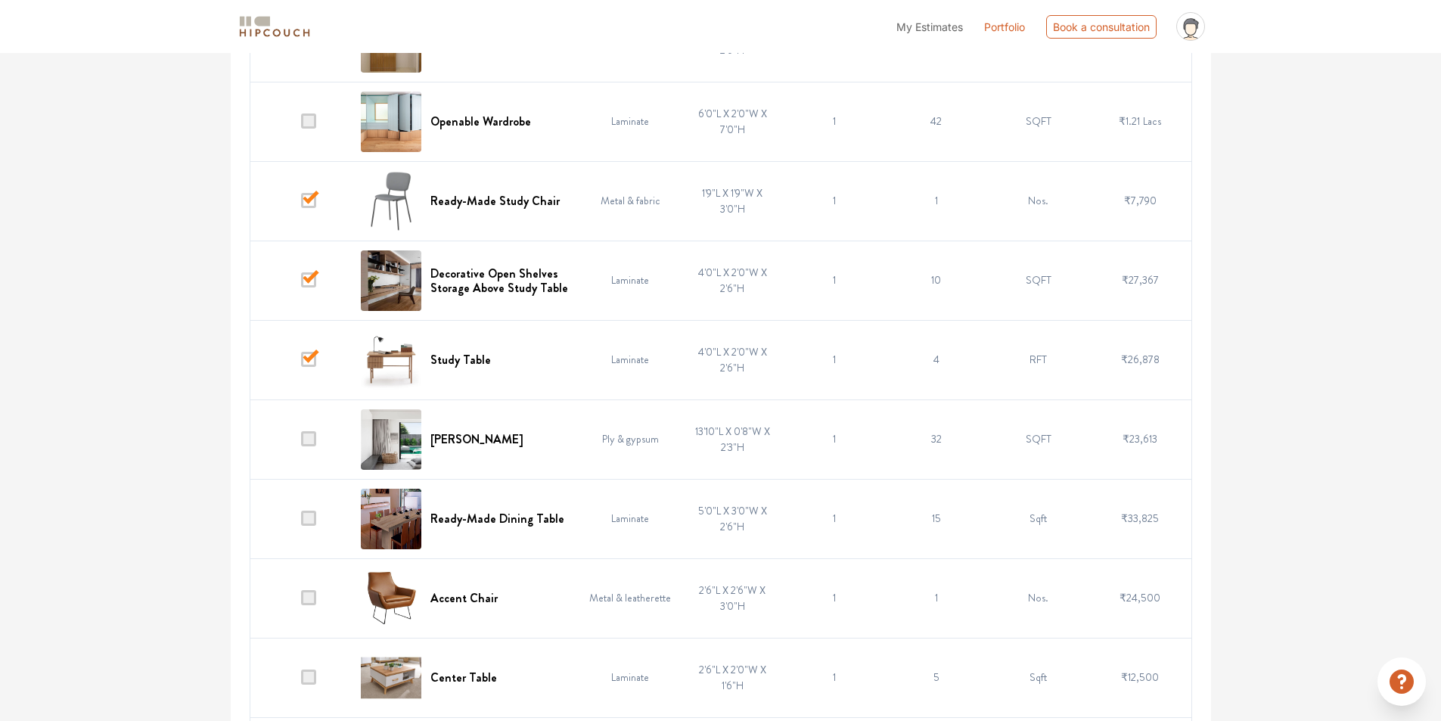
scroll to position [3102, 0]
click at [312, 442] on span at bounding box center [308, 437] width 15 height 15
click at [301, 442] on input "checkbox" at bounding box center [301, 442] width 0 height 0
click at [316, 517] on span at bounding box center [308, 517] width 15 height 15
click at [301, 521] on input "checkbox" at bounding box center [301, 521] width 0 height 0
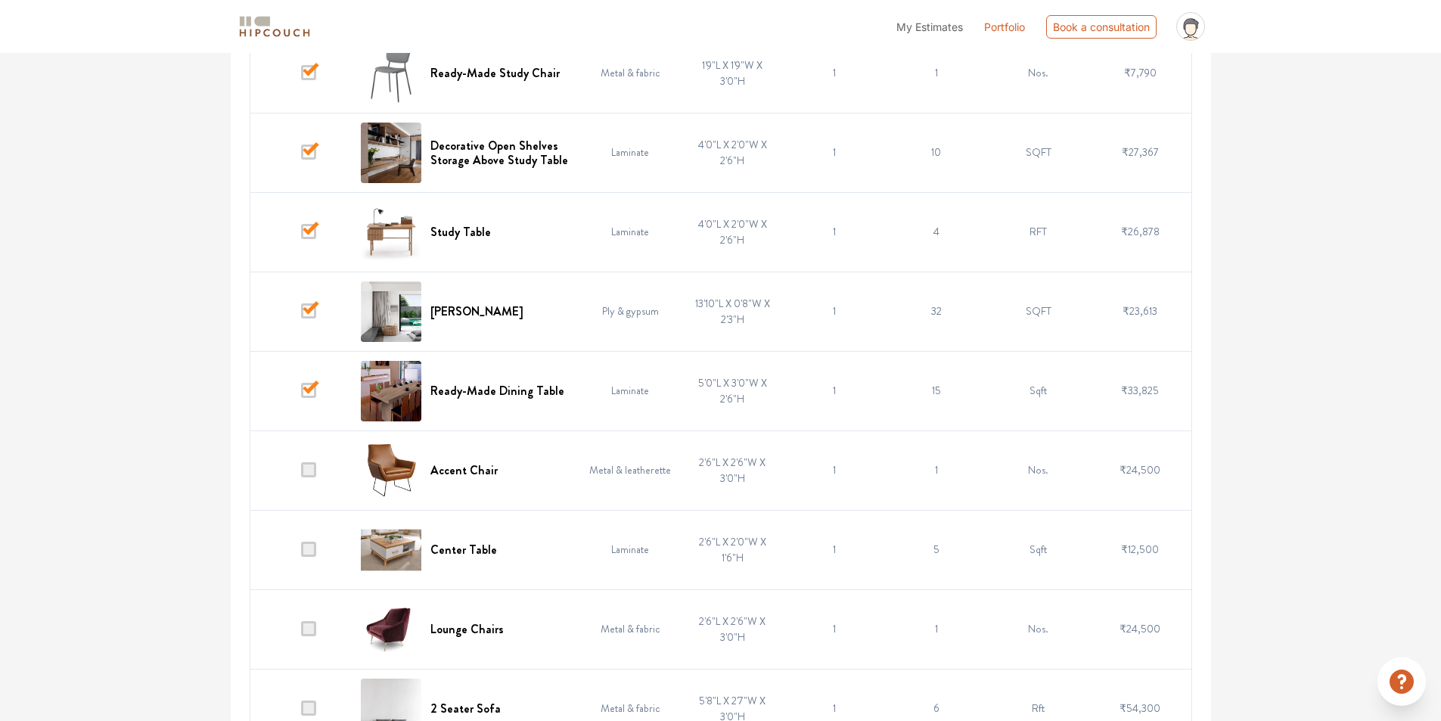
scroll to position [3253, 0]
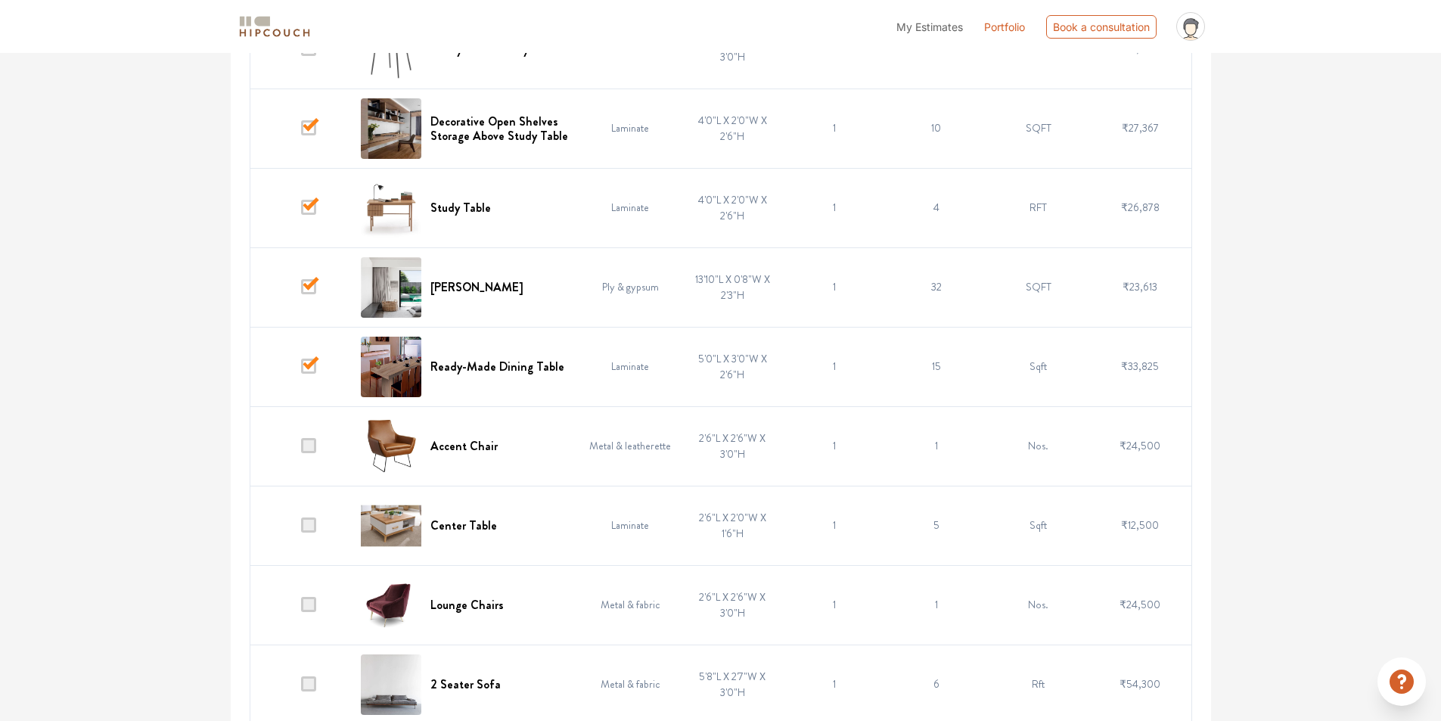
click at [309, 446] on span at bounding box center [308, 445] width 15 height 15
click at [301, 449] on input "checkbox" at bounding box center [301, 449] width 0 height 0
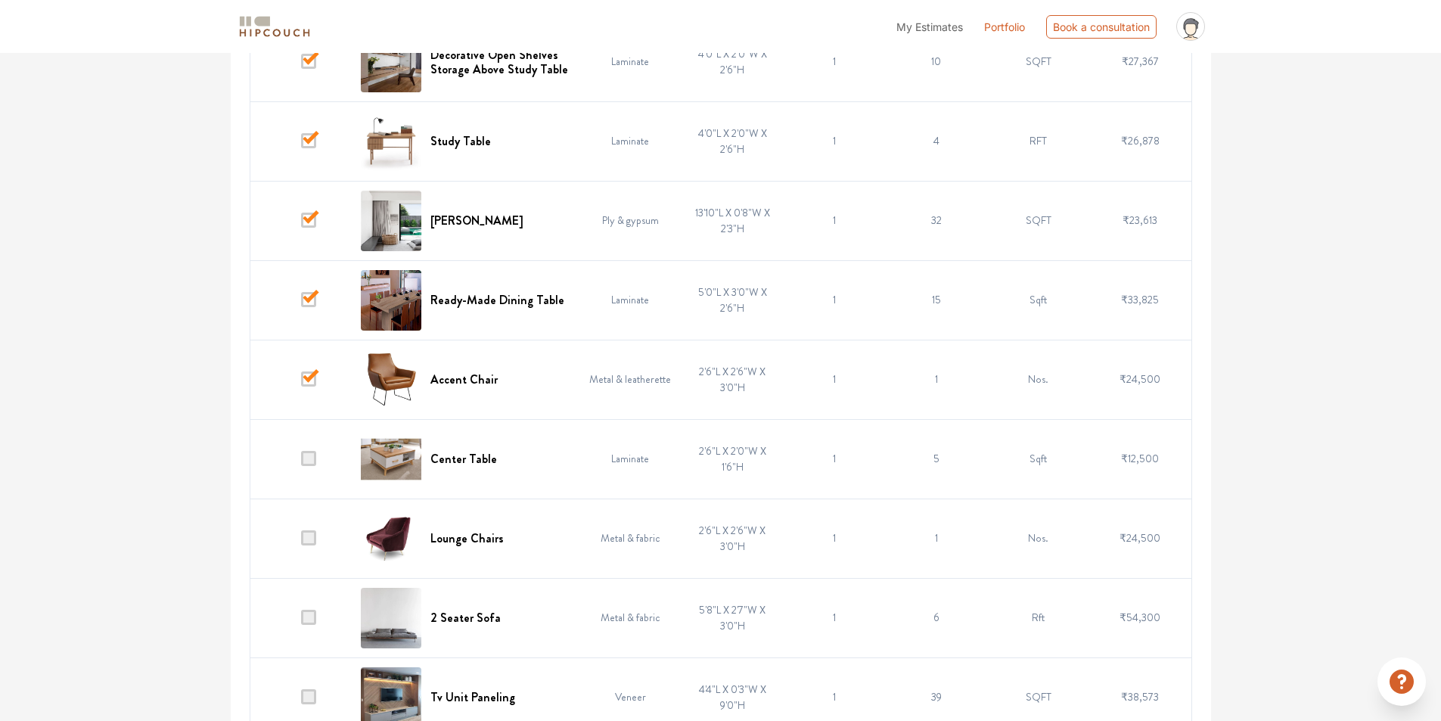
scroll to position [3328, 0]
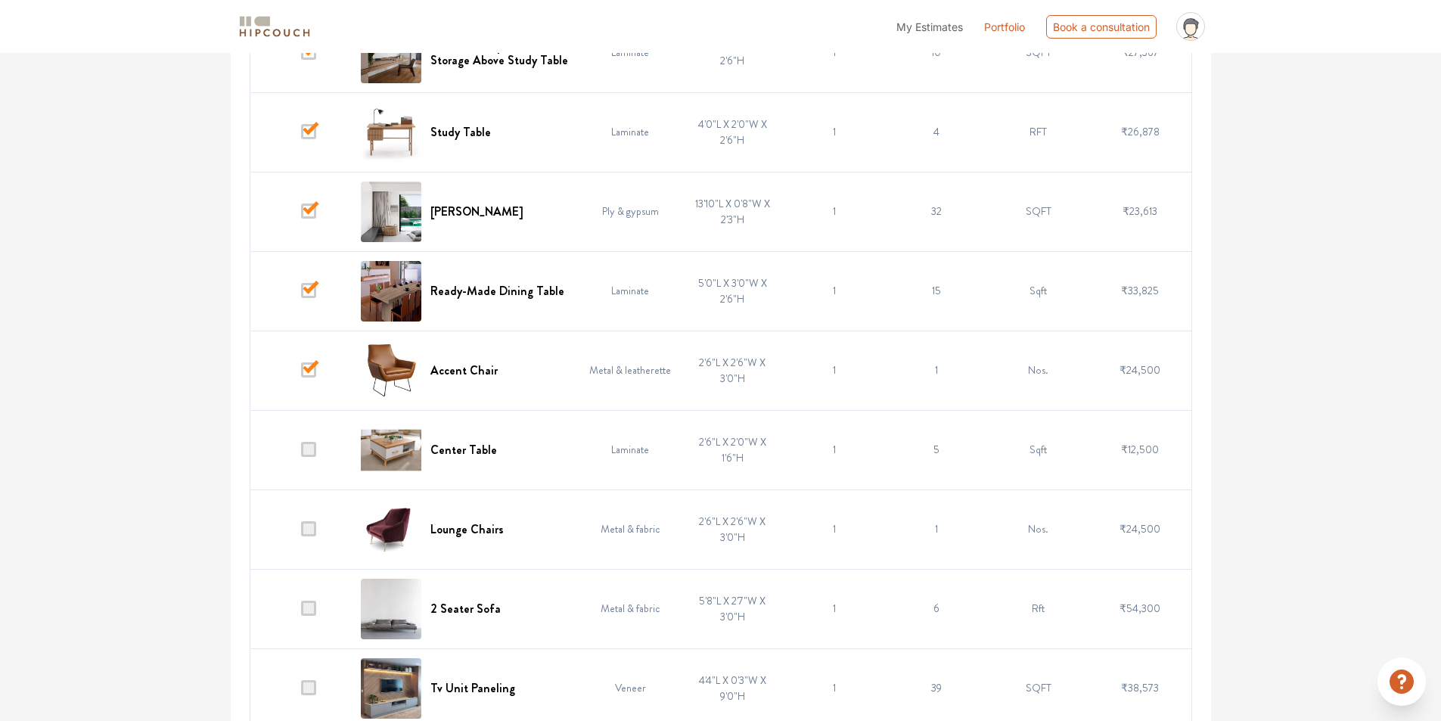
click at [306, 525] on span at bounding box center [308, 528] width 15 height 15
click at [301, 533] on input "checkbox" at bounding box center [301, 533] width 0 height 0
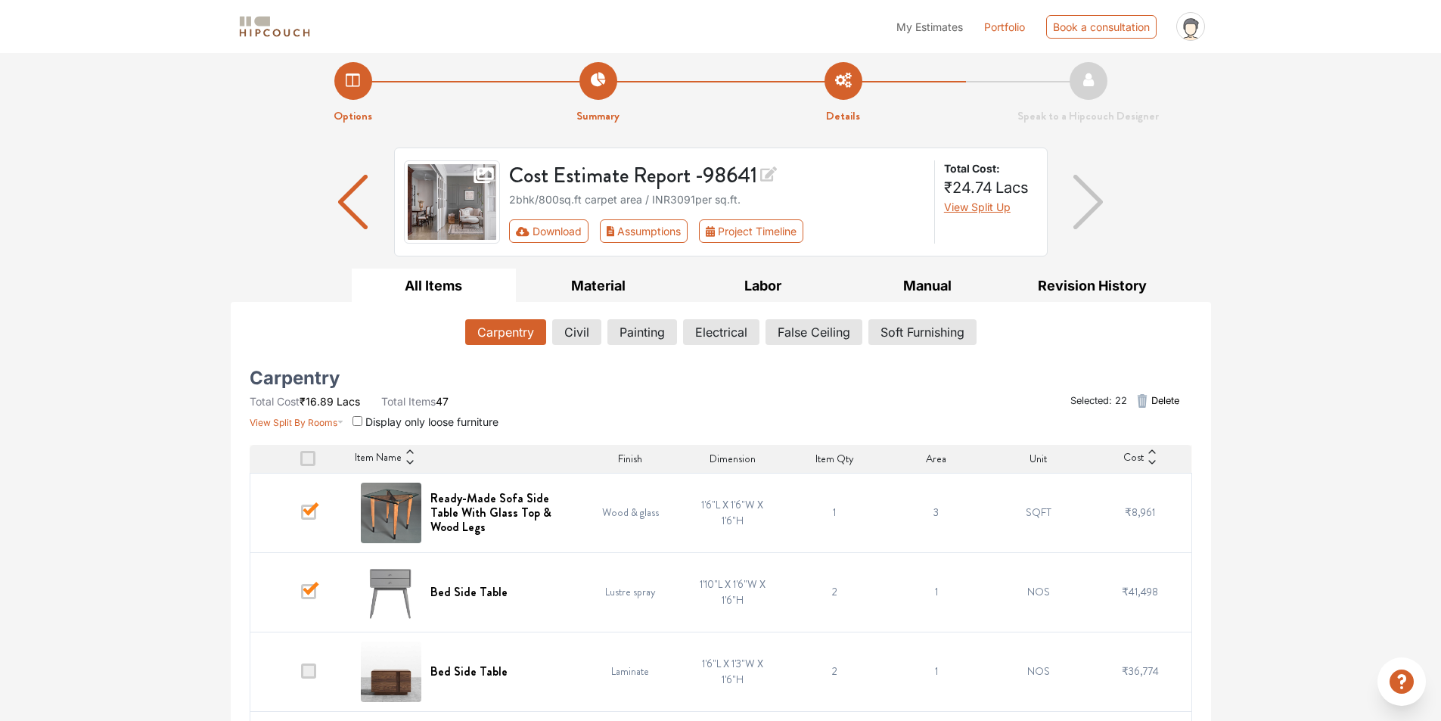
scroll to position [0, 0]
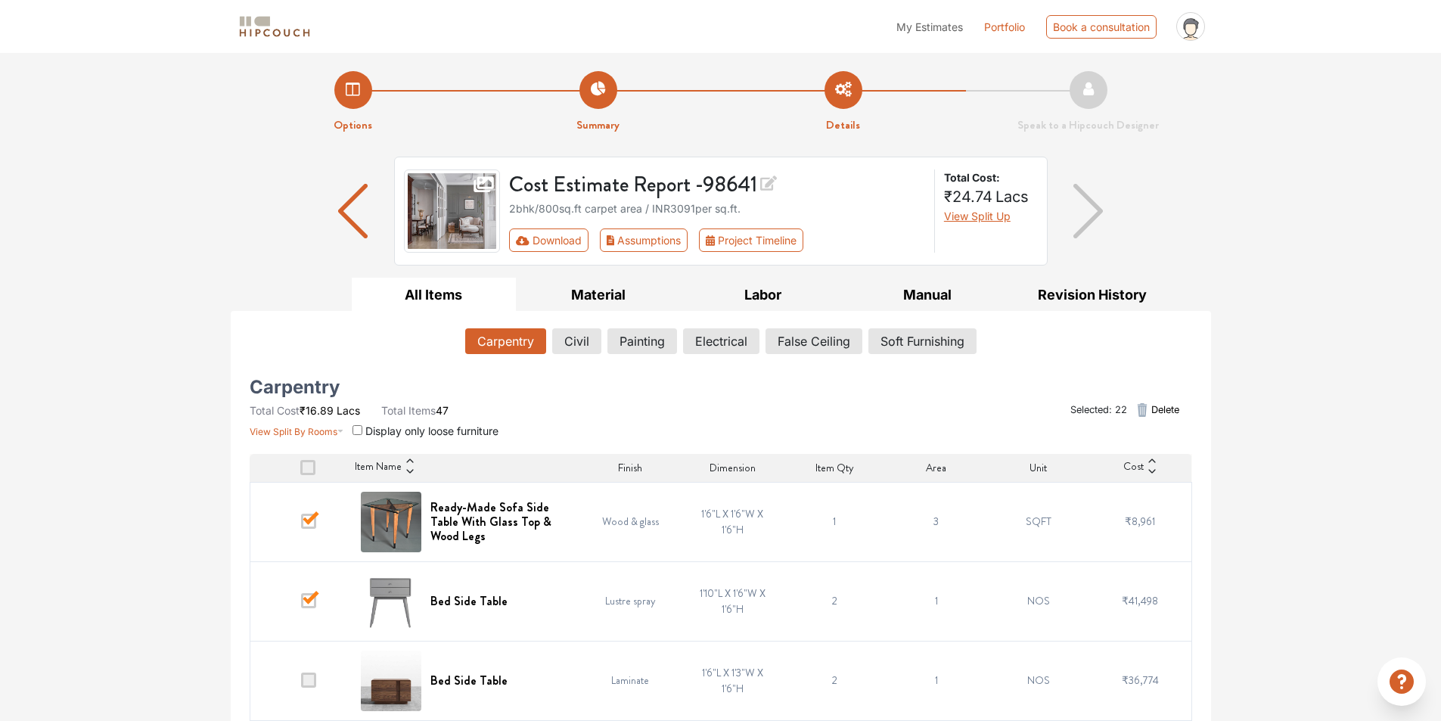
click at [1160, 405] on span "Delete" at bounding box center [1165, 409] width 28 height 14
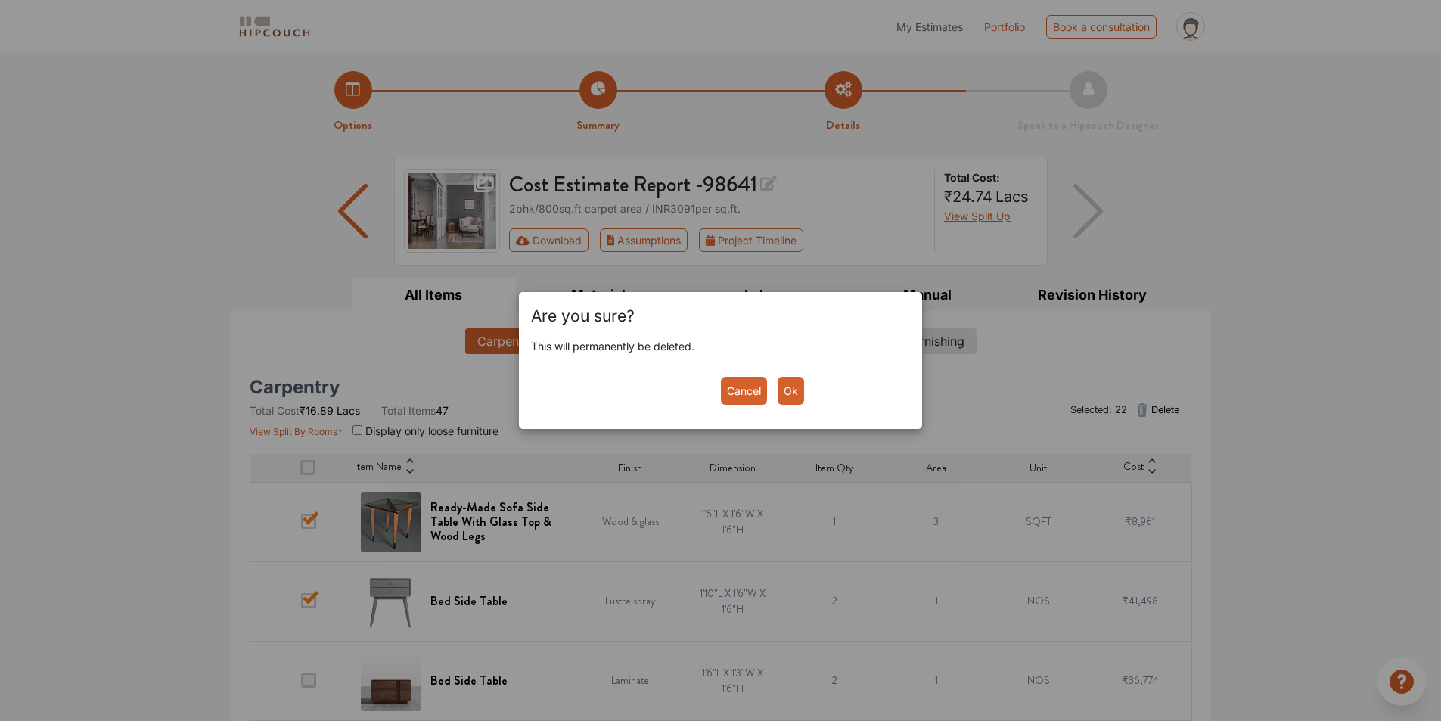
click at [787, 398] on button "Ok" at bounding box center [791, 391] width 26 height 28
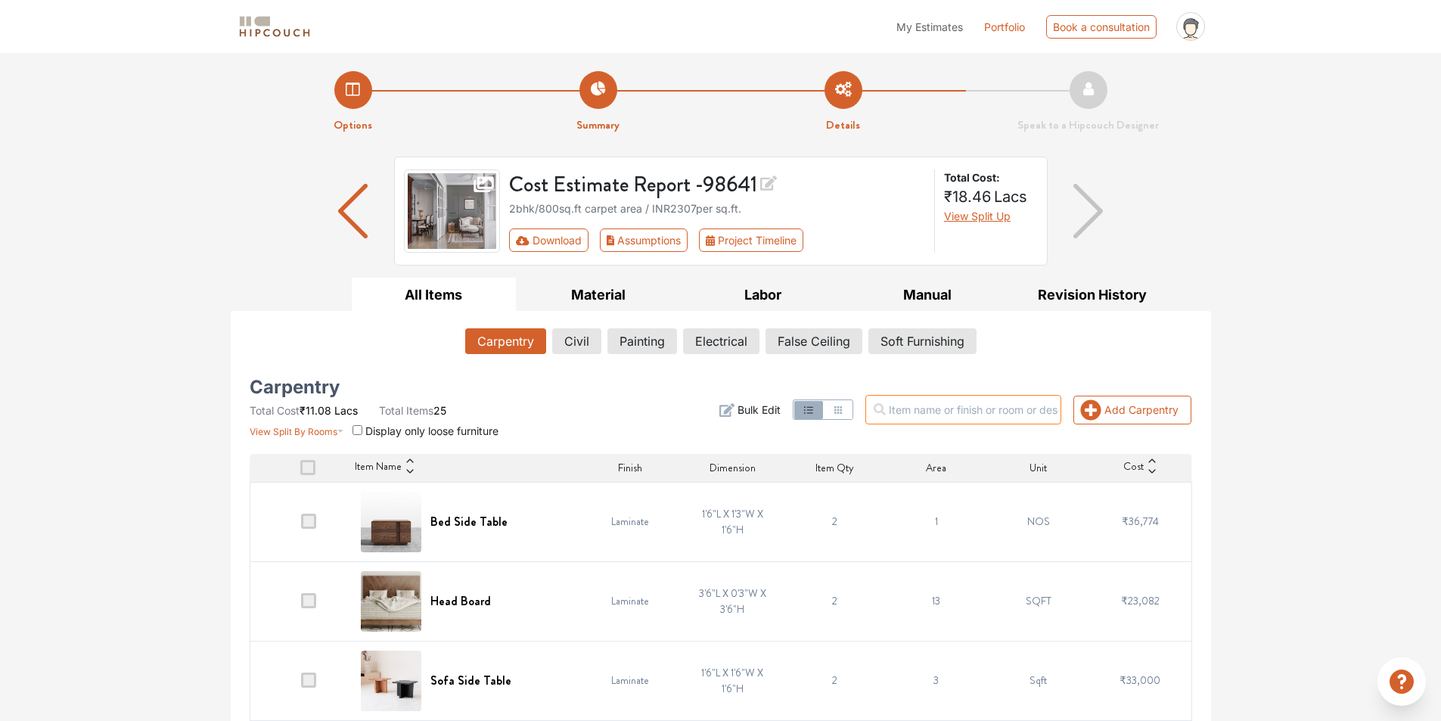
click at [1033, 412] on input "text" at bounding box center [963, 410] width 196 height 30
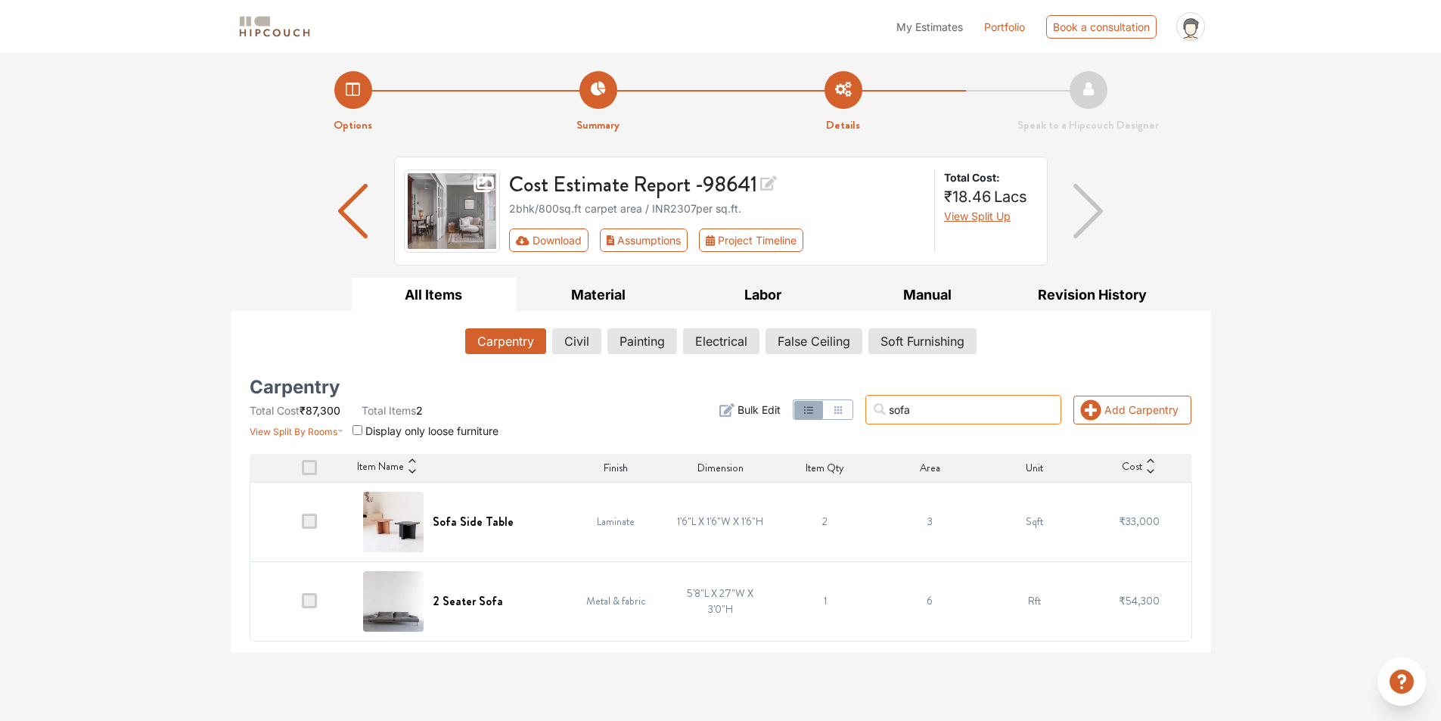
click at [912, 419] on input "sofa" at bounding box center [963, 410] width 196 height 30
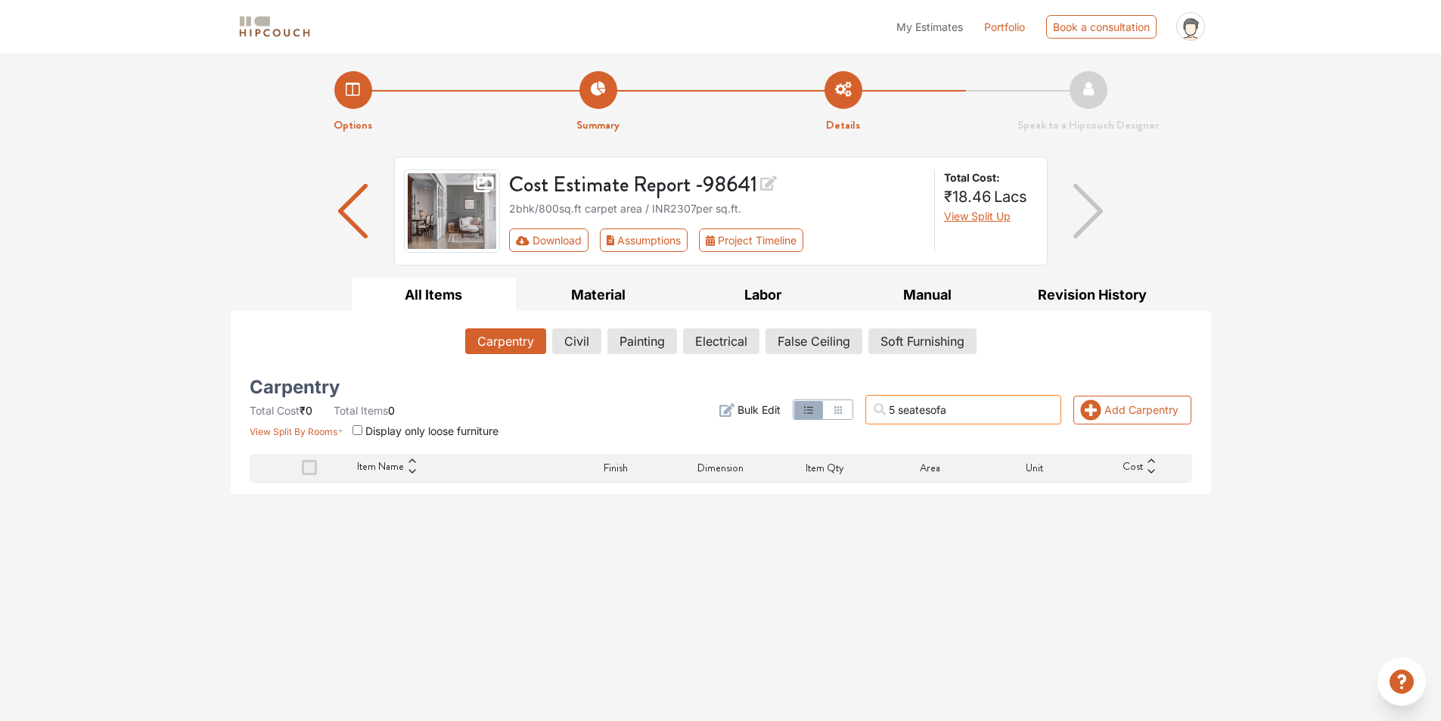
type input "5 seatersofa"
drag, startPoint x: 1005, startPoint y: 411, endPoint x: 853, endPoint y: 408, distance: 152.1
click at [853, 408] on div "5 seatersofa Add Carpentry Filter Bulk Edit" at bounding box center [881, 409] width 641 height 57
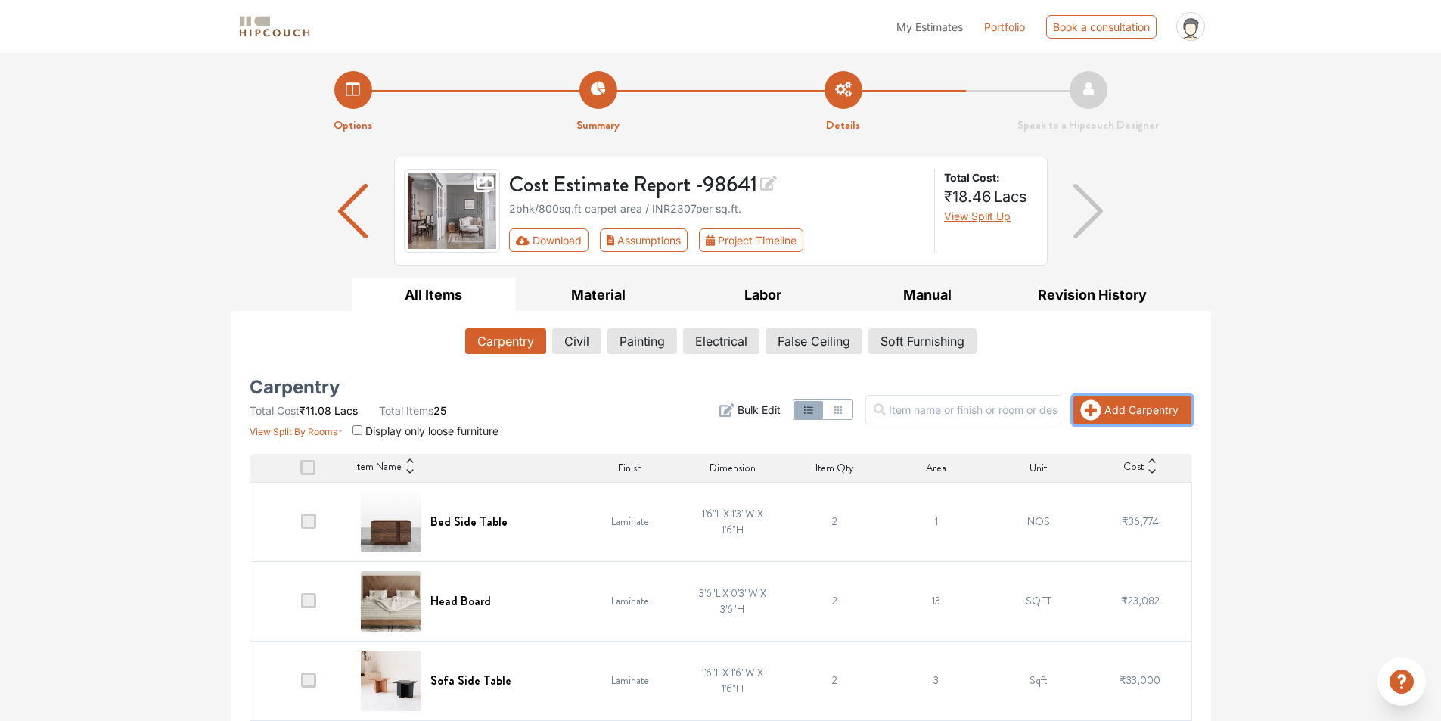
click at [1112, 415] on button "Add Carpentry" at bounding box center [1132, 410] width 118 height 29
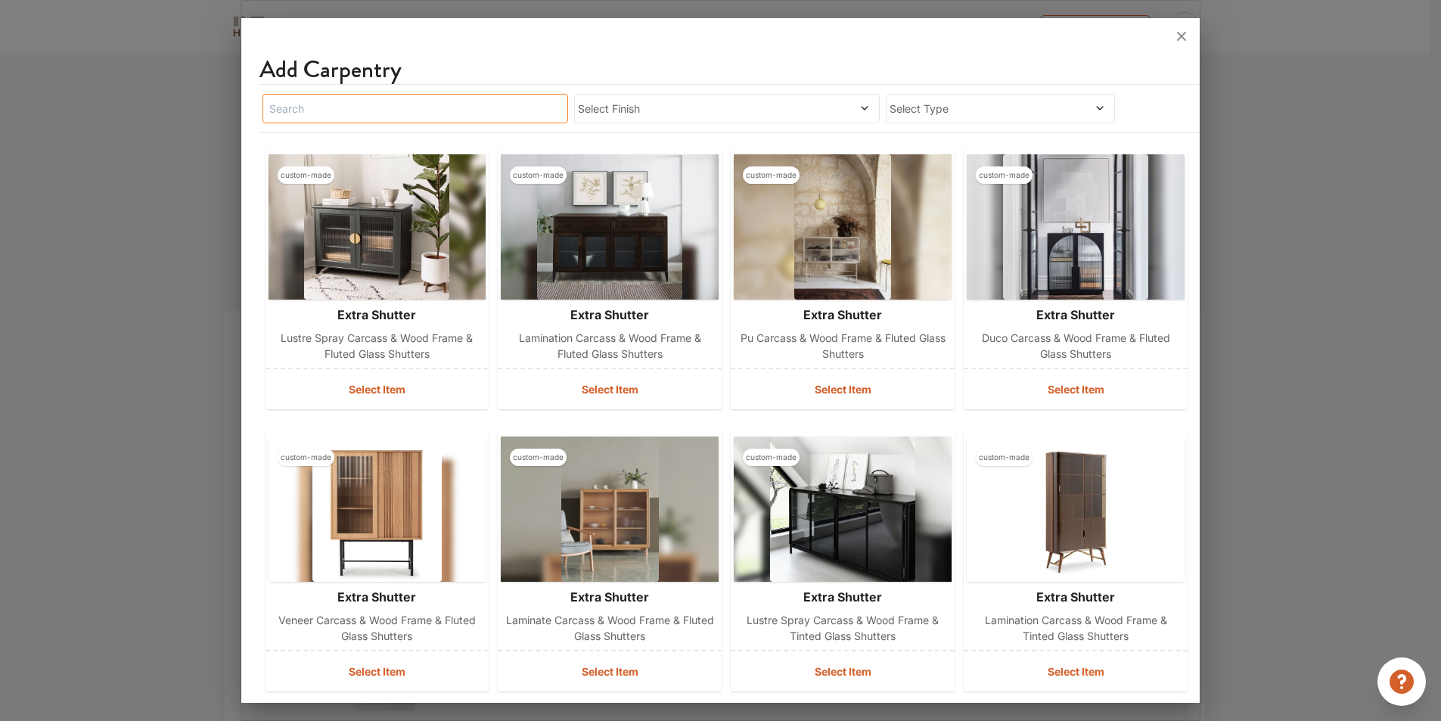
click at [428, 101] on input "text" at bounding box center [415, 109] width 306 height 30
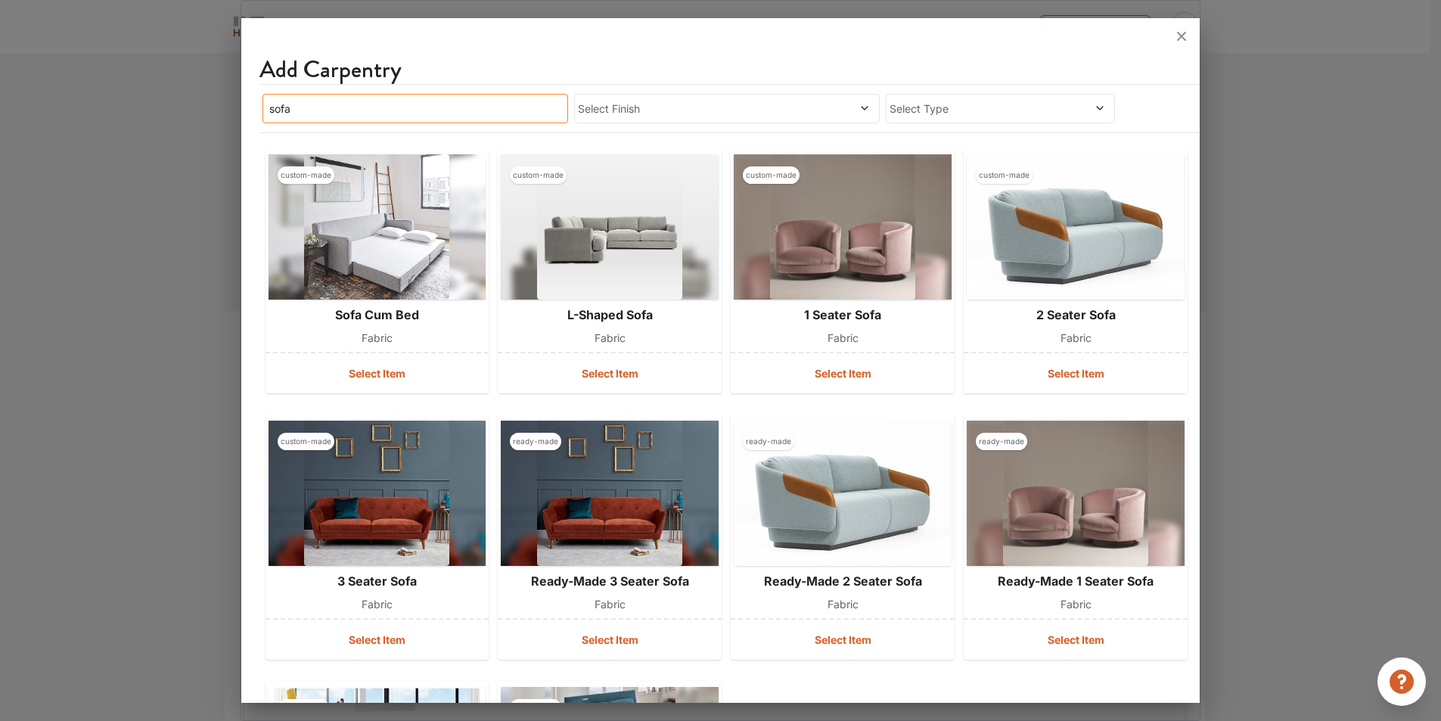
click at [266, 112] on input "sofa" at bounding box center [415, 109] width 306 height 30
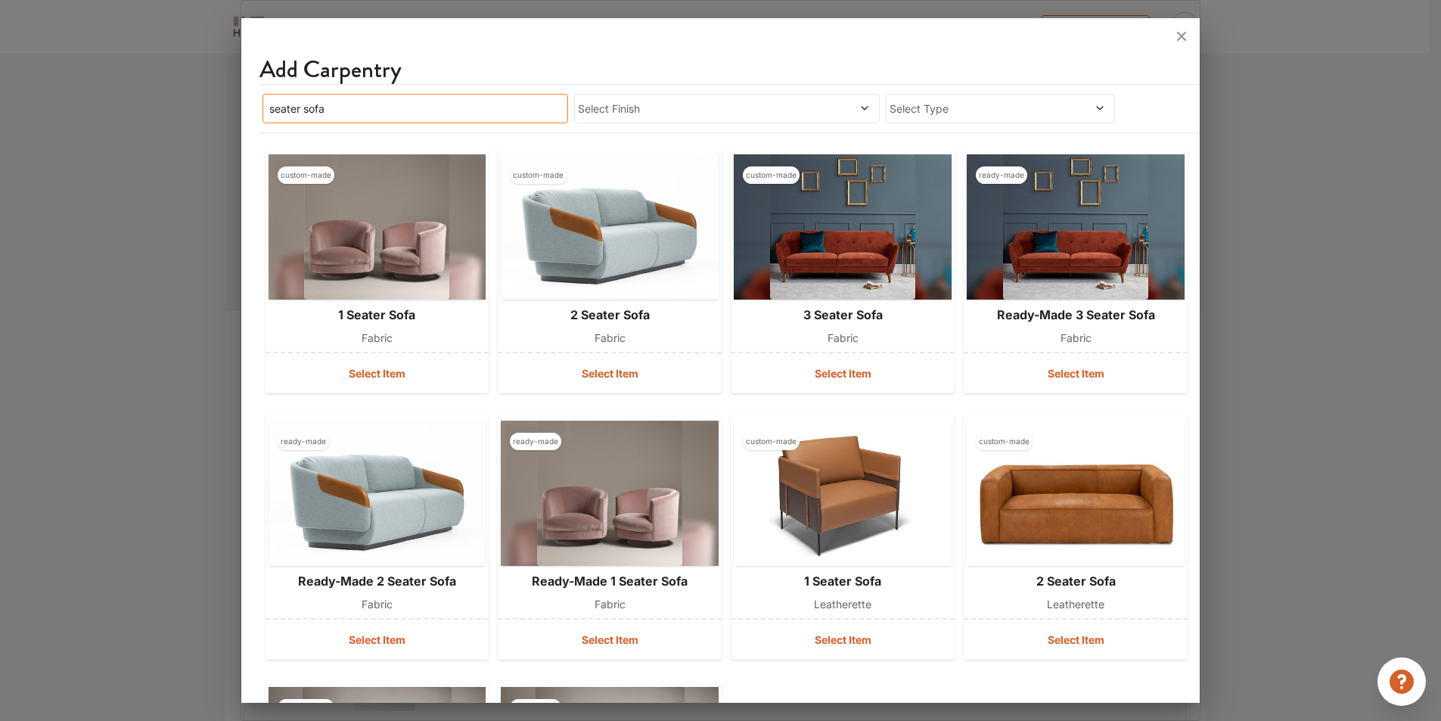
click at [297, 110] on input "seater sofa" at bounding box center [415, 109] width 306 height 30
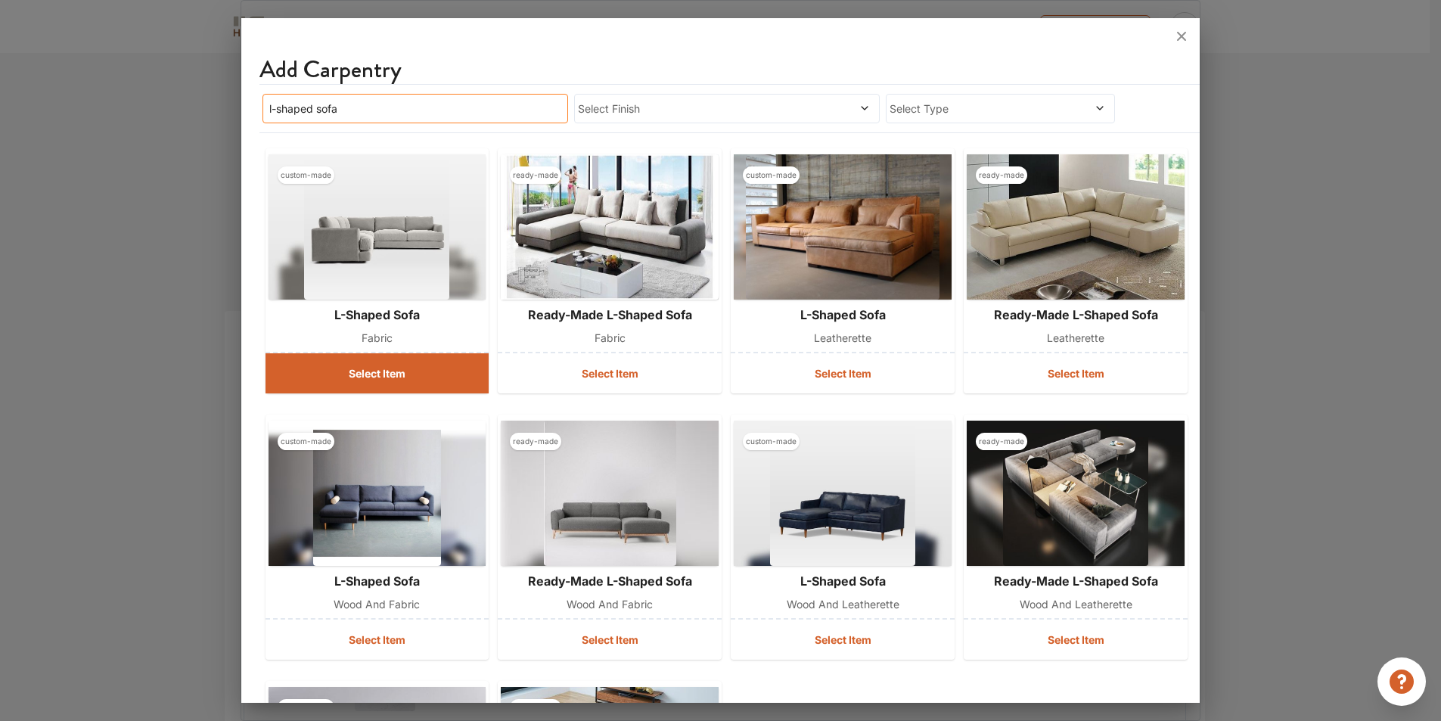
type input "l-shaped sofa"
click at [371, 372] on button "Select Item" at bounding box center [378, 373] width 224 height 40
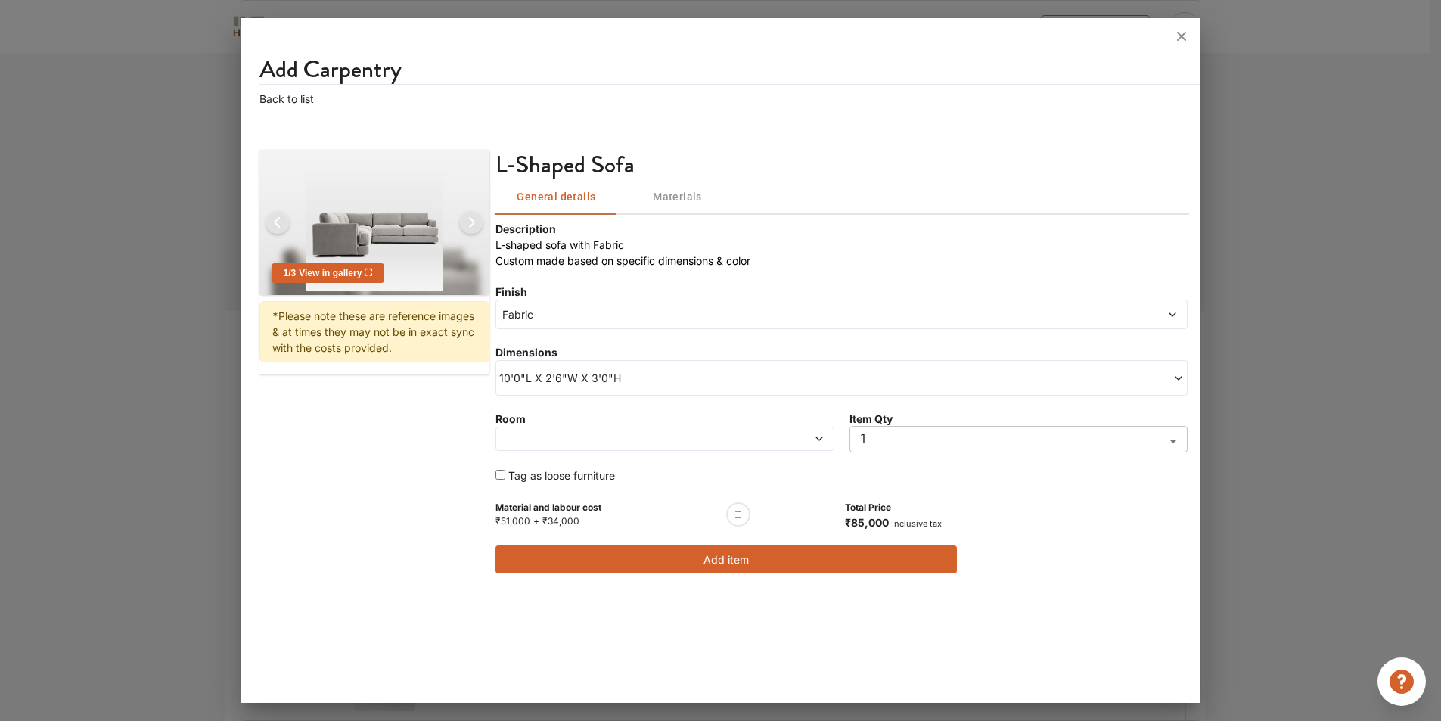
click at [783, 384] on span "10'0"L X 2'6"W X 3'0"H" at bounding box center [670, 378] width 342 height 16
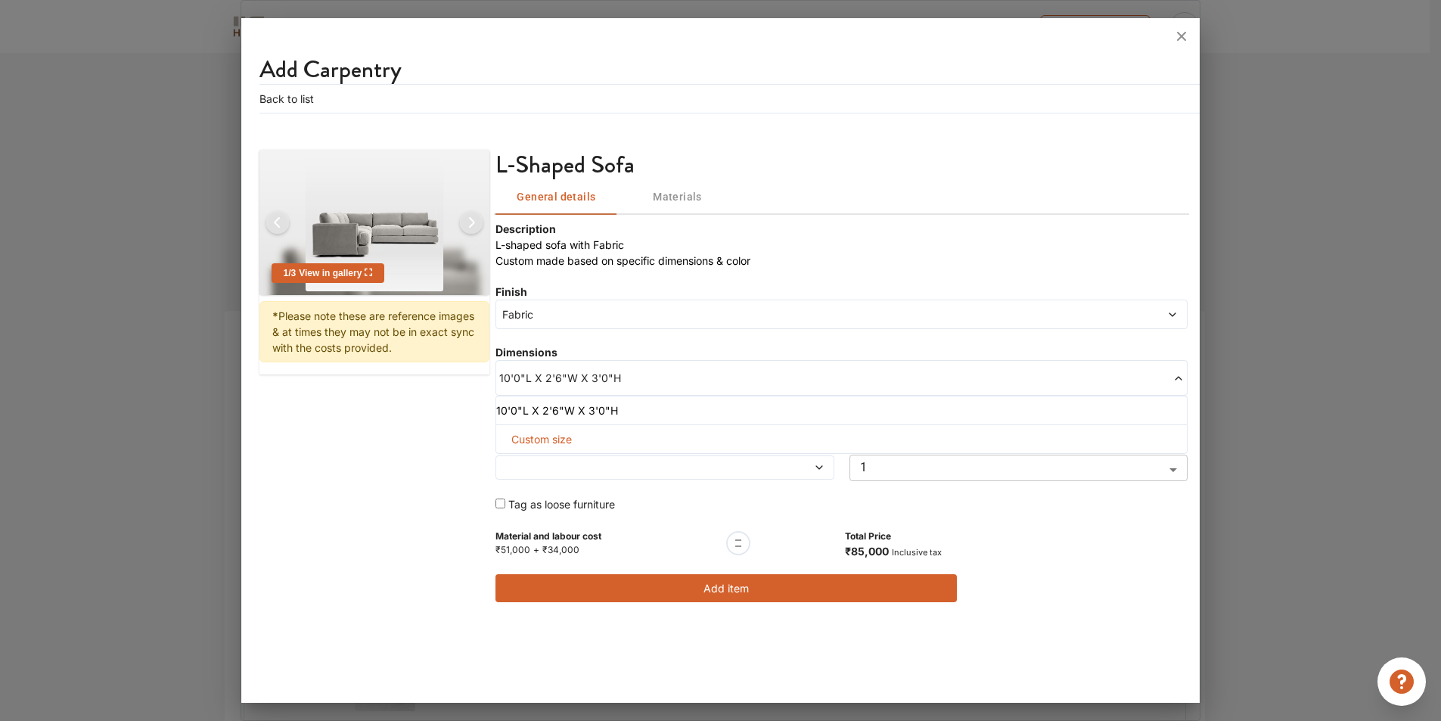
click at [558, 440] on span "Custom size" at bounding box center [541, 439] width 73 height 28
click at [553, 462] on input "text" at bounding box center [549, 463] width 82 height 27
type input "10"
click at [708, 473] on input "text" at bounding box center [719, 463] width 82 height 27
type input "5"
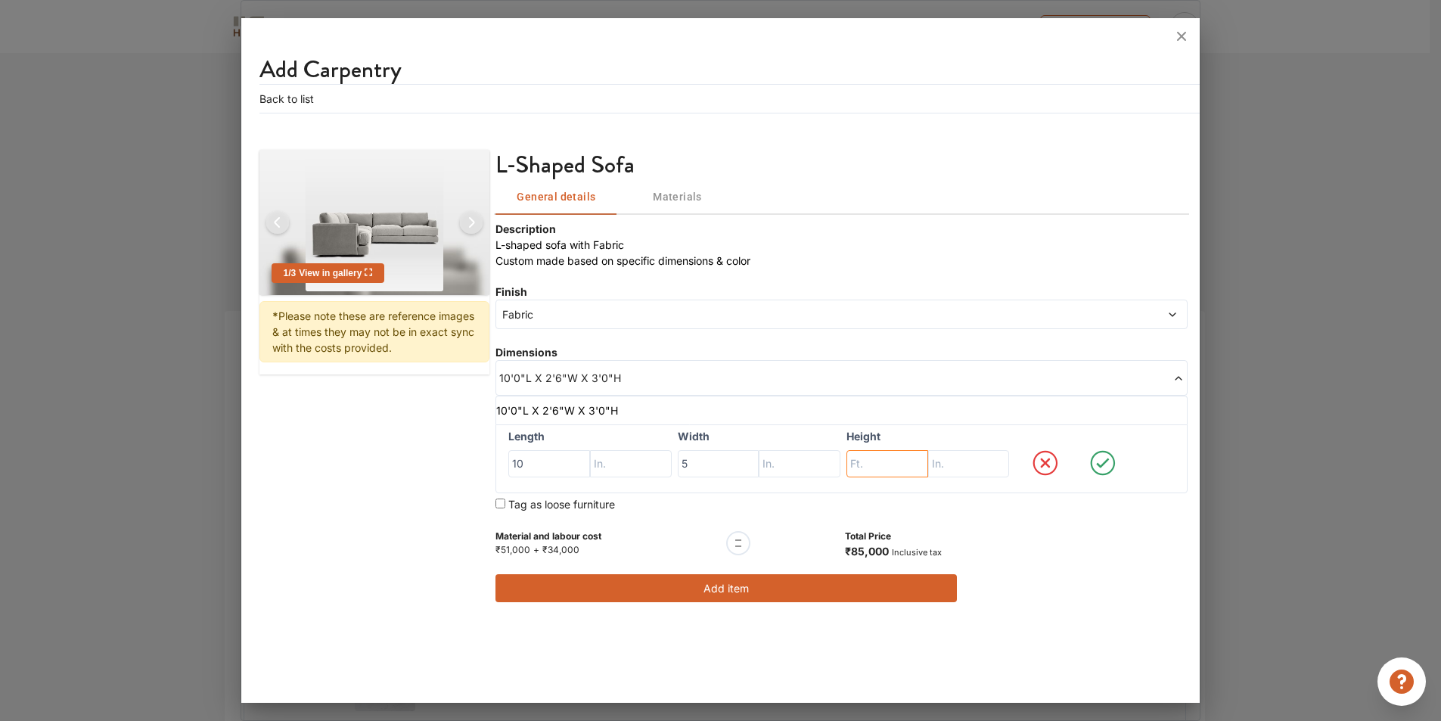
click at [878, 466] on input "text" at bounding box center [887, 463] width 82 height 27
type input "2"
click at [961, 461] on input "text" at bounding box center [969, 463] width 82 height 27
type input "6"
click at [1100, 466] on icon at bounding box center [1102, 463] width 13 height 10
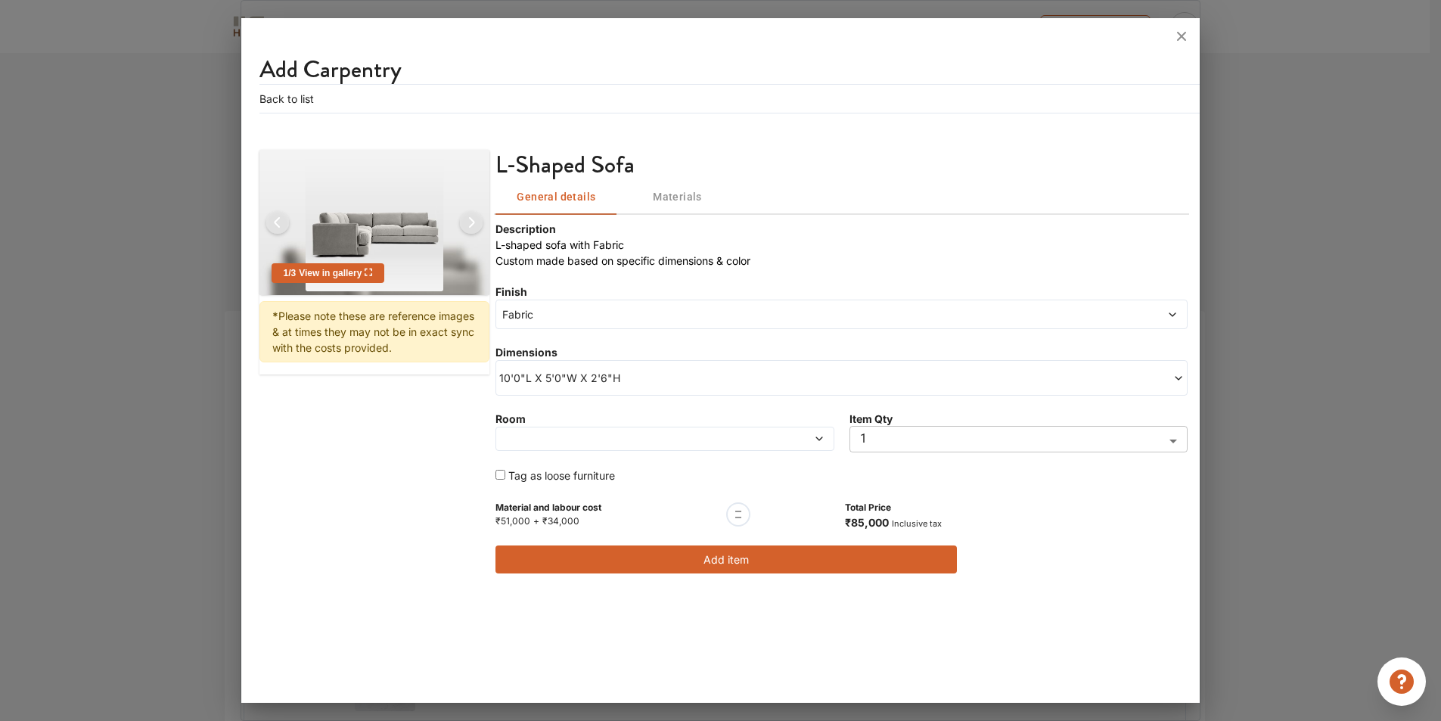
click at [595, 315] on span "Fabric" at bounding box center [753, 314] width 509 height 16
click at [593, 318] on span "Fabric" at bounding box center [753, 314] width 509 height 16
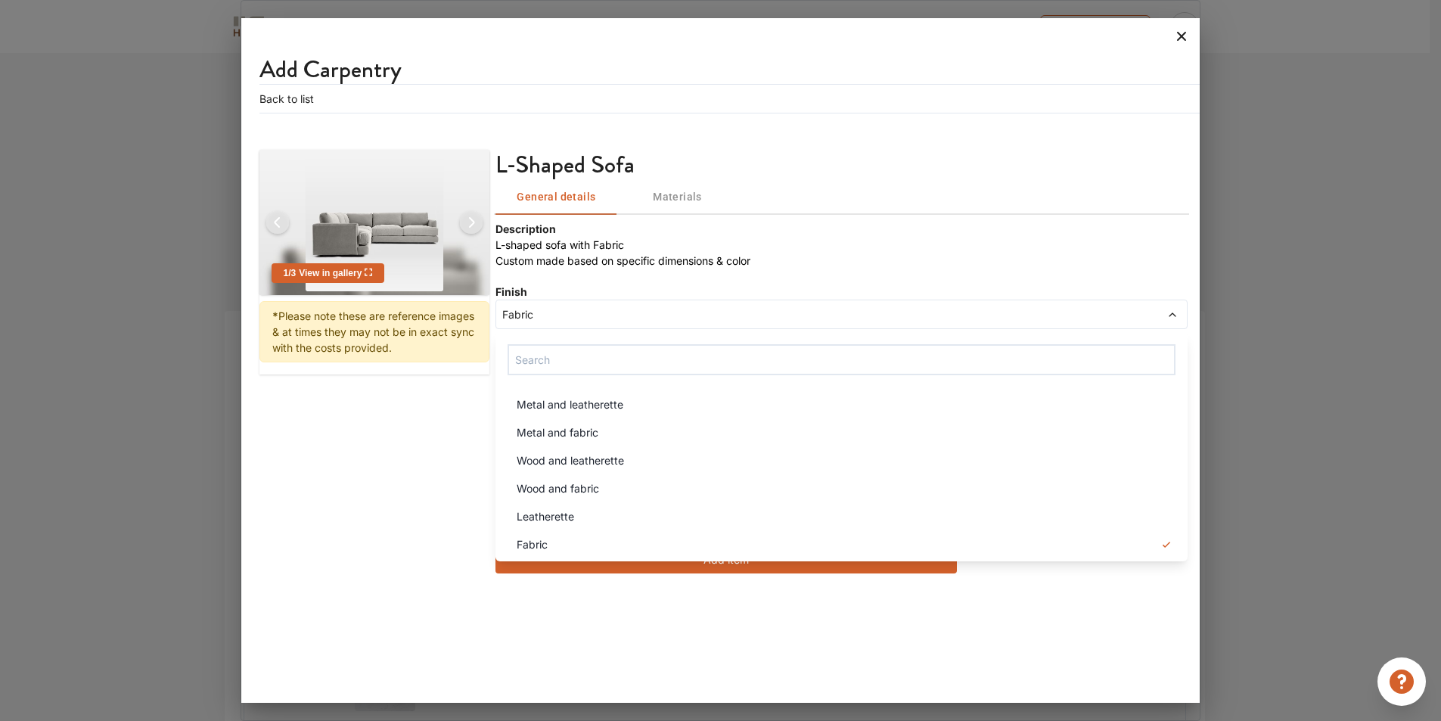
click at [1191, 36] on icon at bounding box center [1181, 36] width 24 height 24
